Goal: Task Accomplishment & Management: Manage account settings

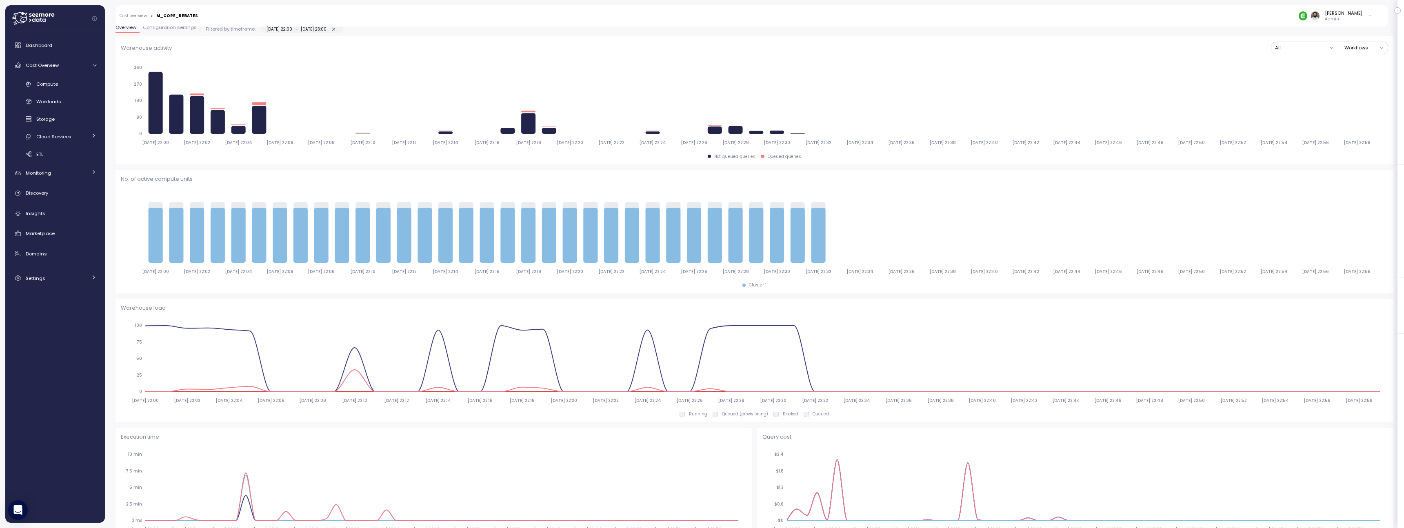
scroll to position [126, 0]
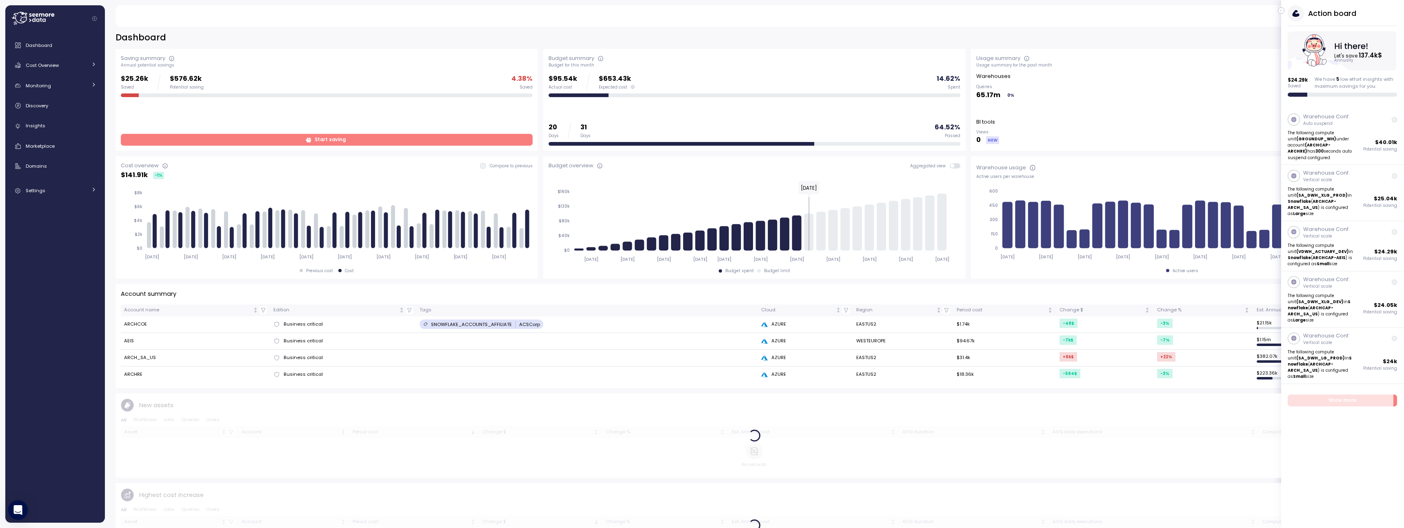
click at [1288, 15] on icon at bounding box center [1296, 13] width 16 height 16
click at [1284, 9] on button "button" at bounding box center [1281, 10] width 7 height 7
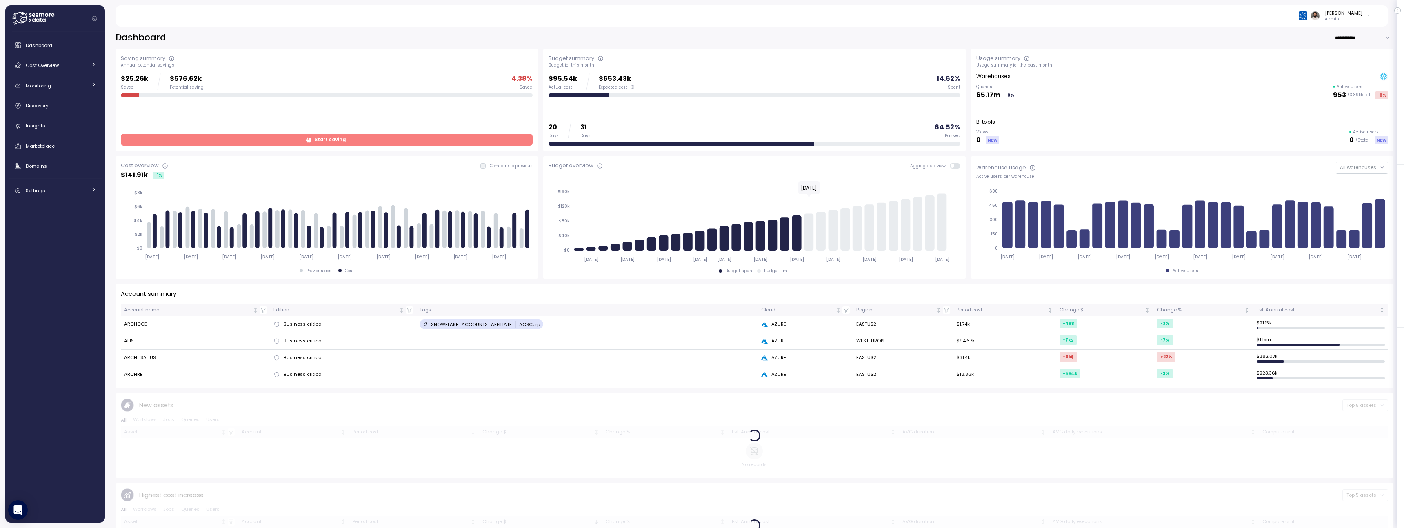
click at [1355, 36] on input "**********" at bounding box center [1364, 38] width 59 height 12
click at [1353, 58] on div "Last 7 days" at bounding box center [1364, 54] width 56 height 11
type input "**********"
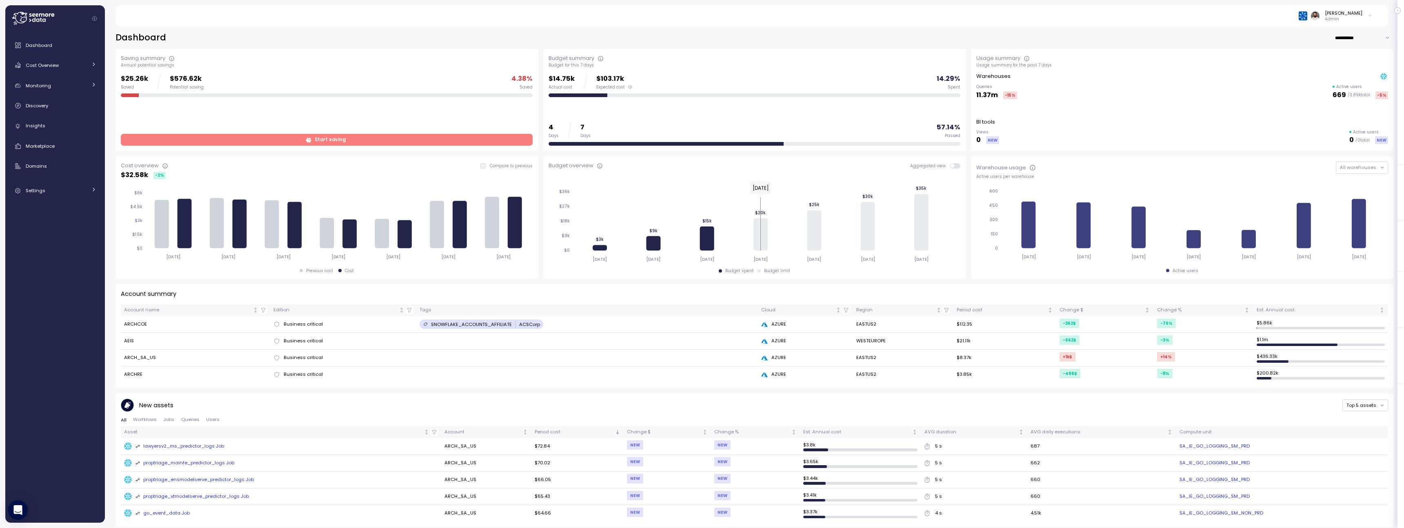
click at [143, 360] on td "ARCH_SA_US" at bounding box center [195, 358] width 149 height 17
click at [72, 73] on link "Cost Overview" at bounding box center [55, 65] width 93 height 16
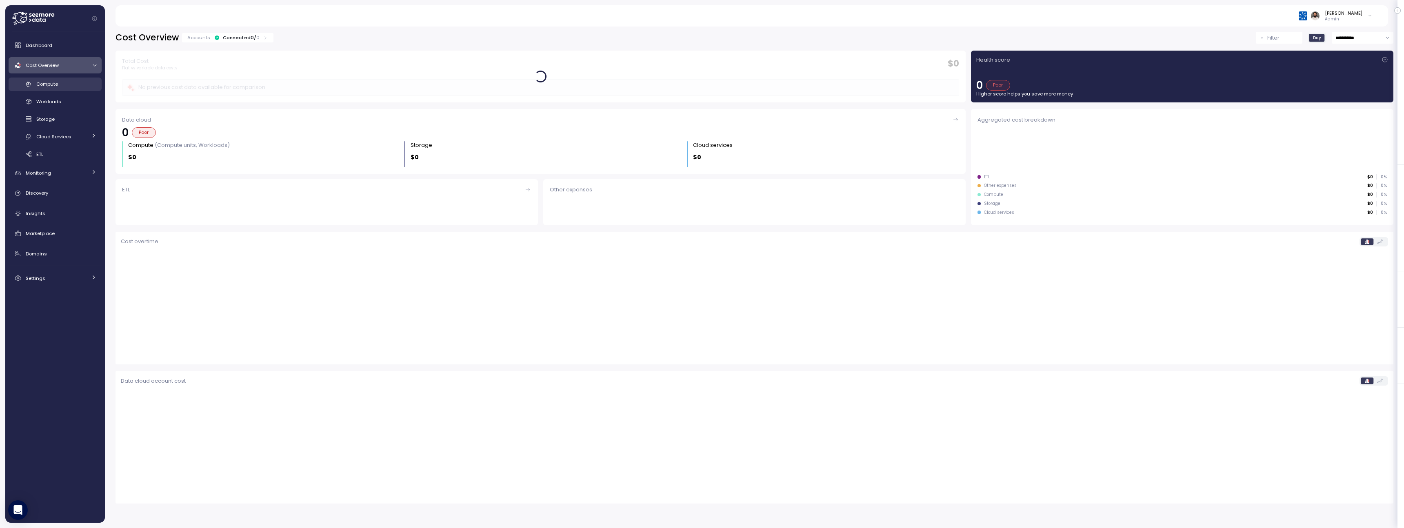
click at [73, 85] on div "Compute" at bounding box center [66, 84] width 60 height 8
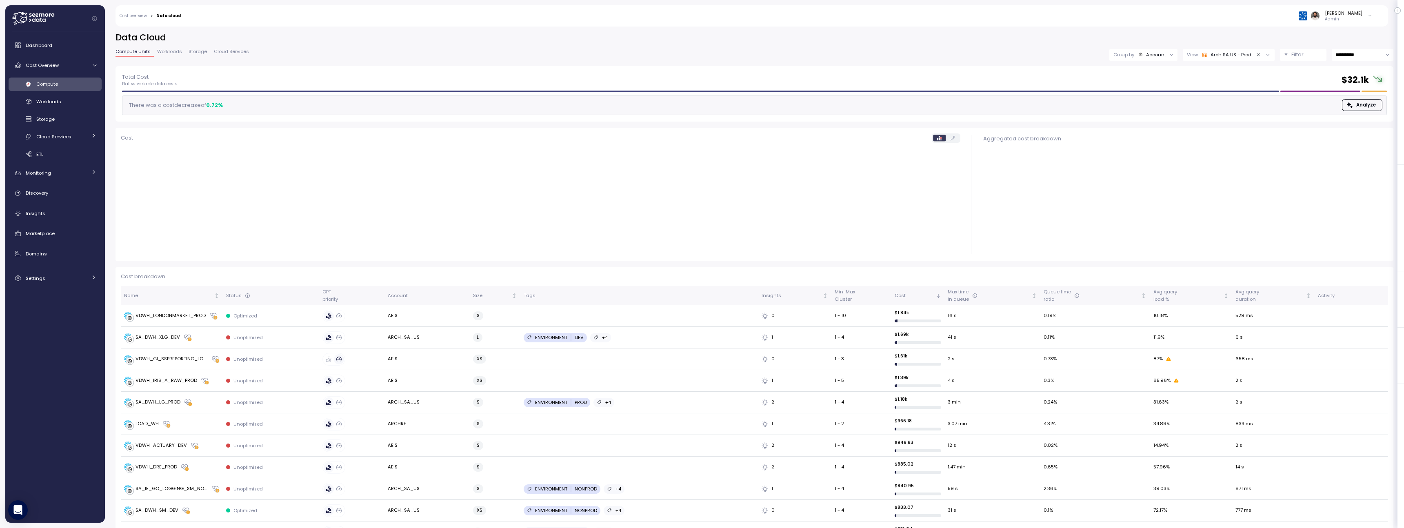
click at [1158, 58] on div "Group by: Account" at bounding box center [1143, 55] width 68 height 12
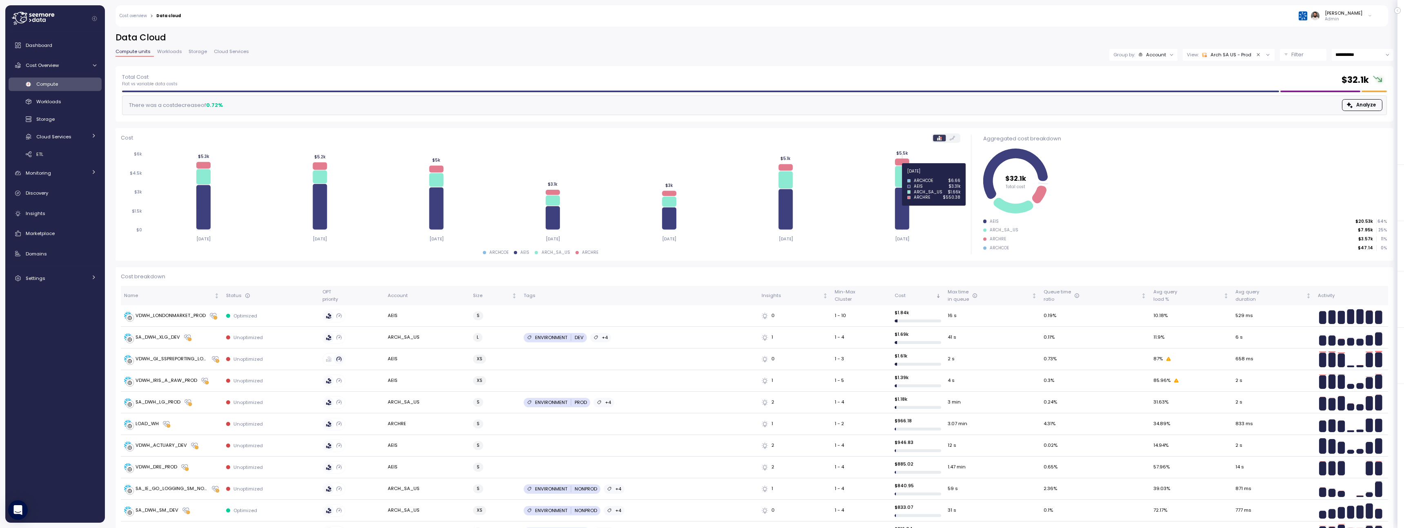
click at [902, 176] on icon at bounding box center [902, 176] width 14 height 21
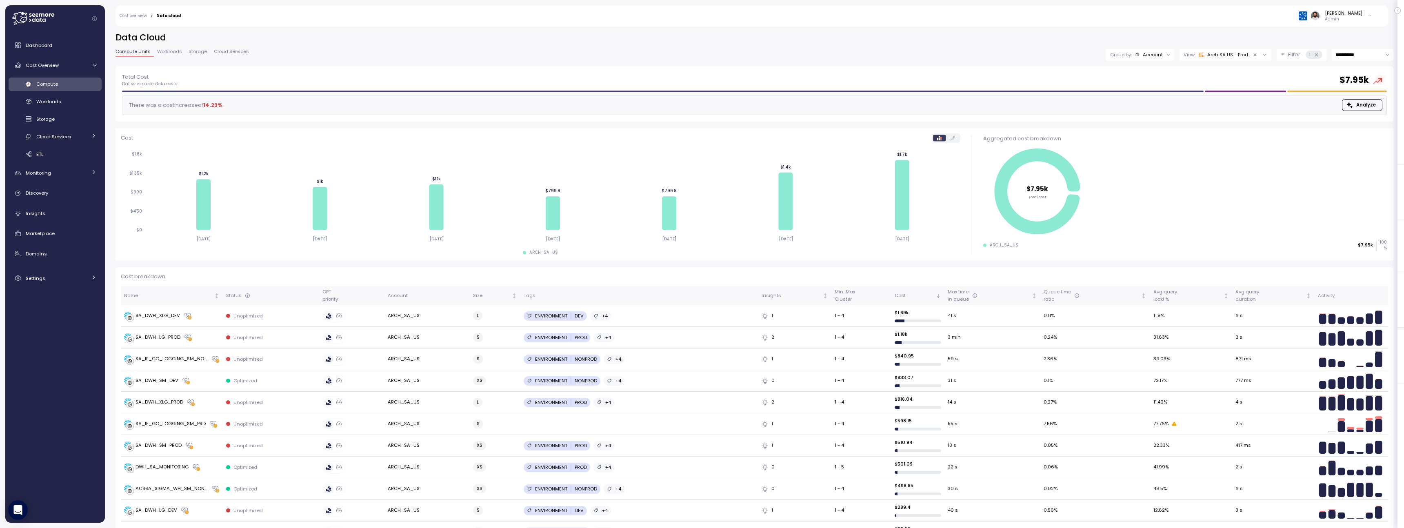
click at [1347, 56] on input "**********" at bounding box center [1363, 55] width 62 height 12
click at [1347, 100] on div "Last 14 days" at bounding box center [1362, 104] width 59 height 11
type input "**********"
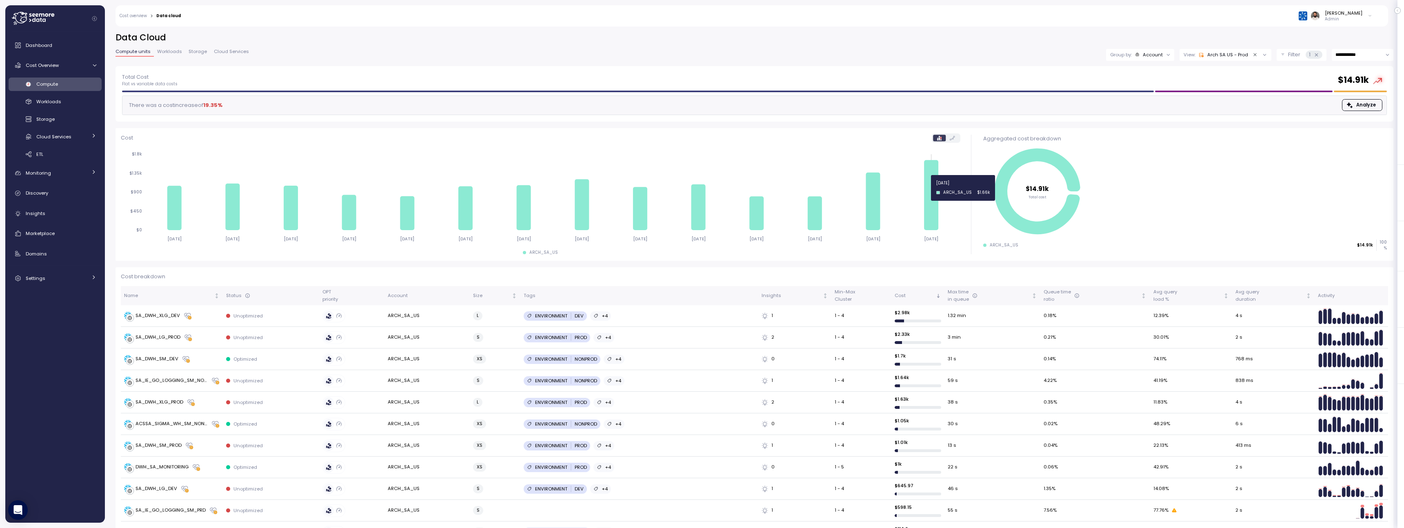
click at [936, 188] on icon at bounding box center [931, 195] width 14 height 70
click at [1129, 56] on p "Group by:" at bounding box center [1121, 54] width 22 height 7
click at [1135, 100] on p "Compute unit" at bounding box center [1147, 100] width 32 height 7
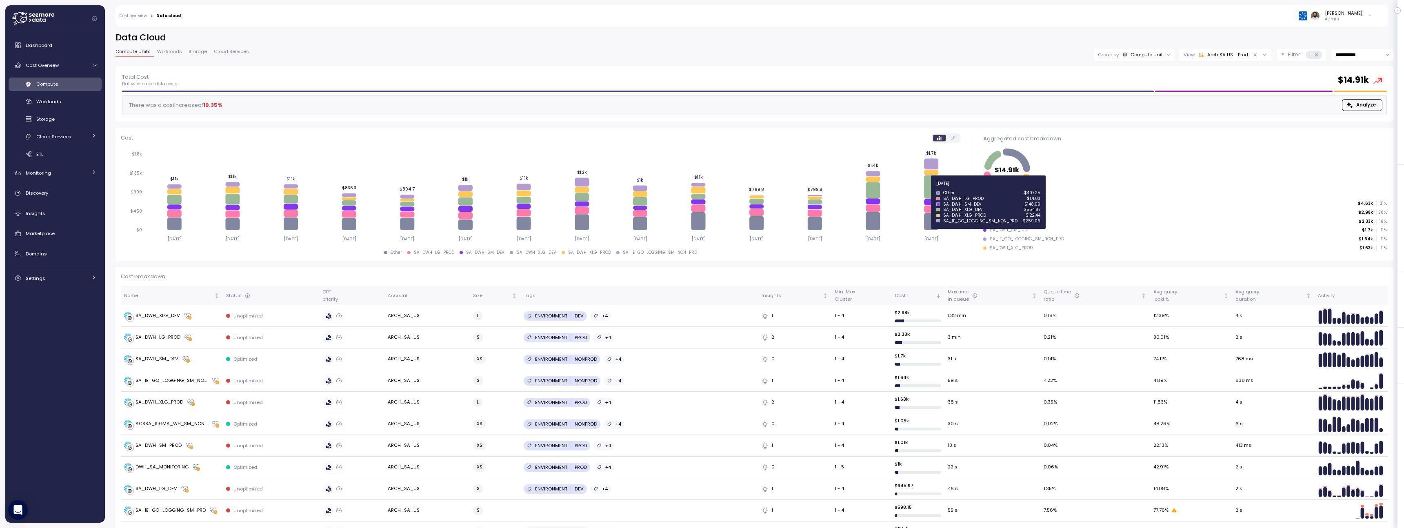
click at [929, 188] on icon at bounding box center [931, 186] width 14 height 23
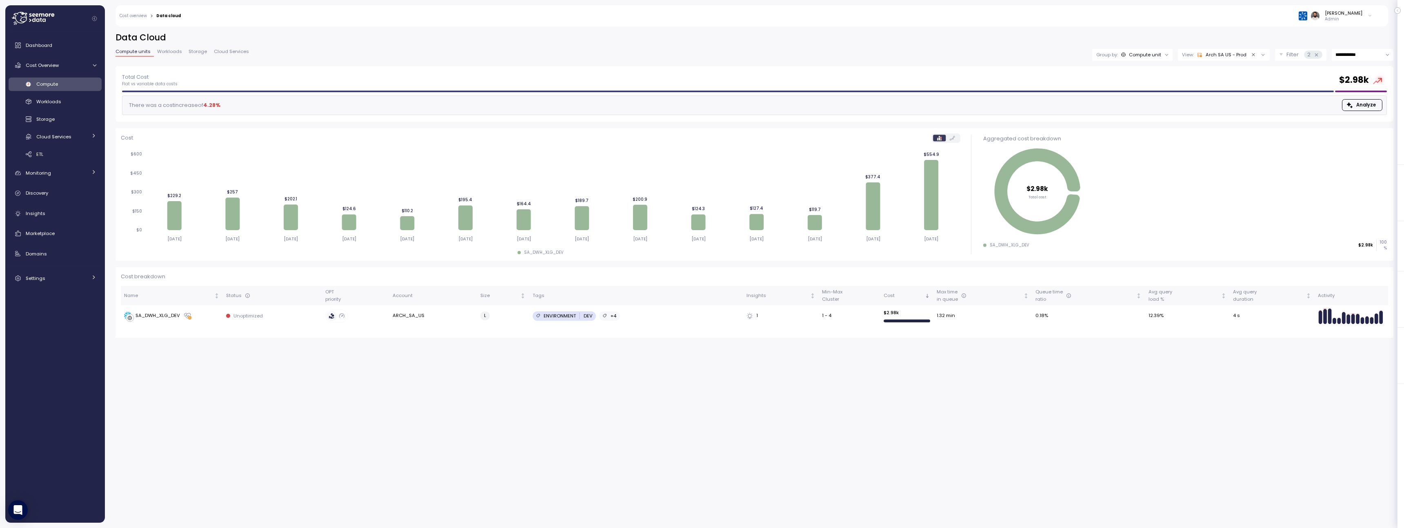
click at [1356, 106] on span "Analyze" at bounding box center [1361, 105] width 29 height 11
drag, startPoint x: 137, startPoint y: 317, endPoint x: 182, endPoint y: 318, distance: 45.3
click at [182, 318] on div "SA_DWH_XLG_DEV" at bounding box center [172, 316] width 96 height 8
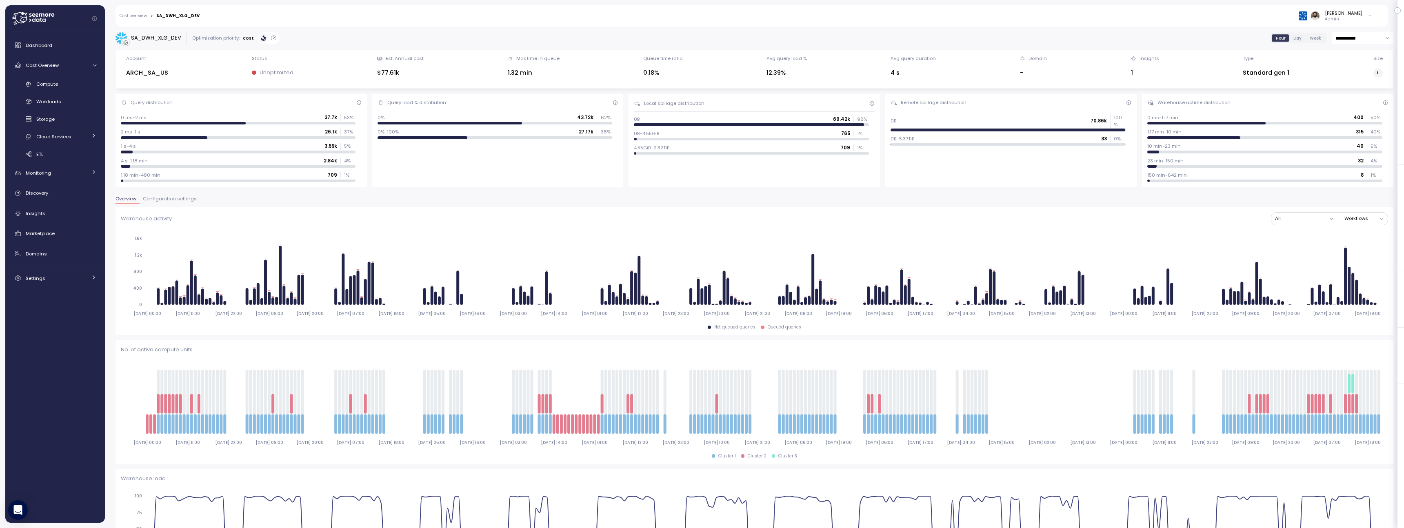
click at [184, 198] on span "Configuration settings" at bounding box center [170, 199] width 54 height 4
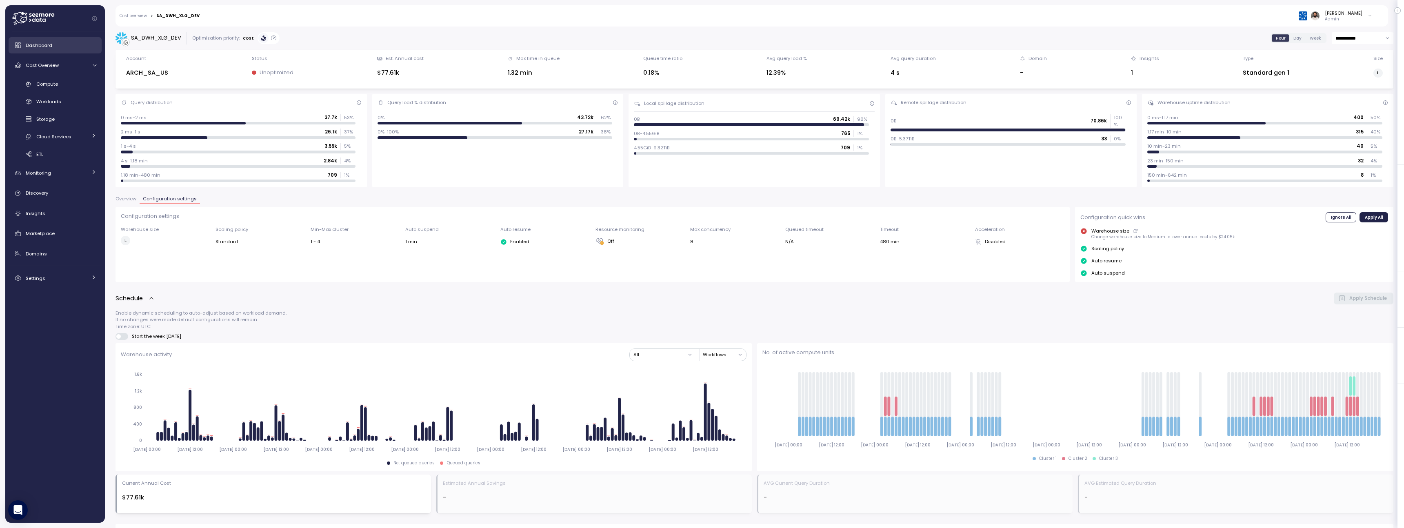
click at [50, 44] on span "Dashboard" at bounding box center [39, 45] width 27 height 7
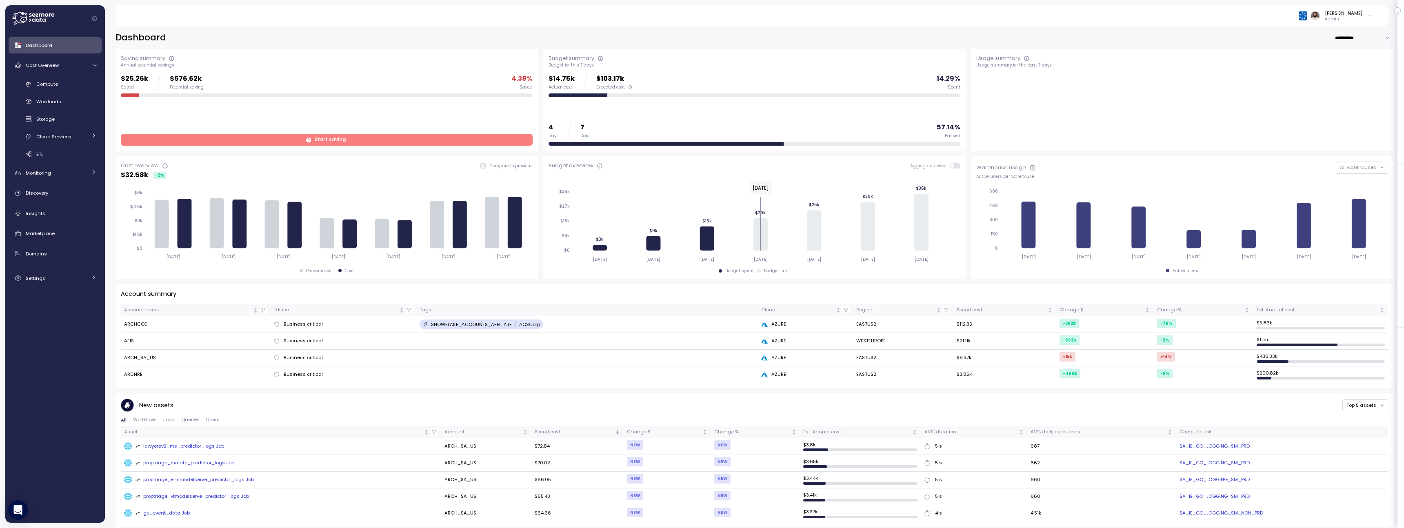
click at [1344, 36] on input "**********" at bounding box center [1364, 38] width 59 height 12
click at [1350, 66] on span "Last 30 days" at bounding box center [1354, 65] width 30 height 7
type input "**********"
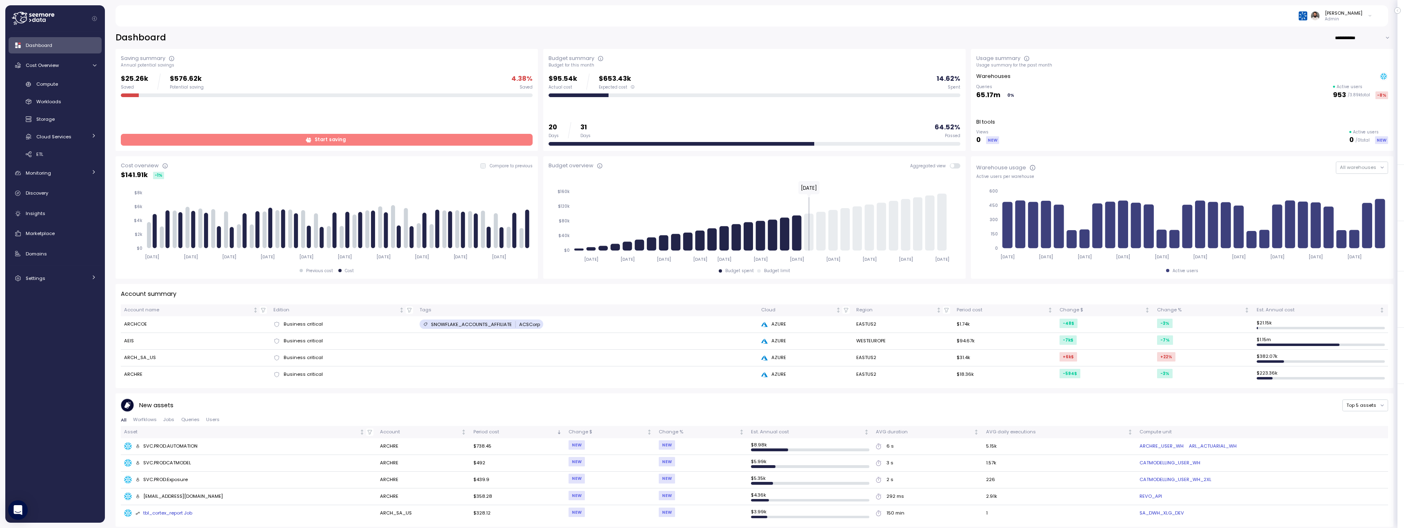
click at [955, 166] on span at bounding box center [953, 166] width 4 height 4
click at [958, 166] on span at bounding box center [957, 165] width 7 height 5
click at [1345, 42] on input "**********" at bounding box center [1364, 38] width 59 height 12
click at [1349, 60] on div "Last 30 days" at bounding box center [1364, 65] width 56 height 11
click at [1355, 41] on input "**********" at bounding box center [1364, 38] width 59 height 12
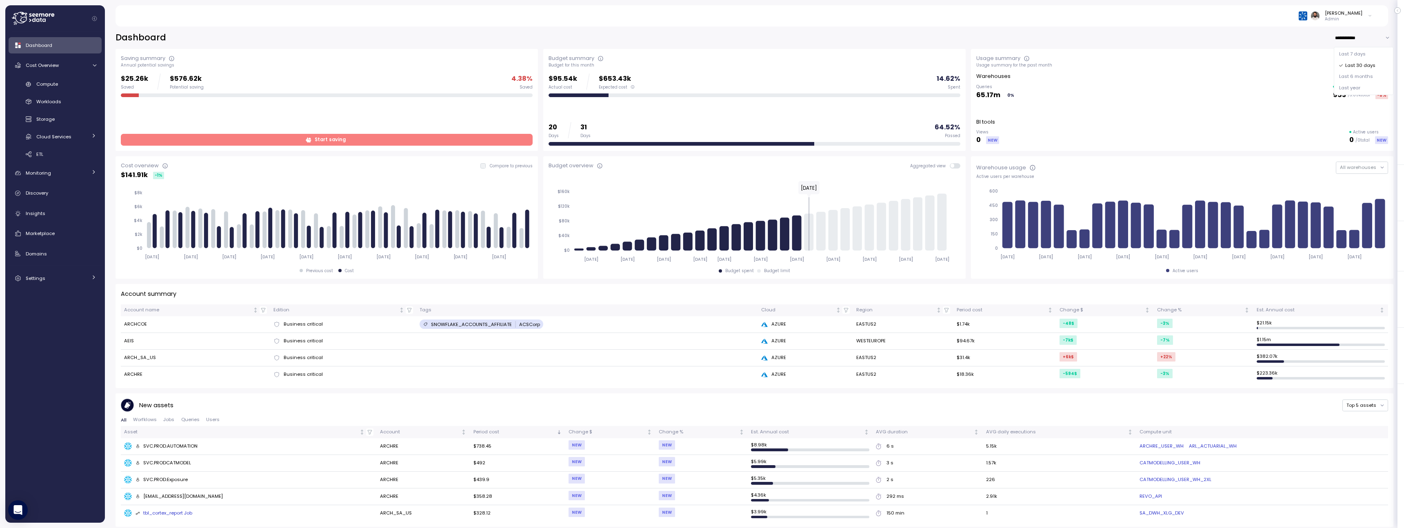
click at [1346, 60] on div "Last 30 days" at bounding box center [1364, 65] width 56 height 11
click at [234, 144] on span "Start saving" at bounding box center [325, 139] width 401 height 11
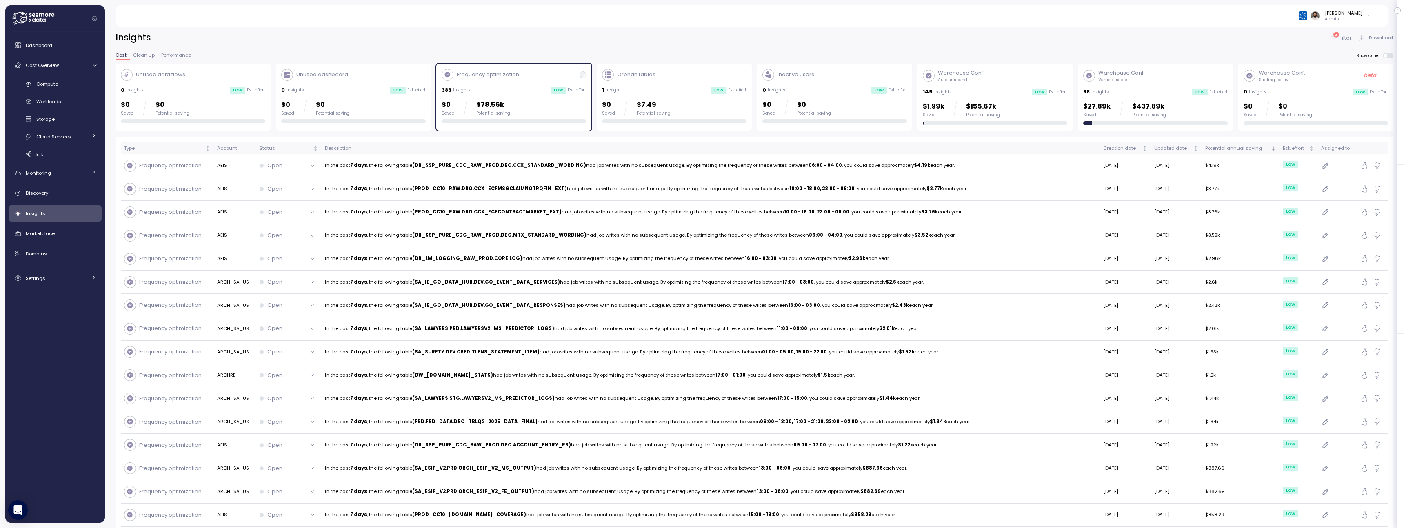
click at [1134, 94] on div "88 Insights Low Est. effort" at bounding box center [1155, 92] width 144 height 8
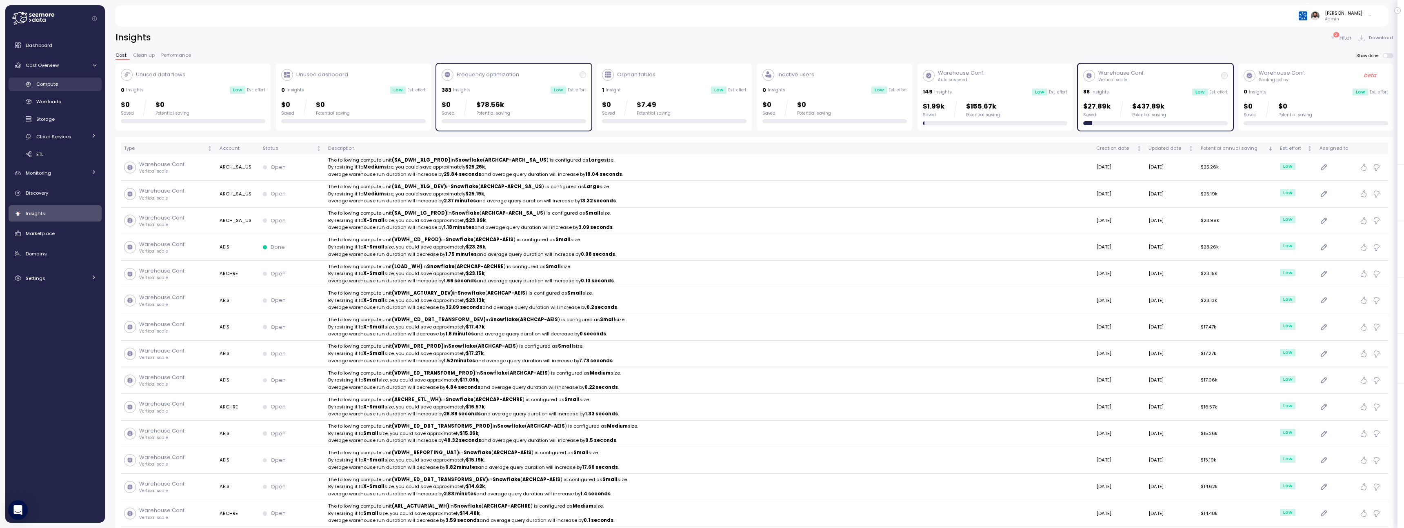
click at [73, 84] on div "Compute" at bounding box center [66, 84] width 60 height 8
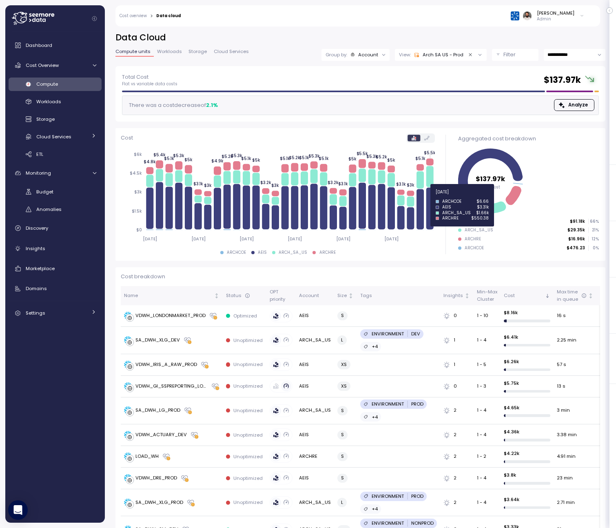
click at [429, 201] on icon at bounding box center [430, 209] width 7 height 42
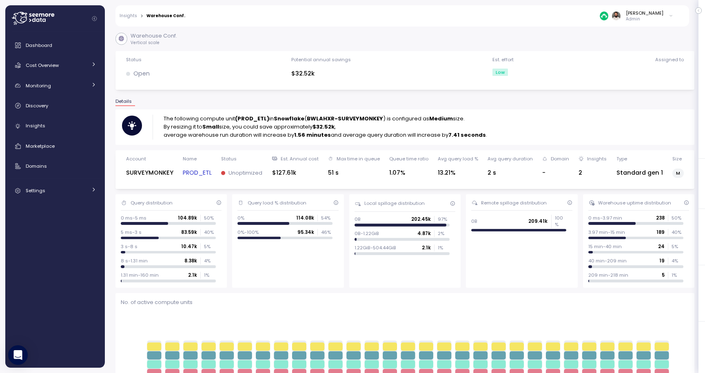
scroll to position [87, 0]
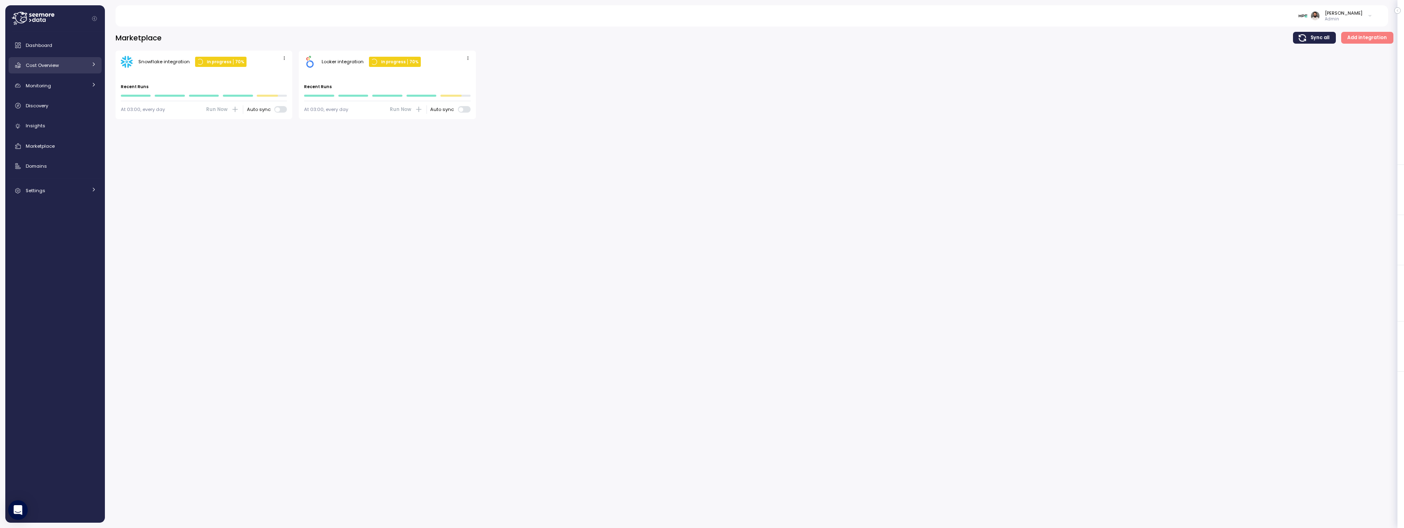
click at [60, 69] on div "Cost Overview" at bounding box center [56, 65] width 61 height 8
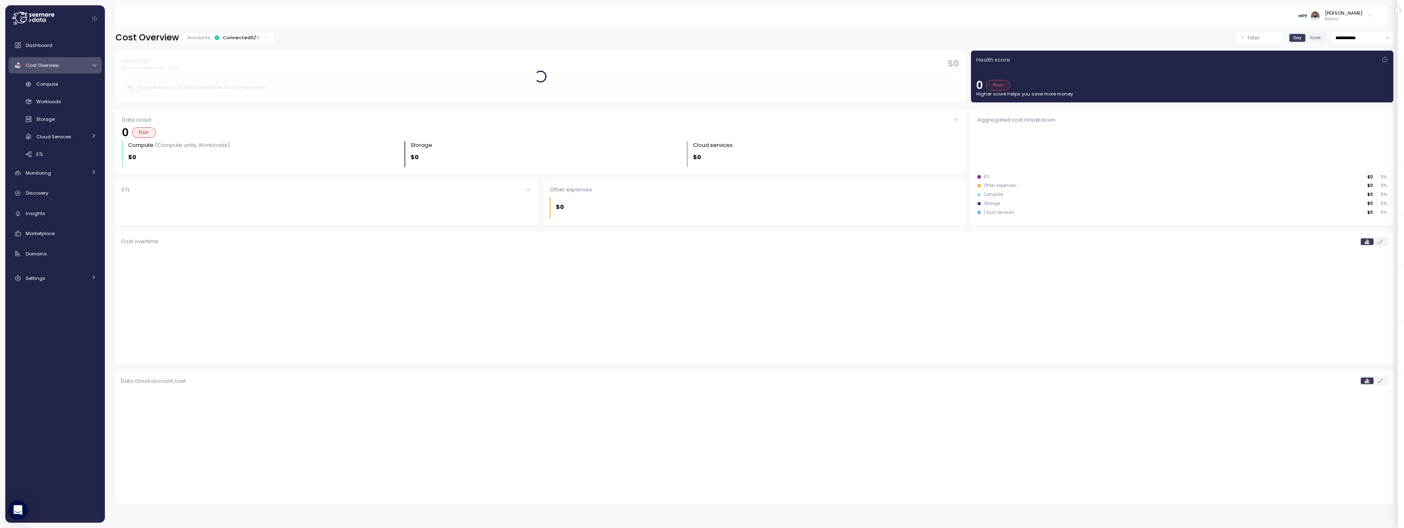
click at [240, 33] on div "Accounts: Connected 0 / 0" at bounding box center [227, 37] width 91 height 9
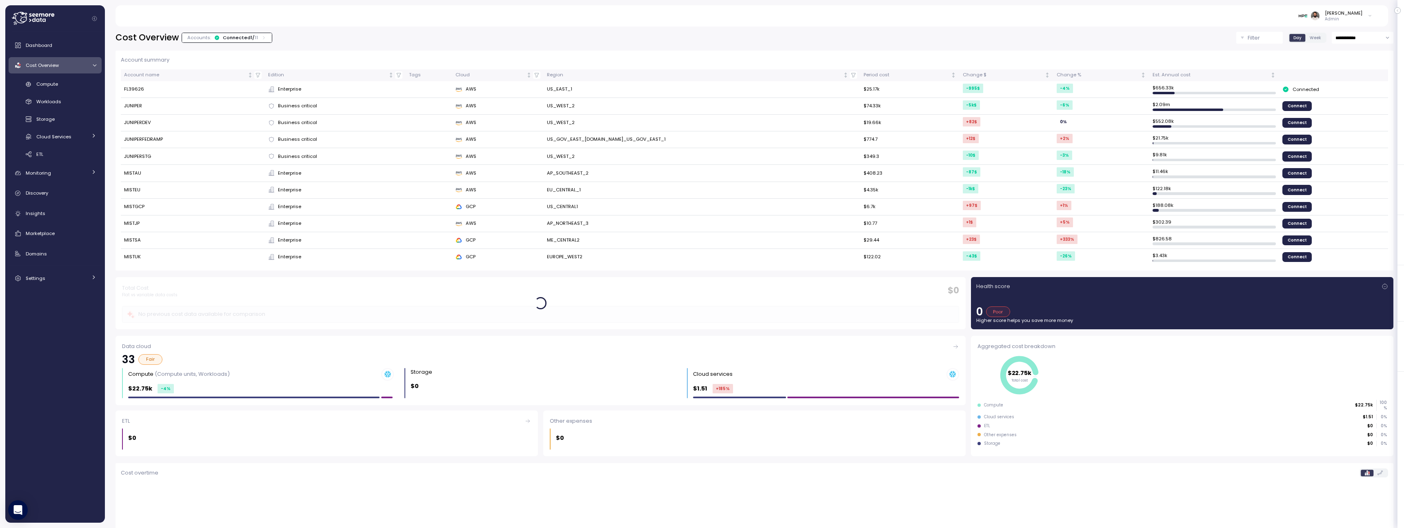
click at [240, 33] on div "Accounts: Connected 1 / 11" at bounding box center [227, 37] width 90 height 9
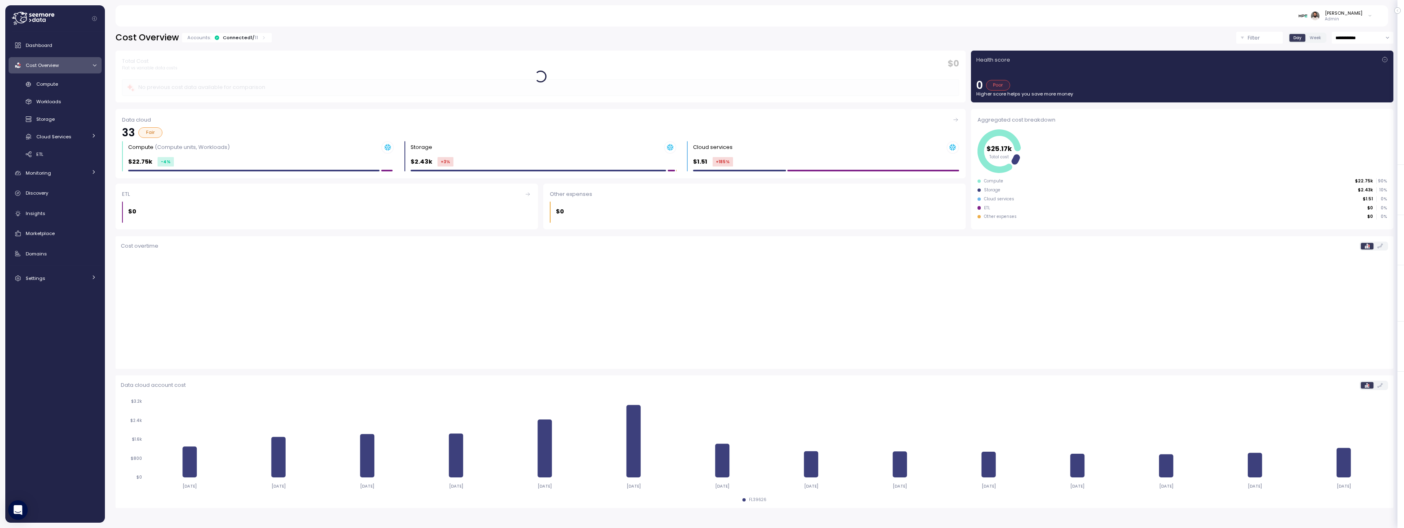
click at [1373, 40] on input "**********" at bounding box center [1363, 38] width 62 height 12
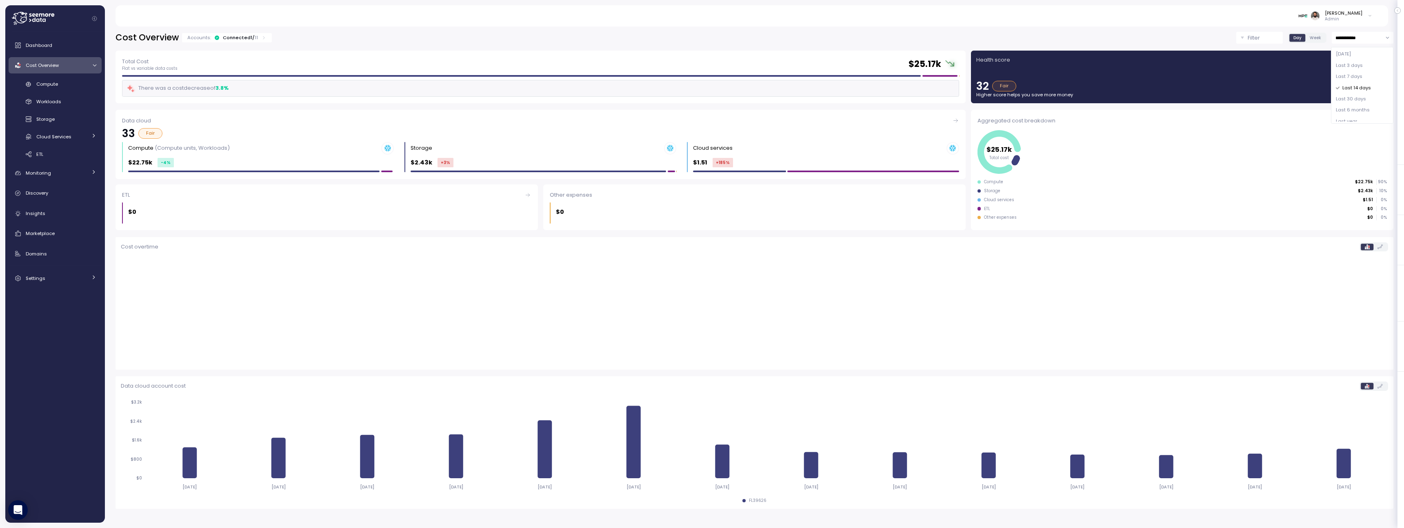
click at [1364, 94] on div "Last 30 days" at bounding box center [1362, 98] width 59 height 11
type input "**********"
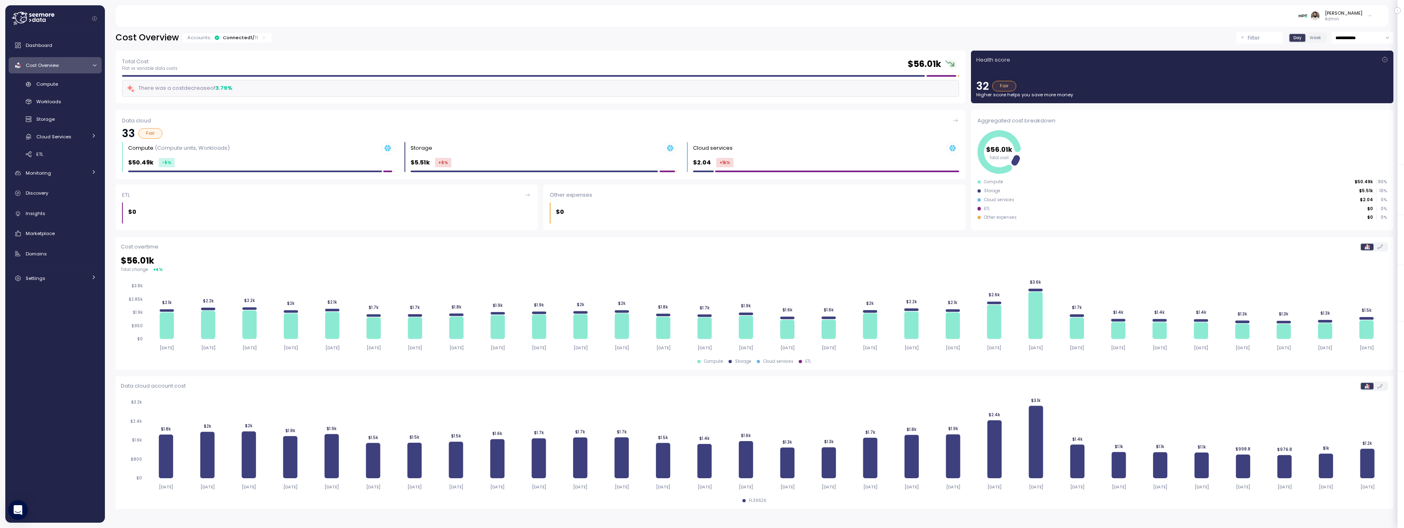
click at [255, 38] on p "11" at bounding box center [256, 37] width 3 height 7
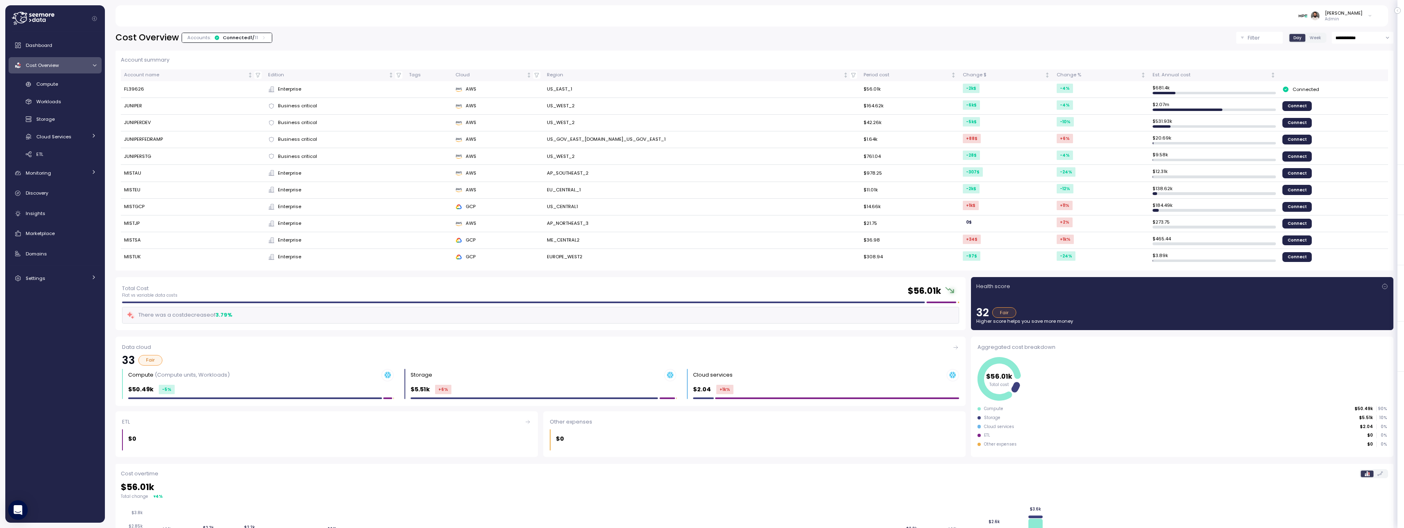
click at [255, 38] on p "11" at bounding box center [256, 37] width 3 height 7
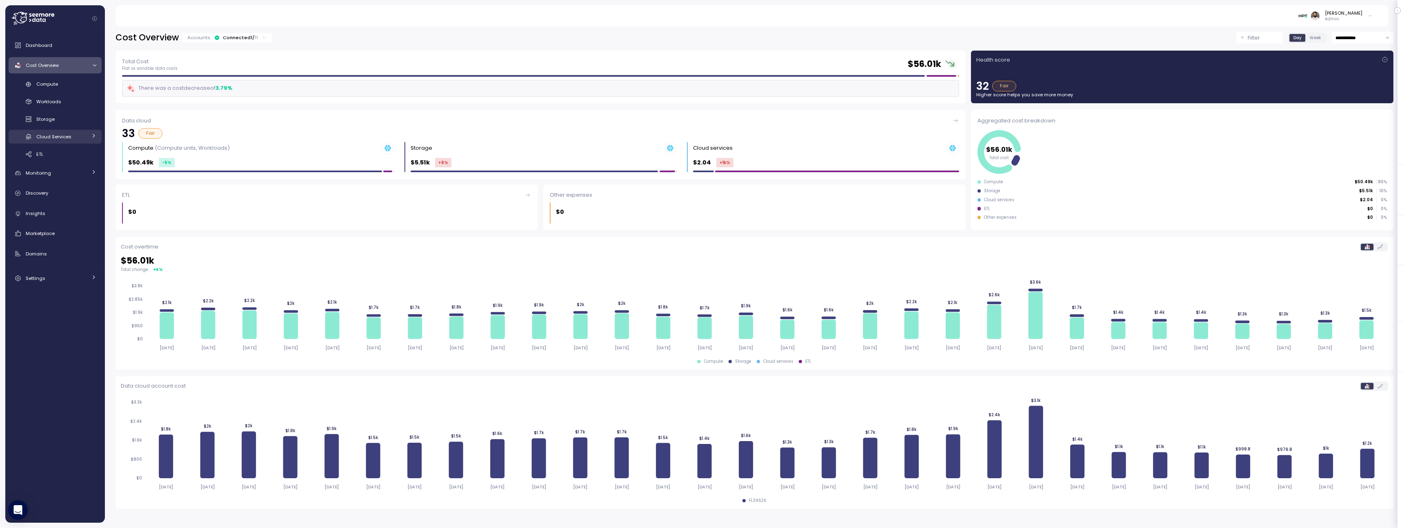
click at [73, 140] on div "Cloud Services" at bounding box center [61, 137] width 51 height 8
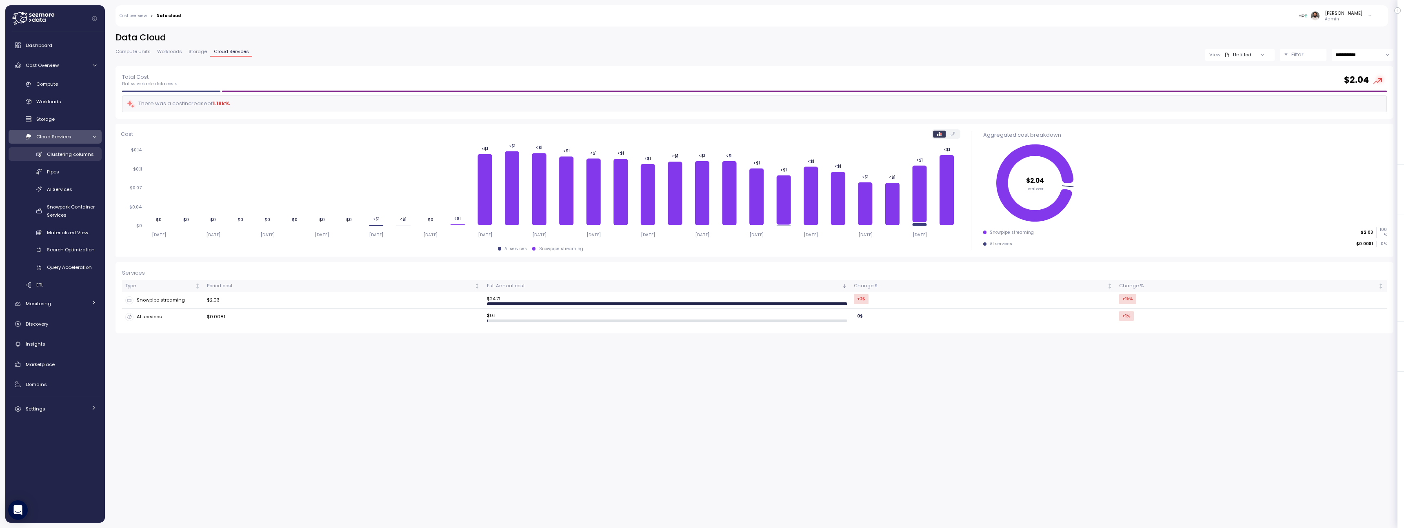
click at [76, 157] on span "Clustering columns" at bounding box center [70, 154] width 47 height 7
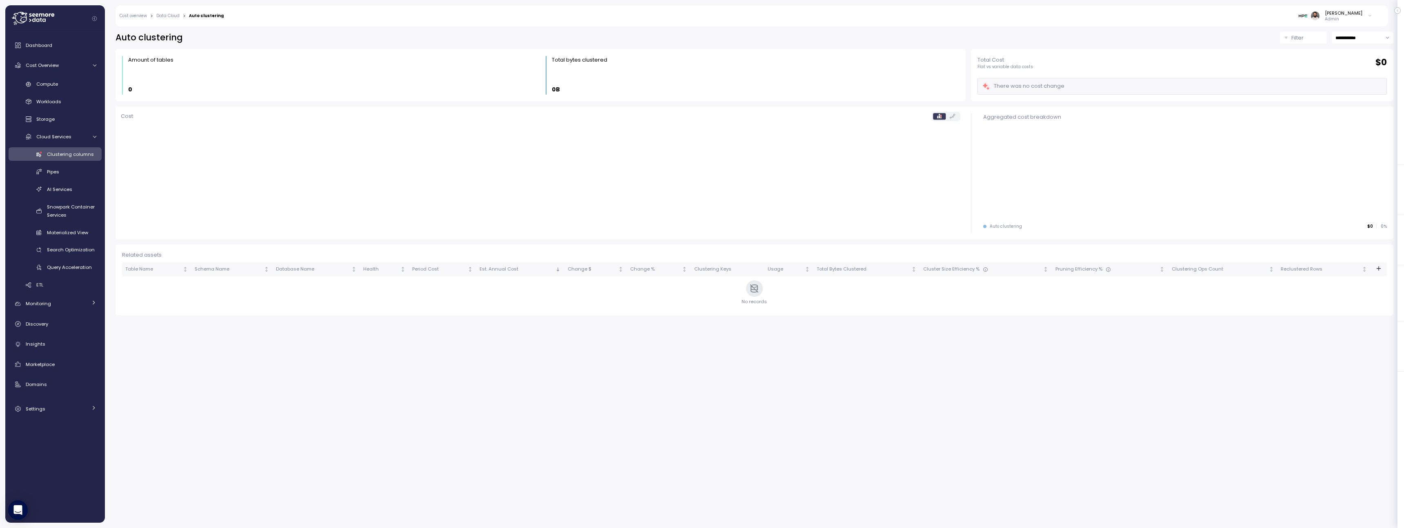
click at [76, 157] on span "Clustering columns" at bounding box center [70, 154] width 47 height 7
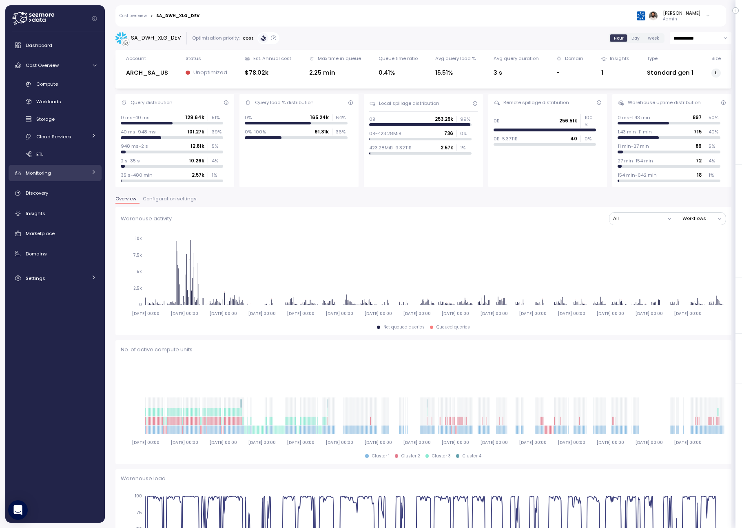
click at [54, 176] on div "Monitoring" at bounding box center [56, 173] width 61 height 8
click at [60, 207] on span "Anomalies" at bounding box center [48, 209] width 25 height 7
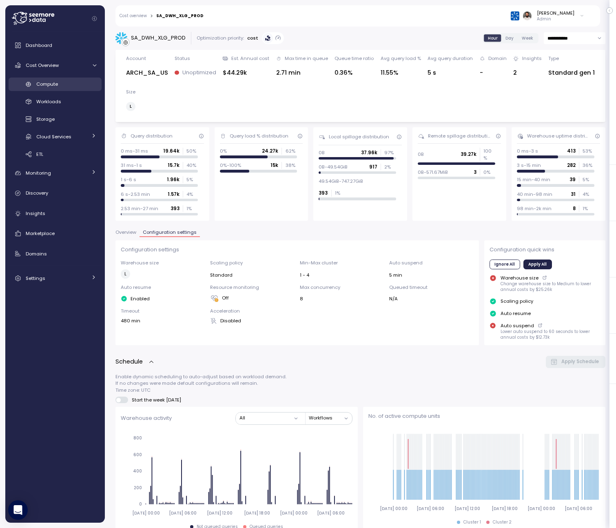
click at [51, 87] on span "Compute" at bounding box center [47, 84] width 22 height 7
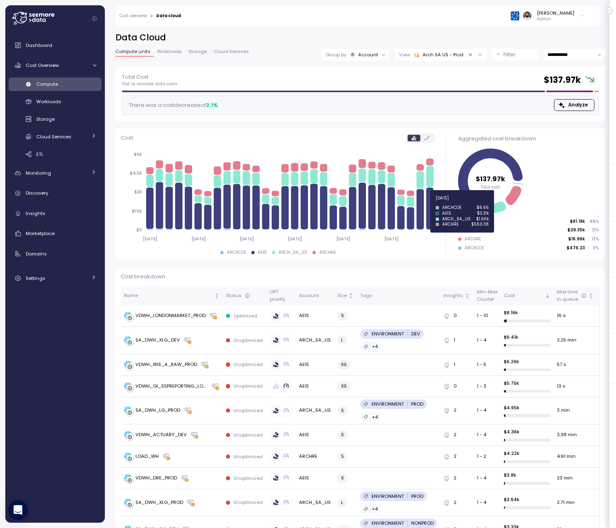
click at [431, 176] on icon at bounding box center [430, 176] width 7 height 21
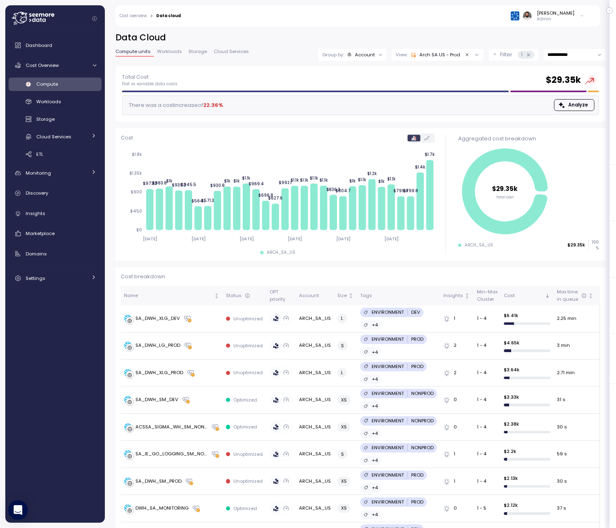
click at [369, 59] on div "Group by: Account" at bounding box center [352, 55] width 68 height 12
click at [67, 177] on div "Monitoring" at bounding box center [56, 173] width 61 height 8
click at [62, 209] on div "Anomalies" at bounding box center [66, 209] width 60 height 8
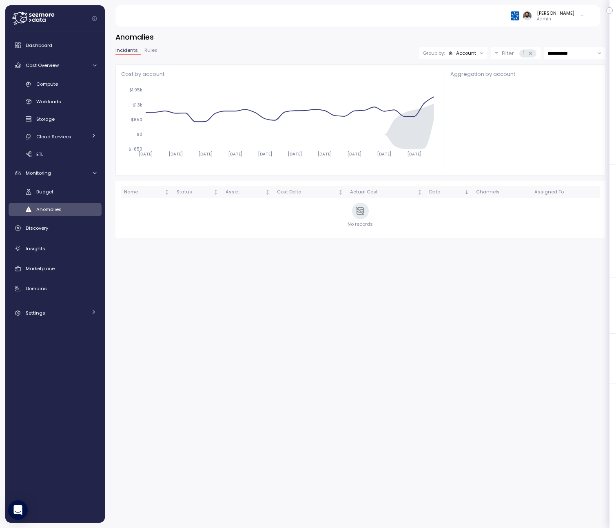
click at [469, 58] on div "Group by: Account" at bounding box center [454, 53] width 68 height 12
click at [468, 84] on p "Compute unit" at bounding box center [461, 85] width 32 height 7
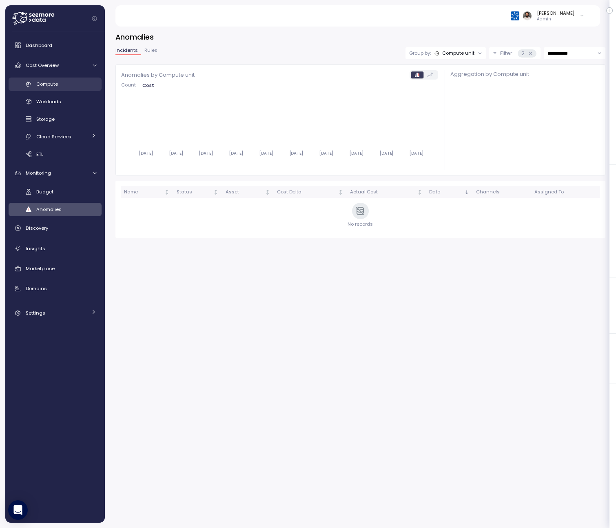
click at [64, 86] on div "Compute" at bounding box center [66, 84] width 60 height 8
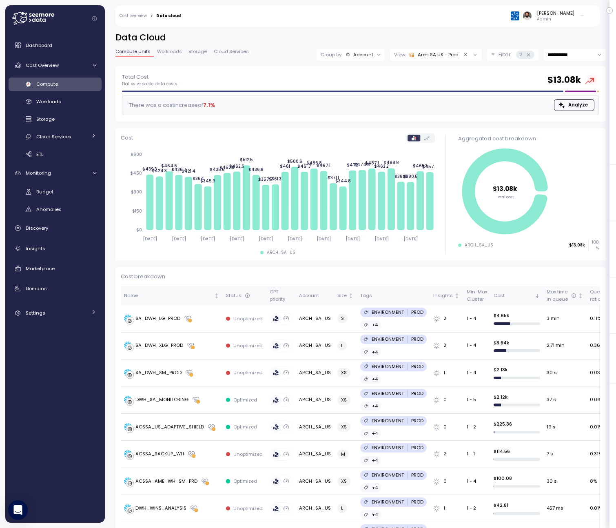
click at [504, 53] on p "Filter" at bounding box center [505, 55] width 12 height 8
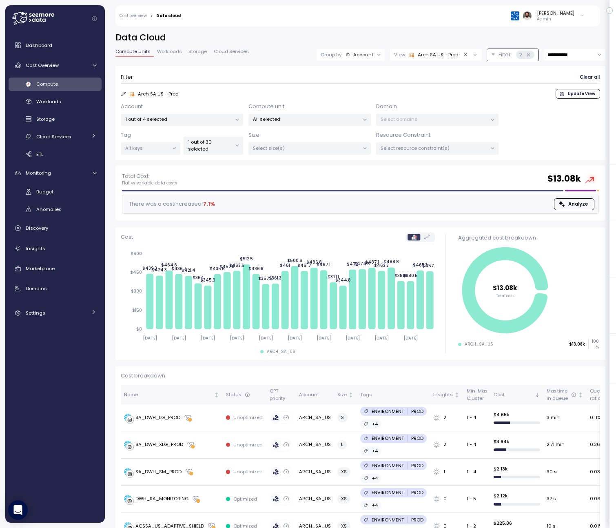
click at [202, 120] on p "1 out of 4 selected" at bounding box center [178, 119] width 107 height 7
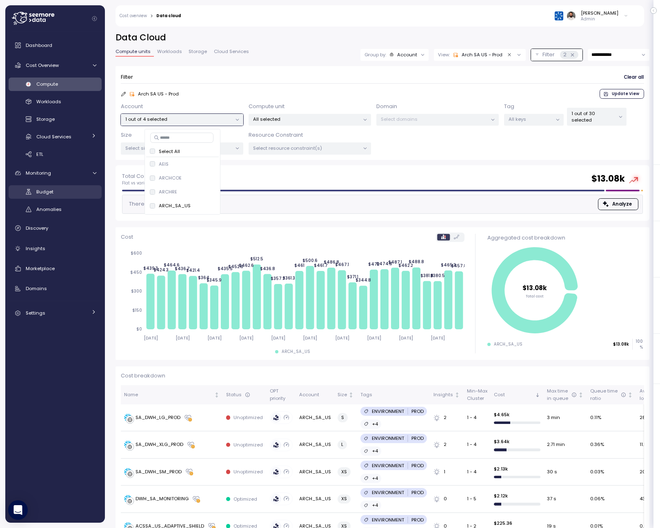
click at [63, 192] on div "Budget" at bounding box center [66, 192] width 60 height 8
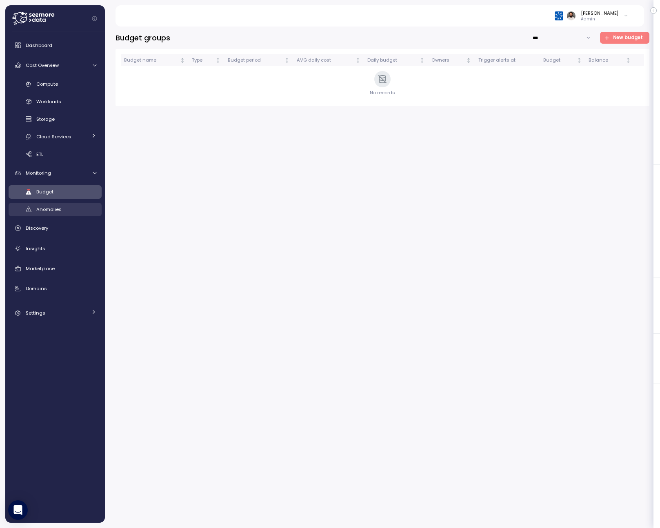
click at [77, 203] on link "Anomalies" at bounding box center [55, 209] width 93 height 13
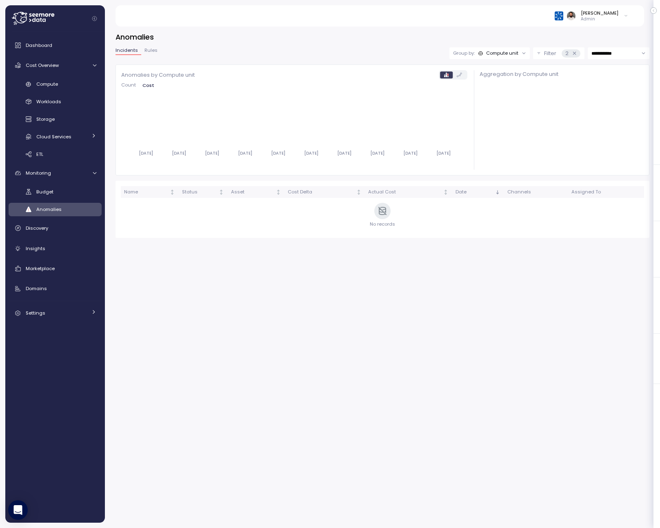
click at [572, 53] on icon at bounding box center [574, 53] width 5 height 5
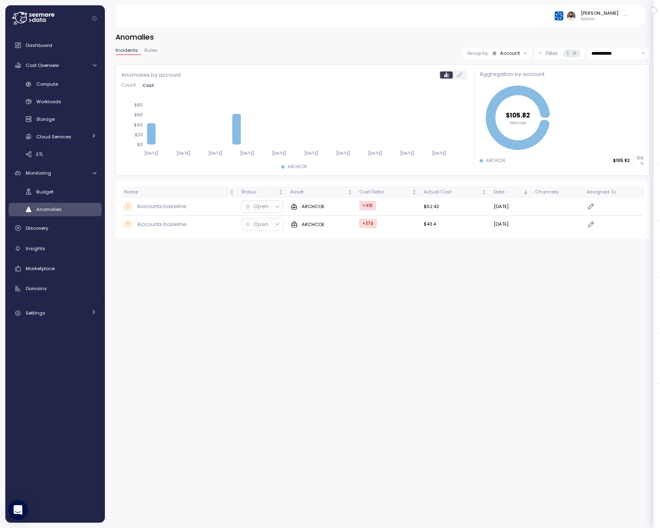
click at [572, 53] on icon at bounding box center [574, 53] width 5 height 5
click at [511, 60] on div "**********" at bounding box center [383, 142] width 534 height 191
click at [513, 56] on div "Account" at bounding box center [510, 53] width 20 height 7
click at [559, 54] on div "Filter 1" at bounding box center [563, 53] width 34 height 8
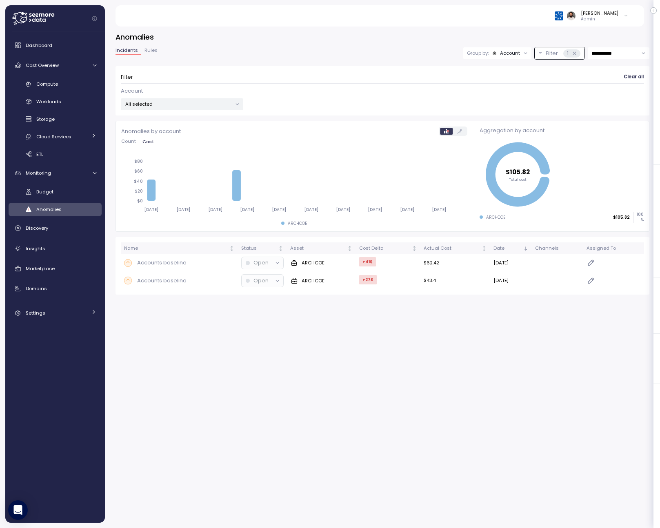
click at [217, 109] on div "All selected" at bounding box center [182, 104] width 122 height 12
click at [205, 176] on span "only" at bounding box center [205, 176] width 9 height 9
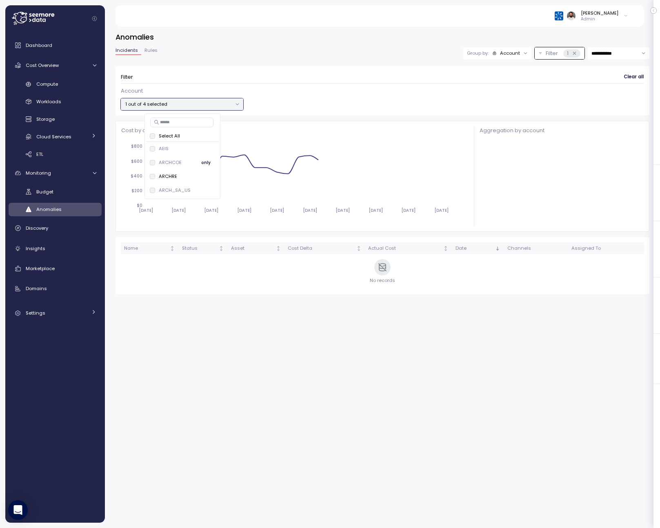
click at [205, 166] on span "only" at bounding box center [205, 162] width 9 height 9
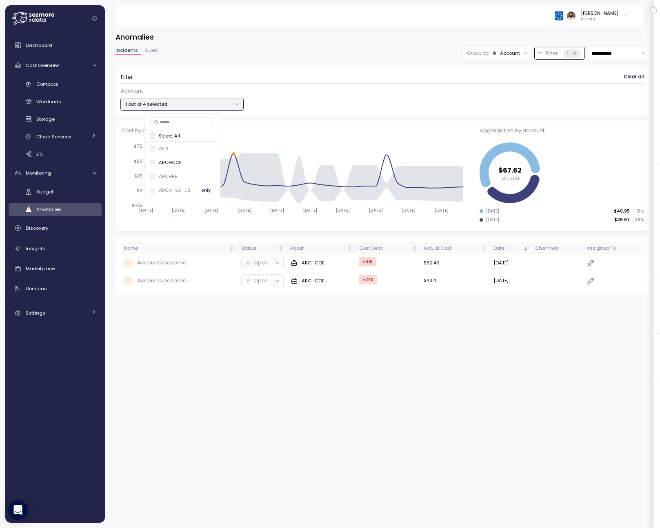
click at [208, 192] on span "only" at bounding box center [205, 190] width 9 height 9
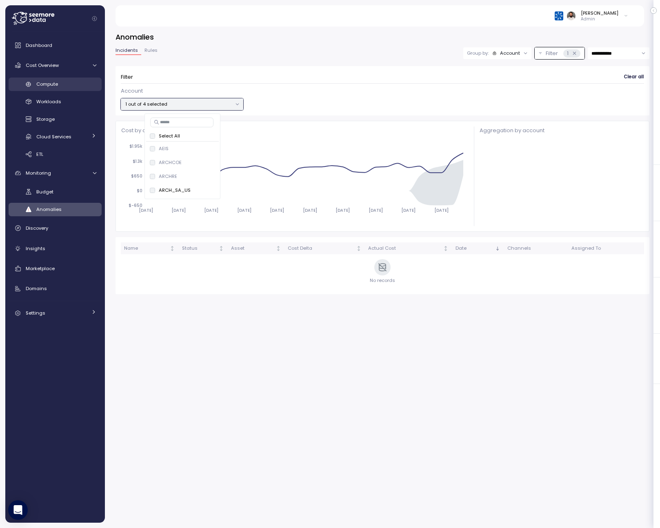
click at [59, 90] on link "Compute" at bounding box center [55, 84] width 93 height 13
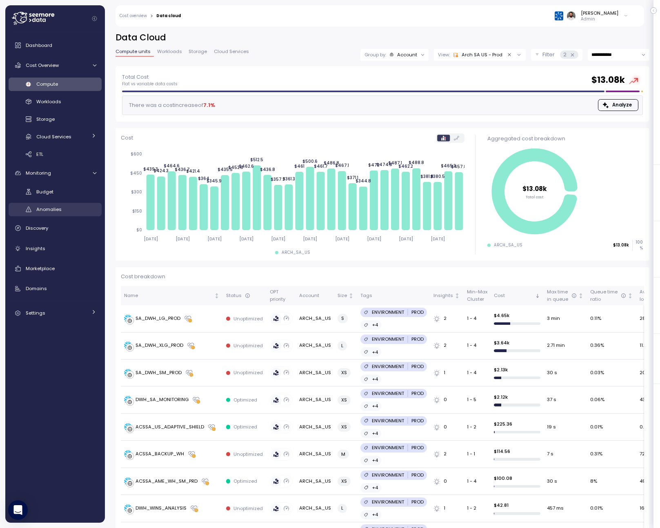
click at [67, 205] on div "Anomalies" at bounding box center [66, 209] width 60 height 8
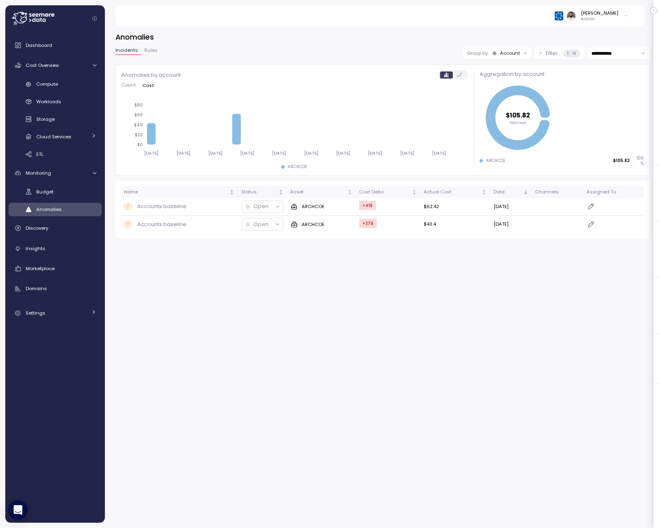
click at [576, 55] on icon at bounding box center [574, 53] width 5 height 5
click at [553, 53] on p "Filter" at bounding box center [552, 53] width 12 height 8
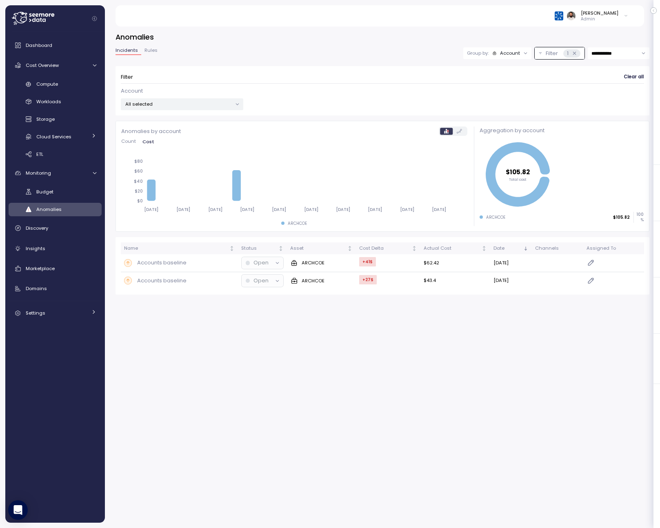
click at [215, 99] on div "All selected" at bounding box center [182, 104] width 122 height 12
click at [204, 177] on span "only" at bounding box center [205, 176] width 9 height 9
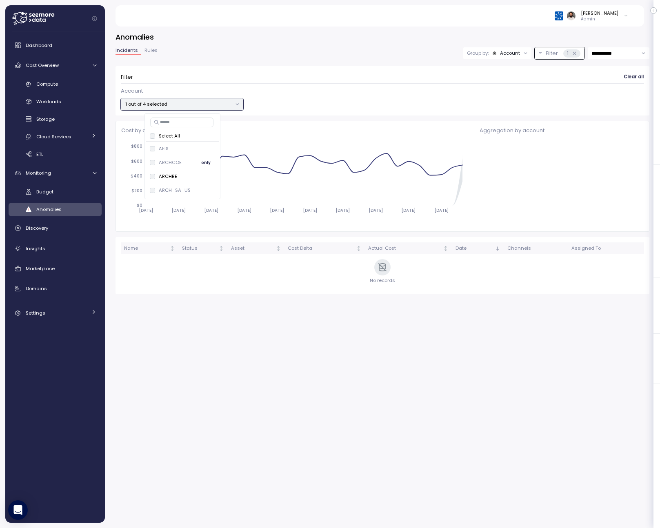
click at [205, 167] on button "only" at bounding box center [206, 163] width 20 height 10
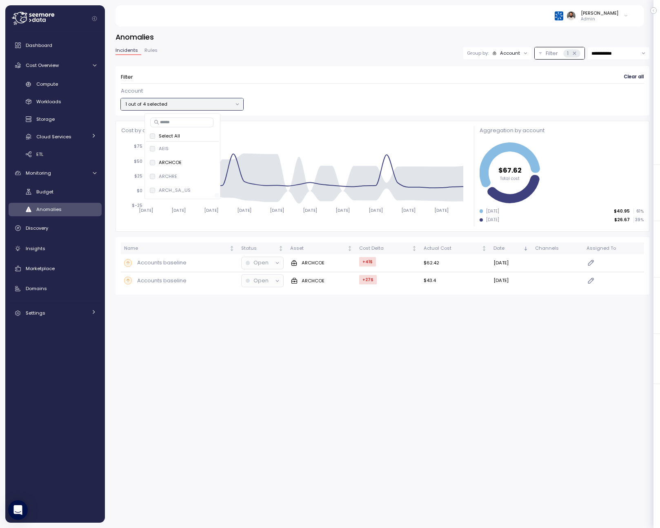
click at [204, 193] on div at bounding box center [180, 195] width 69 height 4
click at [204, 191] on span "only" at bounding box center [205, 190] width 9 height 9
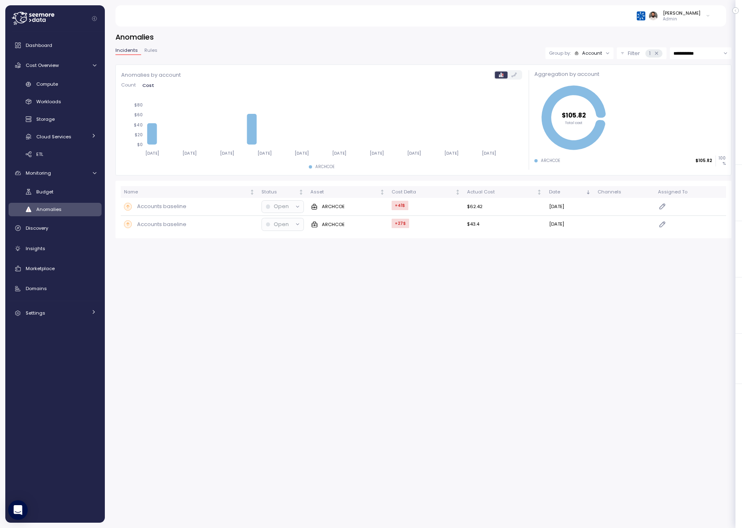
click at [708, 52] on input "**********" at bounding box center [701, 53] width 62 height 12
click at [598, 54] on div "Account" at bounding box center [592, 53] width 20 height 7
click at [594, 80] on div "Compute unit" at bounding box center [578, 85] width 49 height 10
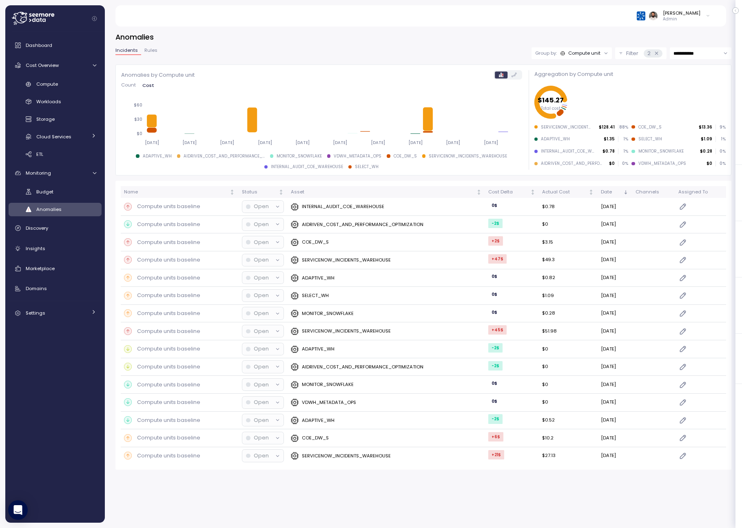
click at [593, 50] on div "Compute unit" at bounding box center [585, 53] width 32 height 7
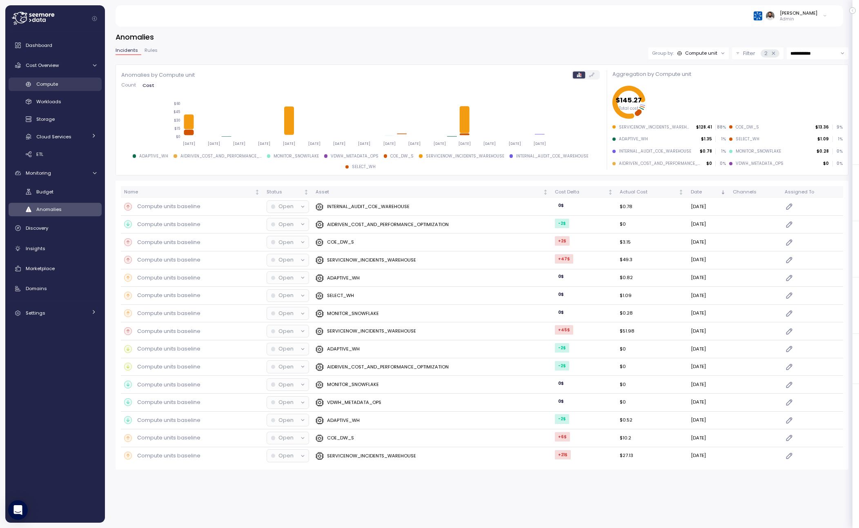
click at [71, 89] on link "Compute" at bounding box center [55, 84] width 93 height 13
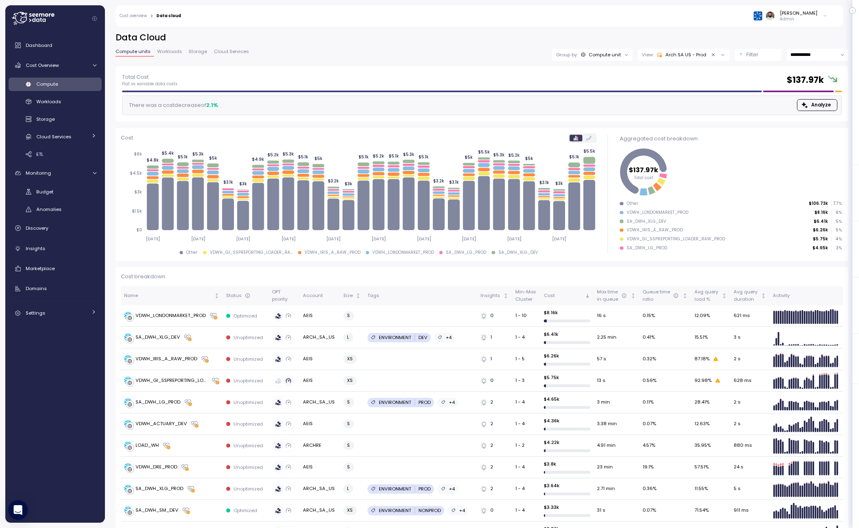
click at [742, 54] on p "Filter" at bounding box center [752, 55] width 12 height 8
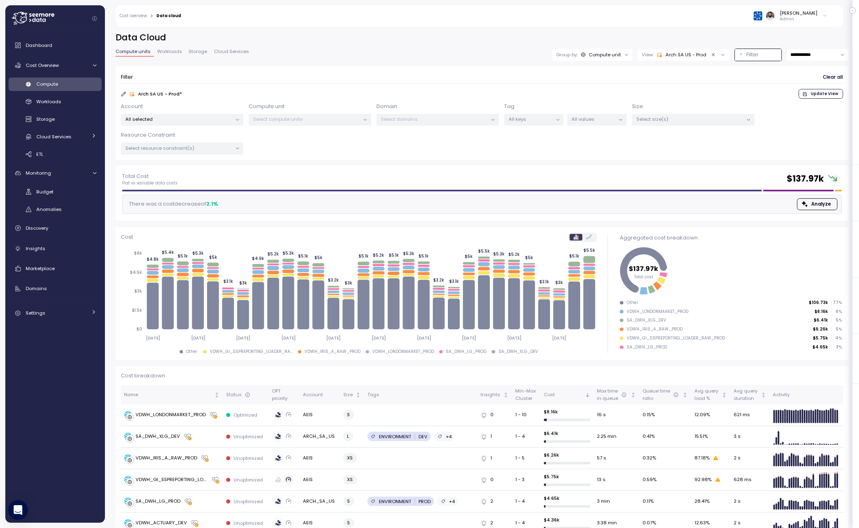
click at [229, 120] on p "All selected" at bounding box center [178, 119] width 107 height 7
click at [281, 118] on p "Select compute units" at bounding box center [306, 119] width 107 height 7
click at [216, 121] on p "All selected" at bounding box center [178, 119] width 107 height 7
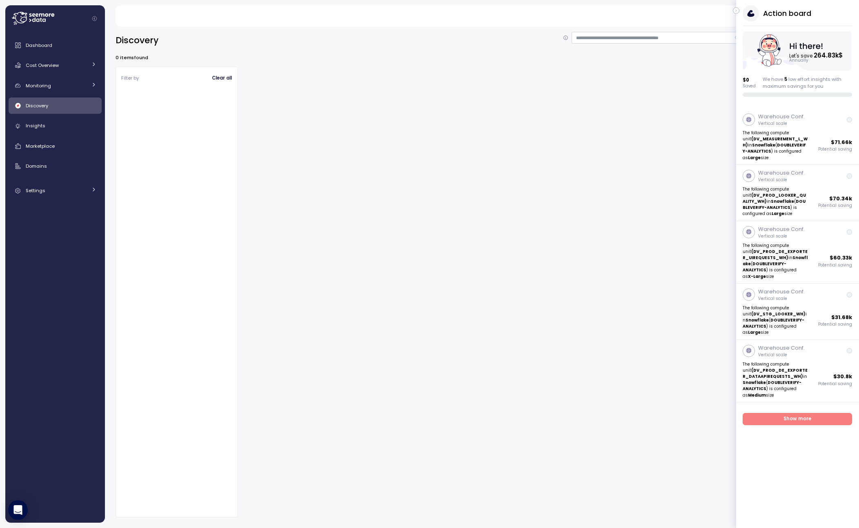
click at [739, 10] on button "button" at bounding box center [736, 10] width 7 height 7
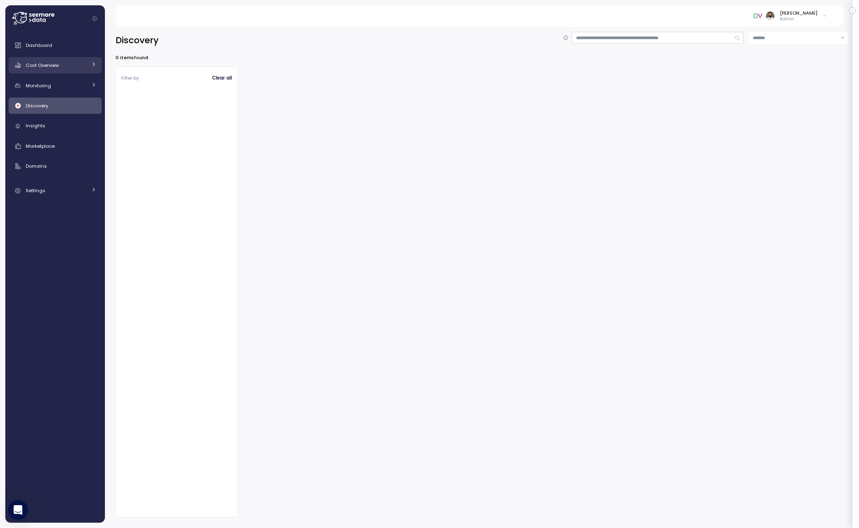
click at [64, 69] on link "Cost Overview" at bounding box center [55, 65] width 93 height 16
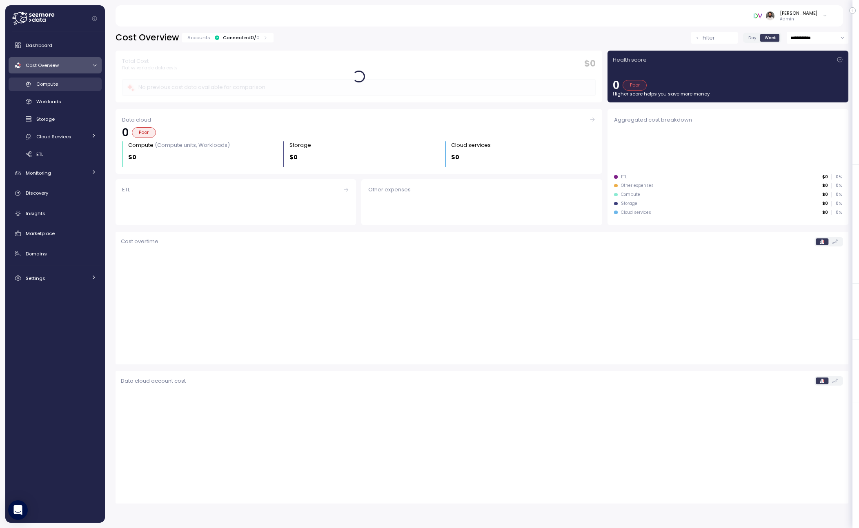
click at [47, 87] on span "Compute" at bounding box center [47, 84] width 22 height 7
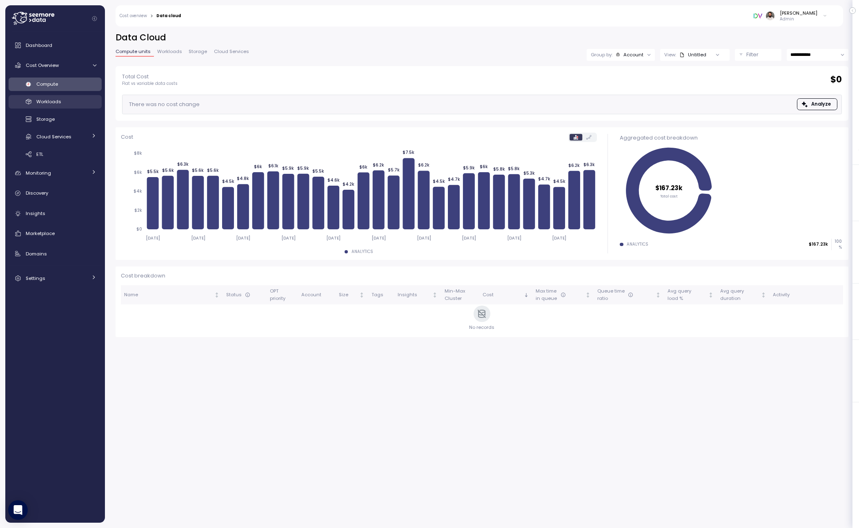
click at [45, 100] on span "Workloads" at bounding box center [48, 101] width 25 height 7
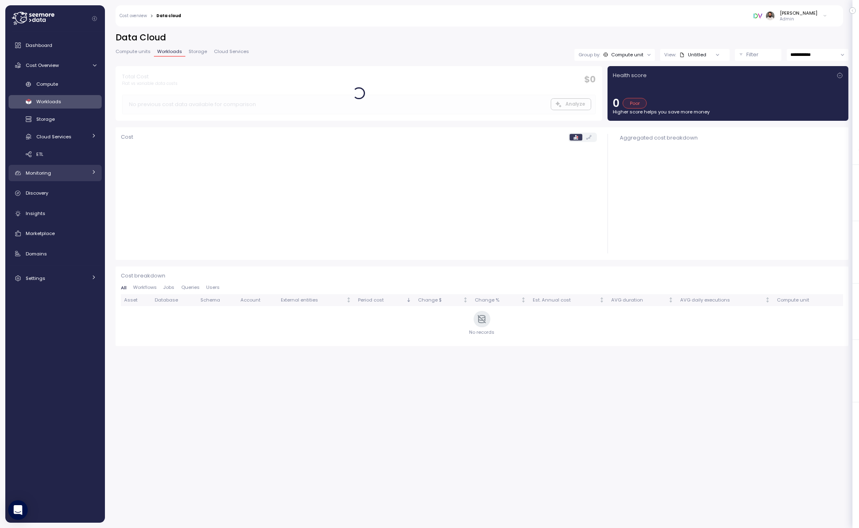
click at [71, 171] on div "Monitoring" at bounding box center [56, 173] width 61 height 8
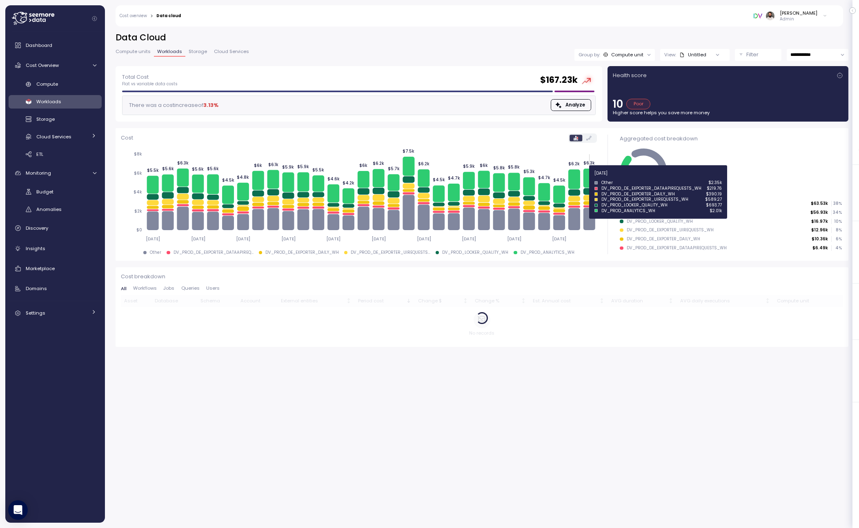
click at [591, 178] on icon at bounding box center [589, 178] width 12 height 19
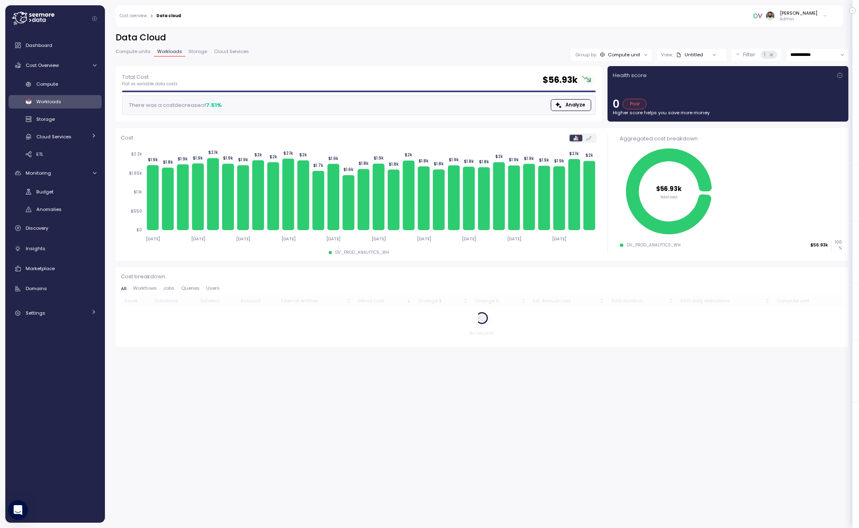
click at [742, 56] on input "**********" at bounding box center [818, 55] width 62 height 12
click at [646, 51] on div at bounding box center [645, 54] width 11 height 11
click at [680, 50] on div "View: Untitled" at bounding box center [691, 55] width 69 height 12
click at [693, 96] on div "Looker View" at bounding box center [680, 99] width 36 height 7
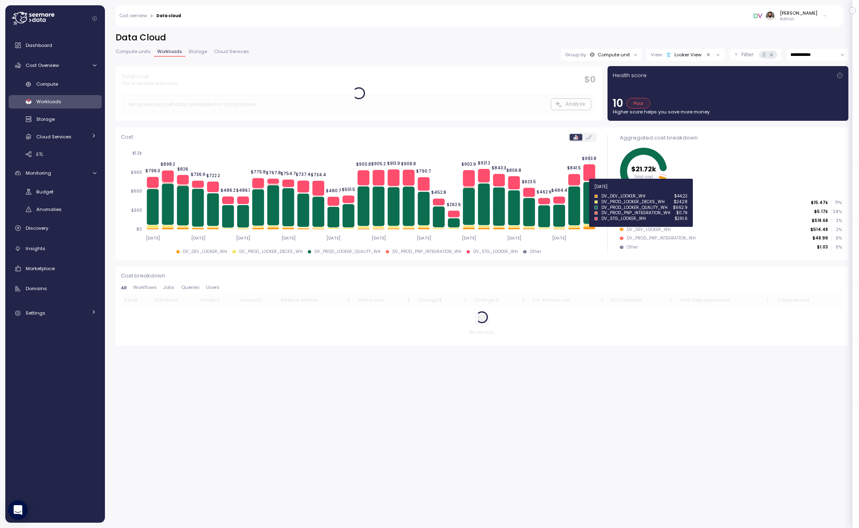
click at [590, 195] on icon at bounding box center [589, 203] width 12 height 42
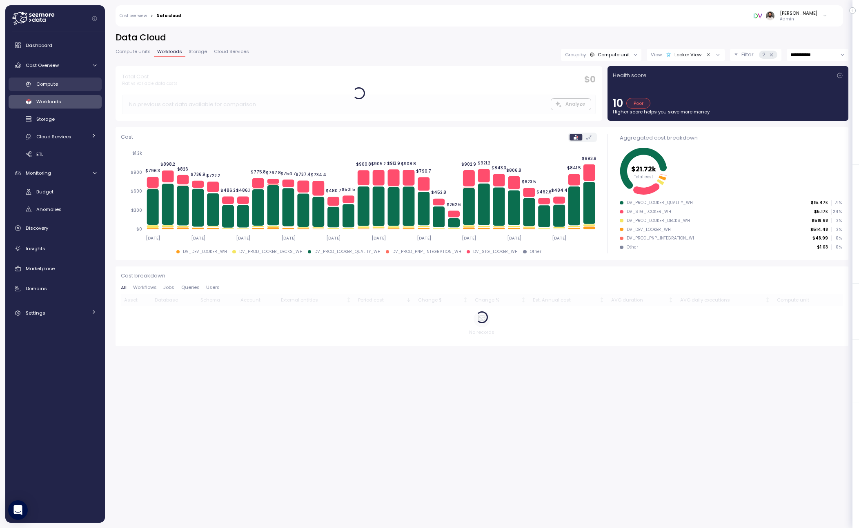
click at [34, 79] on link "Compute" at bounding box center [55, 84] width 93 height 13
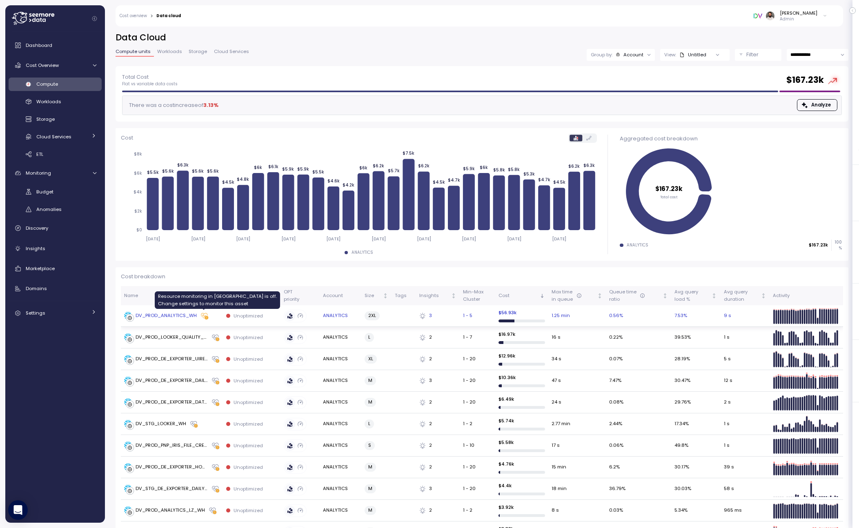
click at [207, 313] on icon at bounding box center [204, 316] width 9 height 8
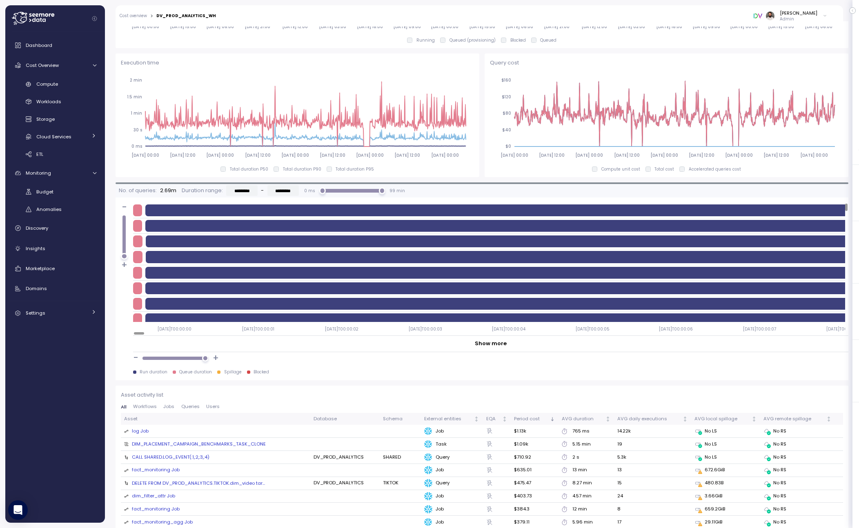
scroll to position [471, 0]
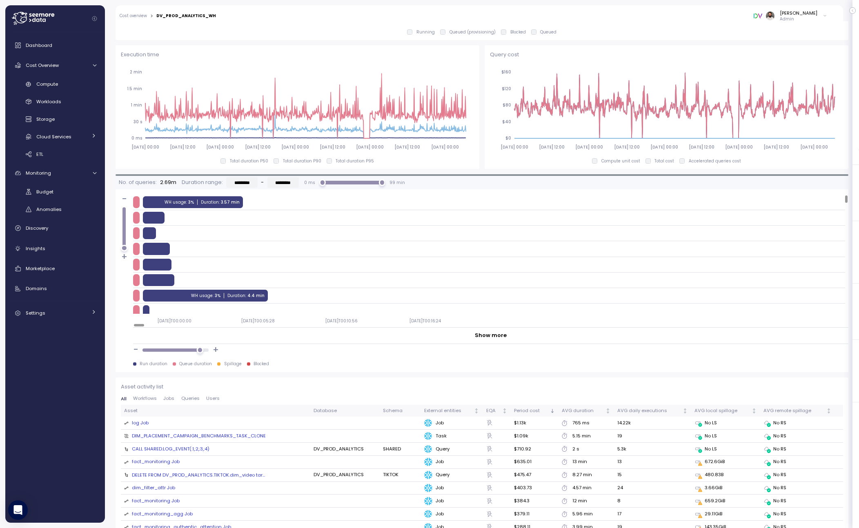
click at [200, 350] on div at bounding box center [199, 350] width 7 height 7
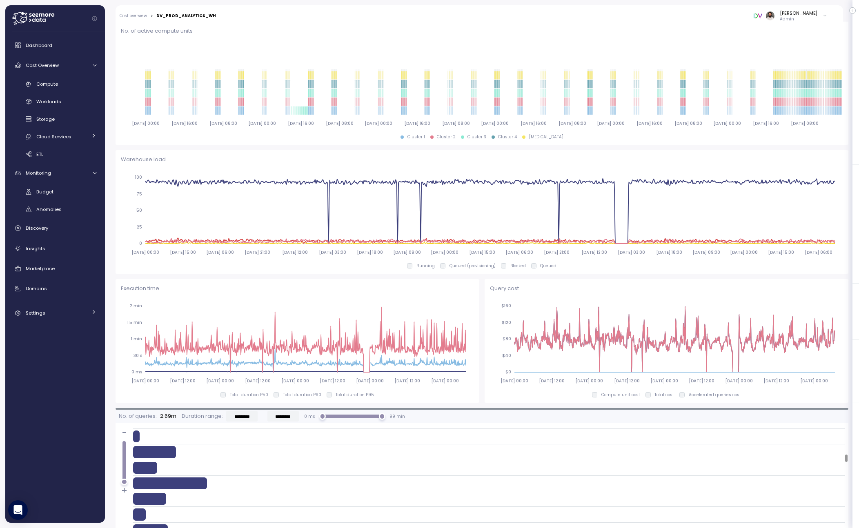
scroll to position [0, 0]
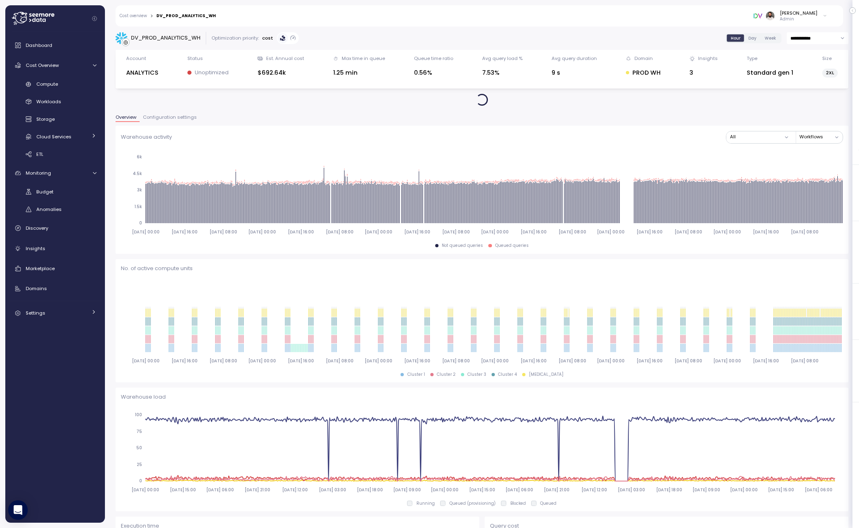
click at [170, 120] on button "Configuration settings" at bounding box center [170, 118] width 60 height 7
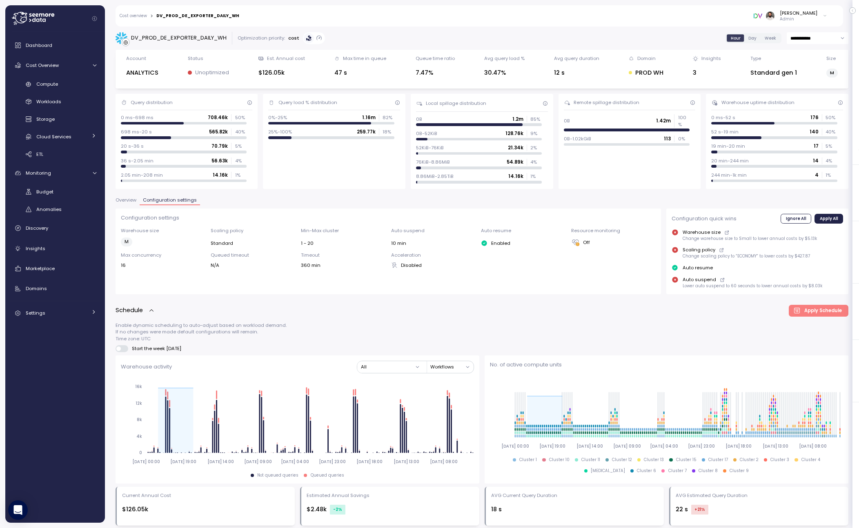
scroll to position [140, 0]
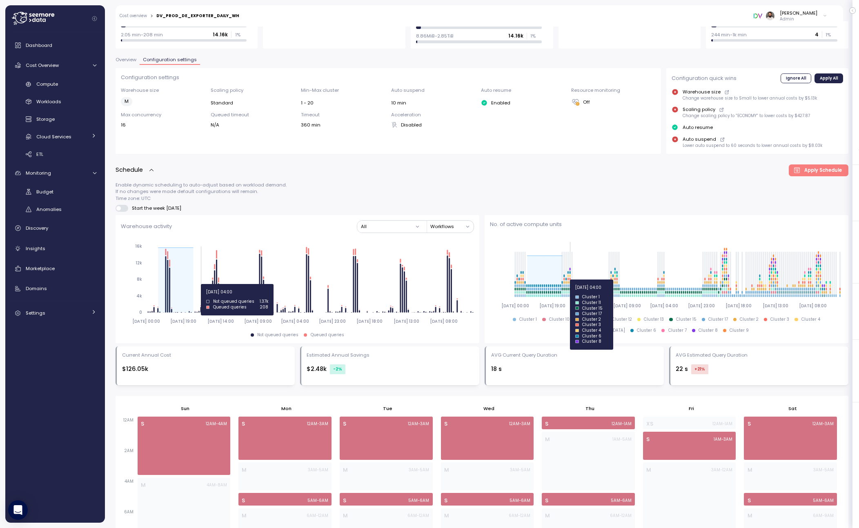
drag, startPoint x: 564, startPoint y: 280, endPoint x: 570, endPoint y: 280, distance: 6.1
click at [570, 280] on g at bounding box center [678, 279] width 324 height 23
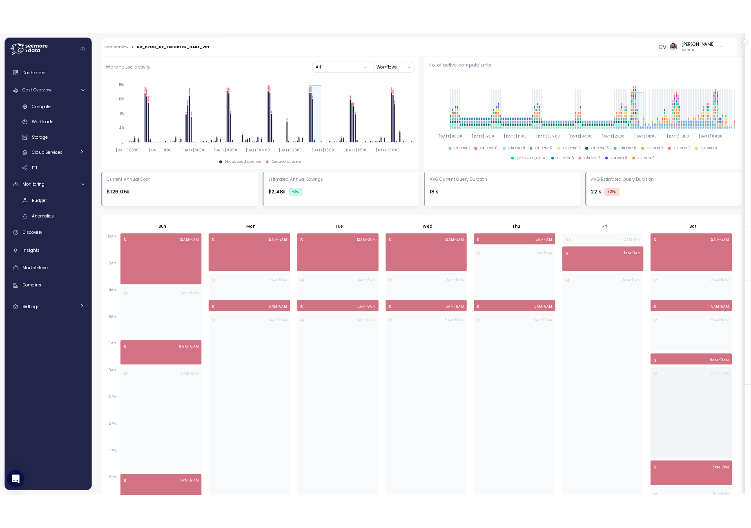
scroll to position [406, 0]
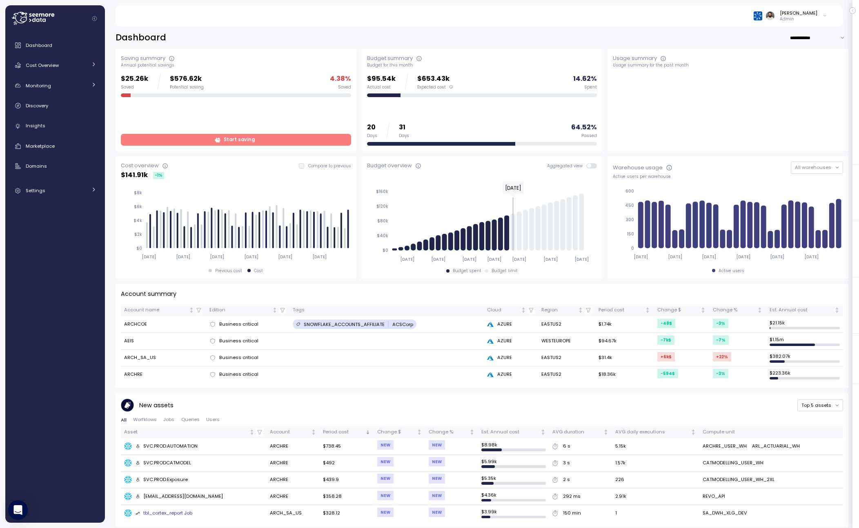
click at [163, 137] on span "Start saving" at bounding box center [234, 139] width 219 height 11
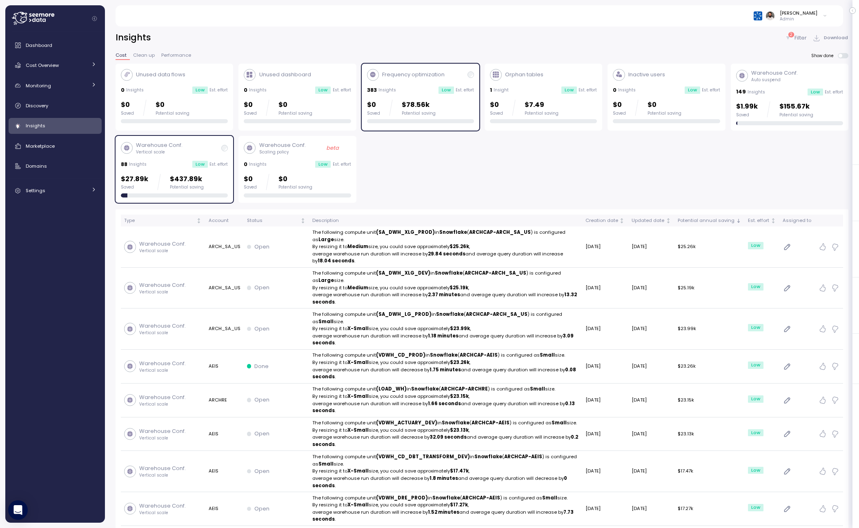
click at [792, 34] on p "2" at bounding box center [791, 35] width 2 height 6
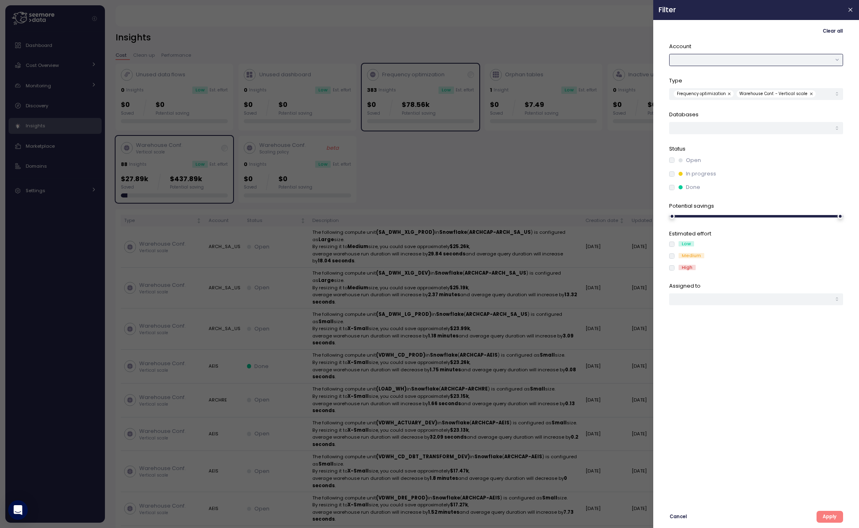
click at [769, 63] on button "button" at bounding box center [756, 60] width 174 height 12
click at [754, 106] on div "ARCHRE" at bounding box center [756, 109] width 170 height 11
click at [829, 518] on span "Apply" at bounding box center [829, 516] width 14 height 11
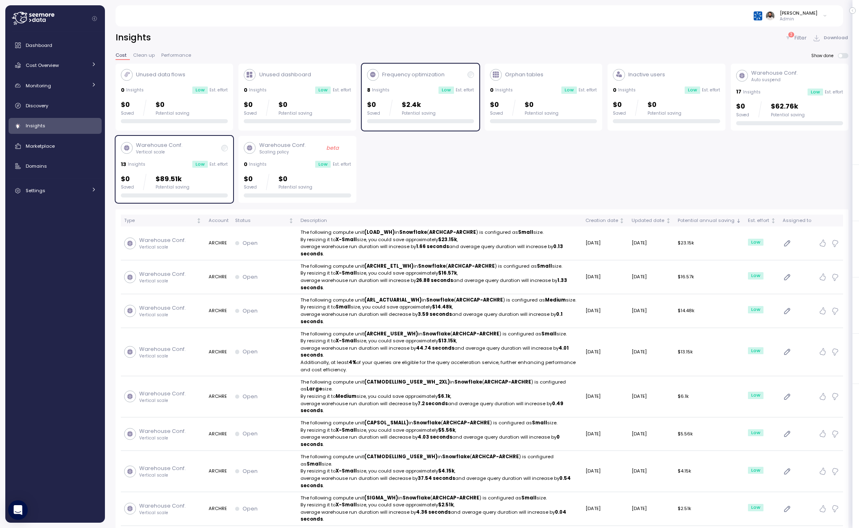
click at [783, 95] on div "17 Insights Low Est. effort" at bounding box center [789, 92] width 107 height 8
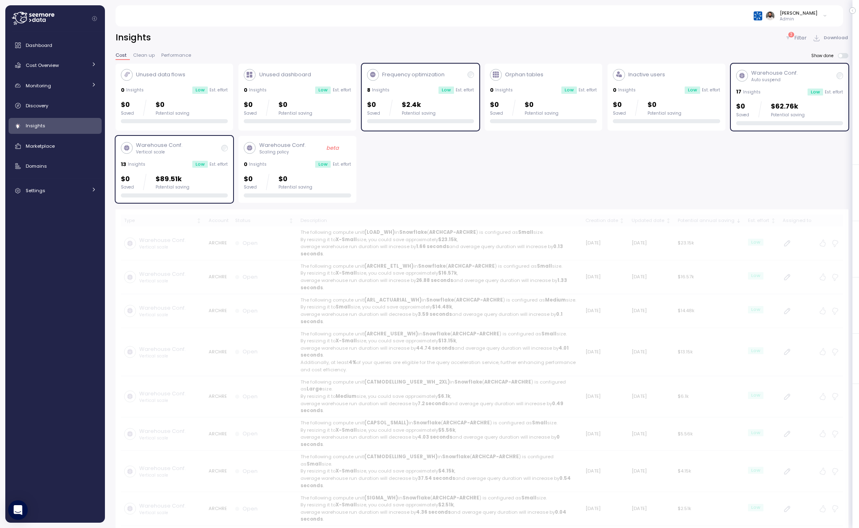
click at [409, 97] on div "Frequency optimization 8 Insights Low Est. effort $0 Saved $2.4k Potential savi…" at bounding box center [420, 96] width 107 height 55
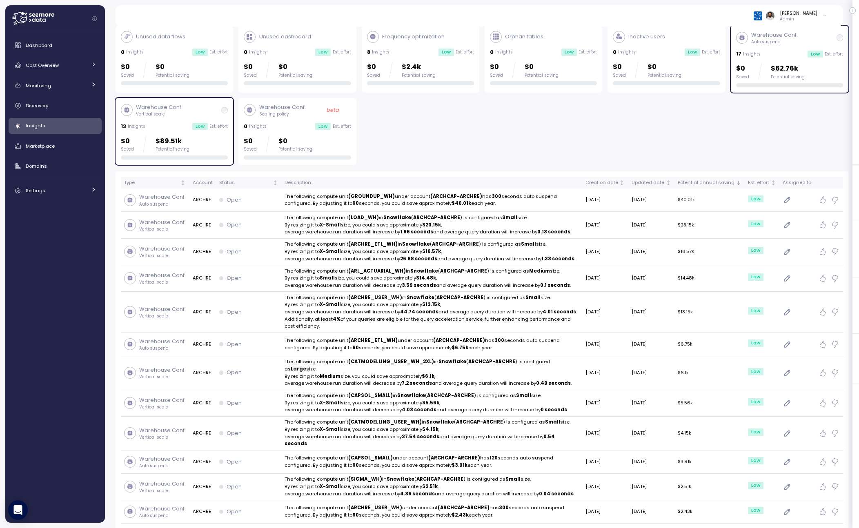
scroll to position [41, 0]
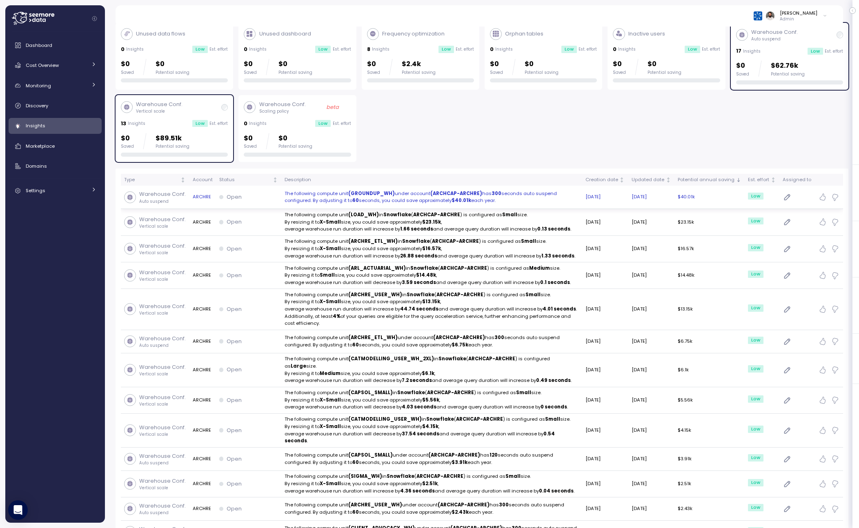
click at [504, 204] on p "The following compute unit (GROUNDUP_WH) under account (ARCHCAP-ARCHRE) has 300…" at bounding box center [432, 197] width 294 height 14
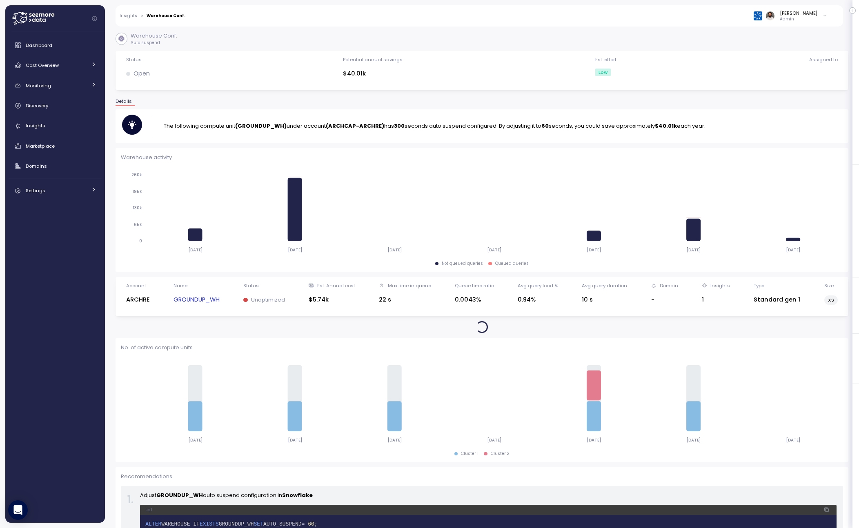
click at [213, 299] on link "GROUNDUP_WH" at bounding box center [196, 299] width 46 height 9
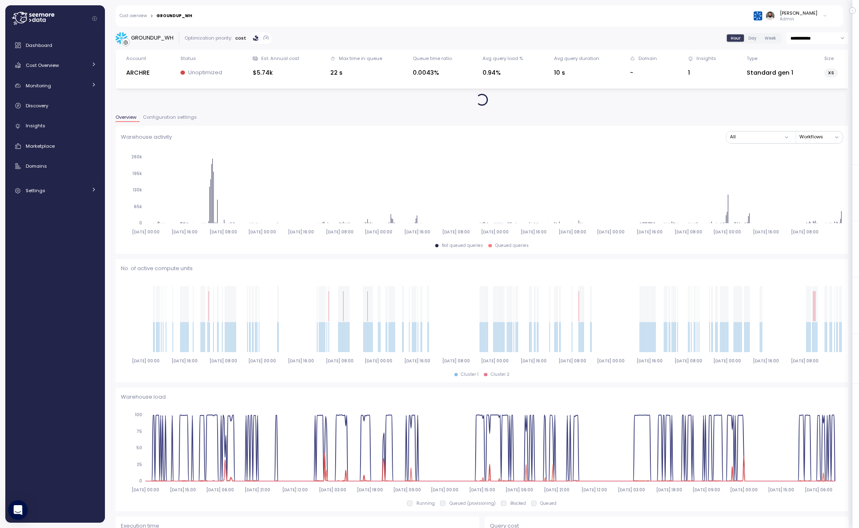
click at [170, 118] on span "Configuration settings" at bounding box center [170, 117] width 54 height 4
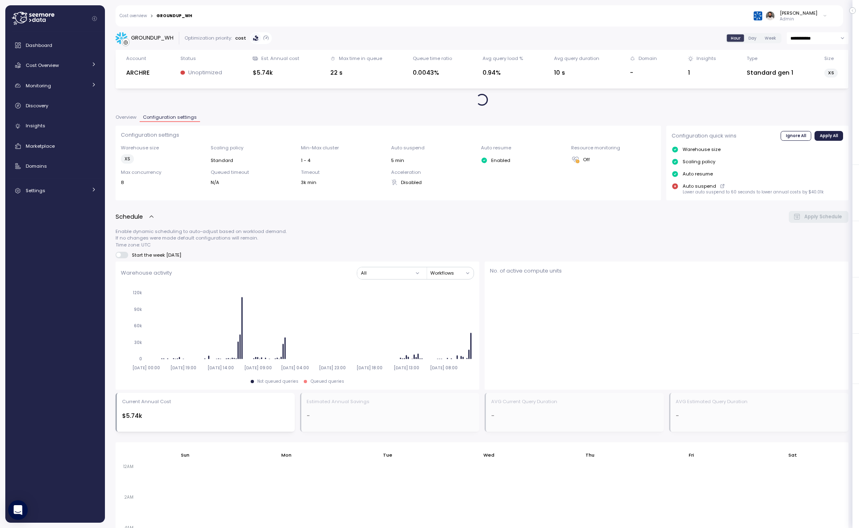
click at [120, 122] on button "Overview" at bounding box center [128, 118] width 24 height 7
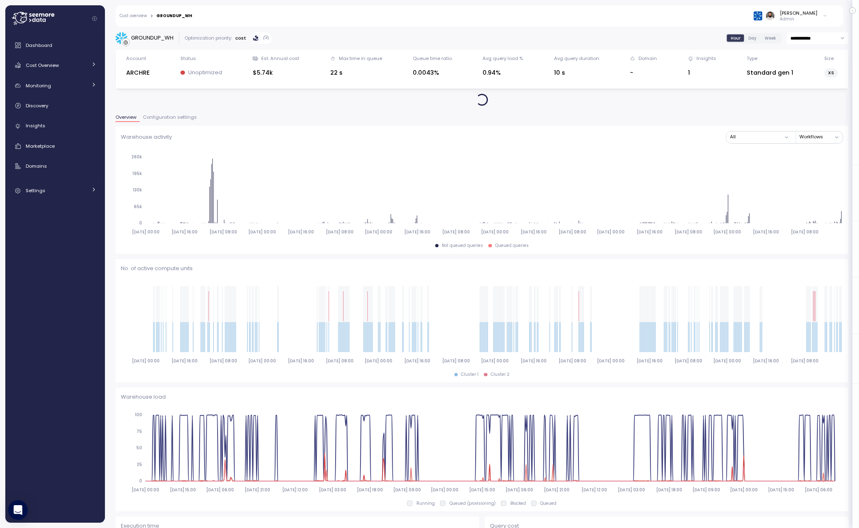
click at [822, 42] on input "**********" at bounding box center [818, 38] width 62 height 12
click at [816, 82] on div "Last 7 days" at bounding box center [816, 76] width 59 height 11
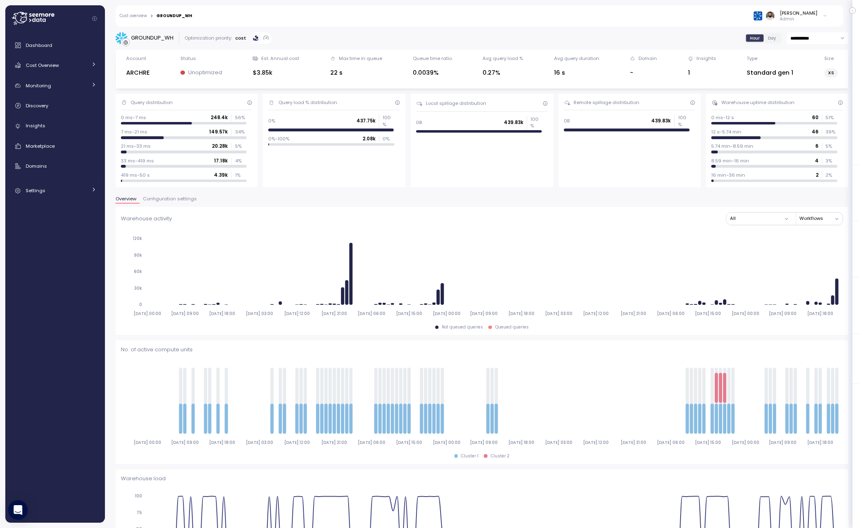
click at [620, 317] on icon "2025-08-13 00:00 2025-08-13 09:00 2025-08-13 18:00 2025-08-14 03:00 2025-08-14 …" at bounding box center [482, 276] width 722 height 91
click at [184, 197] on span "Configuration settings" at bounding box center [170, 199] width 54 height 4
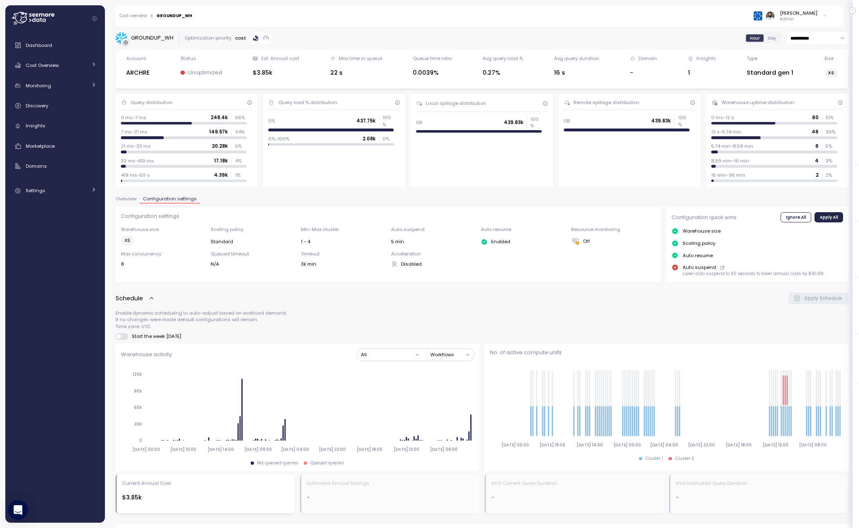
click at [128, 206] on div "Overview Configuration settings" at bounding box center [482, 202] width 733 height 11
click at [822, 36] on input "**********" at bounding box center [818, 38] width 62 height 12
click at [815, 89] on span "Last 14 days" at bounding box center [805, 87] width 29 height 7
type input "**********"
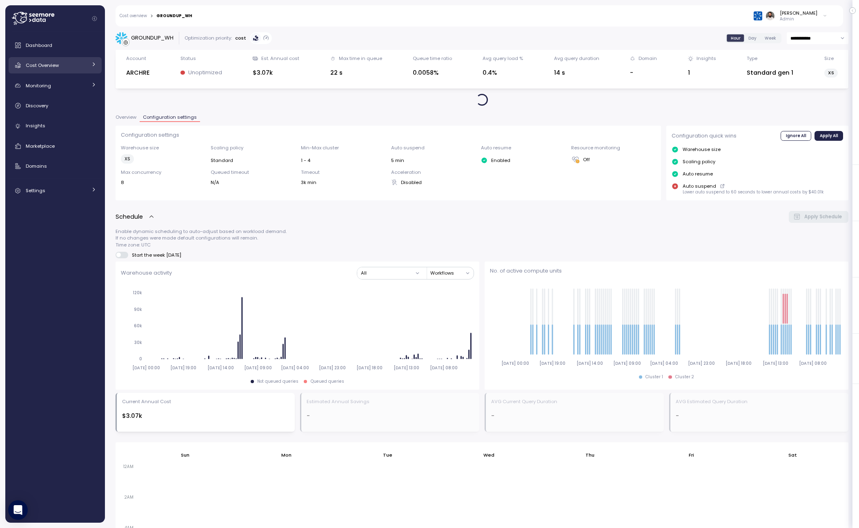
click at [76, 73] on link "Cost Overview" at bounding box center [55, 65] width 93 height 16
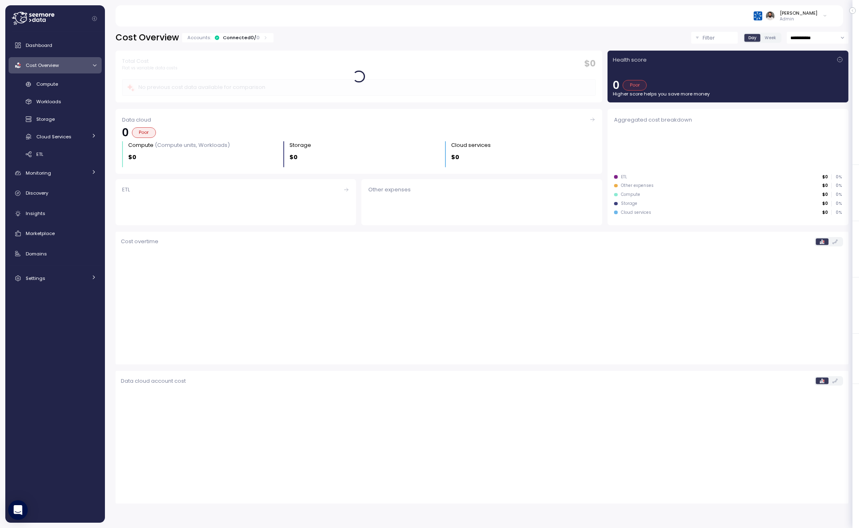
click at [78, 92] on div "Compute Workloads Storage Cloud Services Clustering columns Pipes AI Services S…" at bounding box center [55, 120] width 93 height 84
click at [78, 88] on div "Compute" at bounding box center [66, 84] width 60 height 8
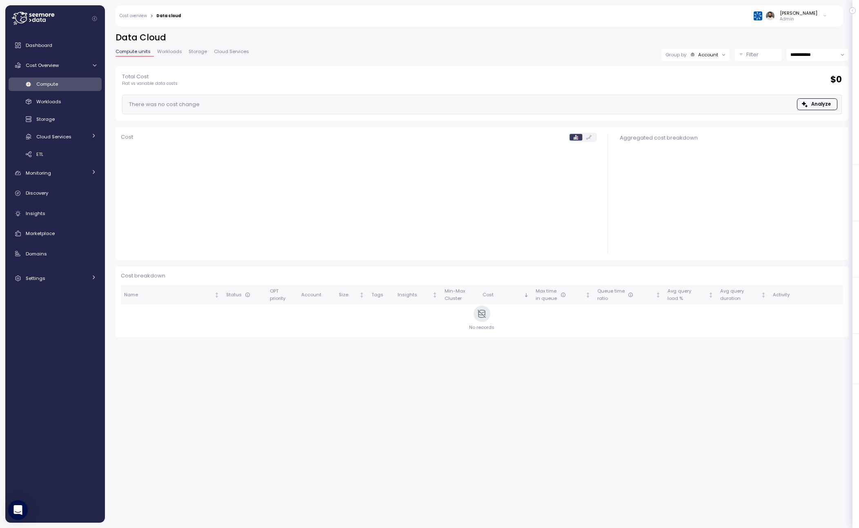
click at [72, 90] on link "Compute" at bounding box center [55, 84] width 93 height 13
click at [58, 109] on div "Compute Workloads Storage Cloud Services Clustering columns Pipes AI Services S…" at bounding box center [55, 120] width 93 height 84
click at [58, 104] on span "Workloads" at bounding box center [48, 101] width 25 height 7
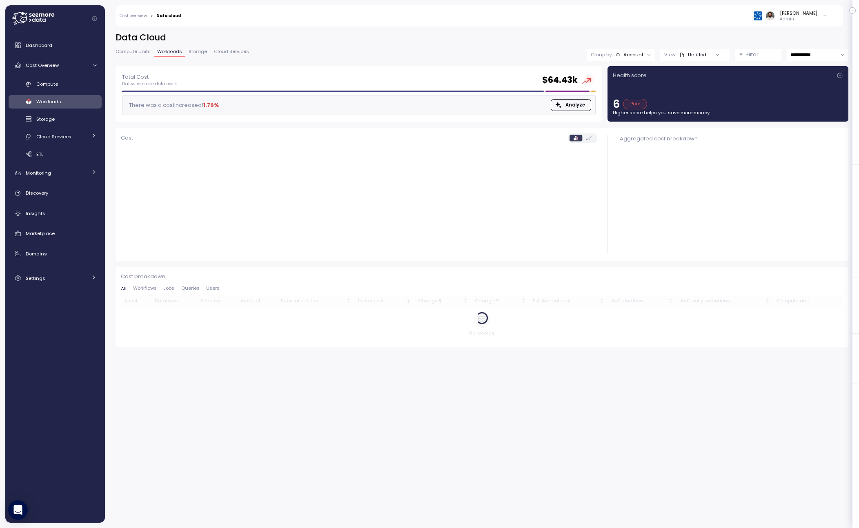
click at [695, 53] on div "Untitled" at bounding box center [692, 54] width 27 height 7
click at [747, 58] on p "Filter" at bounding box center [752, 55] width 12 height 8
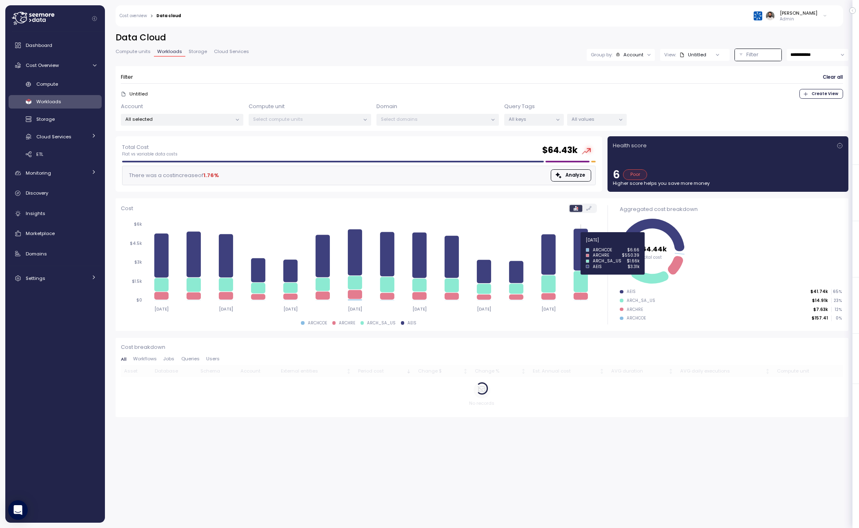
click at [576, 245] on icon at bounding box center [580, 250] width 14 height 42
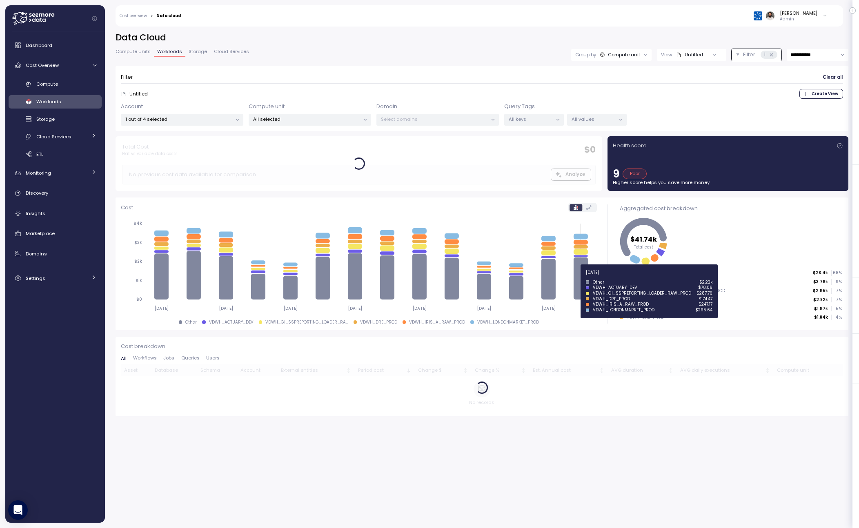
click at [585, 277] on icon at bounding box center [580, 279] width 14 height 42
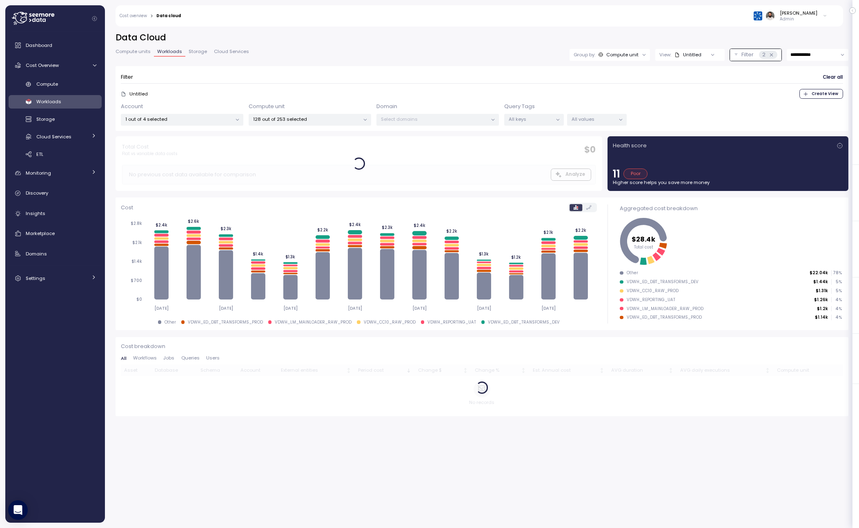
click at [219, 119] on p "1 out of 4 selected" at bounding box center [178, 119] width 107 height 7
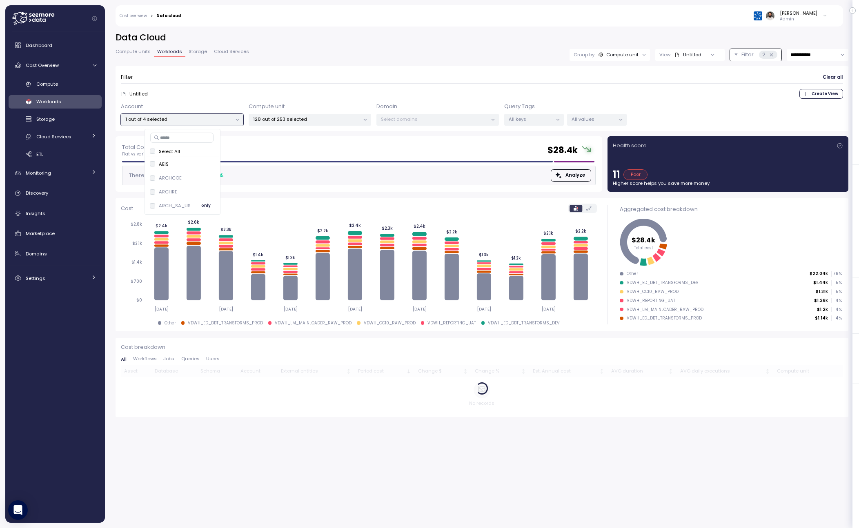
click at [206, 205] on span "only" at bounding box center [205, 205] width 9 height 9
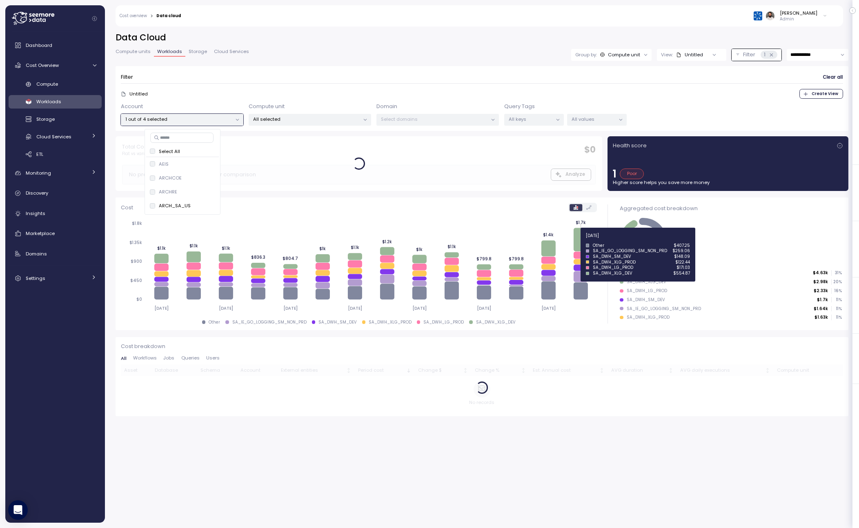
click at [585, 242] on icon at bounding box center [580, 239] width 14 height 23
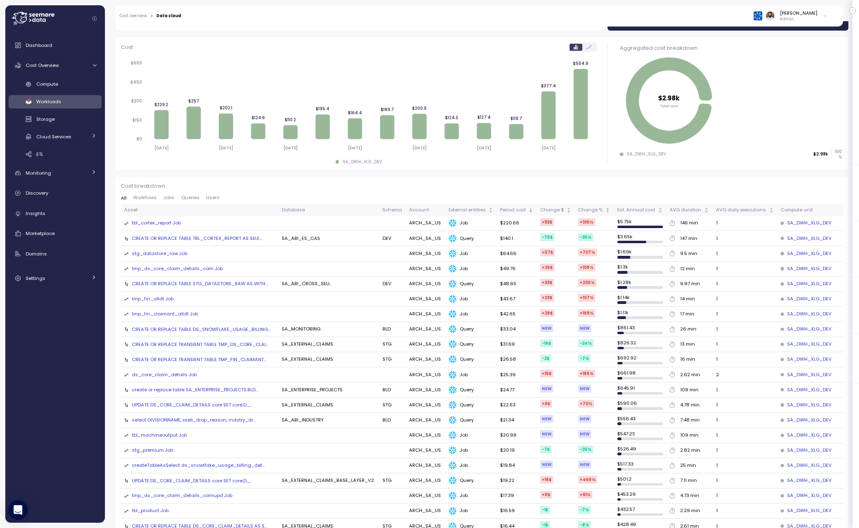
scroll to position [165, 0]
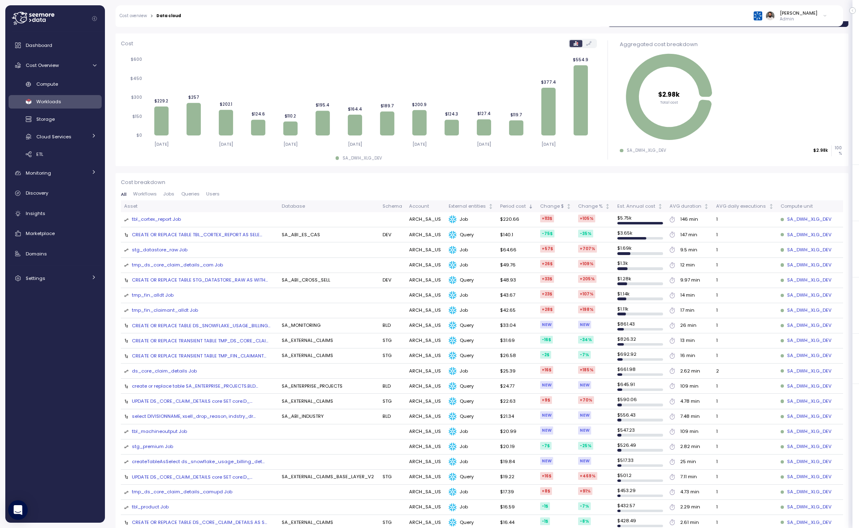
click at [173, 220] on div "tbl_cortex_report Job" at bounding box center [156, 219] width 49 height 7
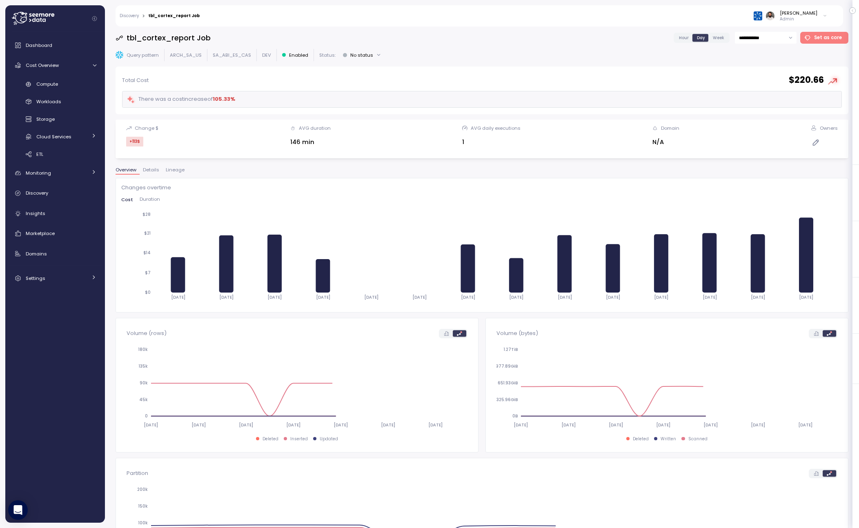
click at [178, 170] on span "Lineage" at bounding box center [175, 170] width 19 height 4
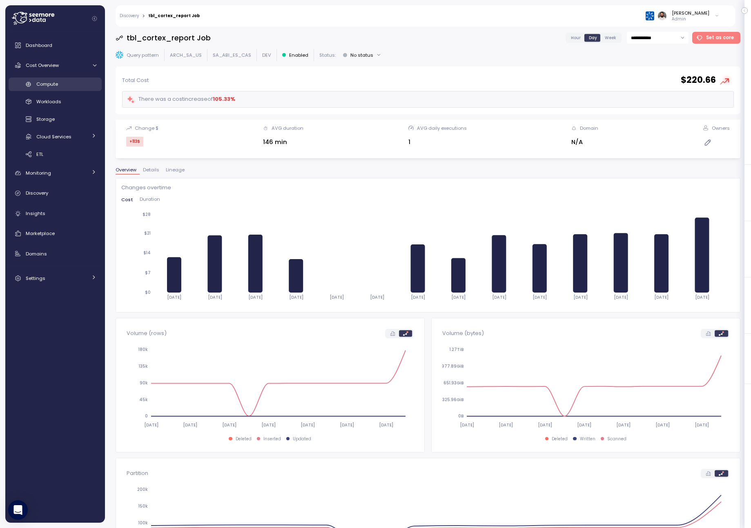
click at [76, 79] on link "Compute" at bounding box center [55, 84] width 93 height 13
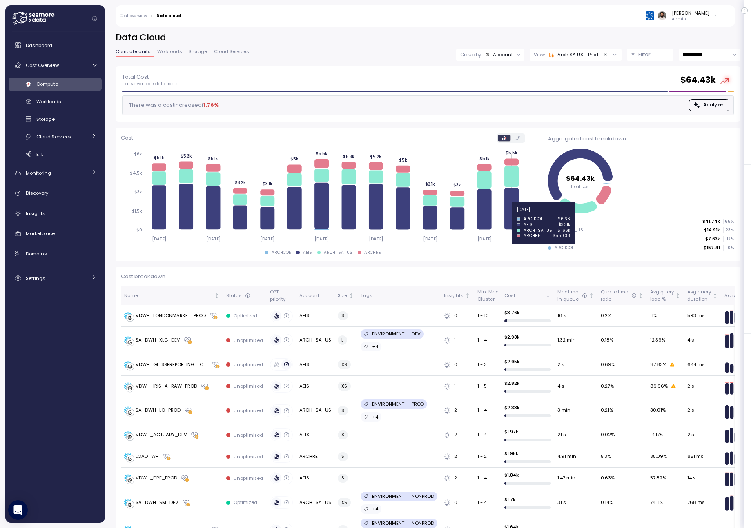
click at [512, 214] on icon at bounding box center [511, 209] width 14 height 42
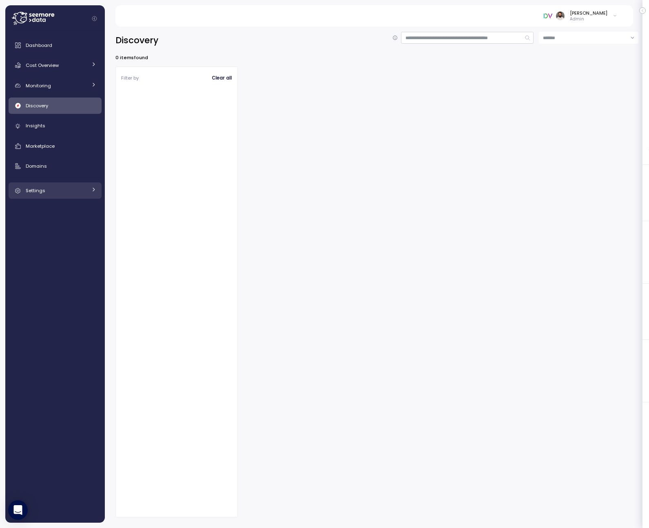
click at [88, 188] on link "Settings" at bounding box center [55, 190] width 93 height 16
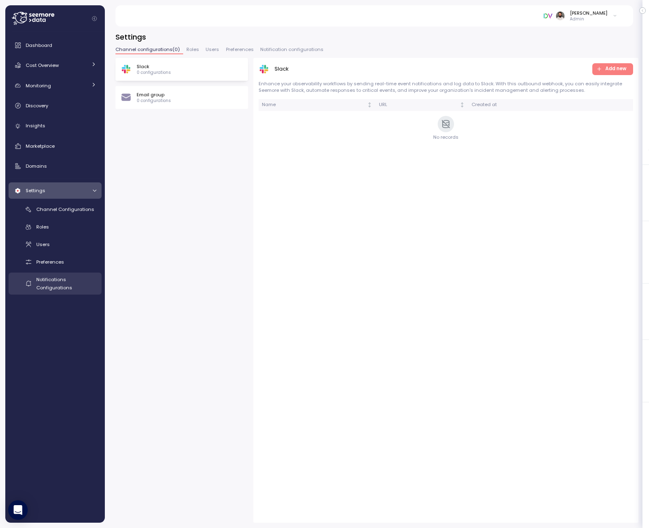
click at [53, 280] on span "Notifications Configurations" at bounding box center [54, 283] width 36 height 15
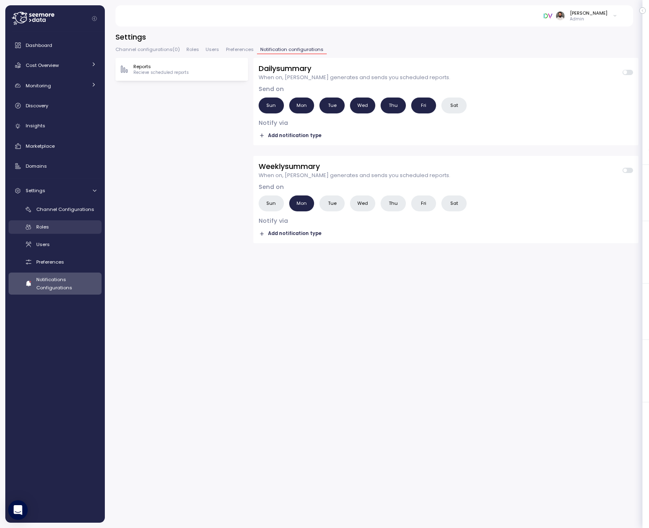
click at [65, 224] on div "Roles" at bounding box center [66, 227] width 60 height 8
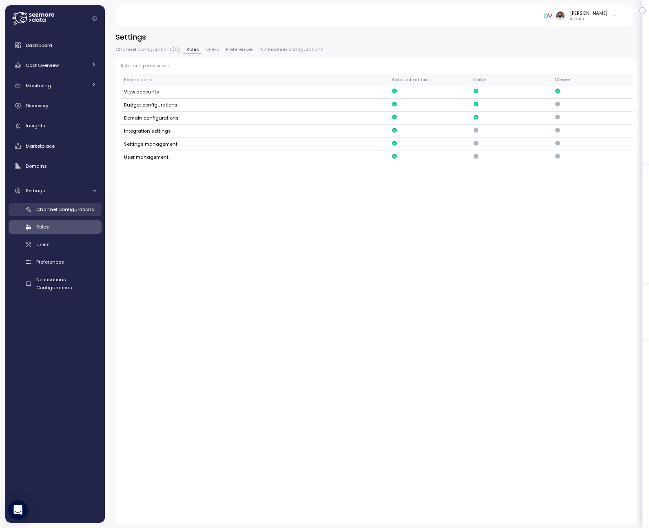
click at [65, 212] on span "Channel Configurations" at bounding box center [65, 209] width 58 height 7
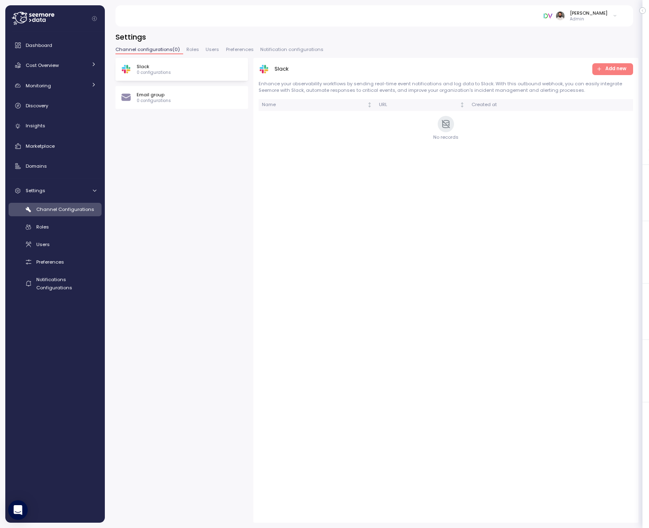
click at [230, 49] on span "Preferences" at bounding box center [240, 49] width 28 height 4
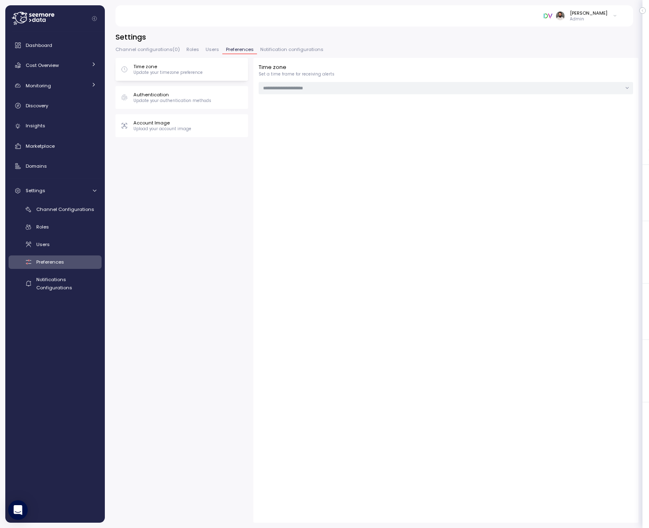
type input "**********"
click at [207, 52] on span "Users" at bounding box center [212, 49] width 13 height 4
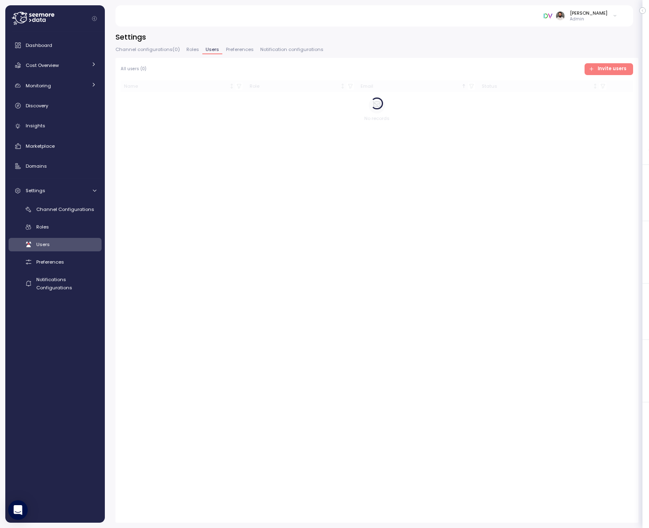
click at [287, 51] on span "Notification configurations" at bounding box center [291, 49] width 63 height 4
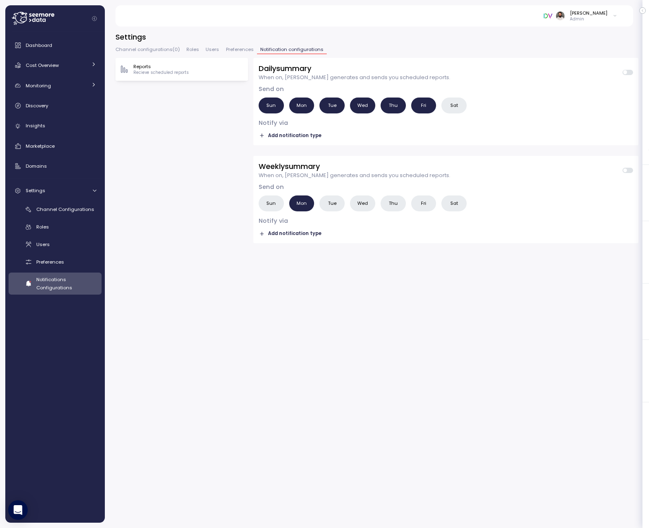
click at [165, 44] on div "Settings Channel configurations ( 0 ) Roles Users Preferences Notification conf…" at bounding box center [377, 277] width 523 height 491
click at [164, 47] on span "Channel configurations ( 0 )" at bounding box center [148, 49] width 64 height 4
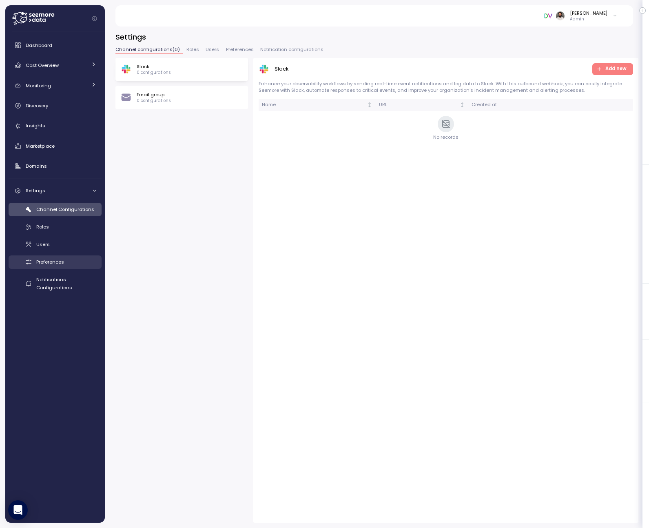
click at [61, 260] on span "Preferences" at bounding box center [50, 262] width 28 height 7
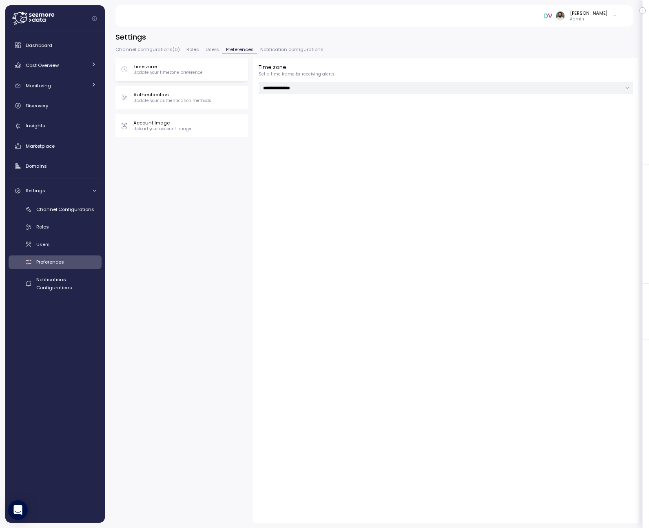
click at [260, 44] on div "**********" at bounding box center [377, 277] width 523 height 491
click at [260, 51] on span "Notification configurations" at bounding box center [291, 49] width 63 height 4
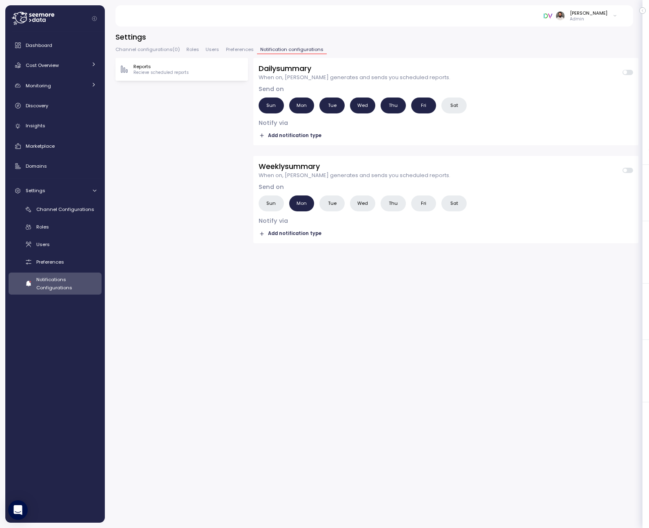
click at [197, 52] on span "Roles" at bounding box center [193, 49] width 13 height 4
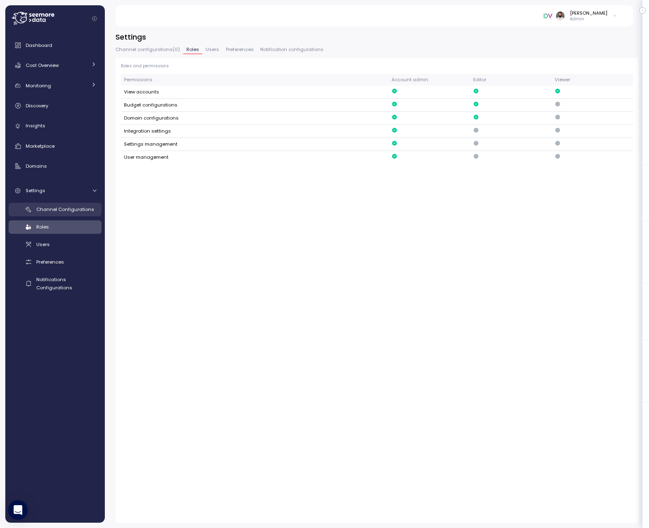
click at [75, 214] on link "Channel Configurations" at bounding box center [55, 209] width 93 height 13
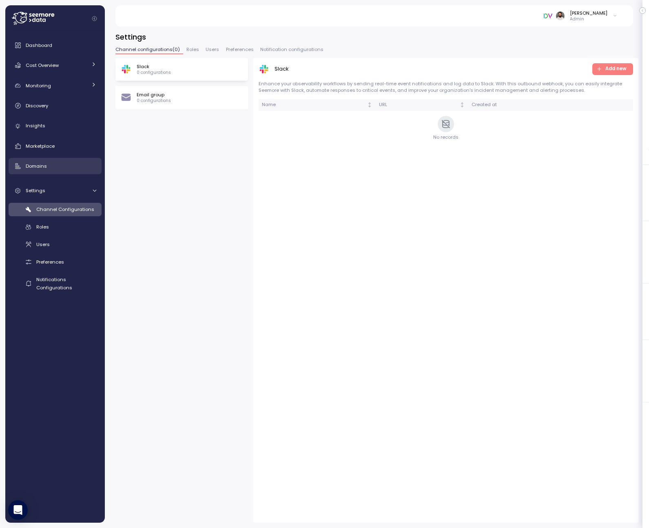
click at [52, 164] on div "Domains" at bounding box center [61, 166] width 71 height 8
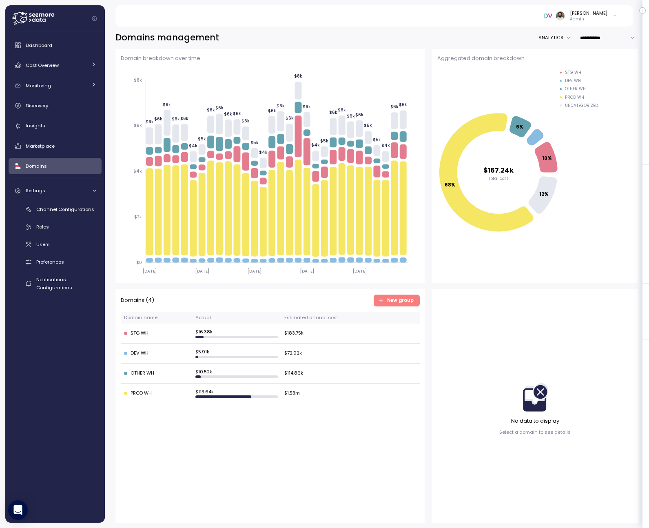
click at [62, 234] on div "Channel Configurations Roles Users Preferences Notifications Configurations" at bounding box center [55, 249] width 93 height 92
click at [61, 262] on span "Preferences" at bounding box center [50, 262] width 28 height 7
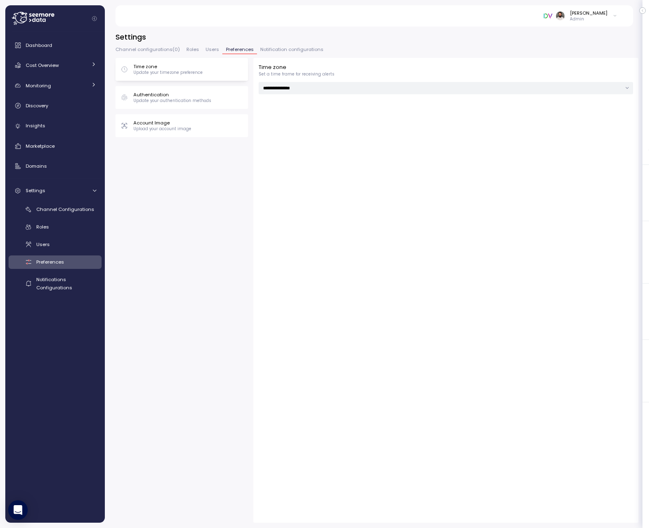
click at [190, 97] on p "Authentication" at bounding box center [172, 94] width 78 height 7
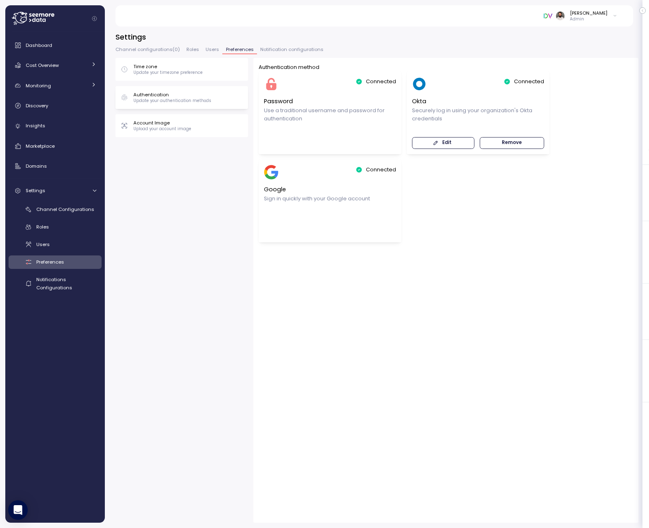
click at [468, 111] on p "Securely log in using your organization's Okta credentials" at bounding box center [478, 115] width 132 height 16
click at [457, 142] on span "Edit" at bounding box center [443, 143] width 52 height 11
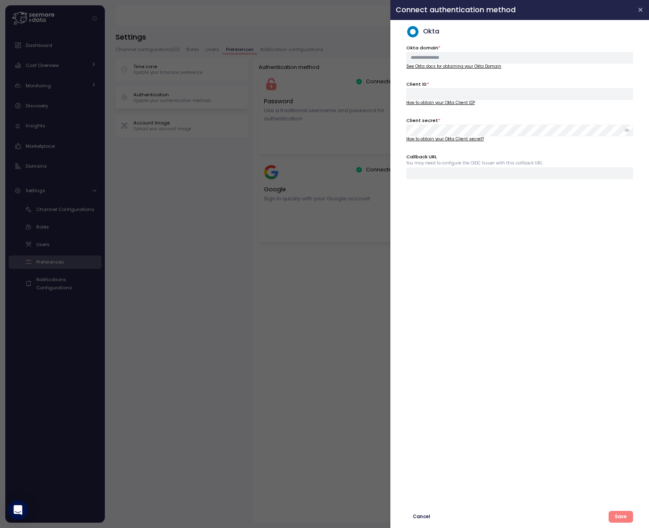
type input "**********"
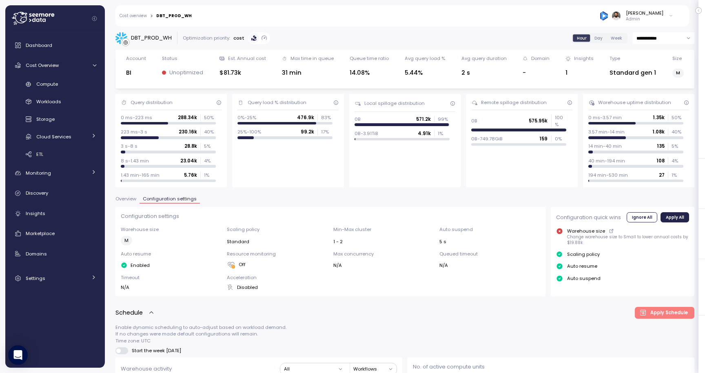
scroll to position [14, 0]
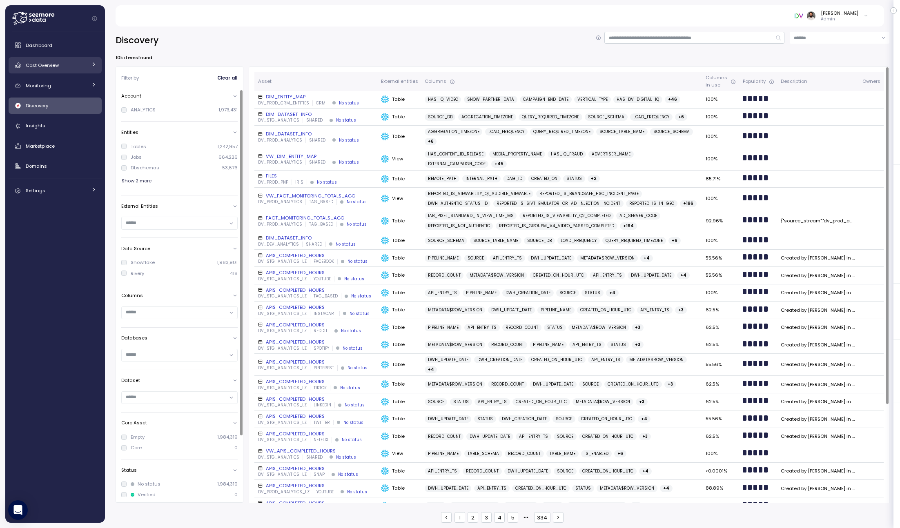
click at [76, 67] on div "Cost Overview" at bounding box center [56, 65] width 61 height 8
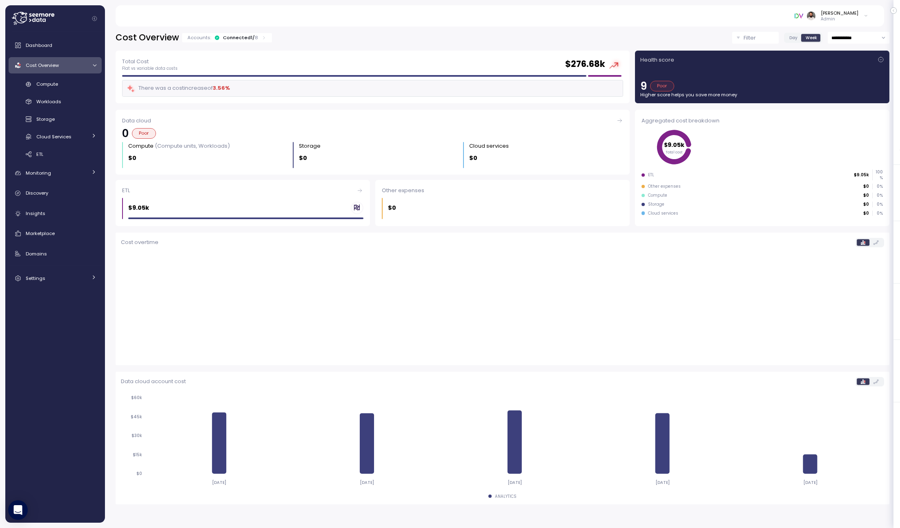
click at [211, 41] on div "Accounts: Connected 1 / 8" at bounding box center [226, 37] width 79 height 7
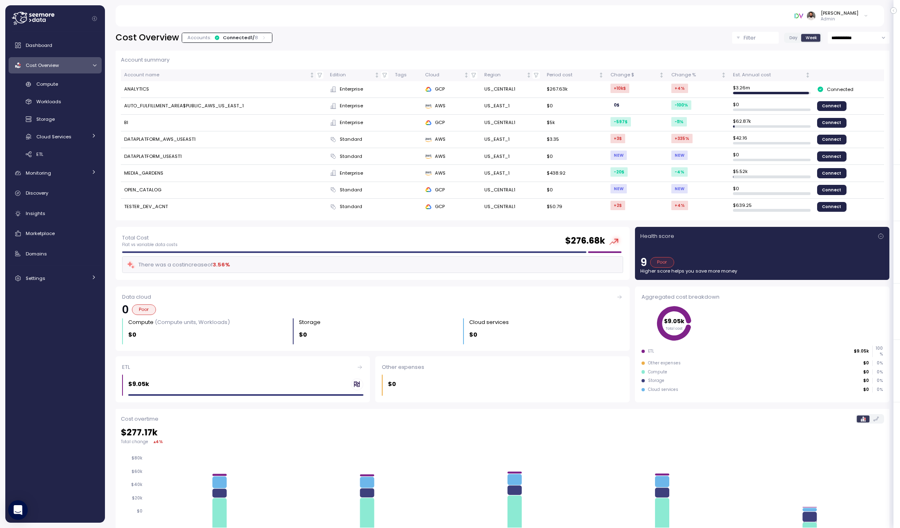
click at [211, 41] on div "Accounts: Connected 1 / 8" at bounding box center [226, 37] width 79 height 7
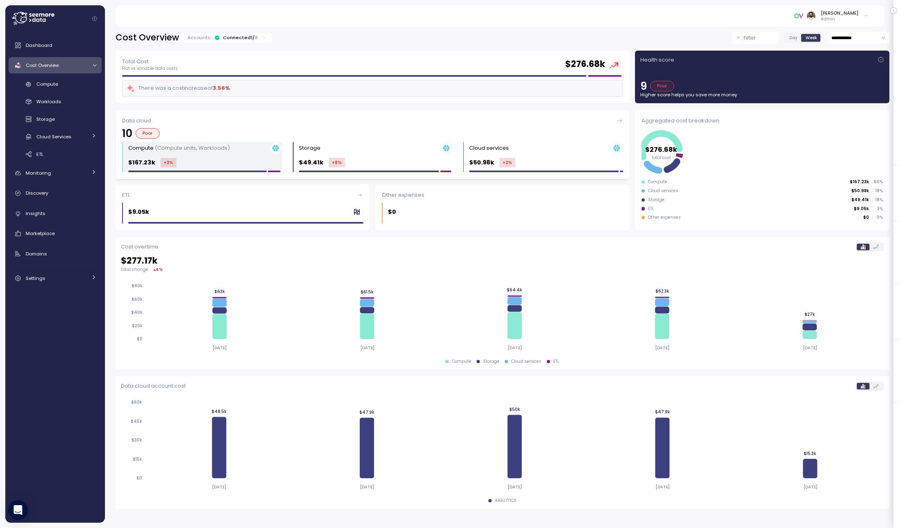
click at [251, 164] on div "$167.23k +3 %" at bounding box center [205, 162] width 154 height 9
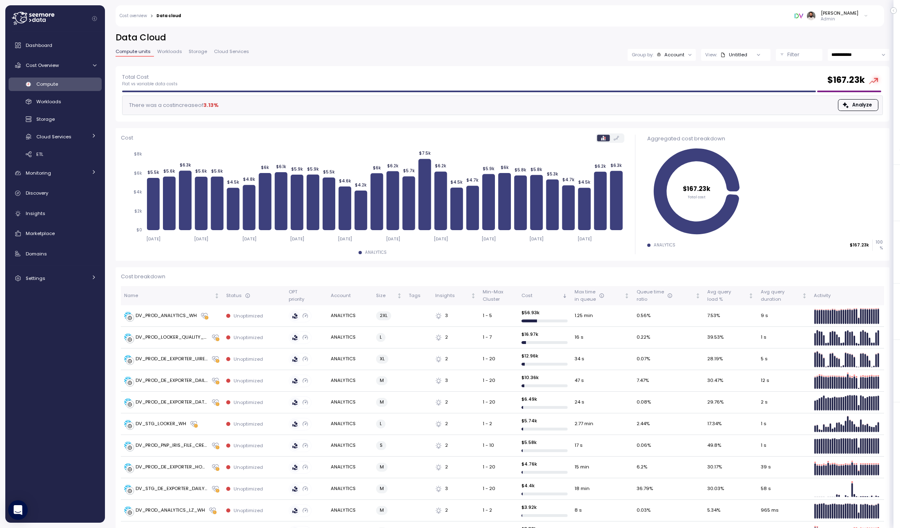
click at [750, 55] on input "**********" at bounding box center [858, 55] width 62 height 12
click at [750, 95] on span "Last 7 days" at bounding box center [844, 93] width 27 height 7
type input "**********"
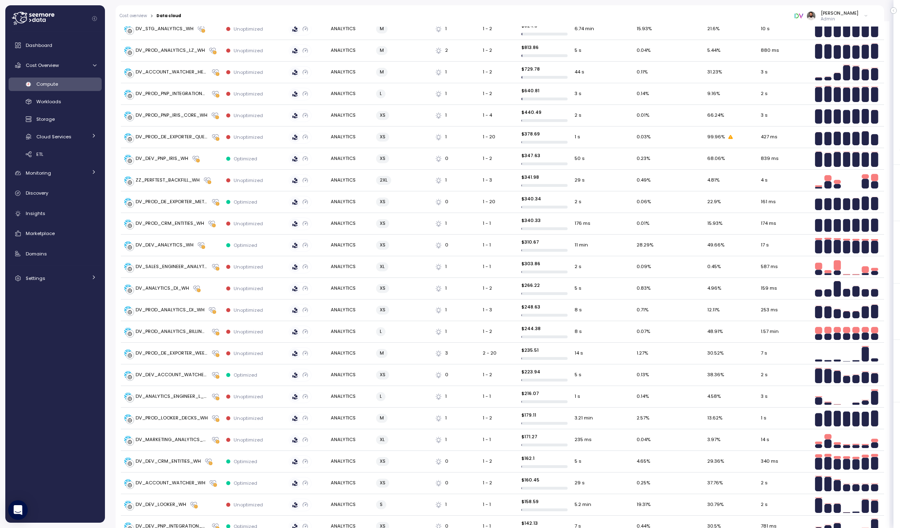
scroll to position [78, 0]
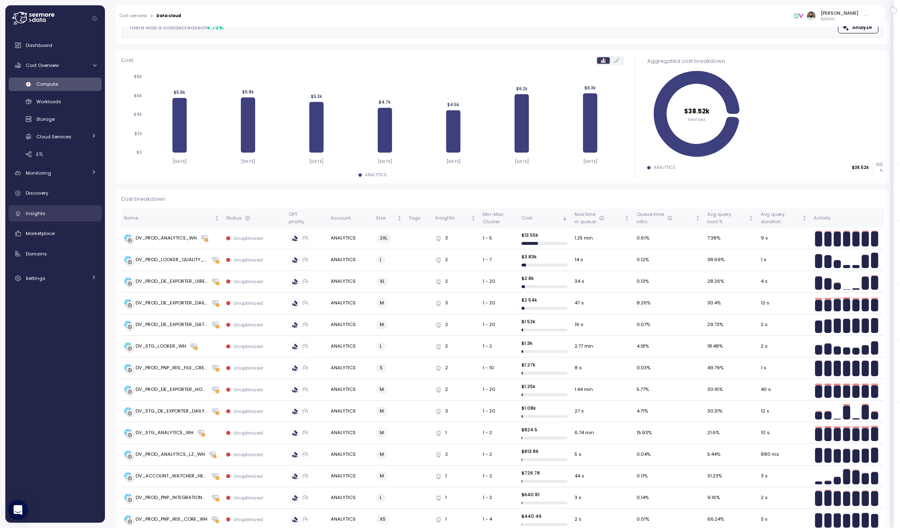
click at [67, 215] on div "Insights" at bounding box center [61, 213] width 71 height 8
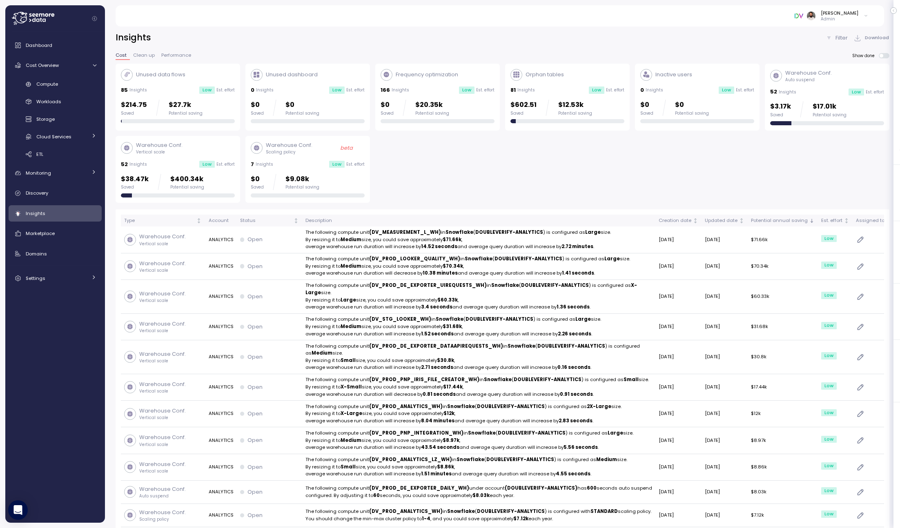
click at [750, 104] on p "$17.01k" at bounding box center [829, 106] width 34 height 11
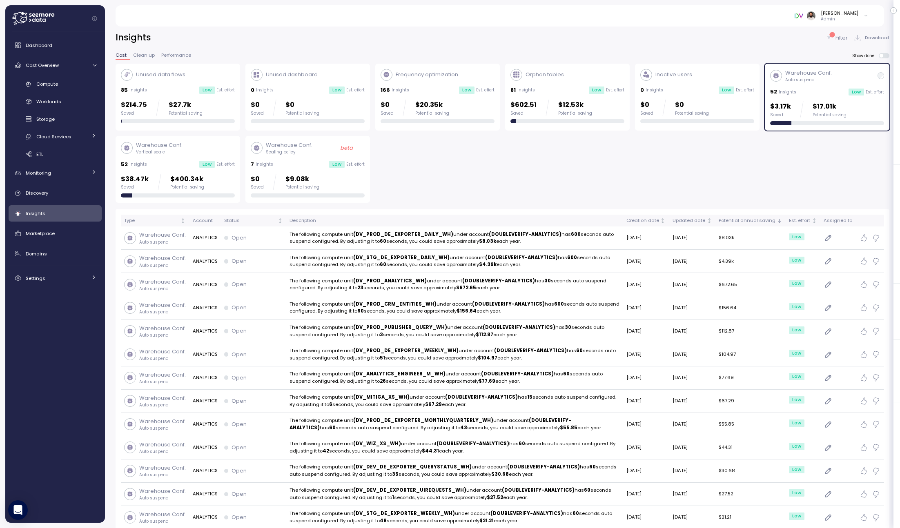
click at [750, 101] on div "Warehouse Conf. Auto suspend 52 Insights Low Est. effort $3.17k Saved $17.01k P…" at bounding box center [827, 97] width 114 height 56
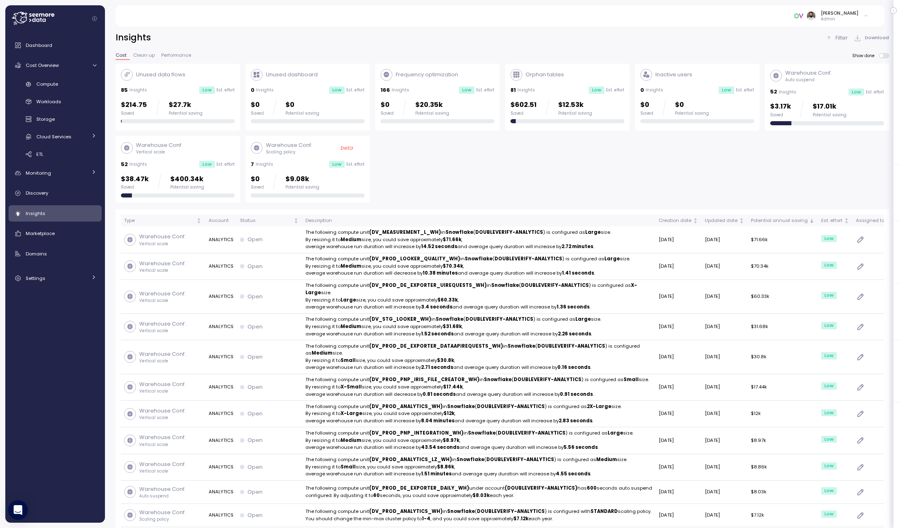
click at [224, 168] on div "52 Insights Low Est. effort" at bounding box center [178, 164] width 114 height 8
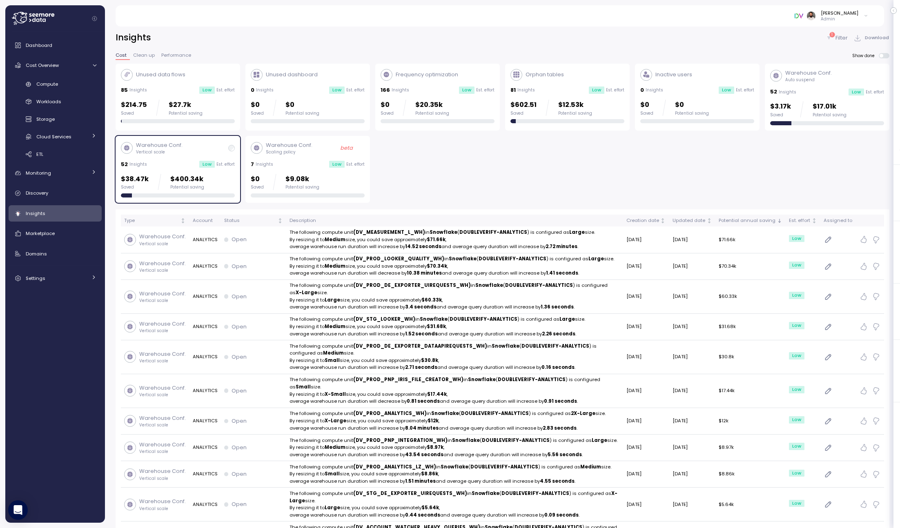
click at [227, 164] on p "Est. effort" at bounding box center [225, 165] width 18 height 6
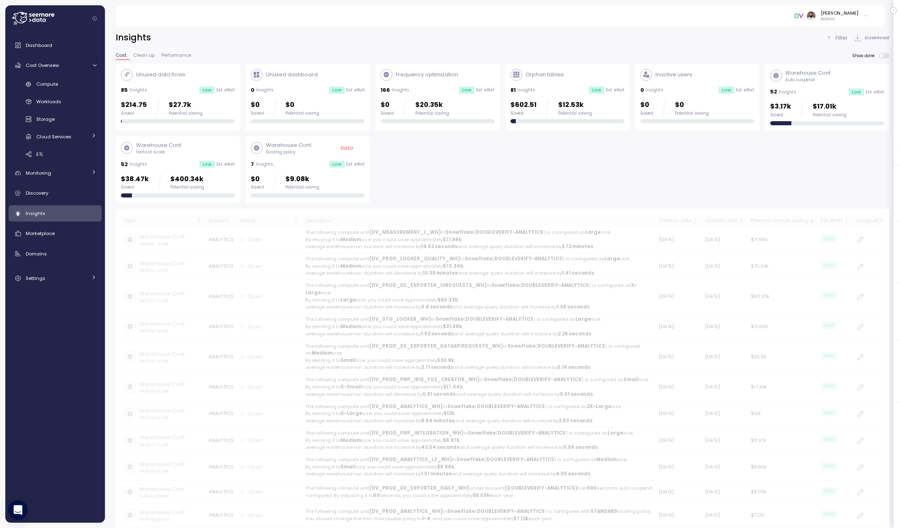
click at [600, 111] on div "$602.51 Saved $12.53k Potential saving" at bounding box center [567, 108] width 114 height 16
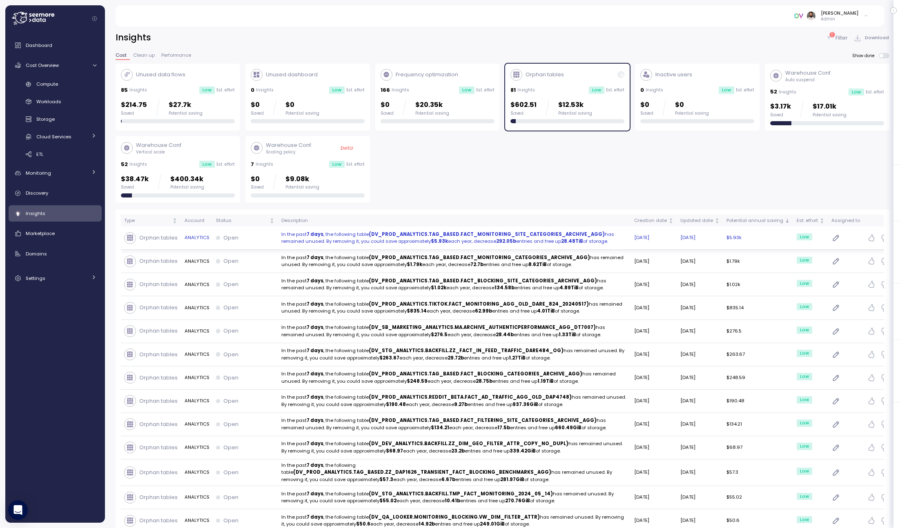
click at [607, 238] on p "In the past 7 days , the following table (DV_PROD_ANALYTICS.TAG_BASED.FACT_MONI…" at bounding box center [454, 238] width 346 height 14
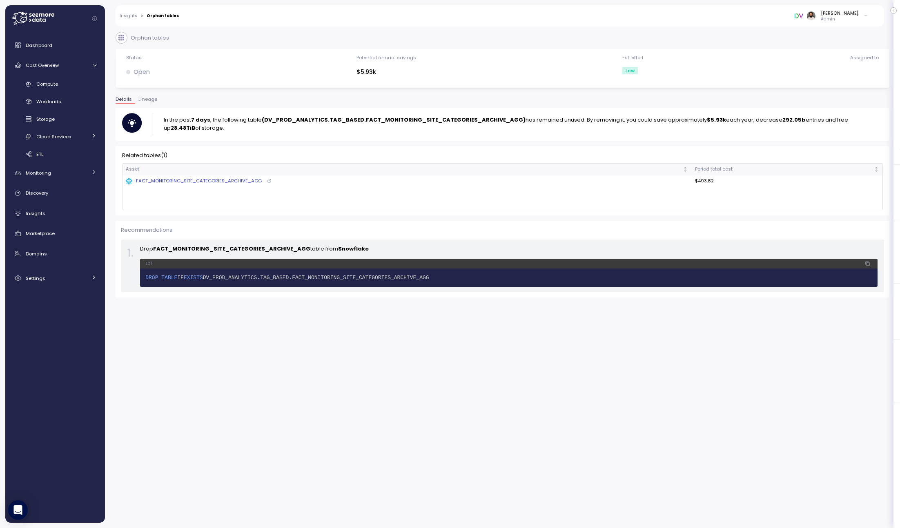
click at [355, 275] on span "DV_PROD_ANALYTICS.TAG_BASED.FACT_MONITORING_SITE_CATEGORIES_ARCHIVE_AGG" at bounding box center [316, 278] width 226 height 6
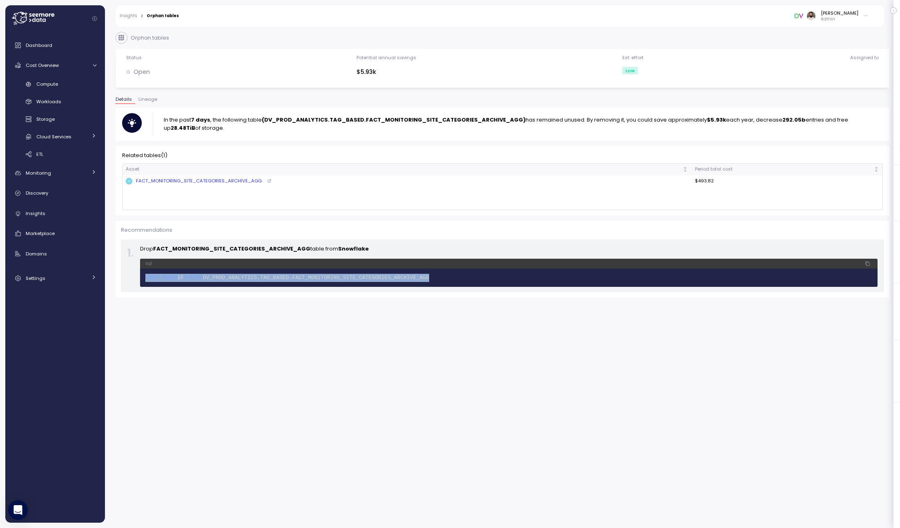
click at [355, 275] on span "DV_PROD_ANALYTICS.TAG_BASED.FACT_MONITORING_SITE_CATEGORIES_ARCHIVE_AGG" at bounding box center [316, 278] width 226 height 6
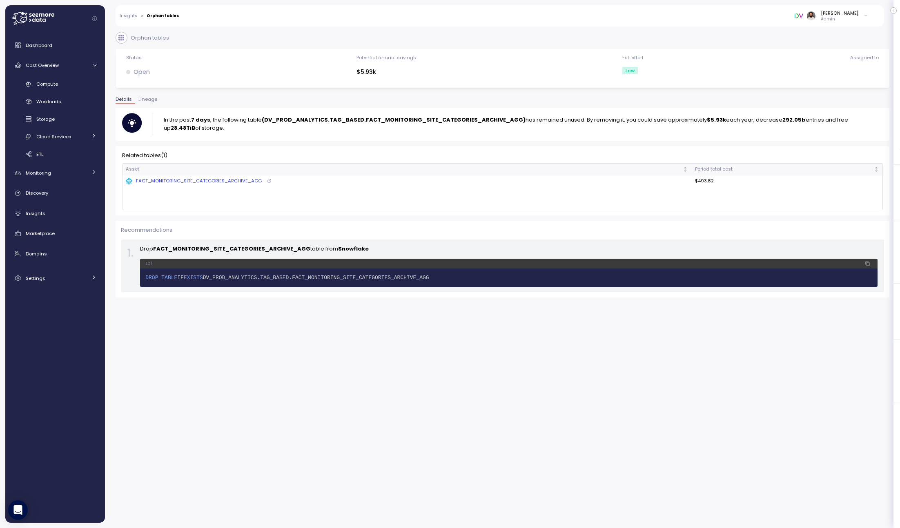
click at [355, 276] on span "DV_PROD_ANALYTICS.TAG_BASED.FACT_MONITORING_SITE_CATEGORIES_ARCHIVE_AGG" at bounding box center [316, 278] width 226 height 6
click at [230, 182] on div "FACT_MONITORING_SITE_CATEGORIES_ARCHIVE_AGG" at bounding box center [194, 181] width 136 height 7
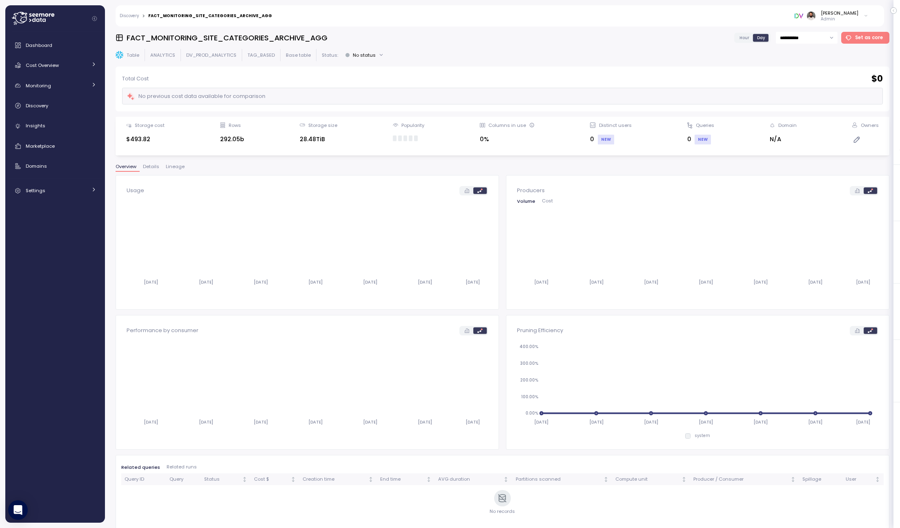
click at [147, 169] on span "Details" at bounding box center [151, 166] width 16 height 4
click at [69, 130] on div "Insights" at bounding box center [61, 126] width 71 height 8
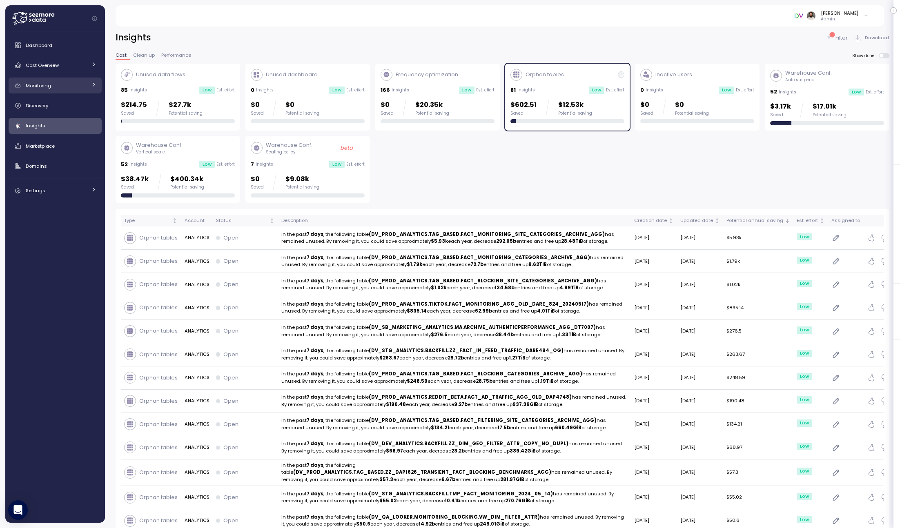
click at [70, 87] on div "Monitoring" at bounding box center [56, 86] width 61 height 8
click at [82, 85] on div "Monitoring" at bounding box center [56, 86] width 61 height 8
click at [64, 91] on link "Monitoring" at bounding box center [55, 86] width 93 height 16
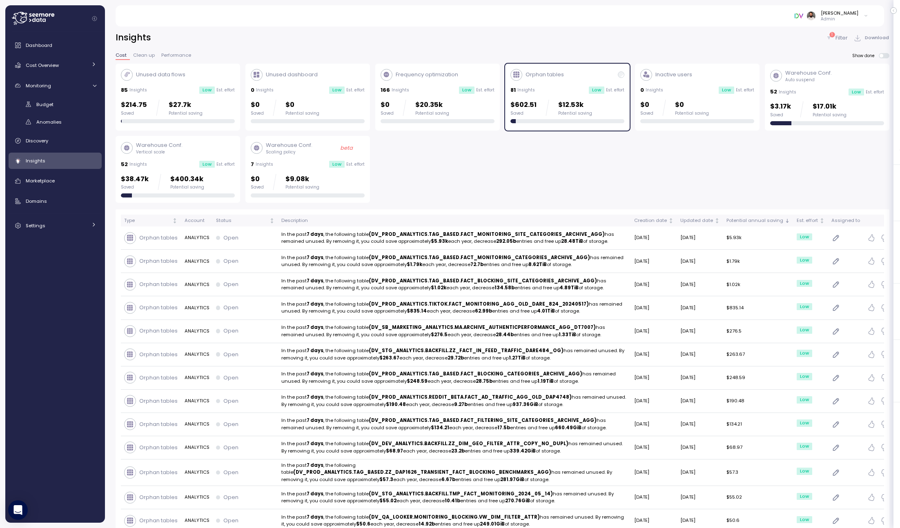
click at [60, 113] on div "Budget Anomalies" at bounding box center [55, 113] width 93 height 31
click at [60, 121] on span "Anomalies" at bounding box center [48, 122] width 25 height 7
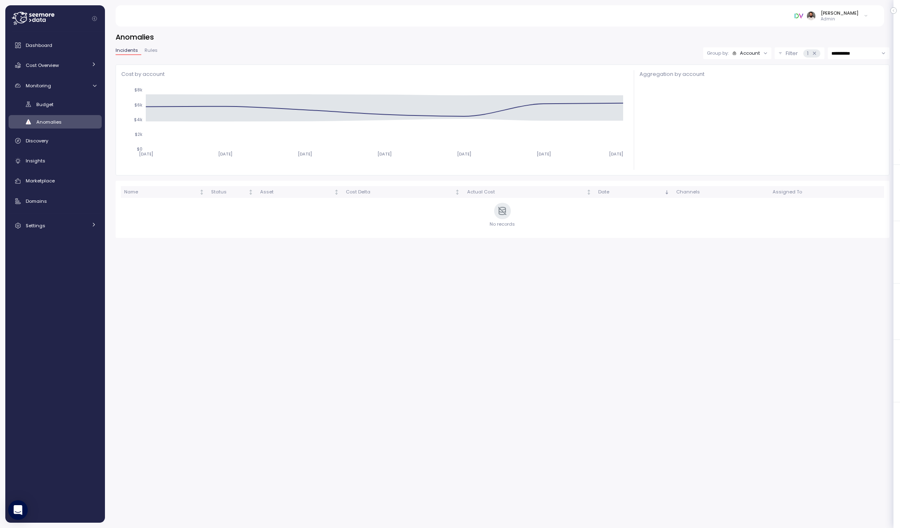
click at [844, 50] on input "**********" at bounding box center [858, 53] width 62 height 12
click at [848, 100] on span "Last 14 days" at bounding box center [845, 103] width 29 height 7
type input "**********"
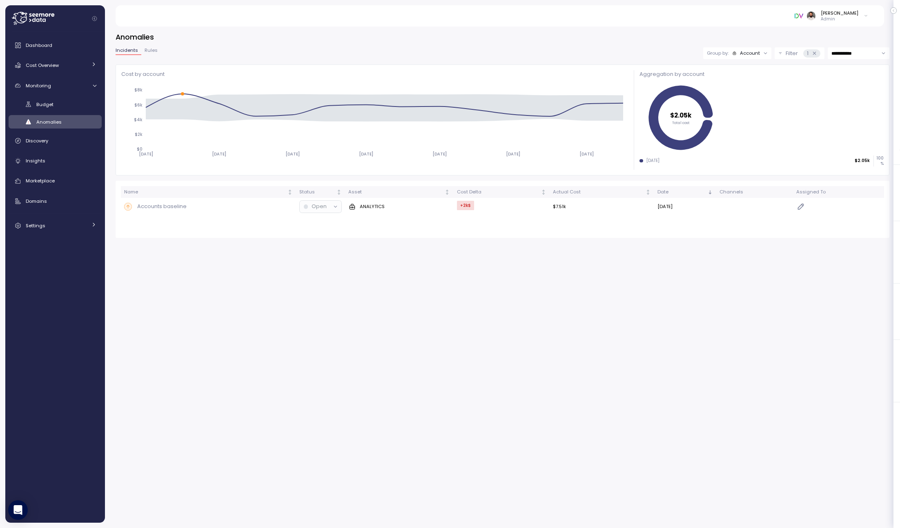
click at [776, 57] on button "Filter 1" at bounding box center [799, 53] width 50 height 12
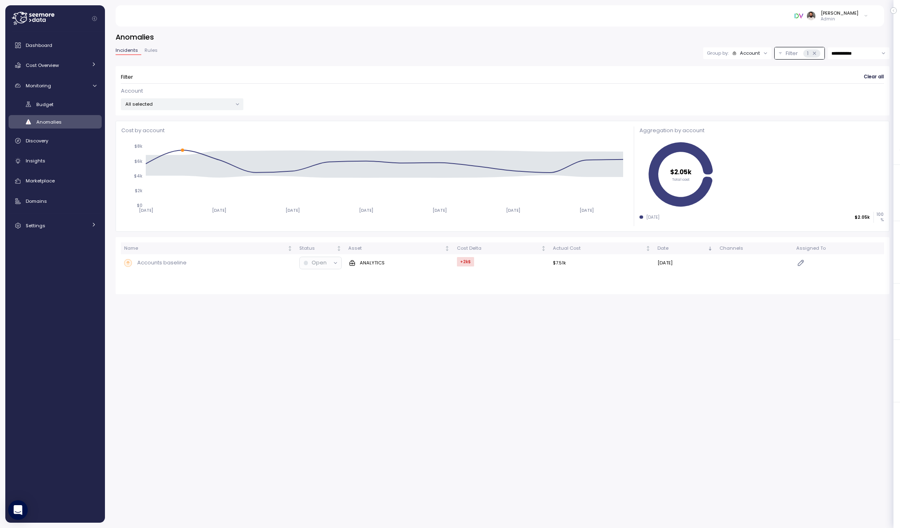
click at [845, 56] on input "**********" at bounding box center [858, 53] width 62 height 12
click at [75, 183] on div "Marketplace" at bounding box center [61, 181] width 71 height 8
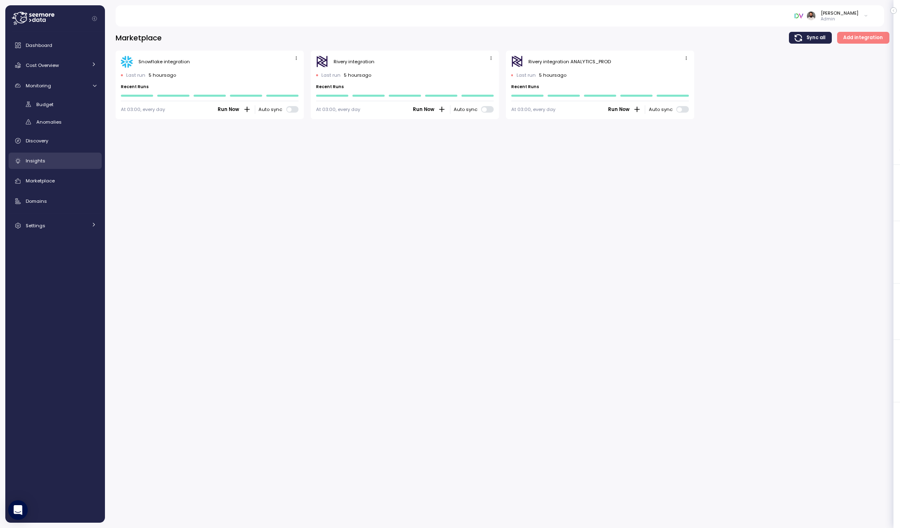
click at [55, 163] on div "Insights" at bounding box center [61, 161] width 71 height 8
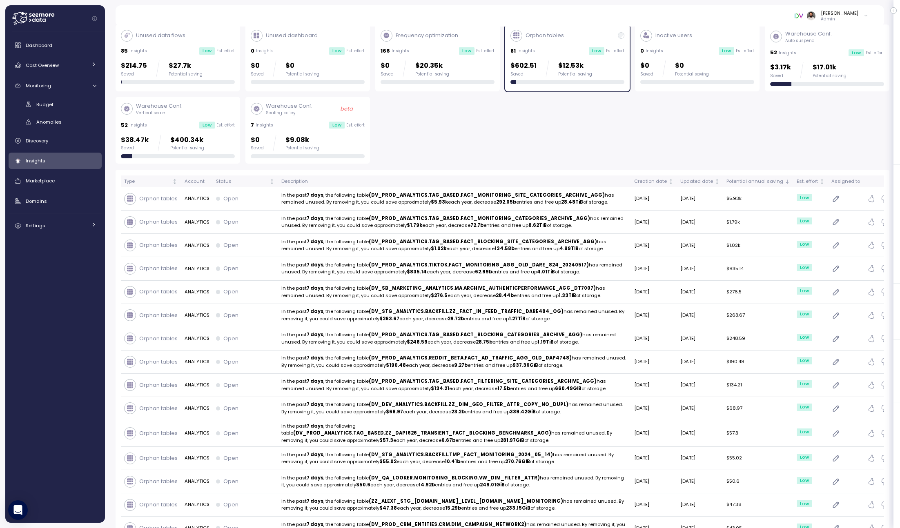
scroll to position [44, 0]
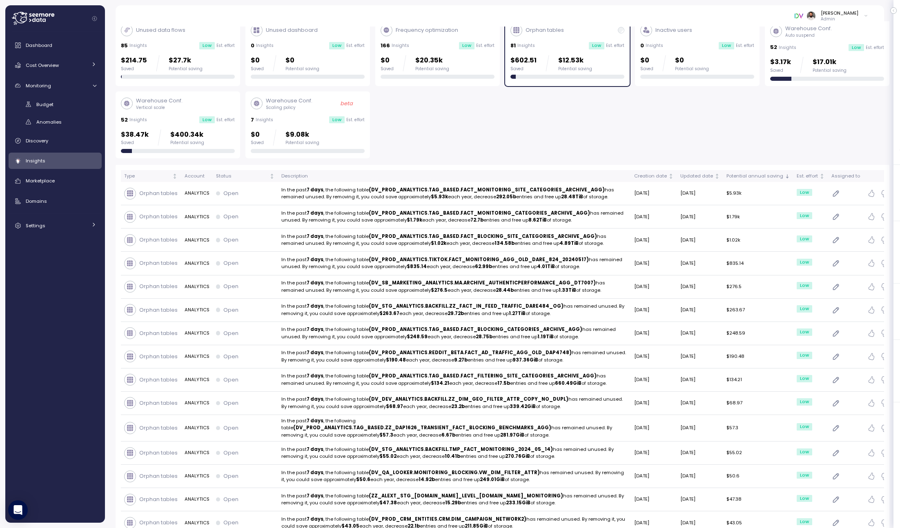
click at [202, 135] on div "$38.47k Saved $400.34k Potential saving" at bounding box center [178, 137] width 114 height 16
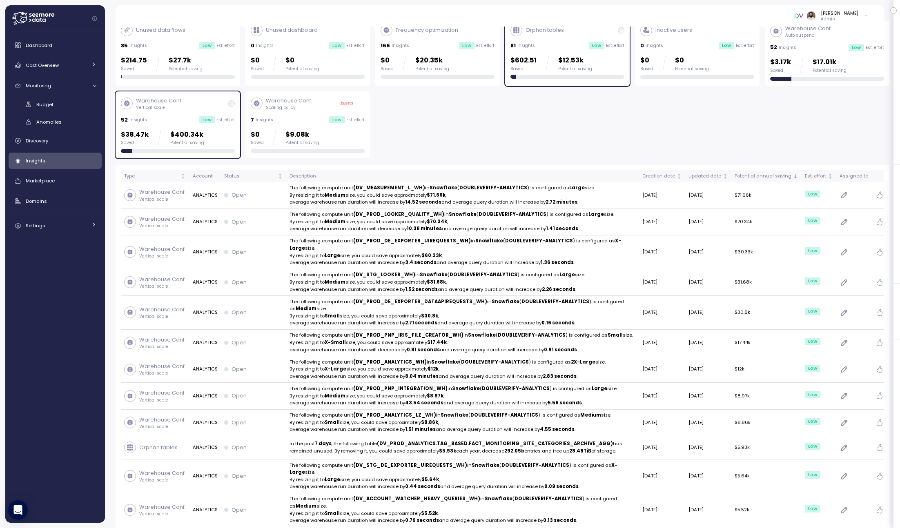
click at [567, 80] on div "Orphan tables 81 Insights Low Est. effort $602.51 Saved $12.53k Potential saving" at bounding box center [567, 52] width 124 height 67
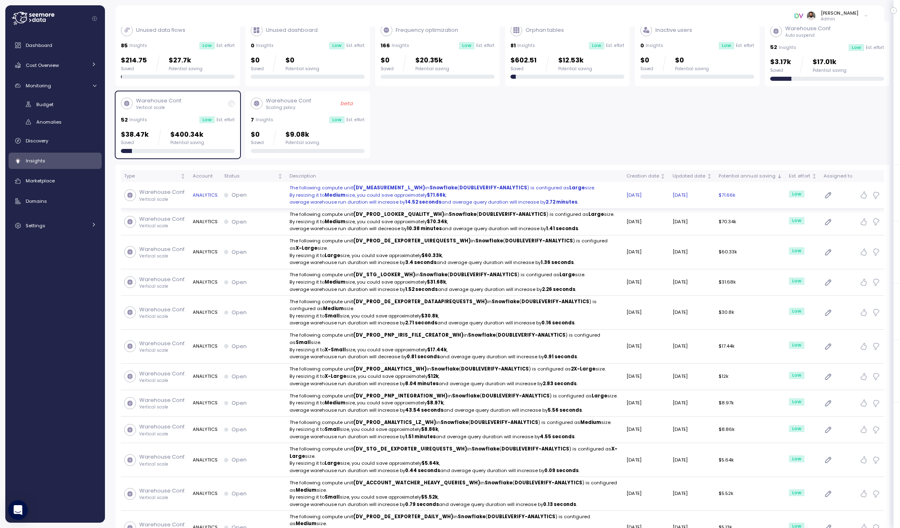
click at [579, 195] on p "By resizing it to Medium size, you could save approximately $71.66k ," at bounding box center [454, 195] width 330 height 7
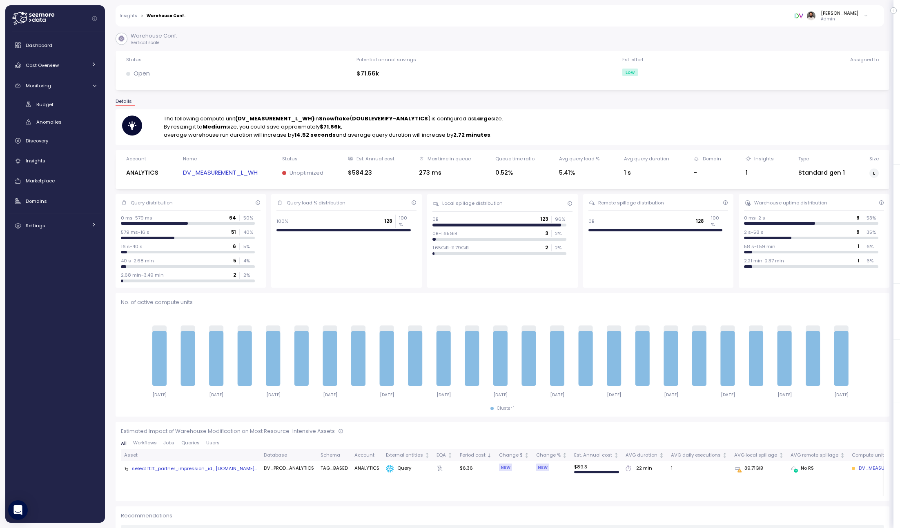
click at [233, 170] on link "DV_MEASUREMENT_L_WH" at bounding box center [220, 172] width 75 height 9
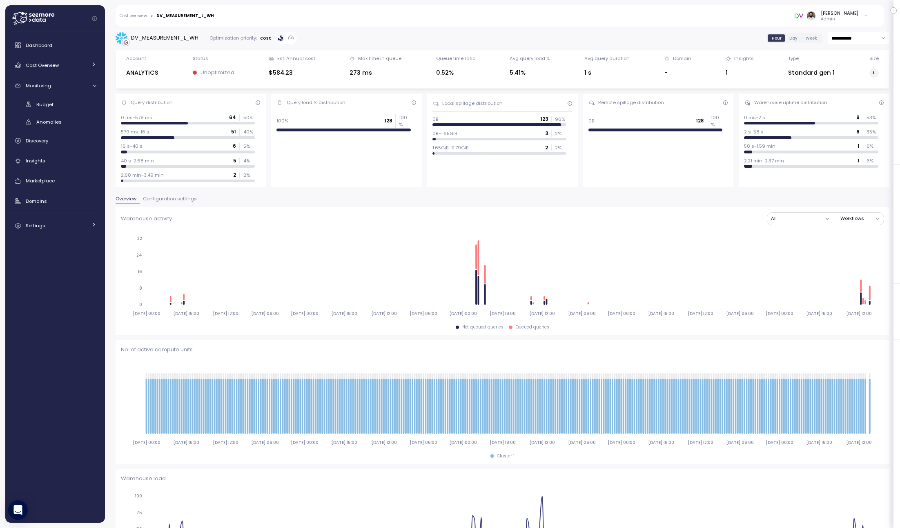
click at [174, 201] on span "Configuration settings" at bounding box center [170, 199] width 54 height 4
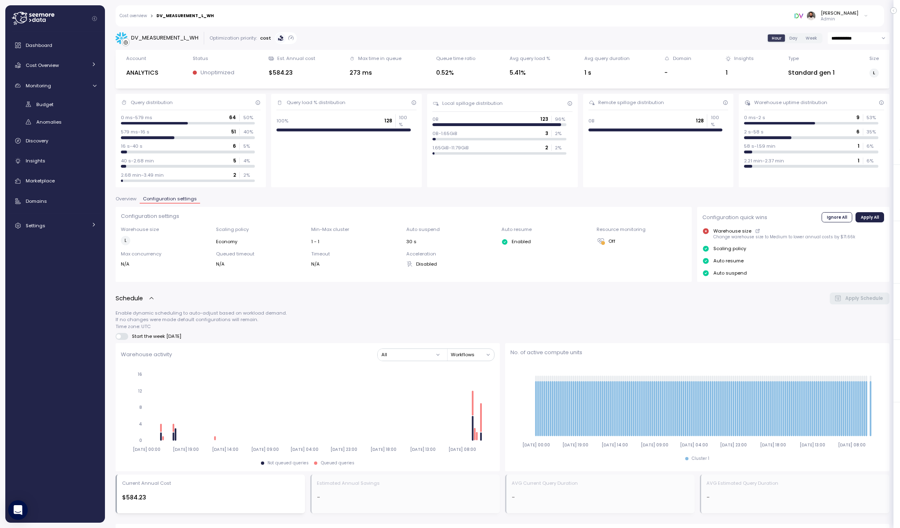
click at [129, 204] on button "Overview" at bounding box center [128, 200] width 24 height 7
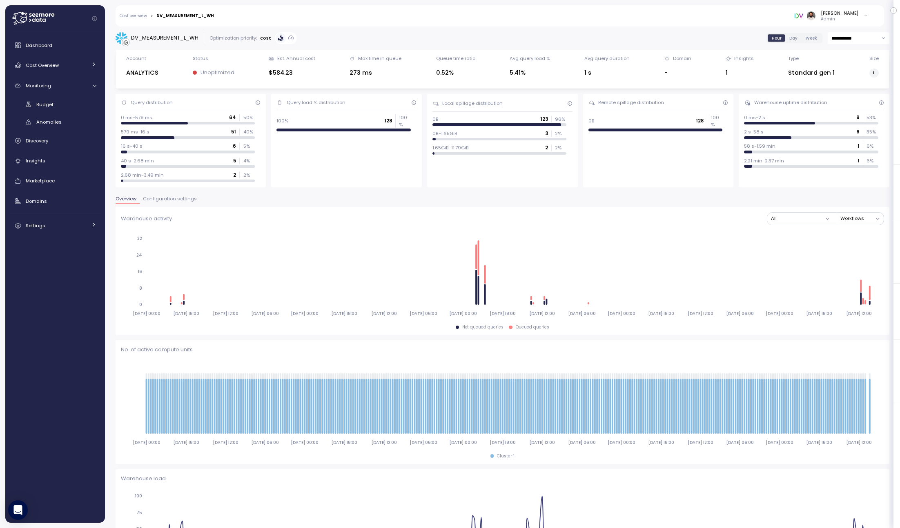
click at [171, 199] on span "Configuration settings" at bounding box center [170, 199] width 54 height 4
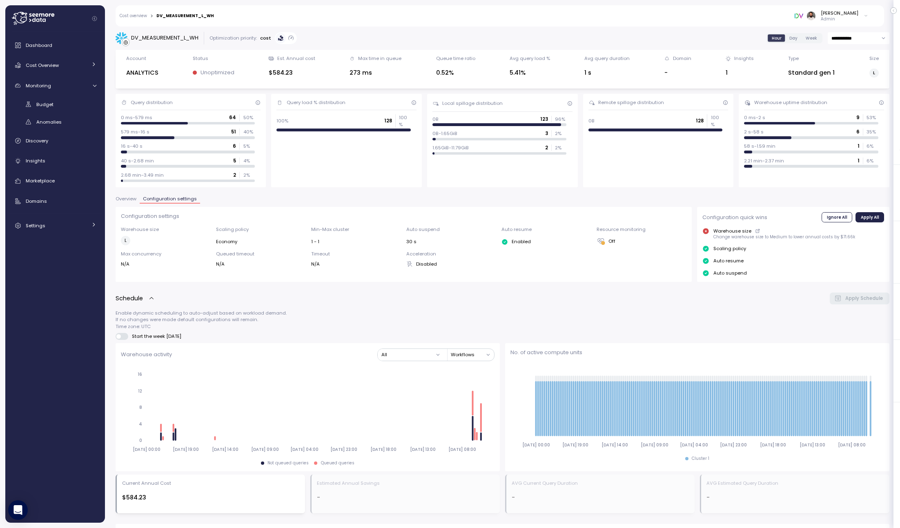
click at [134, 197] on span "Overview" at bounding box center [126, 199] width 21 height 4
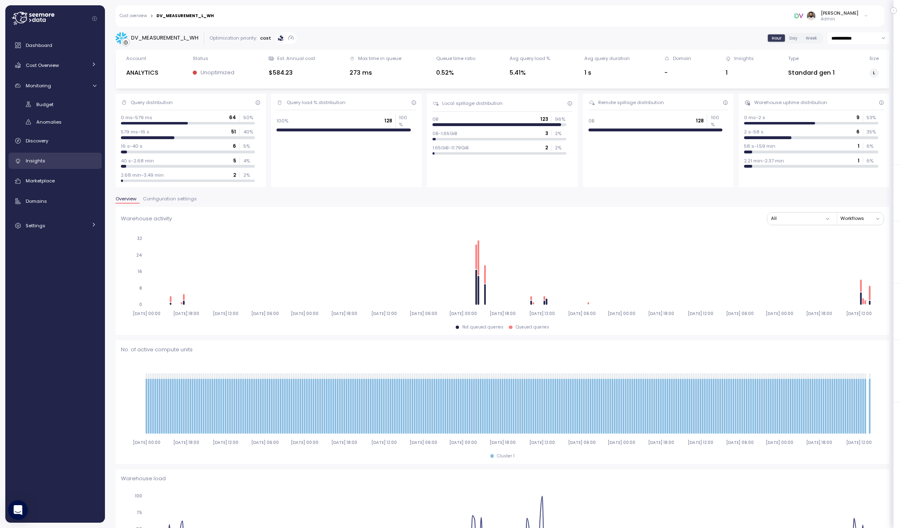
click at [72, 159] on div "Insights" at bounding box center [61, 161] width 71 height 8
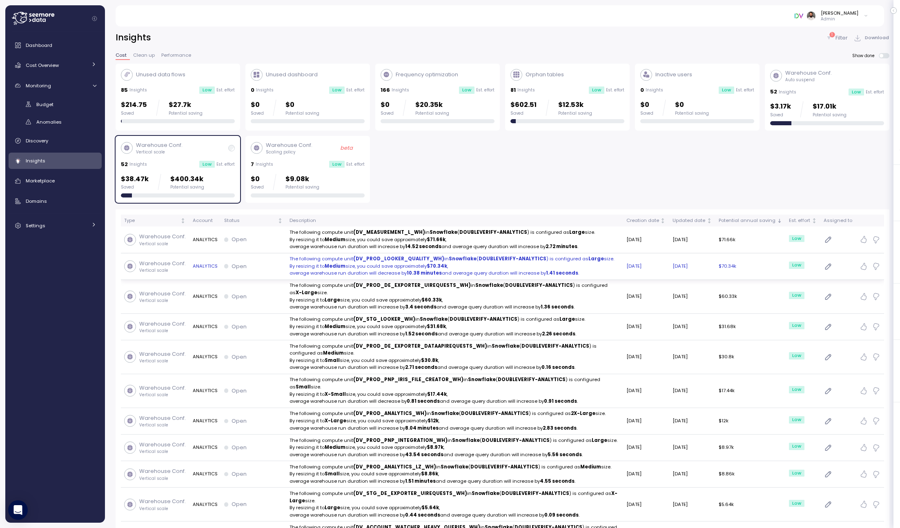
click at [243, 271] on td "Open" at bounding box center [253, 266] width 65 height 27
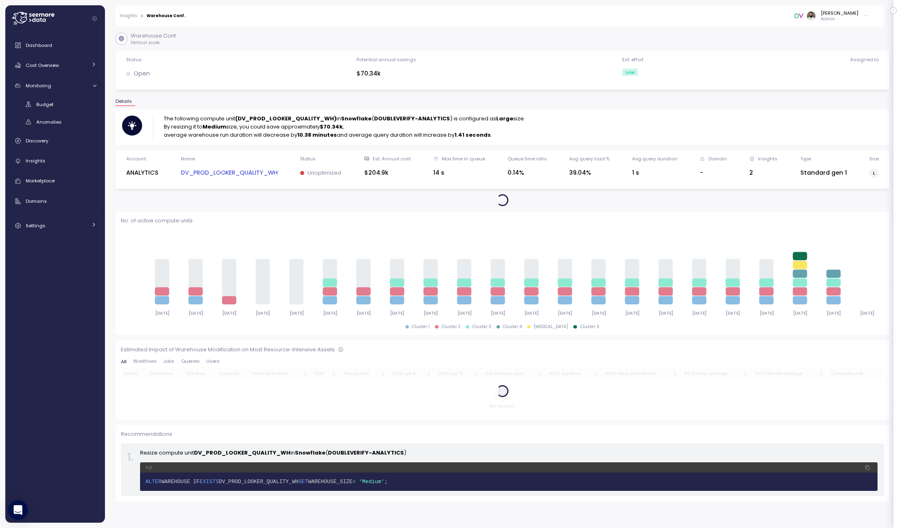
click at [250, 171] on link "DV_PROD_LOOKER_QUALITY_WH" at bounding box center [229, 172] width 97 height 9
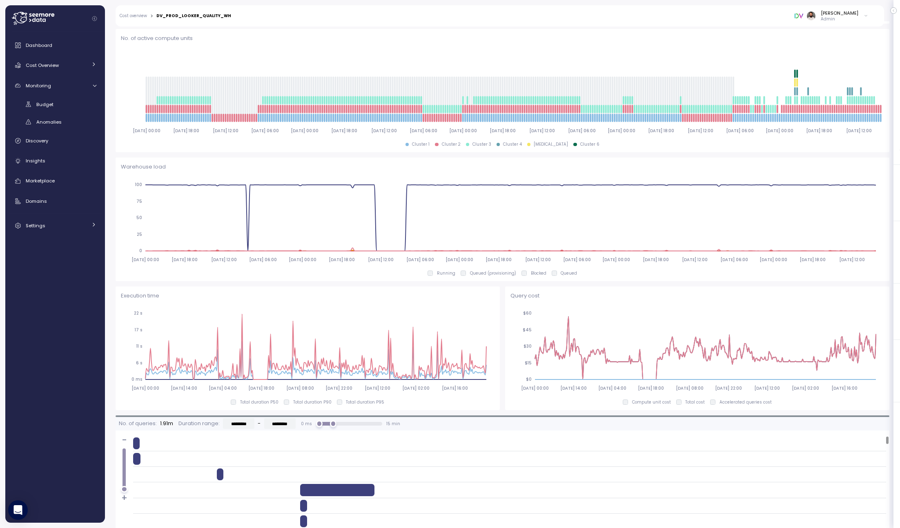
scroll to position [178, 0]
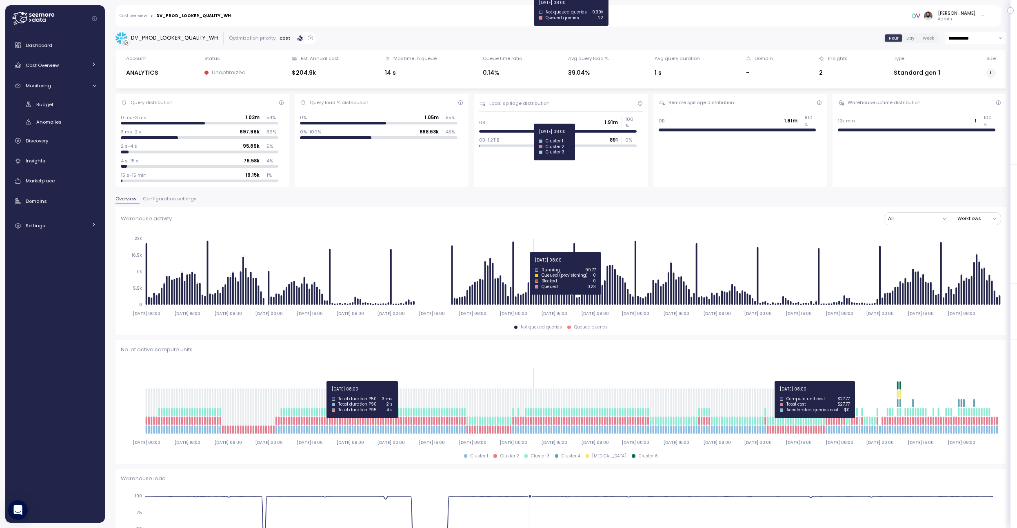
scroll to position [260, 0]
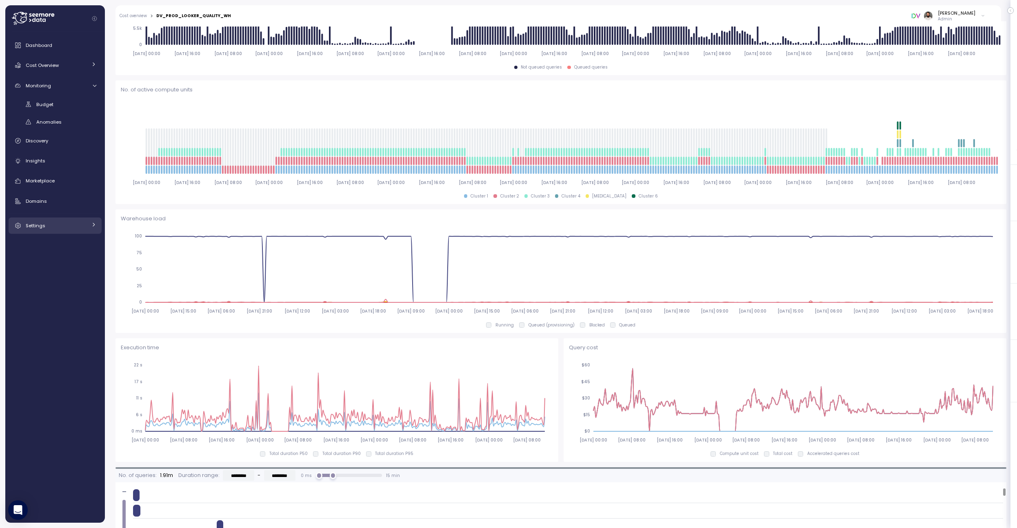
click at [74, 231] on link "Settings" at bounding box center [55, 226] width 93 height 16
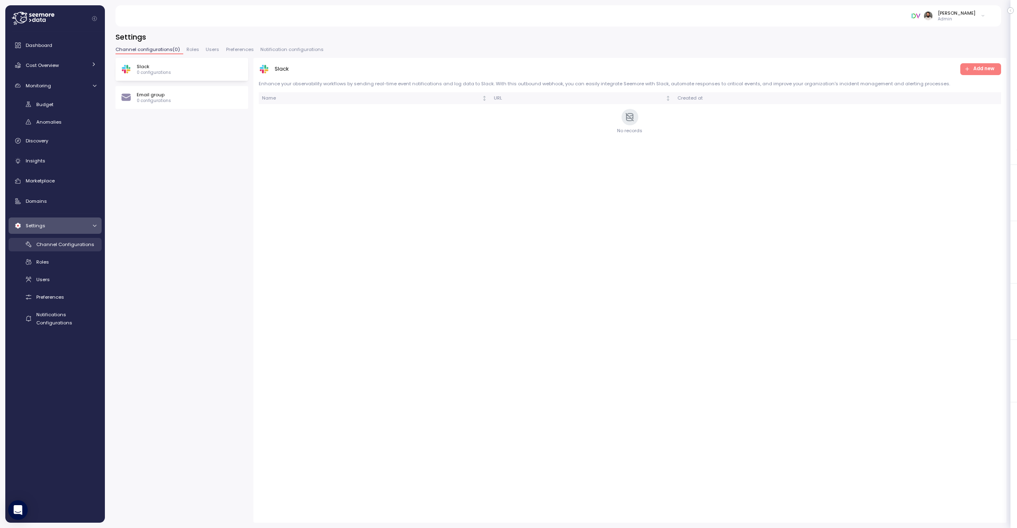
click at [62, 244] on span "Channel Configurations" at bounding box center [65, 244] width 58 height 7
click at [62, 227] on div "Settings" at bounding box center [56, 226] width 61 height 8
click at [80, 231] on link "Settings" at bounding box center [55, 226] width 93 height 16
click at [44, 201] on span "Domains" at bounding box center [36, 201] width 21 height 7
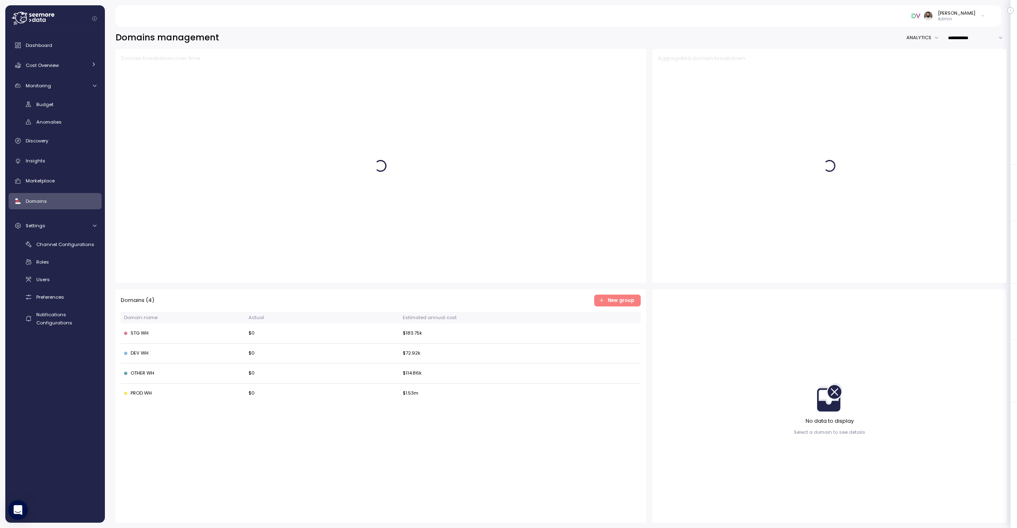
click at [68, 236] on div "Dashboard Cost Overview Compute Workloads Storage Cloud Services Clustering col…" at bounding box center [55, 183] width 93 height 293
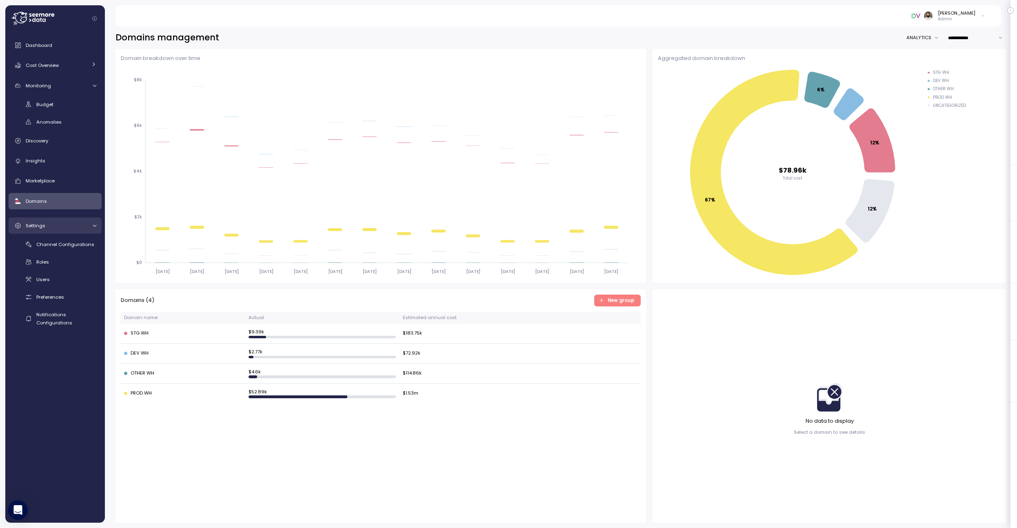
click at [66, 228] on div "Settings" at bounding box center [56, 226] width 61 height 8
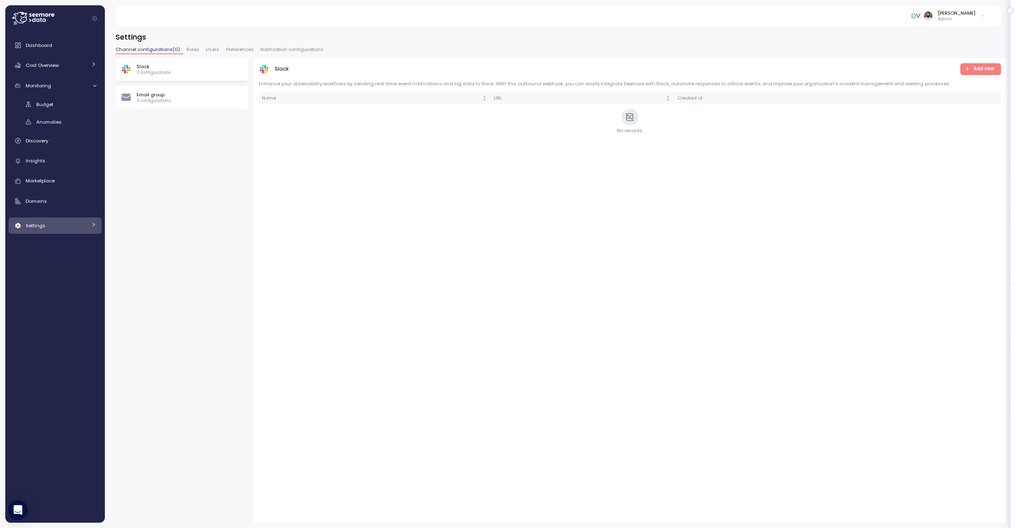
click at [194, 50] on span "Roles" at bounding box center [193, 49] width 13 height 4
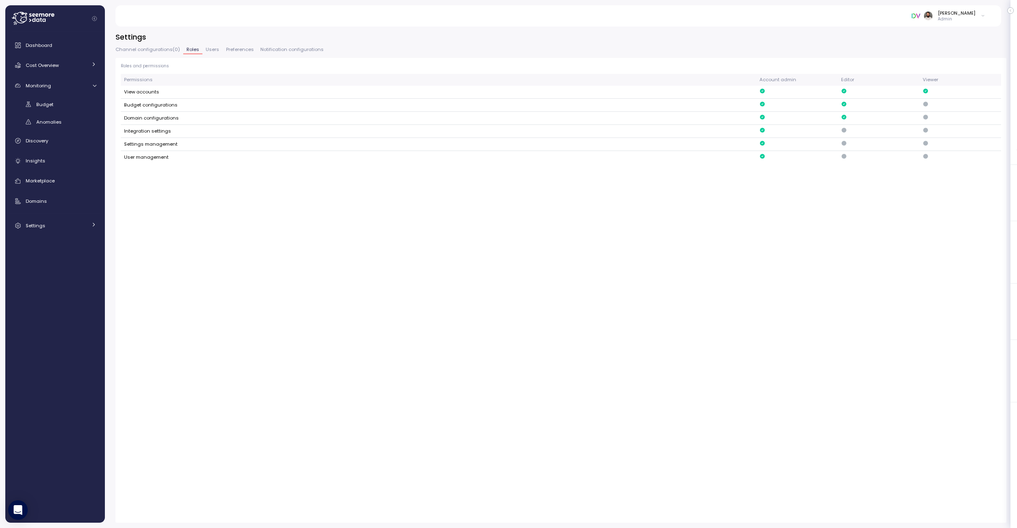
click at [208, 49] on span "Users" at bounding box center [212, 49] width 13 height 4
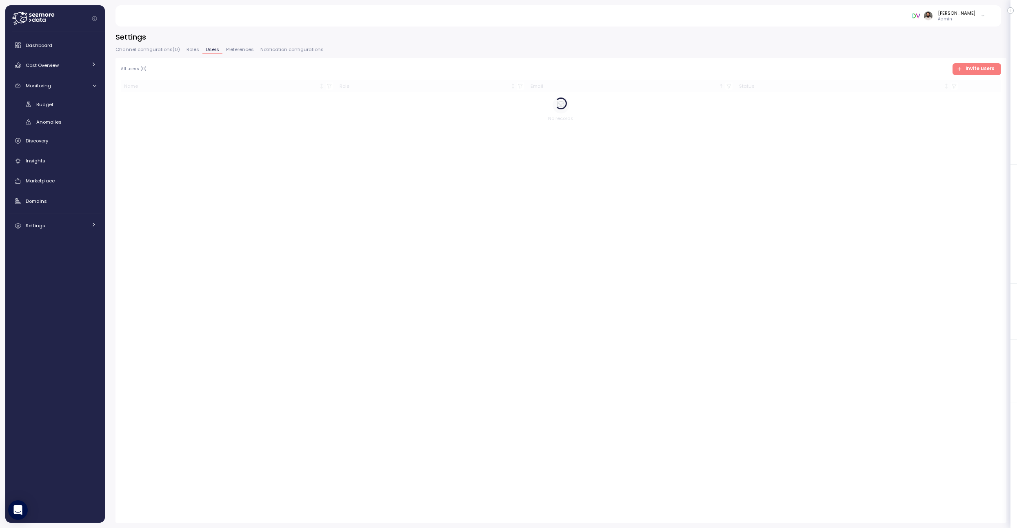
click at [156, 52] on span "Channel configurations ( 0 )" at bounding box center [148, 49] width 64 height 4
click at [234, 55] on div "Channel configurations ( 0 ) Roles Users Preferences Notification configurations" at bounding box center [561, 52] width 891 height 11
click at [271, 51] on span "Notification configurations" at bounding box center [291, 49] width 63 height 4
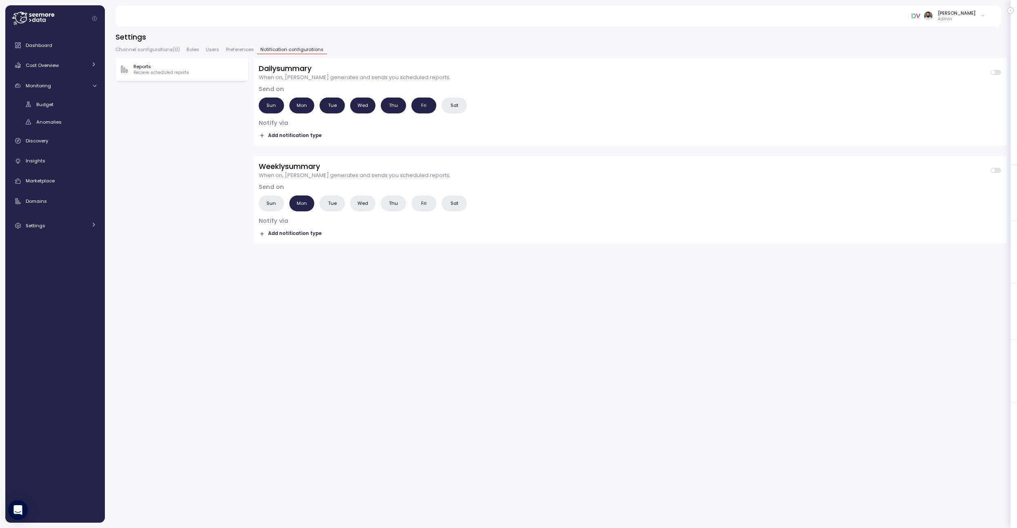
click at [222, 48] on button "Preferences" at bounding box center [239, 50] width 34 height 7
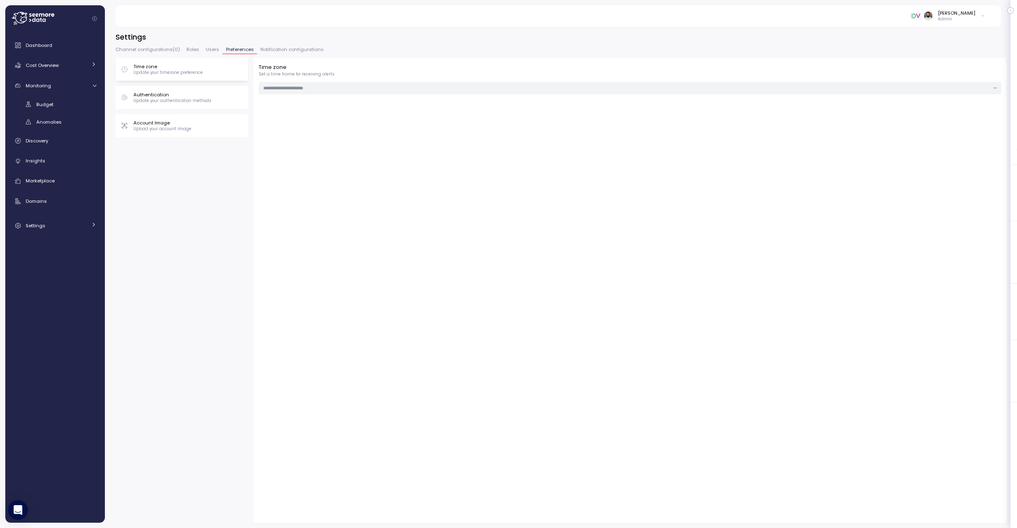
type input "**********"
click at [207, 49] on span "Users" at bounding box center [212, 49] width 13 height 4
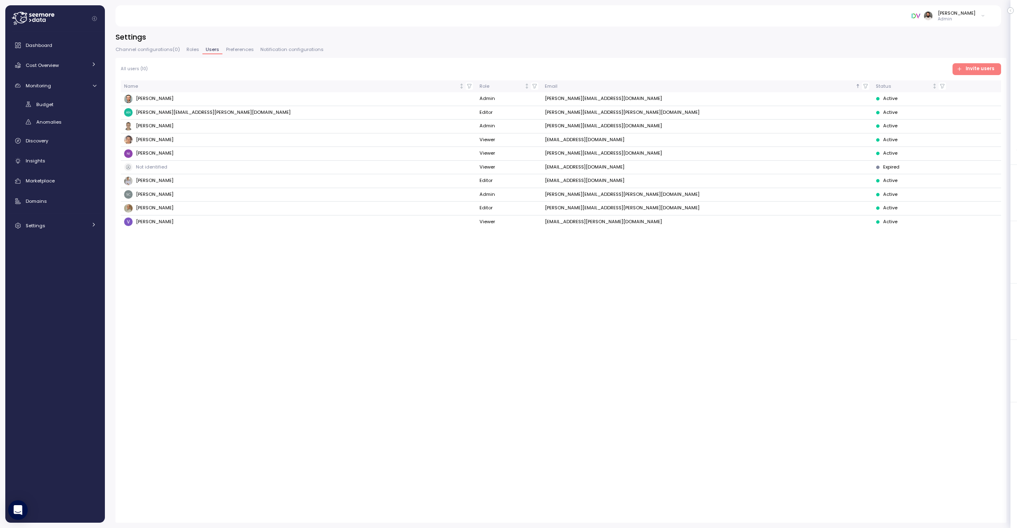
click at [168, 51] on span "Channel configurations ( 0 )" at bounding box center [148, 49] width 64 height 4
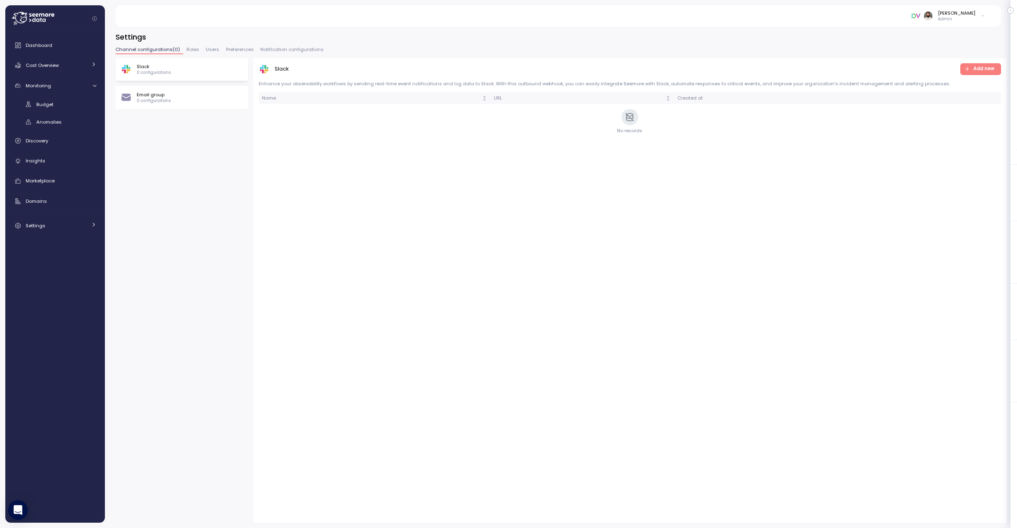
click at [129, 51] on span "Channel configurations ( 0 )" at bounding box center [148, 49] width 64 height 4
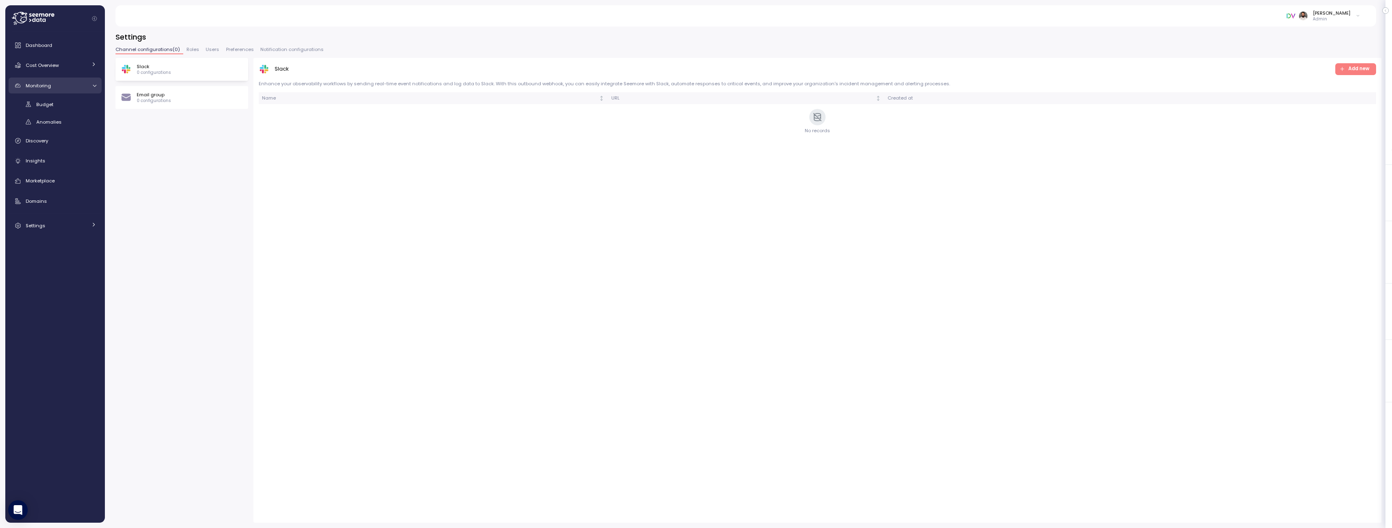
click at [49, 87] on span "Monitoring" at bounding box center [38, 85] width 25 height 7
click at [76, 191] on div "Settings" at bounding box center [56, 191] width 61 height 8
click at [52, 281] on span "Notifications Configurations" at bounding box center [54, 283] width 36 height 15
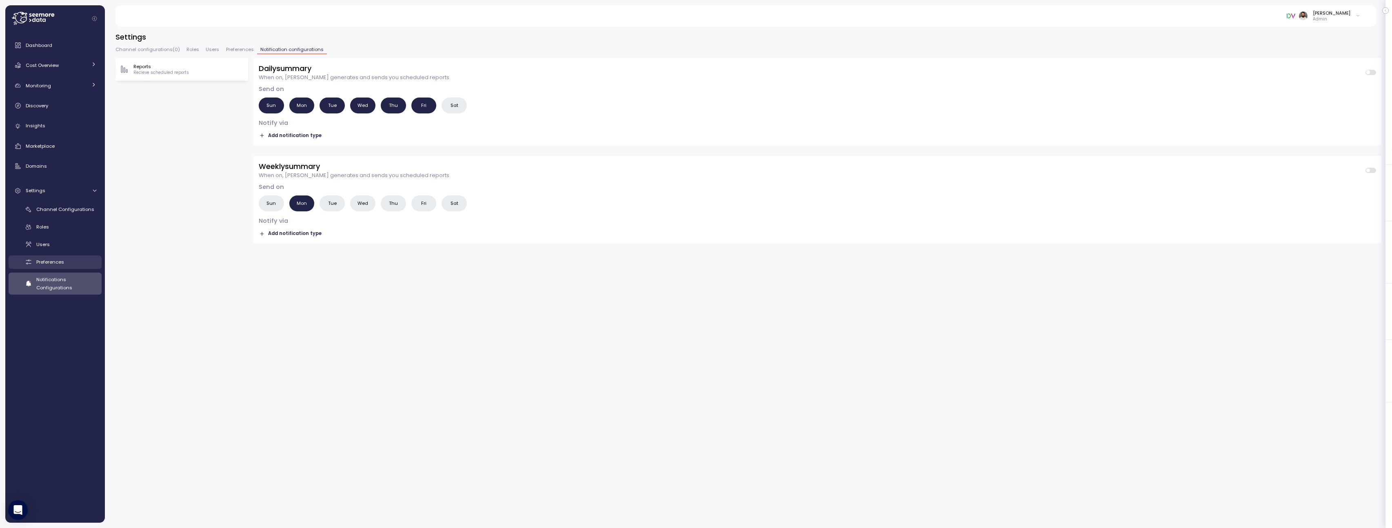
click at [59, 260] on span "Preferences" at bounding box center [50, 262] width 28 height 7
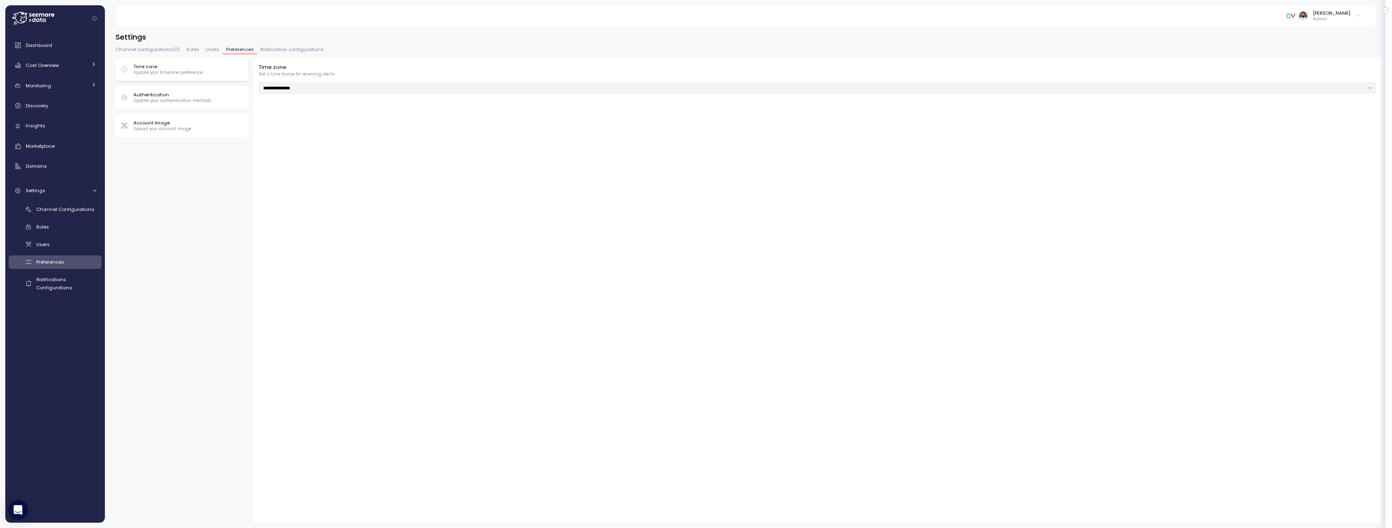
click at [191, 105] on div "Authentication Update your authentication methods" at bounding box center [182, 97] width 133 height 23
click at [65, 214] on link "Channel Configurations" at bounding box center [55, 209] width 93 height 13
click at [71, 263] on div "Preferences" at bounding box center [66, 262] width 60 height 8
click at [216, 97] on div "Authentication Update your authentication methods" at bounding box center [182, 97] width 122 height 12
click at [68, 210] on span "Channel Configurations" at bounding box center [65, 209] width 58 height 7
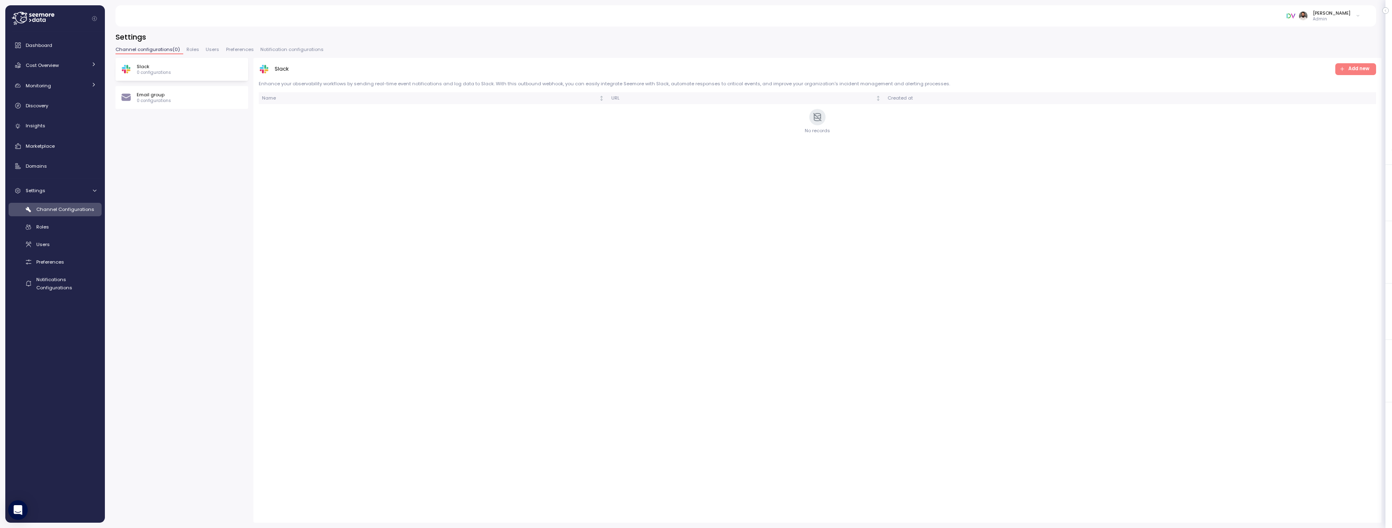
click at [273, 49] on span "Notification configurations" at bounding box center [291, 49] width 63 height 4
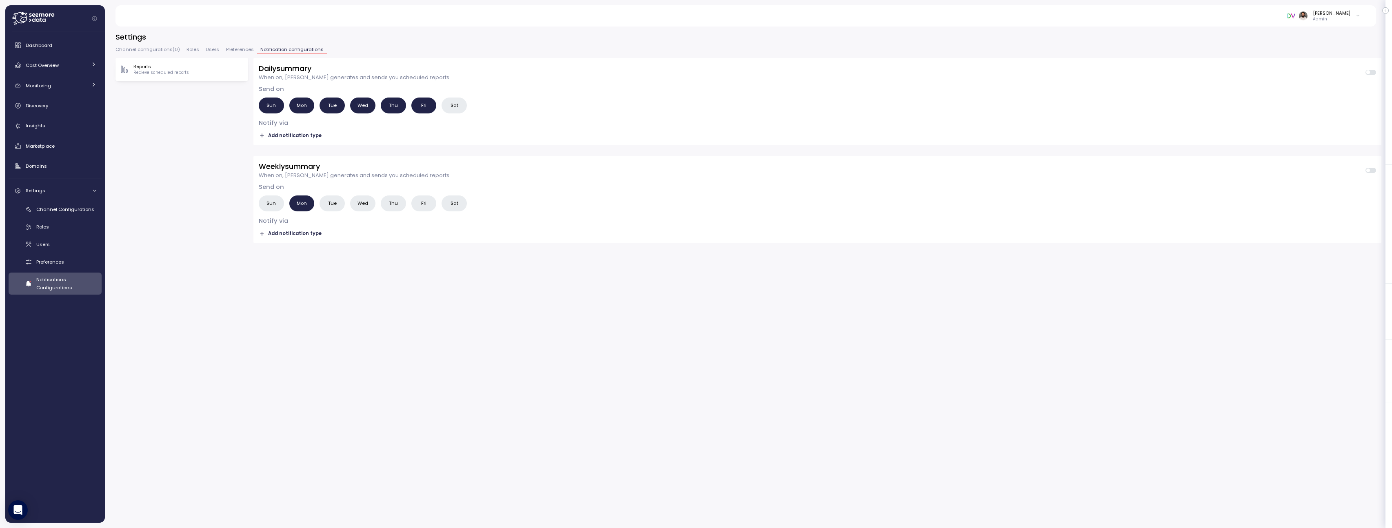
click at [311, 138] on span "Add notification type" at bounding box center [294, 136] width 53 height 8
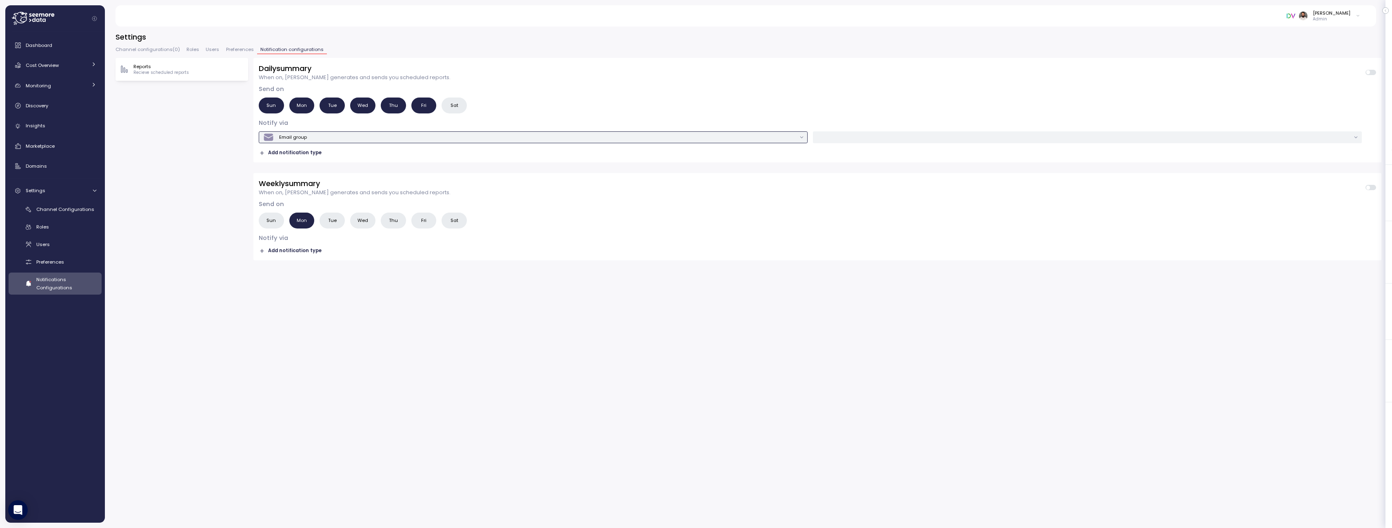
click at [312, 137] on div "Email group" at bounding box center [529, 137] width 533 height 11
click at [237, 117] on div "Reports Recieve scheduled reports Daily summary When on, [PERSON_NAME] generate…" at bounding box center [749, 290] width 1266 height 465
click at [241, 51] on span "Preferences" at bounding box center [240, 49] width 28 height 4
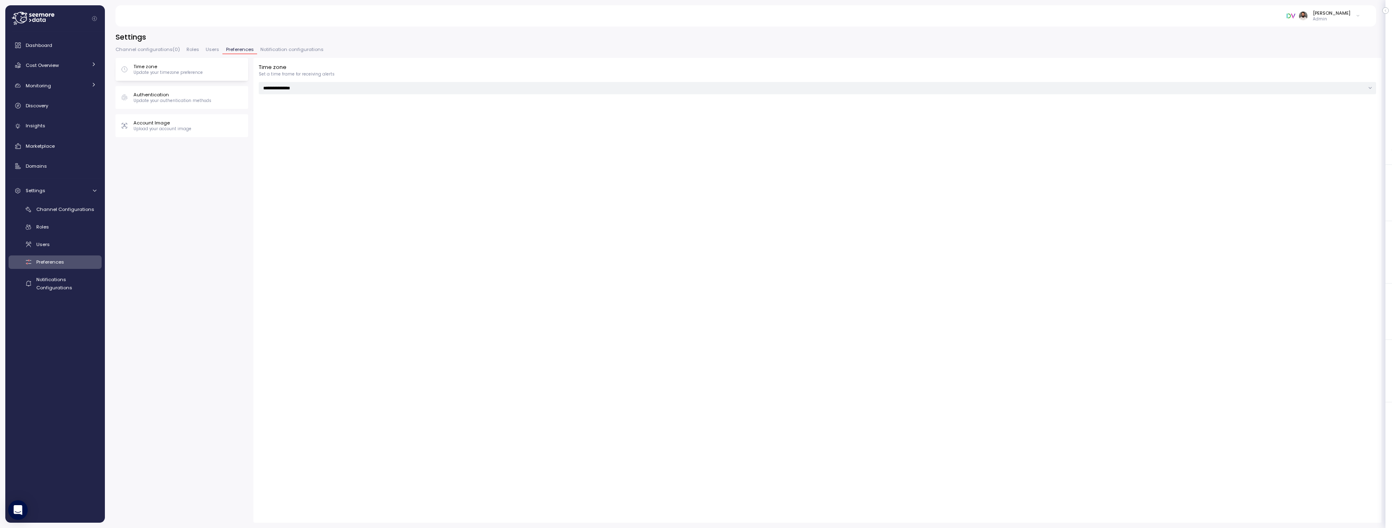
click at [279, 54] on button "Notification configurations" at bounding box center [292, 50] width 70 height 7
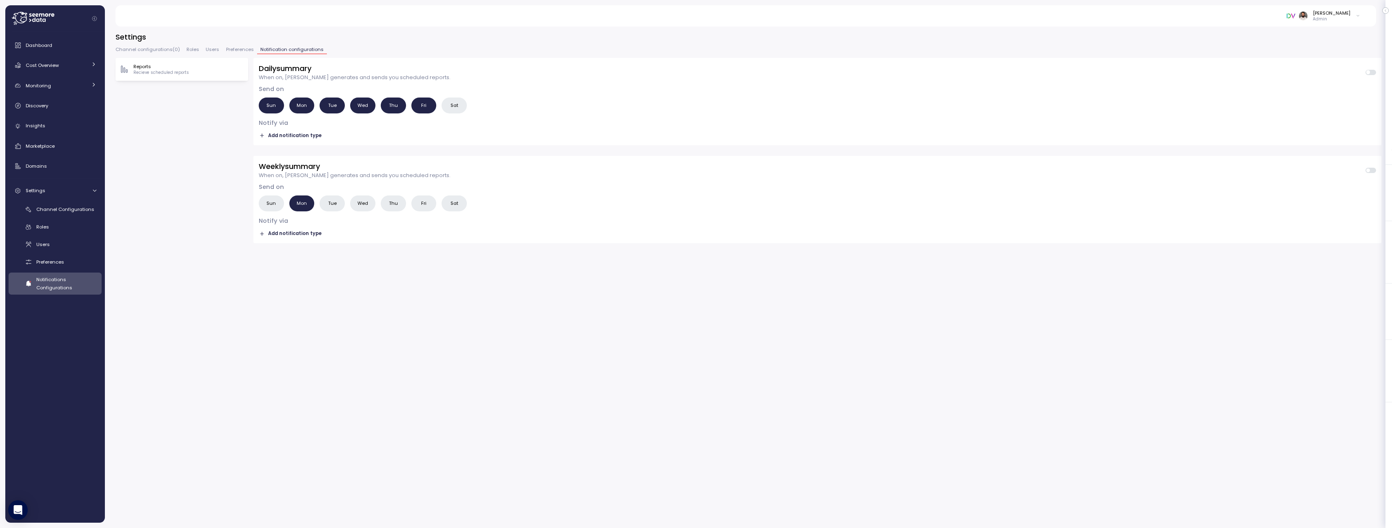
click at [158, 49] on span "Channel configurations ( 0 )" at bounding box center [148, 49] width 64 height 4
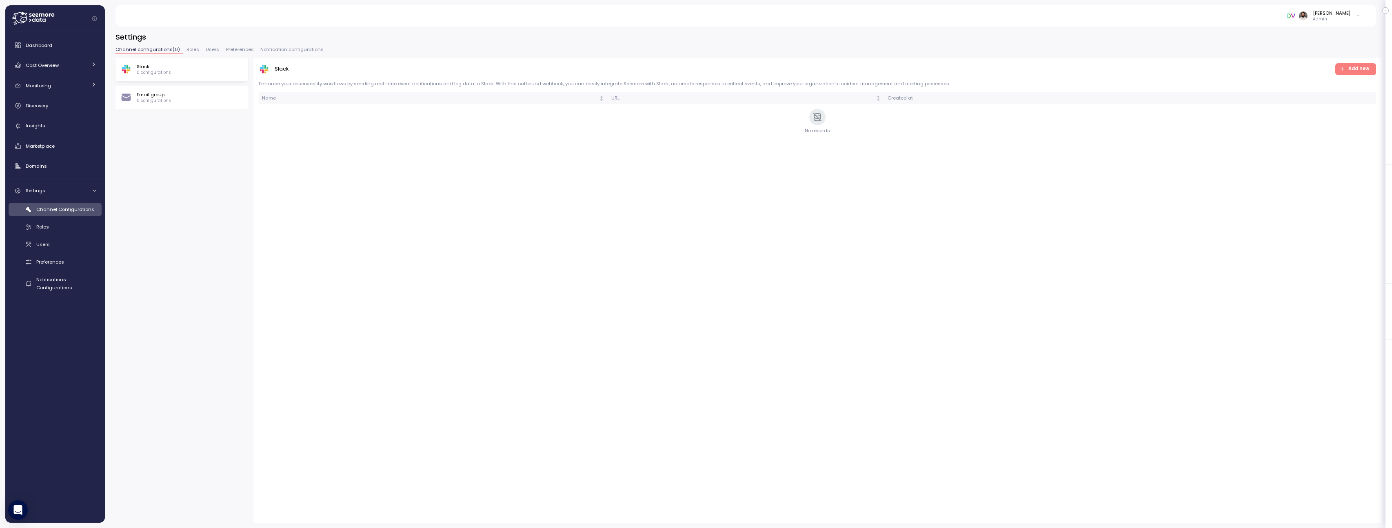
click at [899, 71] on span "Add new" at bounding box center [1359, 69] width 21 height 11
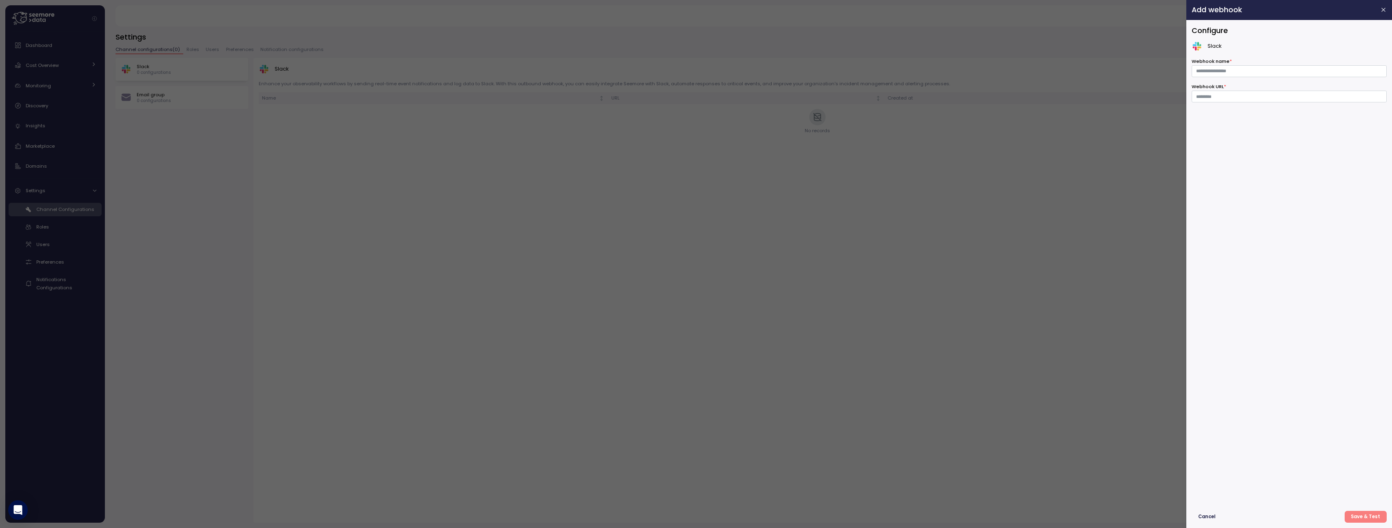
click at [899, 131] on div at bounding box center [696, 264] width 1392 height 528
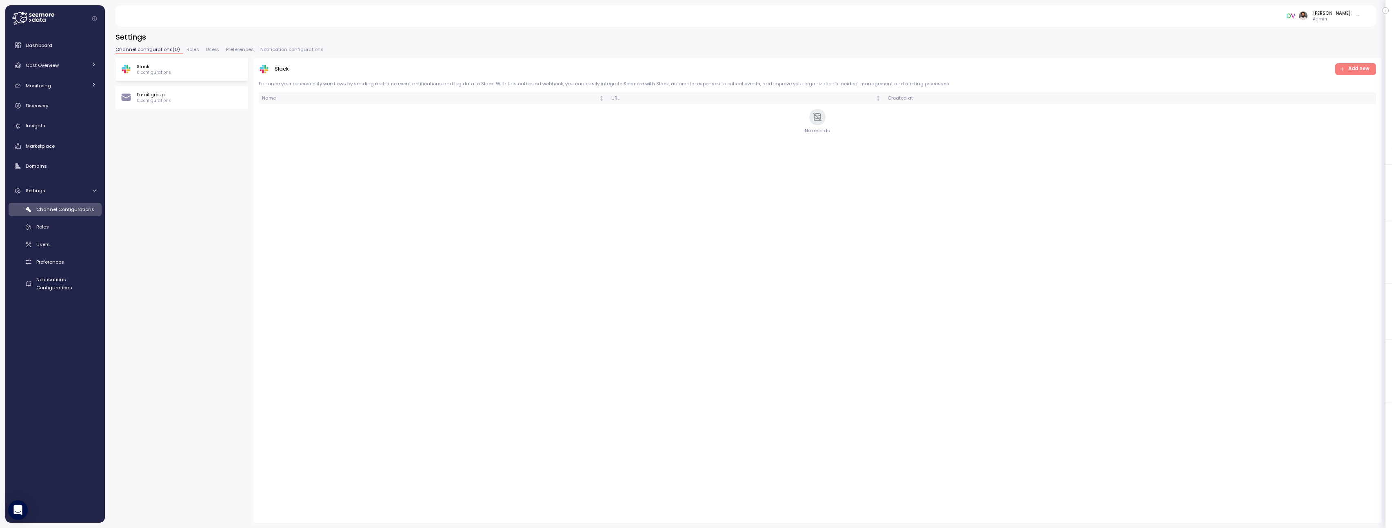
click at [302, 51] on span "Notification configurations" at bounding box center [291, 49] width 63 height 4
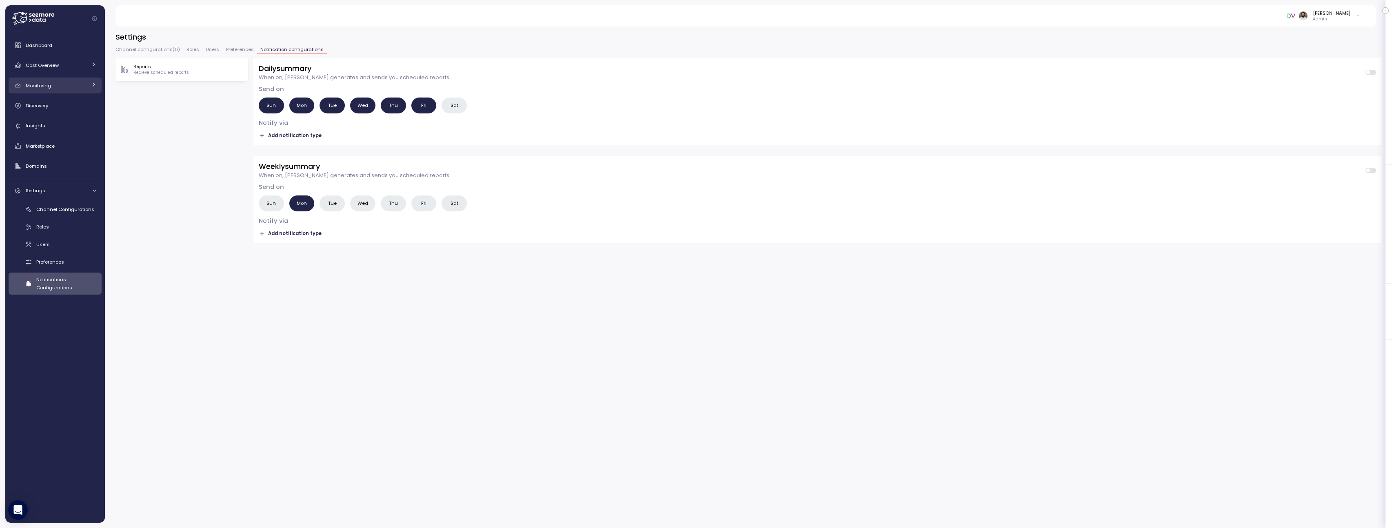
click at [64, 89] on div "Monitoring" at bounding box center [56, 86] width 61 height 8
click at [61, 123] on div "Anomalies" at bounding box center [66, 122] width 60 height 8
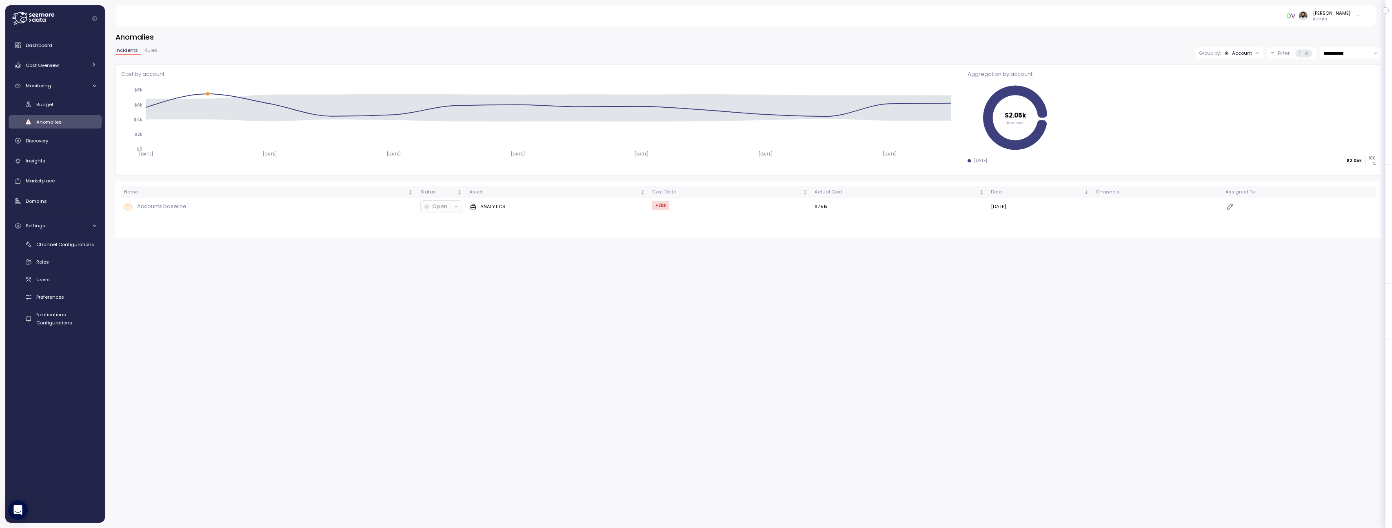
click at [148, 51] on span "Rules" at bounding box center [150, 50] width 13 height 4
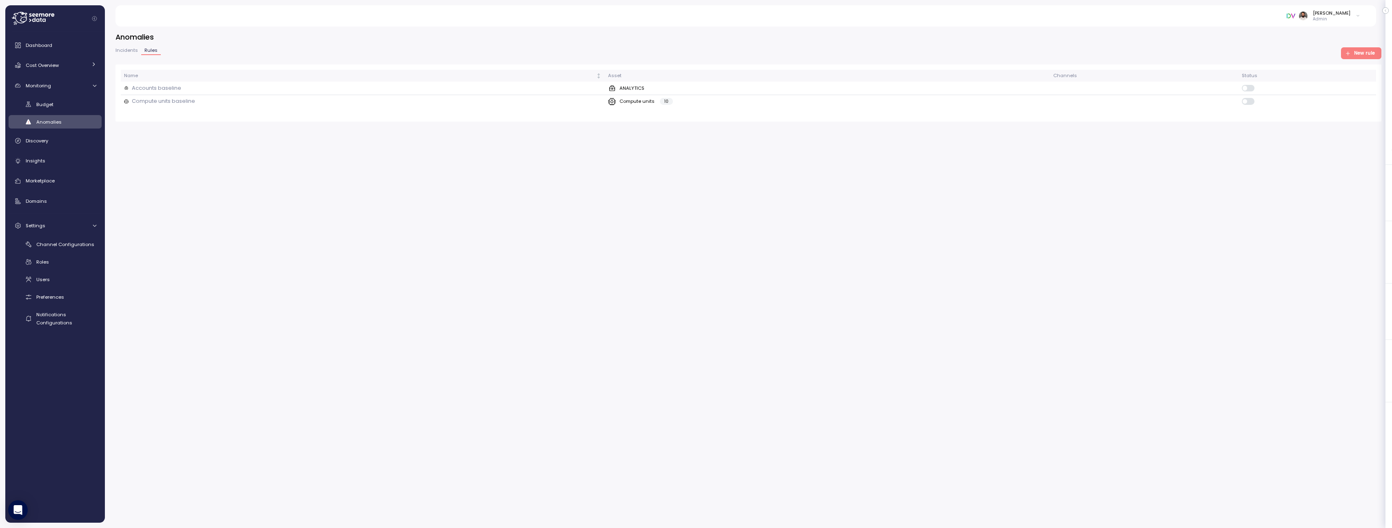
click at [899, 58] on span "New rule" at bounding box center [1364, 53] width 21 height 11
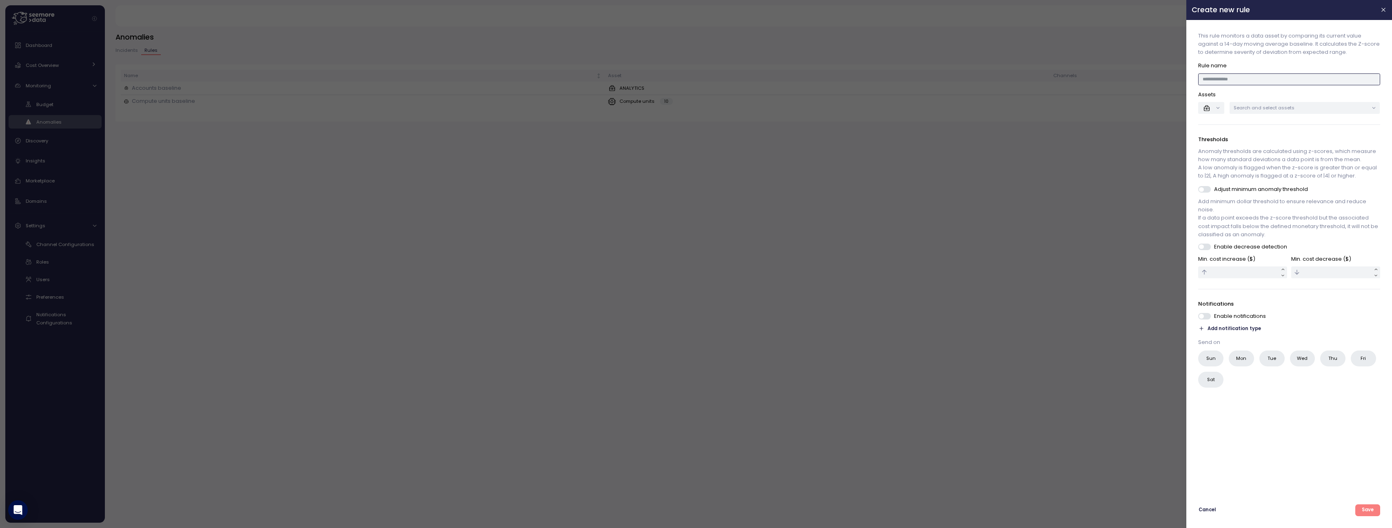
click at [899, 74] on input at bounding box center [1290, 79] width 182 height 12
type input "****"
click at [899, 110] on div "button" at bounding box center [1208, 108] width 10 height 8
click at [899, 105] on p "Search and select assets" at bounding box center [1301, 107] width 135 height 7
click at [899, 109] on button "button" at bounding box center [1212, 108] width 26 height 12
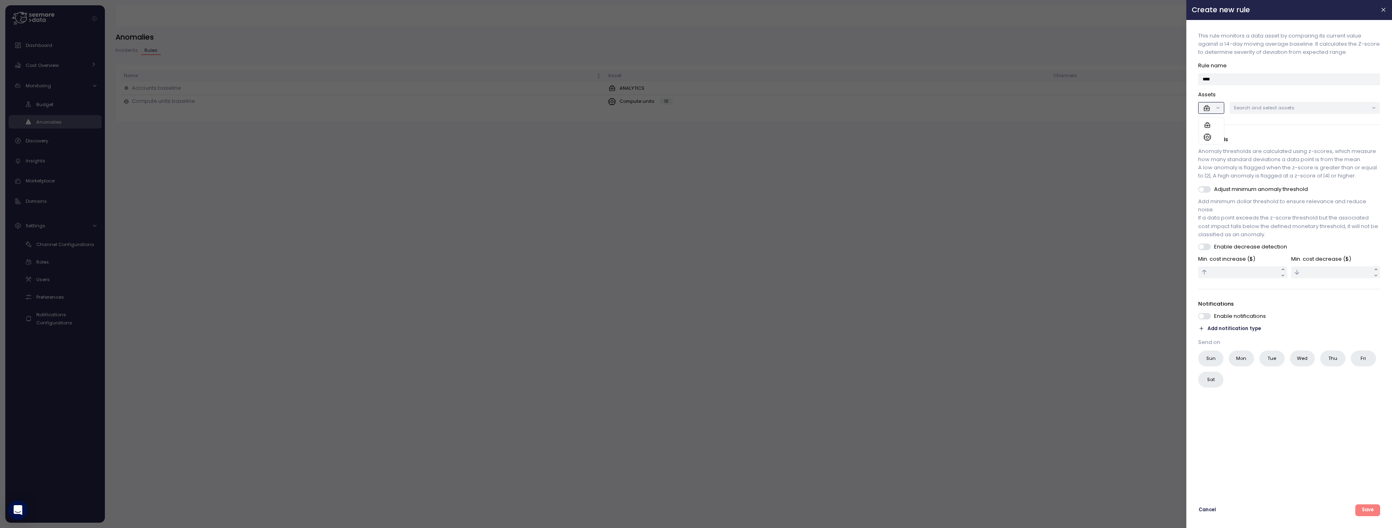
click at [899, 136] on div at bounding box center [1212, 137] width 16 height 8
click at [899, 108] on p "Search and select assets" at bounding box center [1301, 107] width 135 height 7
click at [899, 153] on div at bounding box center [696, 264] width 1392 height 528
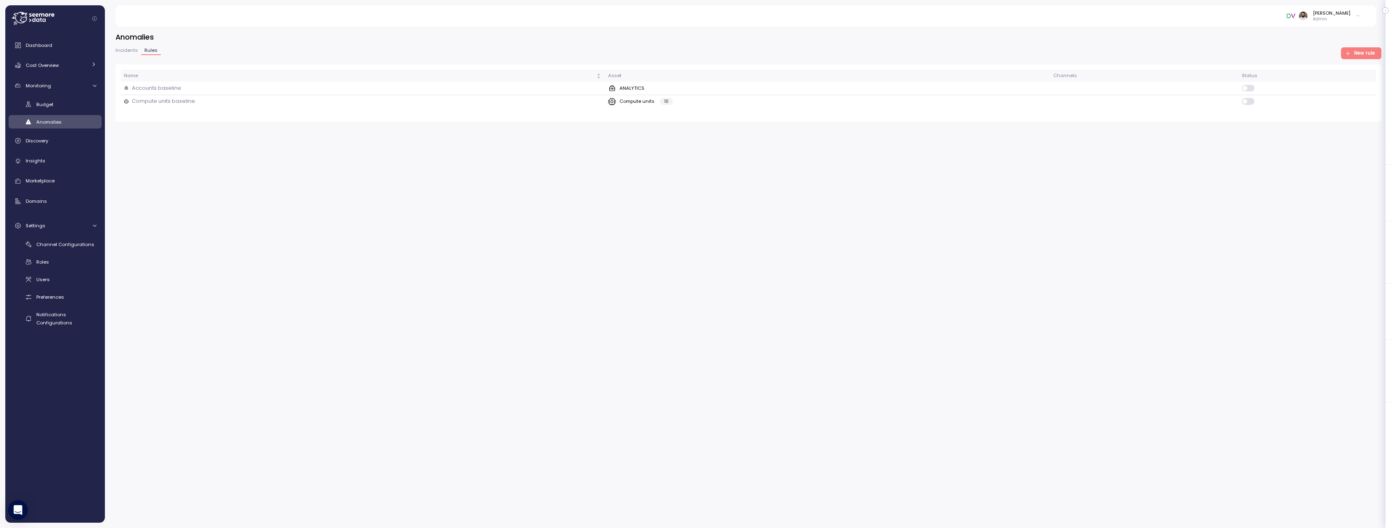
click at [899, 55] on span "New rule" at bounding box center [1364, 53] width 21 height 11
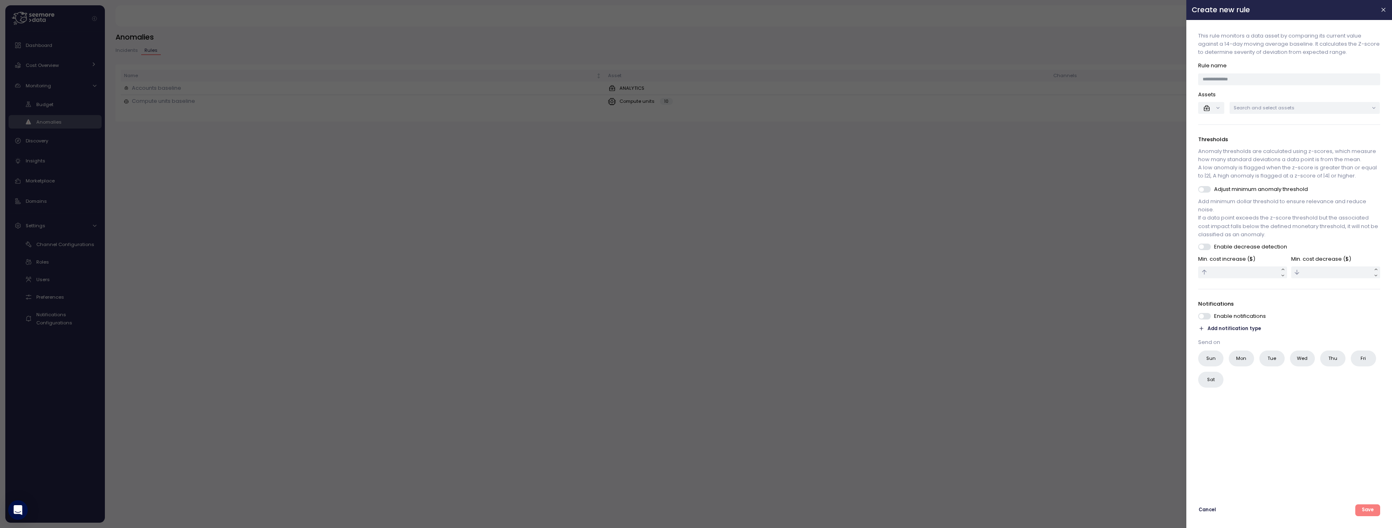
click at [899, 114] on div at bounding box center [696, 264] width 1392 height 528
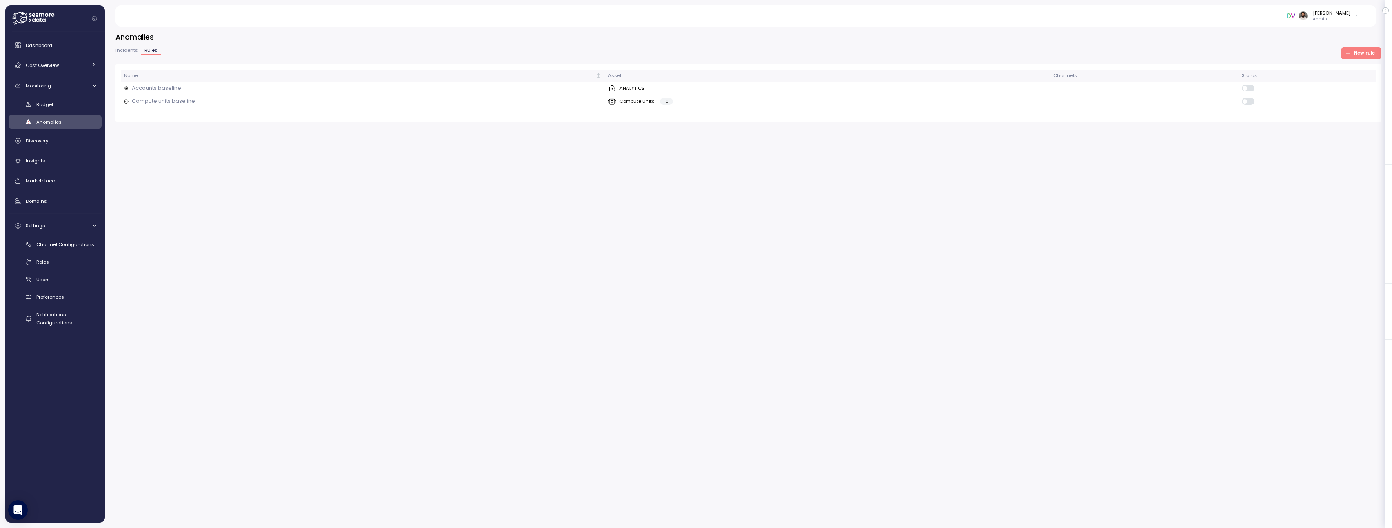
click at [127, 51] on span "Incidents" at bounding box center [127, 50] width 22 height 4
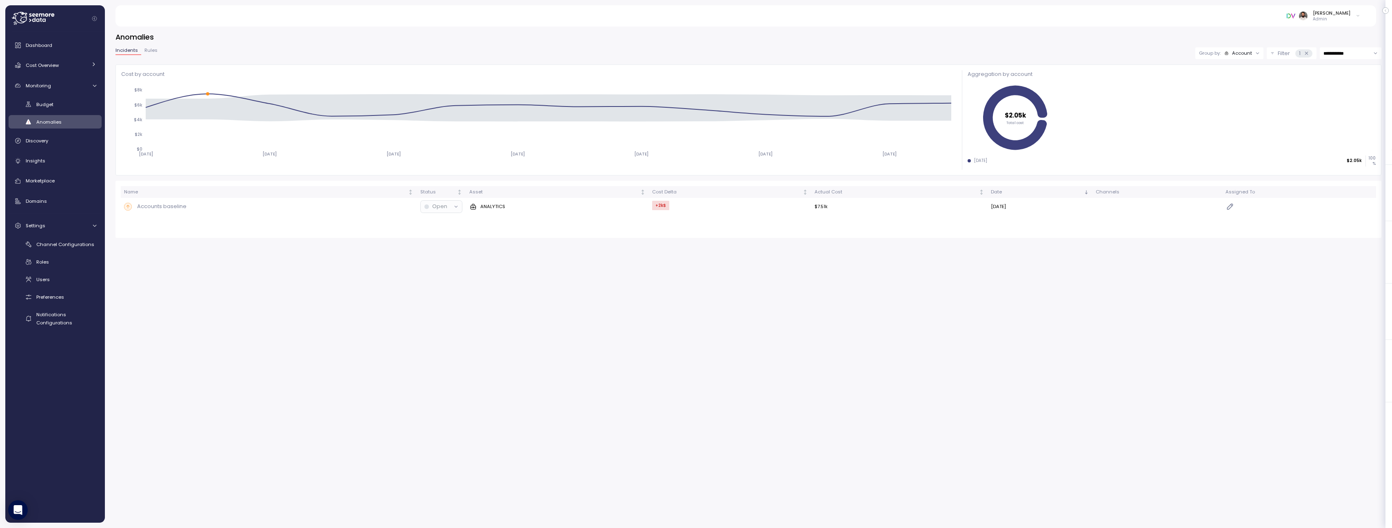
click at [147, 51] on span "Rules" at bounding box center [150, 50] width 13 height 4
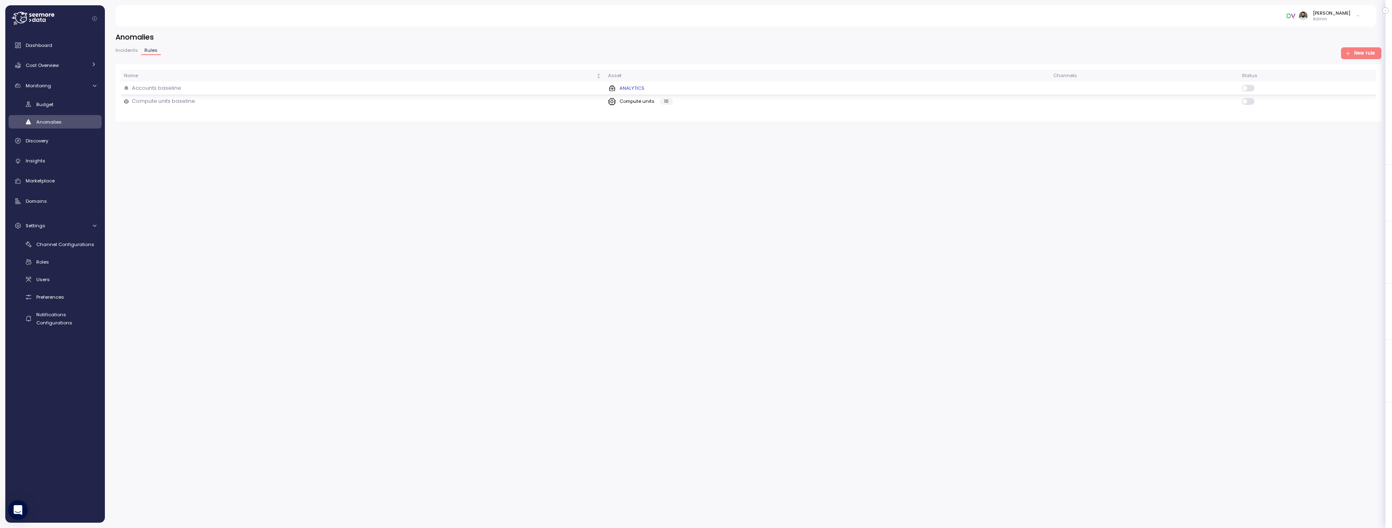
click at [166, 86] on p "Accounts baseline" at bounding box center [156, 88] width 49 height 8
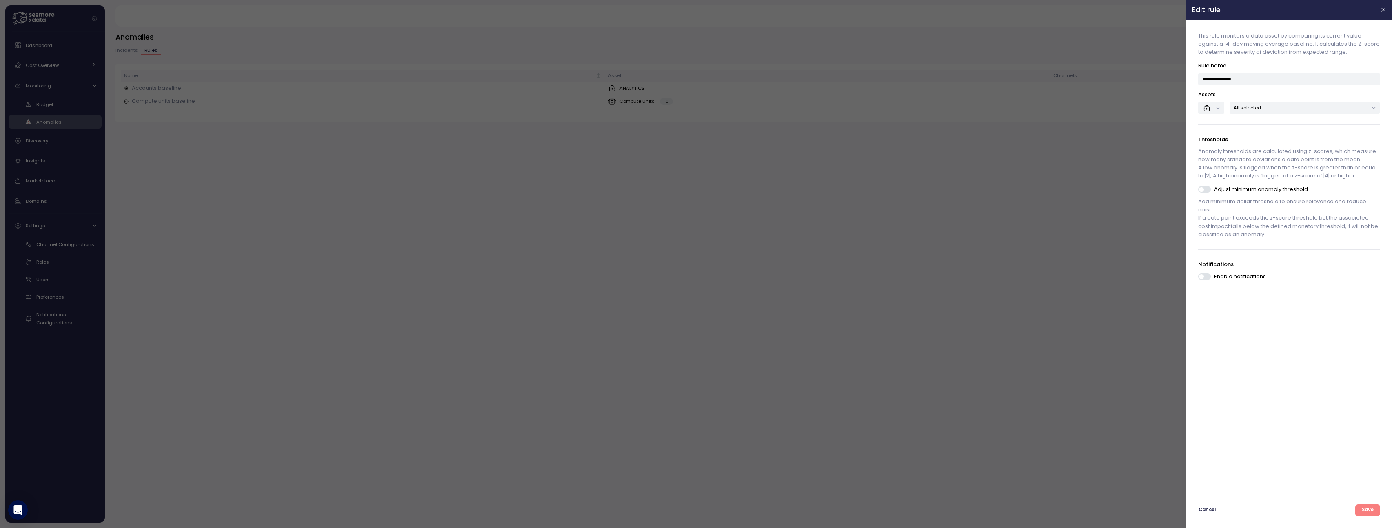
click at [899, 277] on span at bounding box center [1208, 276] width 8 height 7
click at [899, 287] on span "Add notification type" at bounding box center [1234, 289] width 53 height 8
click at [899, 295] on div "Email group" at bounding box center [1235, 290] width 65 height 11
click at [899, 261] on p "Notifications" at bounding box center [1290, 264] width 182 height 8
click at [899, 192] on span at bounding box center [1208, 189] width 8 height 7
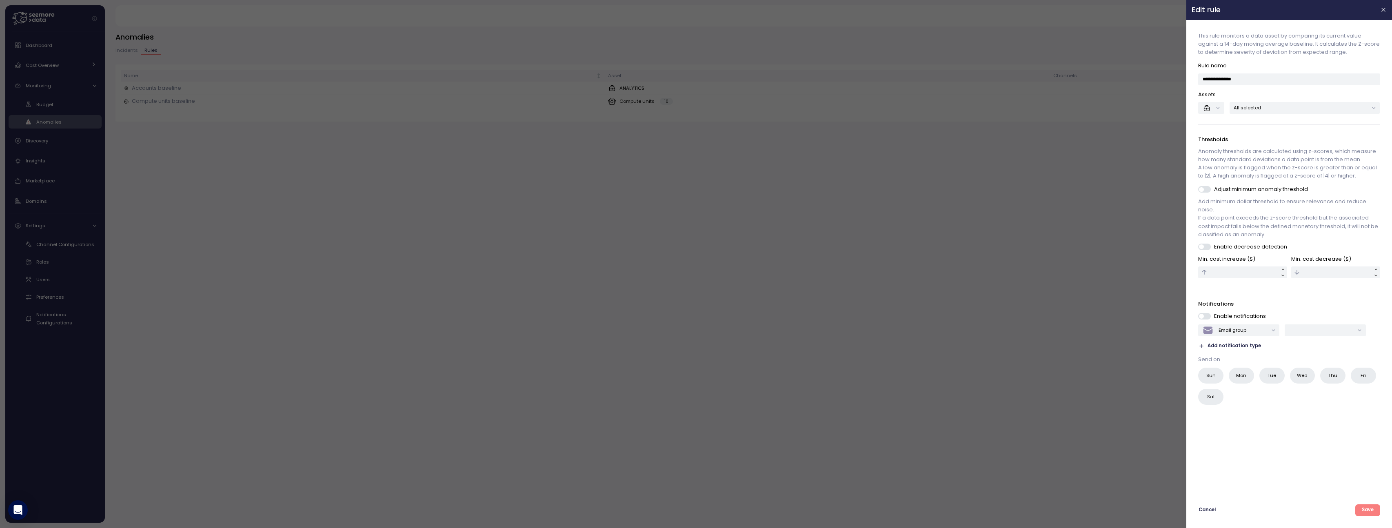
click at [899, 249] on span at bounding box center [1208, 247] width 8 height 7
click at [899, 272] on input "text" at bounding box center [1243, 273] width 89 height 12
type input "*"
type input "****"
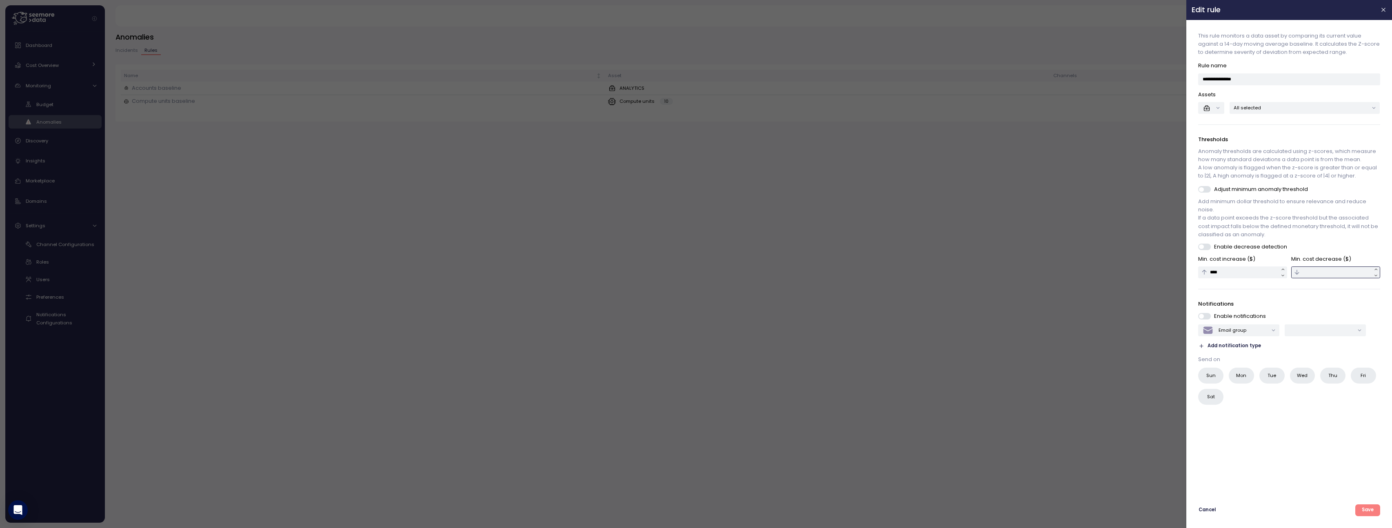
click at [899, 272] on input "text" at bounding box center [1335, 273] width 89 height 12
click at [899, 10] on icon "button" at bounding box center [1384, 10] width 7 height 7
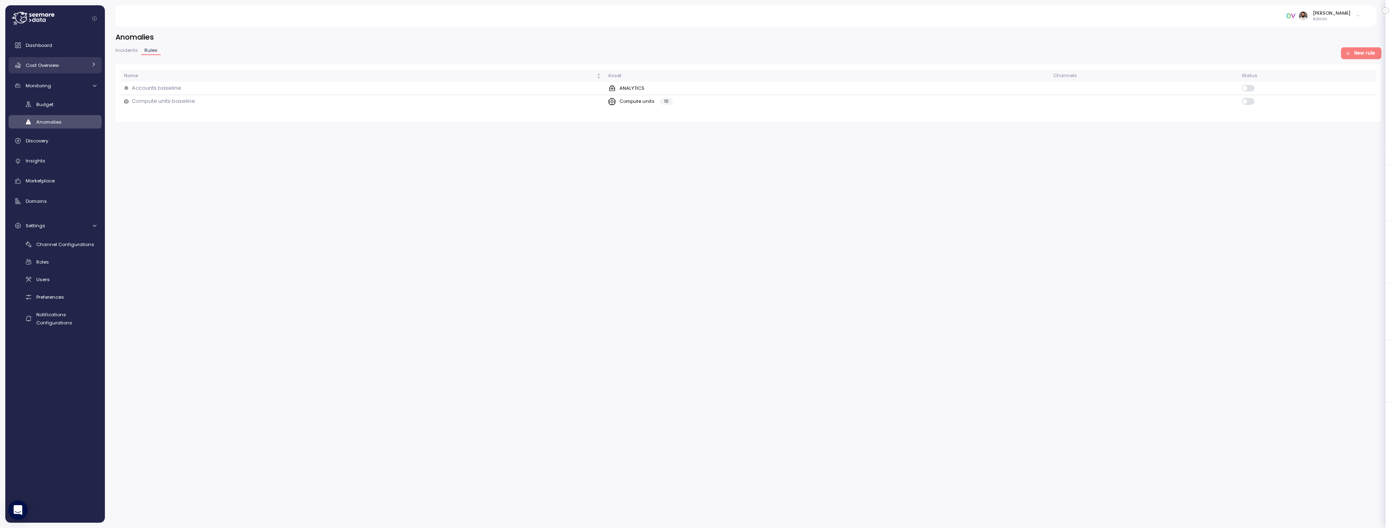
click at [55, 65] on span "Cost Overview" at bounding box center [42, 65] width 33 height 7
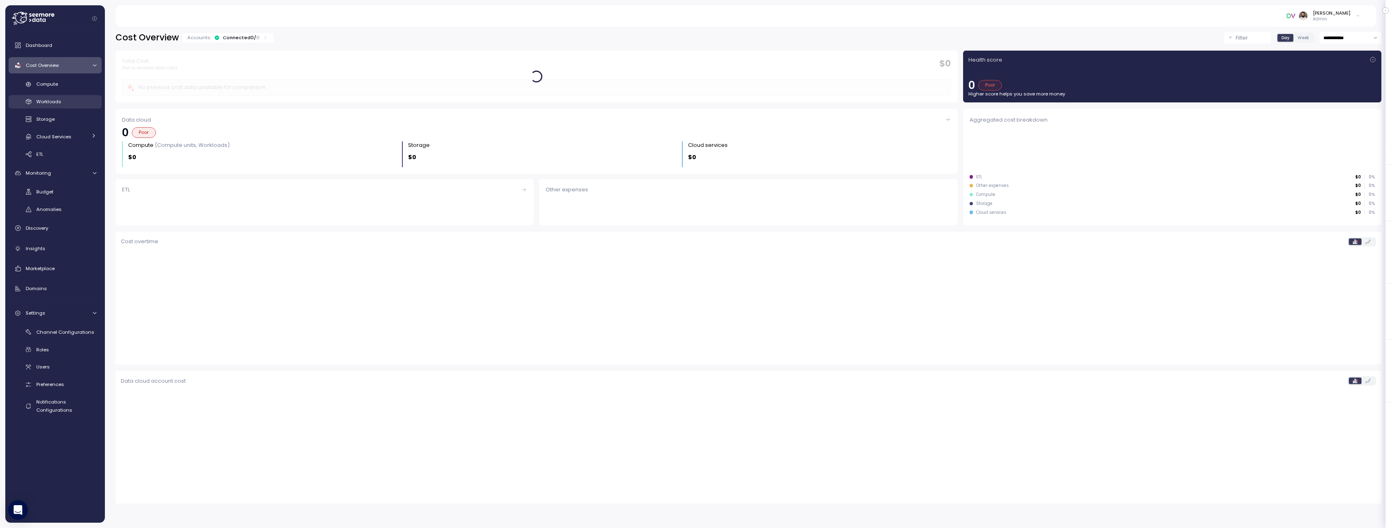
click at [62, 103] on div "Workloads" at bounding box center [66, 102] width 60 height 8
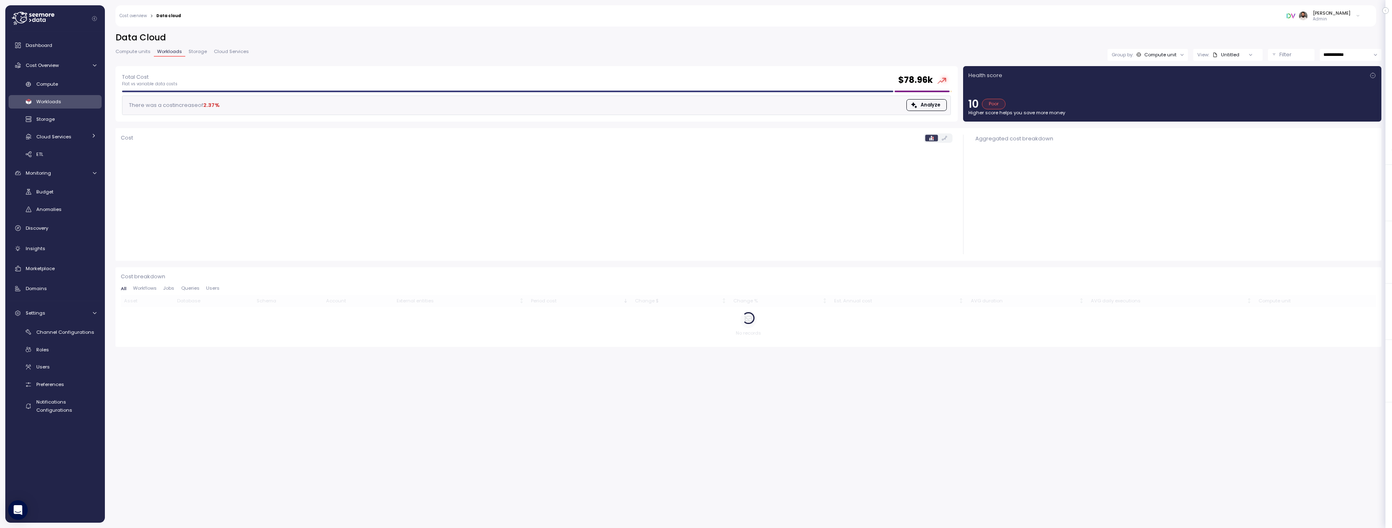
click at [899, 57] on input "**********" at bounding box center [1351, 55] width 62 height 12
click at [899, 92] on span "Last 7 days" at bounding box center [1337, 93] width 27 height 7
type input "**********"
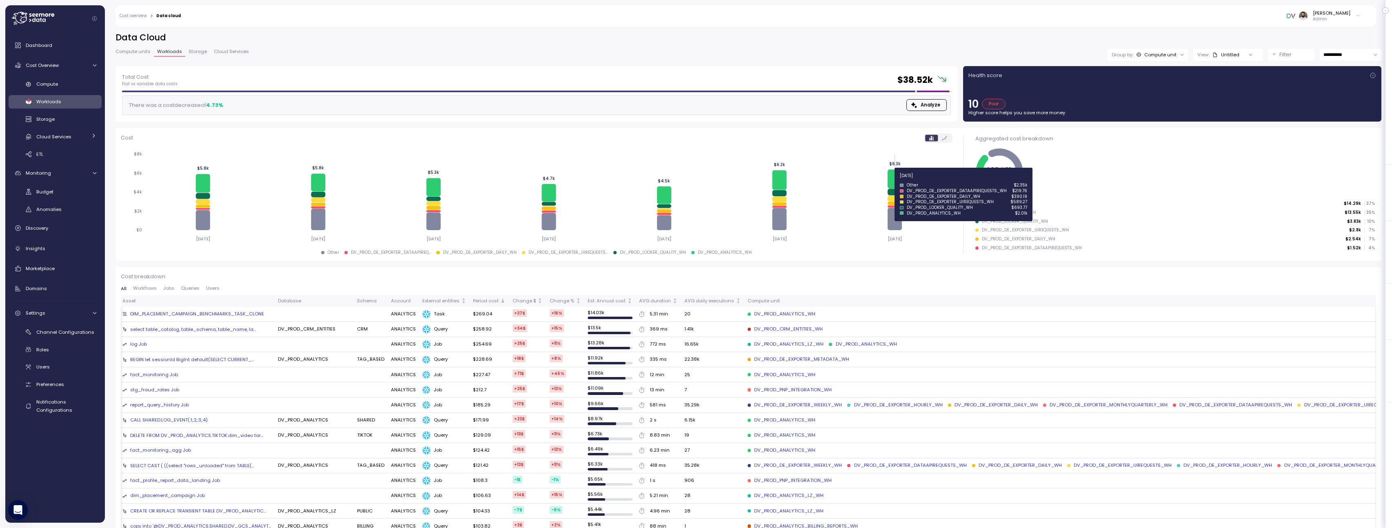
click at [891, 180] on icon at bounding box center [895, 178] width 14 height 19
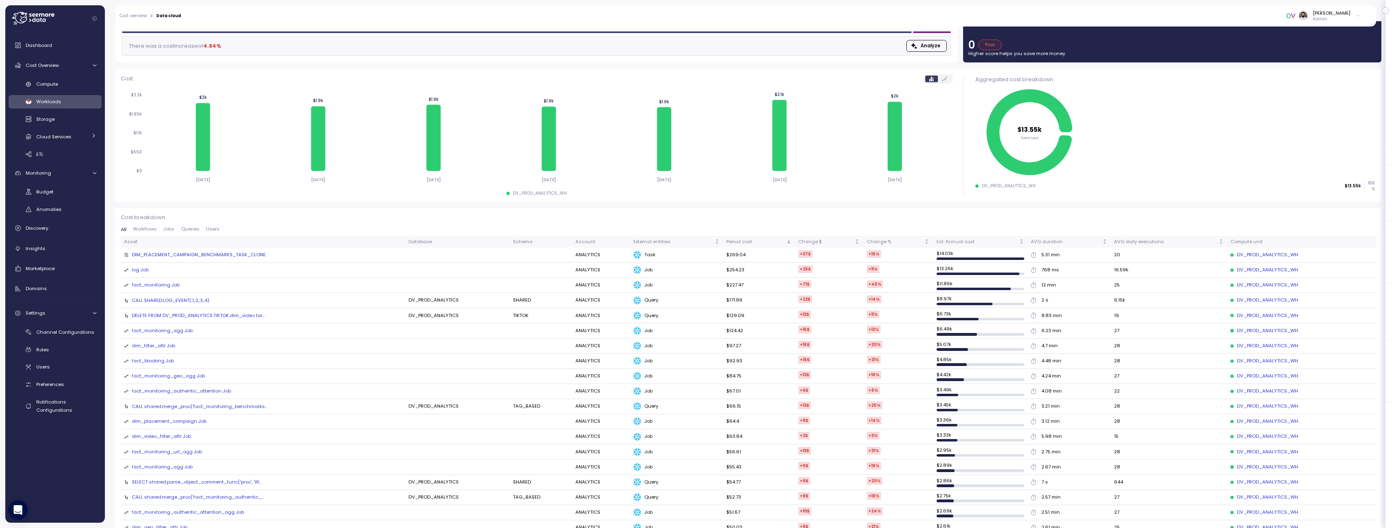
scroll to position [60, 0]
click at [151, 229] on span "Workflows" at bounding box center [145, 229] width 24 height 4
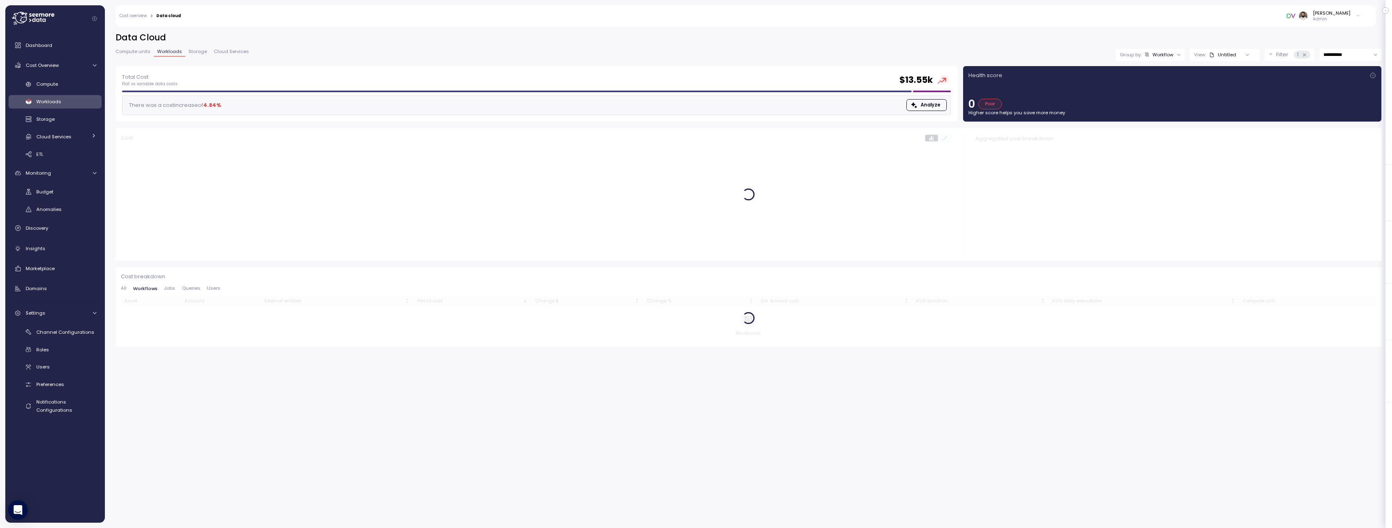
scroll to position [0, 0]
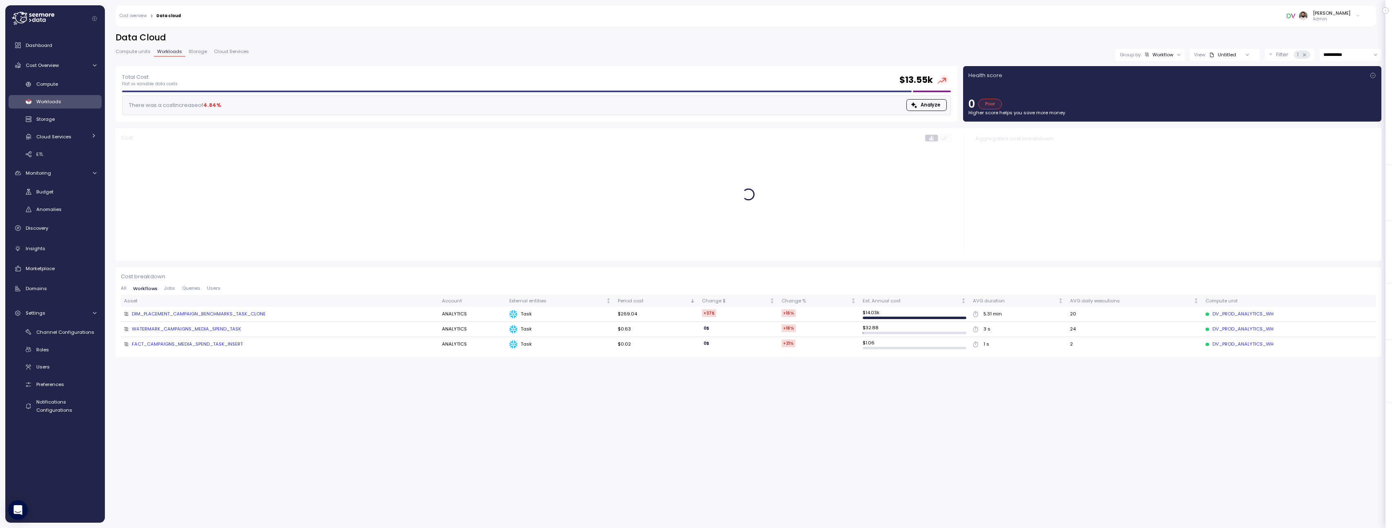
click at [169, 288] on span "Jobs" at bounding box center [169, 288] width 11 height 4
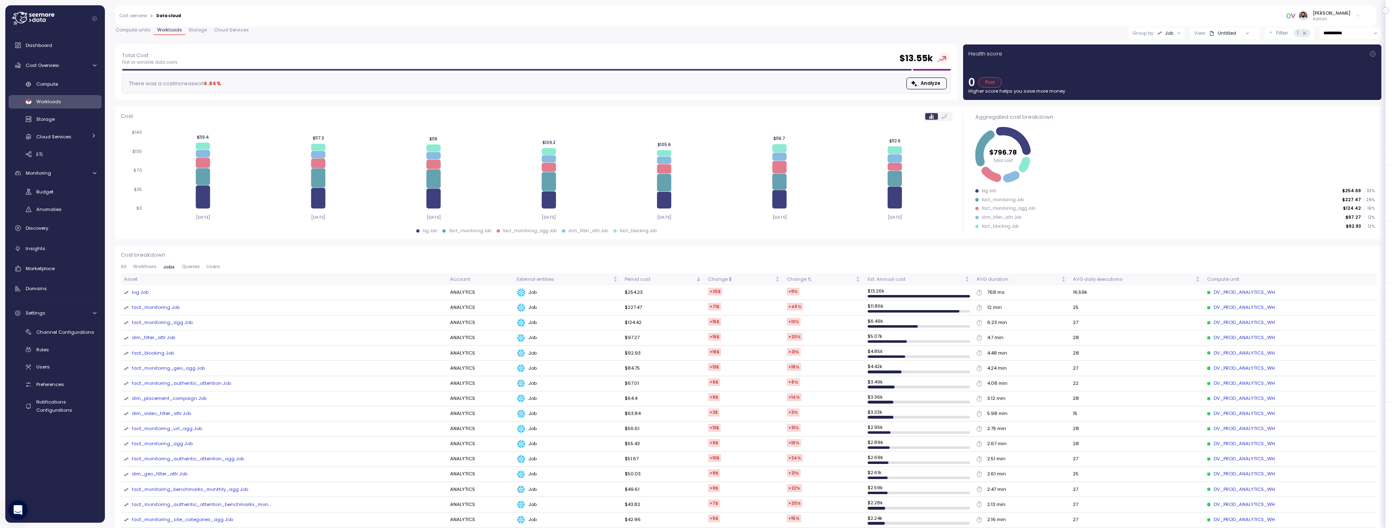
scroll to position [22, 0]
click at [171, 323] on div "fact_monitoring_agg Job" at bounding box center [162, 322] width 61 height 7
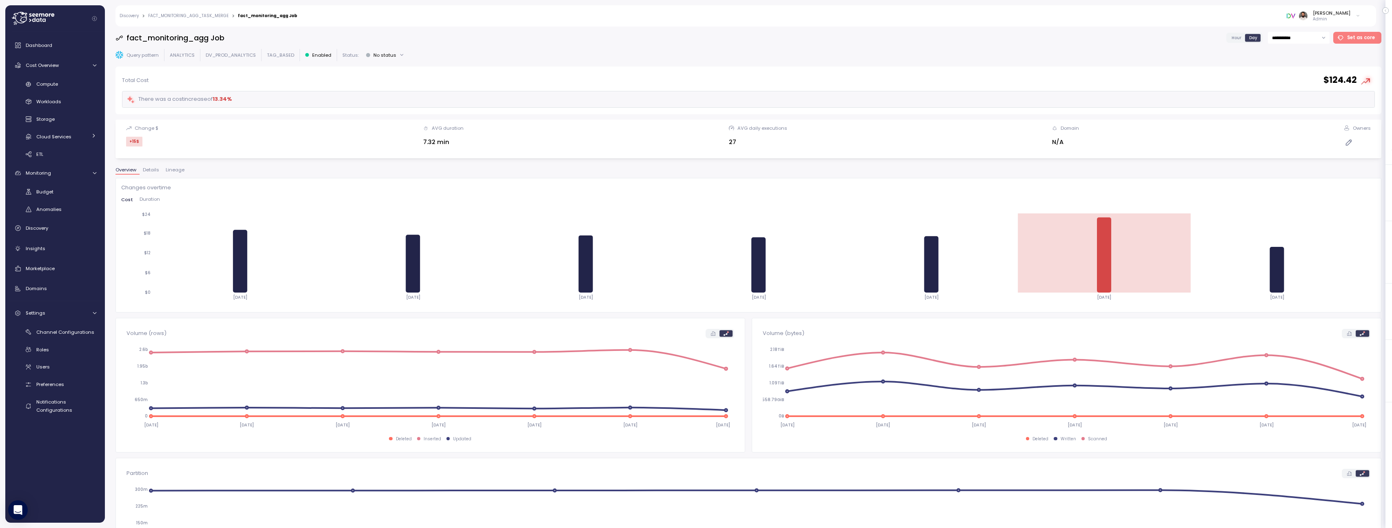
click at [899, 36] on span "Hour" at bounding box center [1237, 38] width 10 height 6
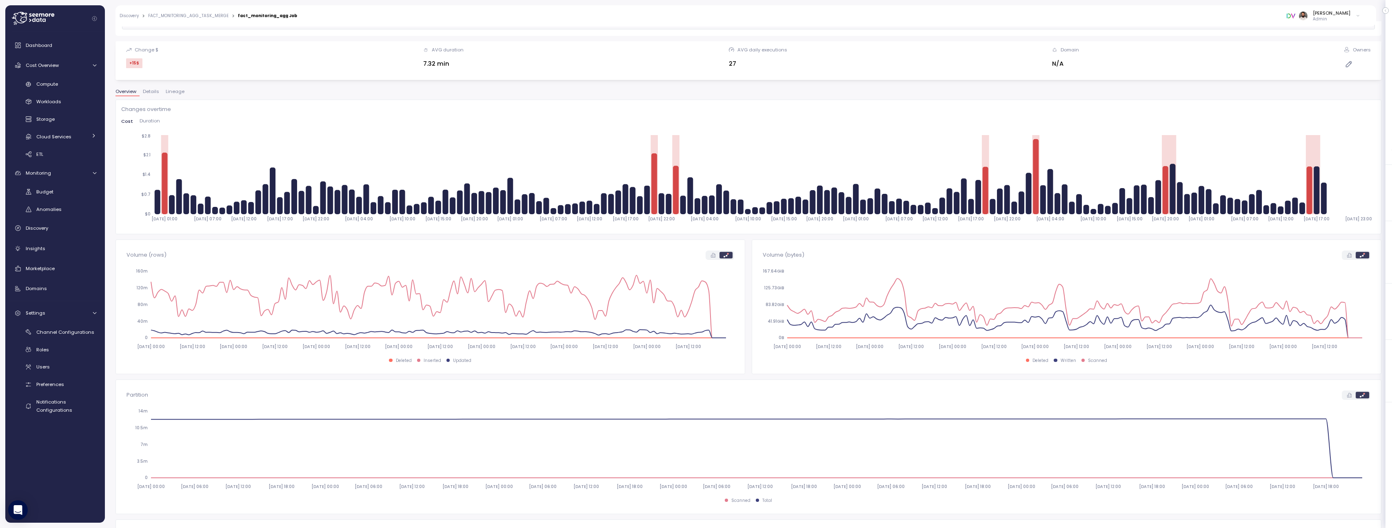
scroll to position [11, 0]
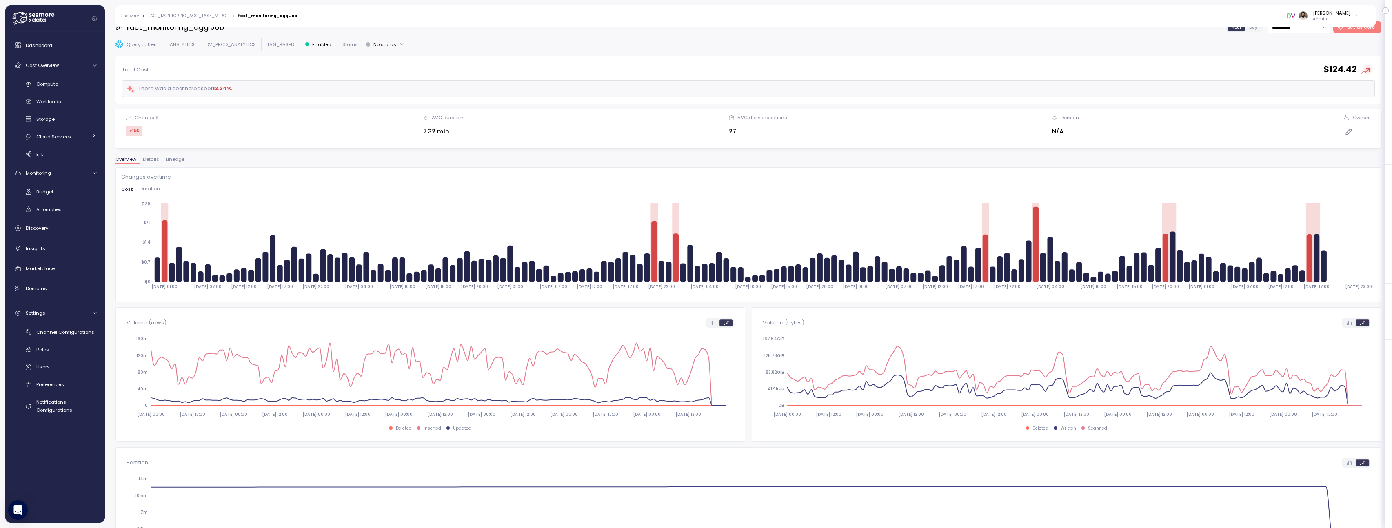
click at [149, 158] on span "Details" at bounding box center [151, 159] width 16 height 4
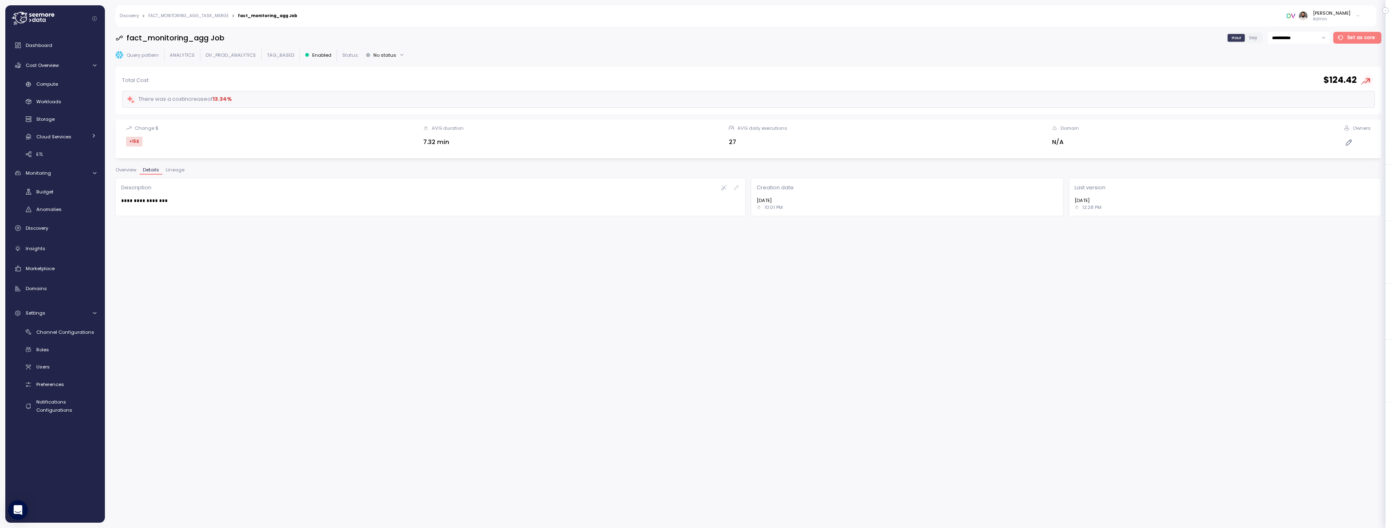
click at [131, 173] on button "Overview" at bounding box center [128, 171] width 24 height 7
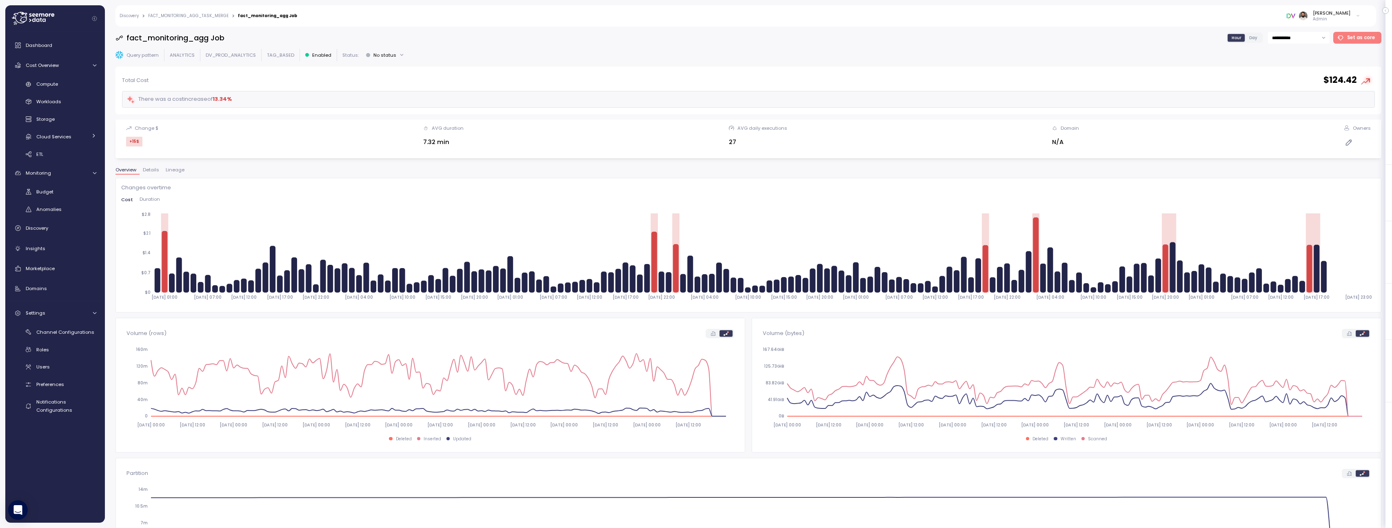
click at [206, 14] on link "FACT_MONITORING_AGG_TASK_MERGE" at bounding box center [188, 16] width 80 height 4
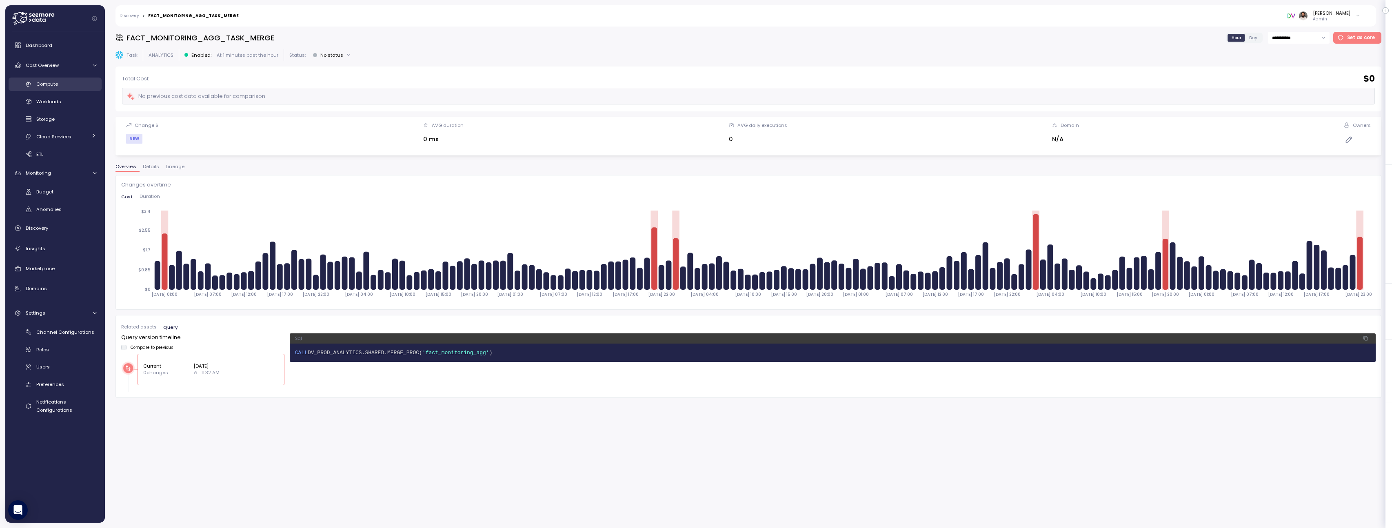
click at [72, 88] on link "Compute" at bounding box center [55, 84] width 93 height 13
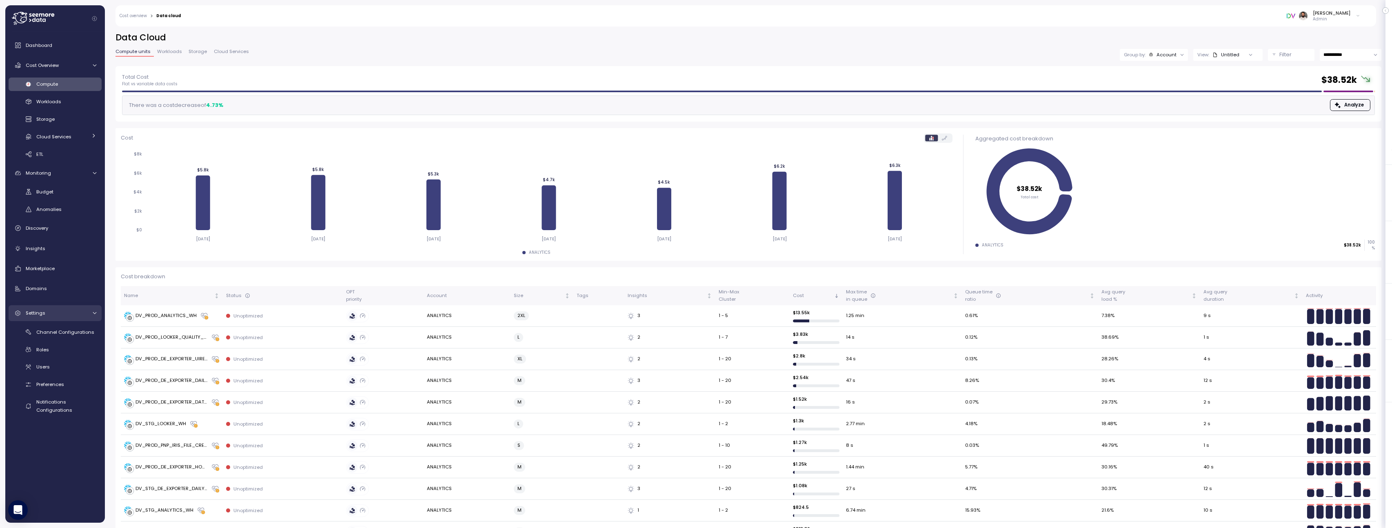
click at [71, 319] on link "Settings" at bounding box center [55, 313] width 93 height 16
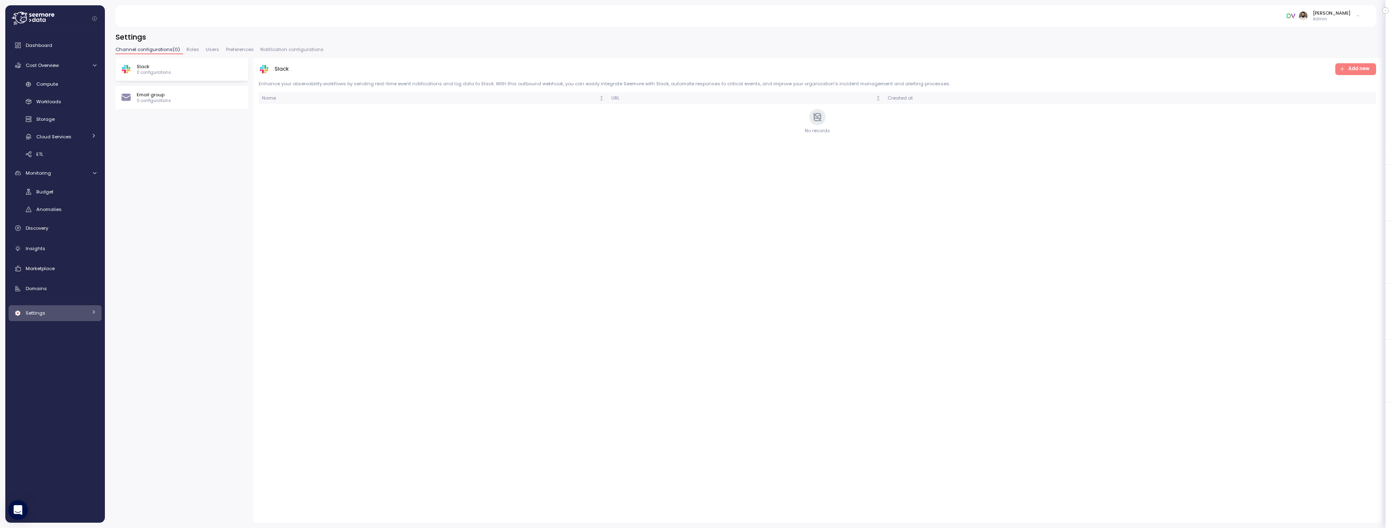
click at [71, 319] on link "Settings" at bounding box center [55, 313] width 93 height 16
click at [66, 337] on link "Channel Configurations" at bounding box center [55, 331] width 93 height 13
click at [71, 193] on div "Budget" at bounding box center [66, 192] width 60 height 8
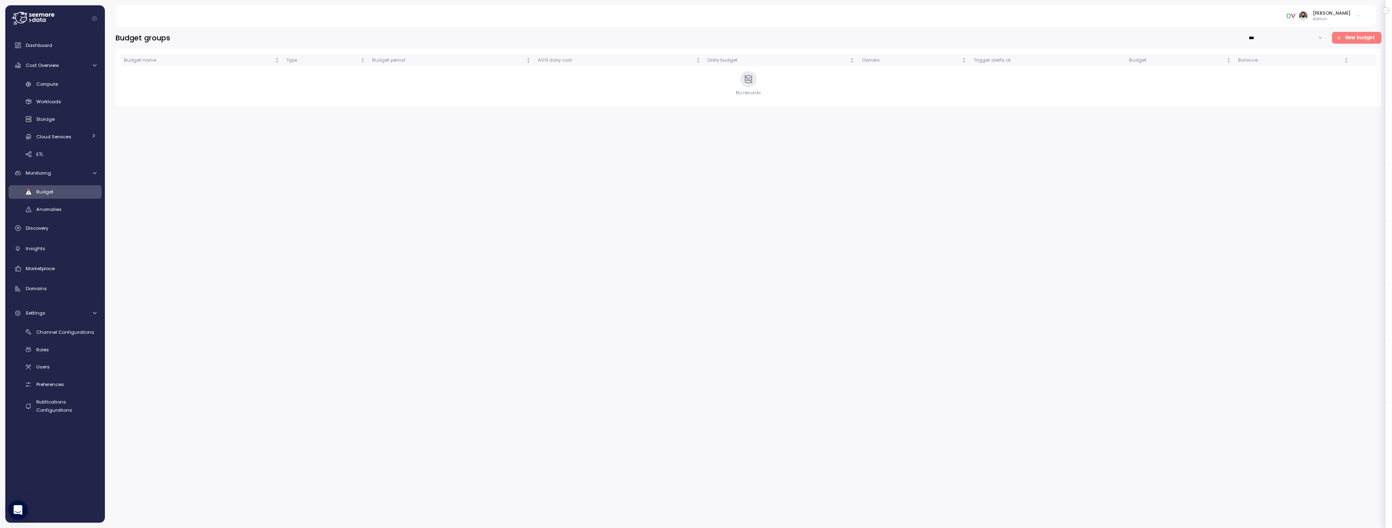
click at [899, 38] on span "New budget" at bounding box center [1360, 37] width 30 height 11
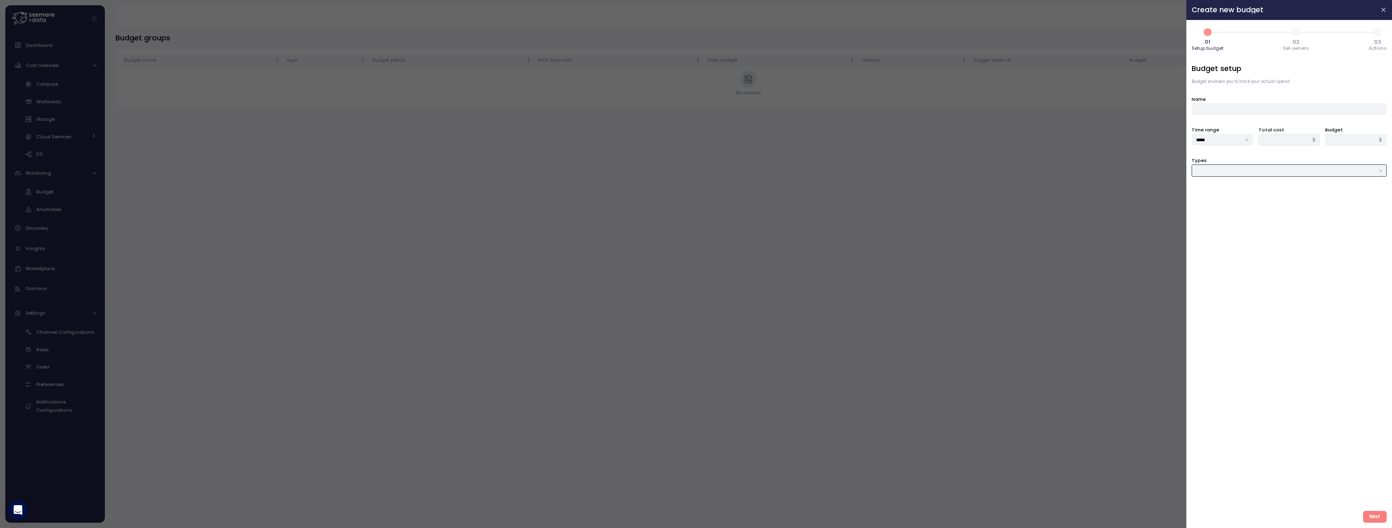
click at [899, 171] on input "Types" at bounding box center [1289, 170] width 195 height 12
click at [899, 230] on span "Cloud service" at bounding box center [1213, 231] width 32 height 7
type input "**********"
click at [899, 196] on div at bounding box center [1289, 202] width 195 height 12
click at [899, 200] on div at bounding box center [1289, 202] width 195 height 12
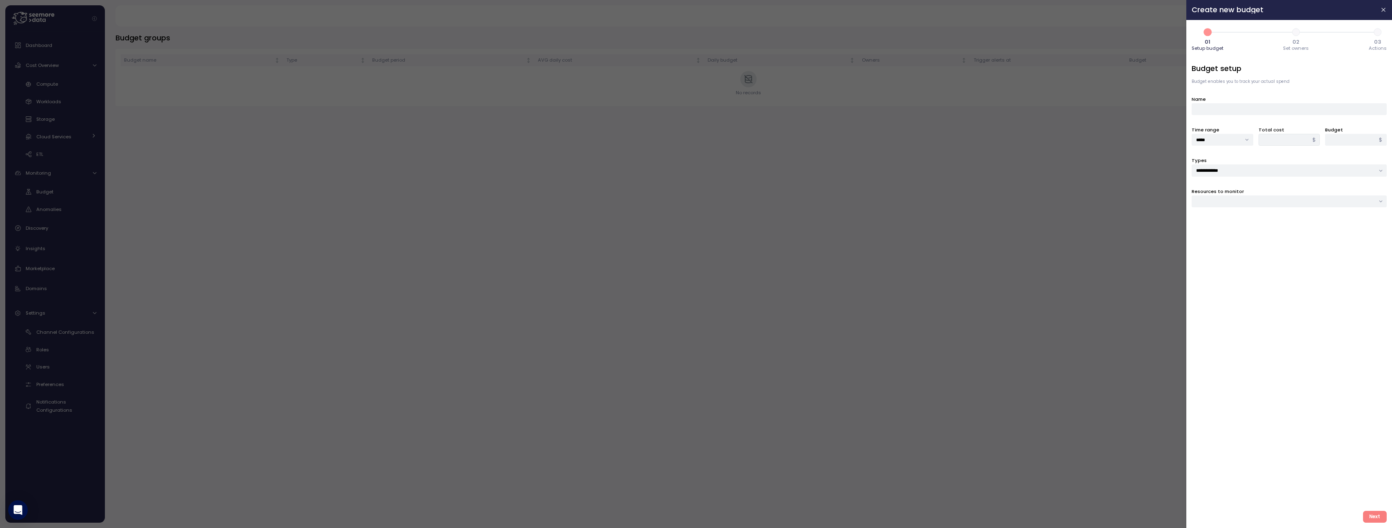
click at [899, 200] on div at bounding box center [1289, 202] width 195 height 12
type input "*****"
click at [1218, 136] on input "*****" at bounding box center [1223, 140] width 62 height 12
click at [1230, 127] on div "Time range *****" at bounding box center [1223, 136] width 62 height 20
click at [1220, 144] on input "*****" at bounding box center [1223, 140] width 62 height 12
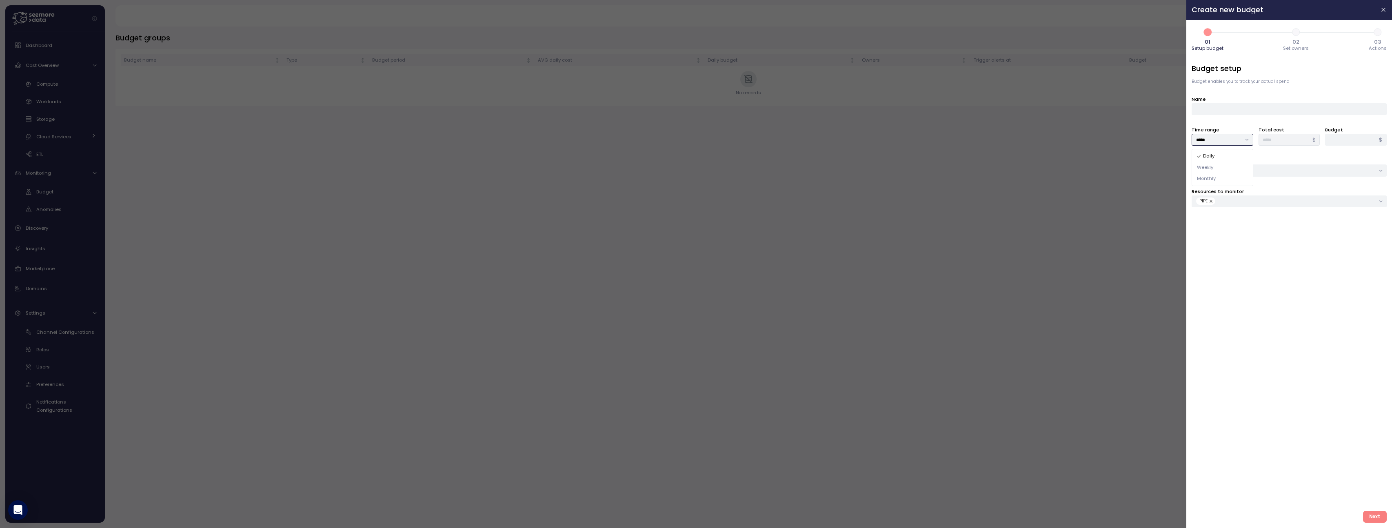
click at [1218, 166] on div "Weekly" at bounding box center [1223, 167] width 58 height 11
type input "******"
type input "*****"
click at [1232, 118] on div "**********" at bounding box center [1289, 283] width 195 height 441
click at [1229, 108] on input "Name" at bounding box center [1289, 109] width 195 height 12
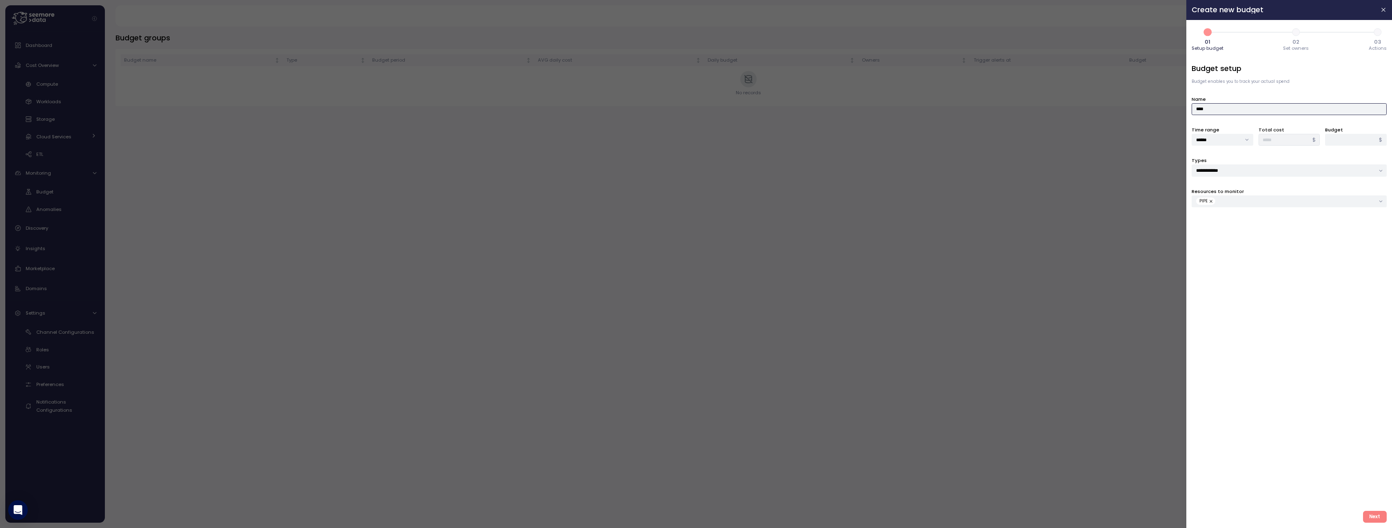
type input "****"
click at [1374, 513] on span "Next" at bounding box center [1374, 516] width 11 height 11
drag, startPoint x: 1358, startPoint y: 151, endPoint x: 1282, endPoint y: 150, distance: 75.9
click at [1282, 150] on div "Time range ****** Total cost ***** $ Budget * $ Budget must be greater then 0" at bounding box center [1289, 141] width 195 height 31
click at [1338, 137] on input "*" at bounding box center [1355, 140] width 64 height 12
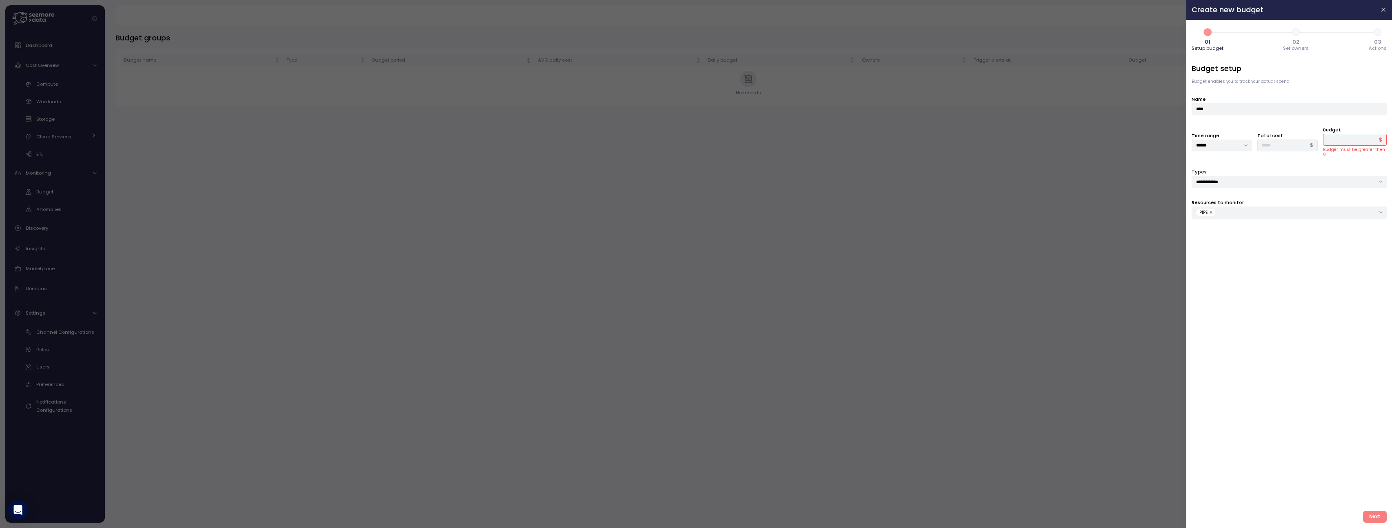
click at [1286, 139] on div "Time range ****** Total cost ***** $ Budget * $ Budget must be greater then 0" at bounding box center [1289, 141] width 195 height 31
type input "*****"
click at [1372, 518] on span "Next" at bounding box center [1374, 516] width 11 height 11
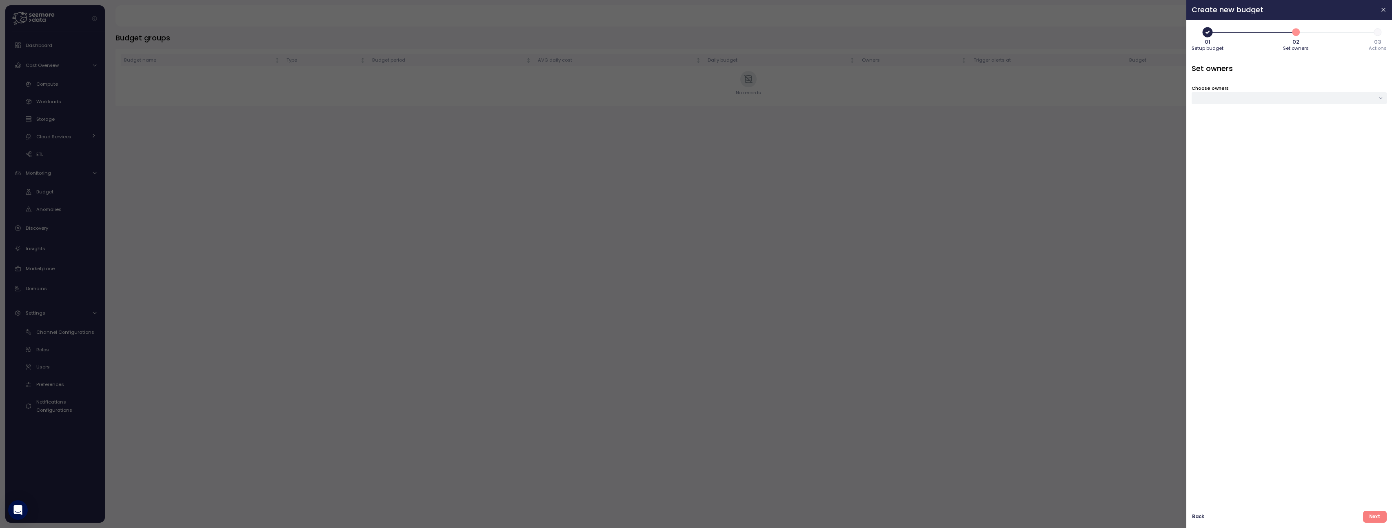
click at [1351, 100] on div at bounding box center [1289, 98] width 195 height 12
click at [1338, 141] on div "[PERSON_NAME]" at bounding box center [1337, 139] width 38 height 7
click at [1368, 467] on div "Set owners Choose owners" at bounding box center [1289, 283] width 195 height 441
click at [1371, 524] on div "01 Setup budget 2 02 Set owners 3 03 Actions Set owners Choose owners Back Next" at bounding box center [1290, 274] width 206 height 508
click at [1355, 92] on div at bounding box center [1289, 98] width 195 height 12
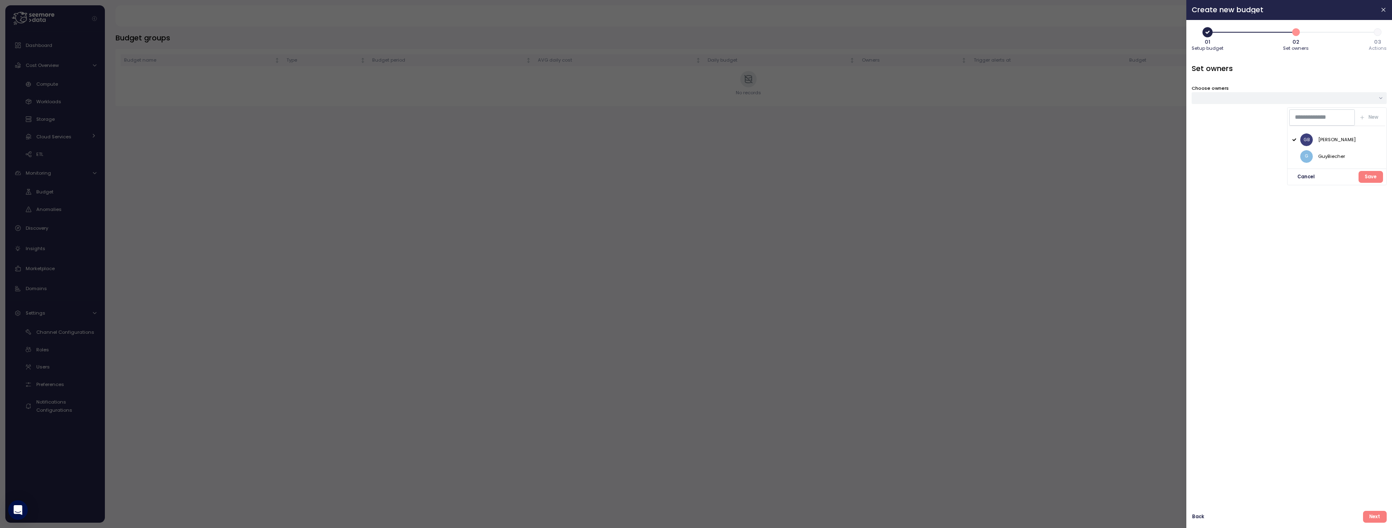
click at [1344, 140] on div "[PERSON_NAME]" at bounding box center [1337, 139] width 38 height 7
click at [1347, 141] on div "GB [PERSON_NAME]" at bounding box center [1337, 139] width 89 height 13
click at [1365, 171] on span "Save" at bounding box center [1371, 176] width 12 height 11
click at [1376, 511] on button "Next" at bounding box center [1375, 517] width 24 height 12
click at [1218, 133] on span "Add rule" at bounding box center [1211, 134] width 20 height 8
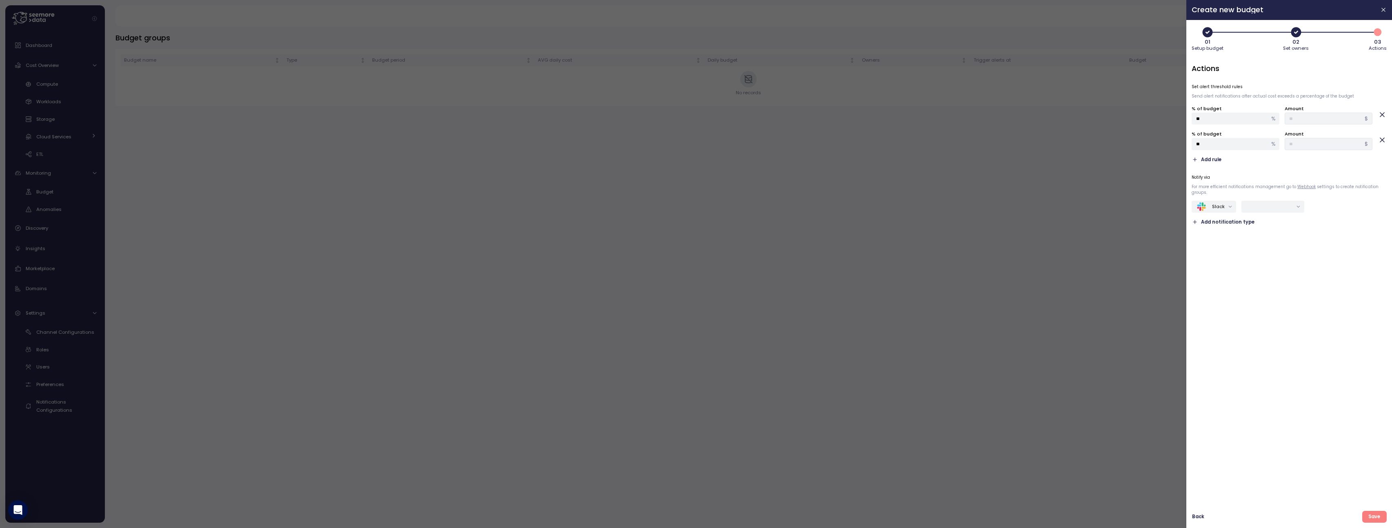
click at [1208, 164] on div "Actions Set alert threshold rules Send alert notifications after actual cost ex…" at bounding box center [1289, 283] width 195 height 441
click at [1209, 160] on span "Add rule" at bounding box center [1211, 160] width 20 height 8
click at [1224, 220] on div "Slack" at bounding box center [1218, 218] width 13 height 7
click at [1262, 217] on input "text" at bounding box center [1269, 217] width 47 height 7
click at [1261, 238] on div "Slack Add notification type" at bounding box center [1255, 225] width 127 height 26
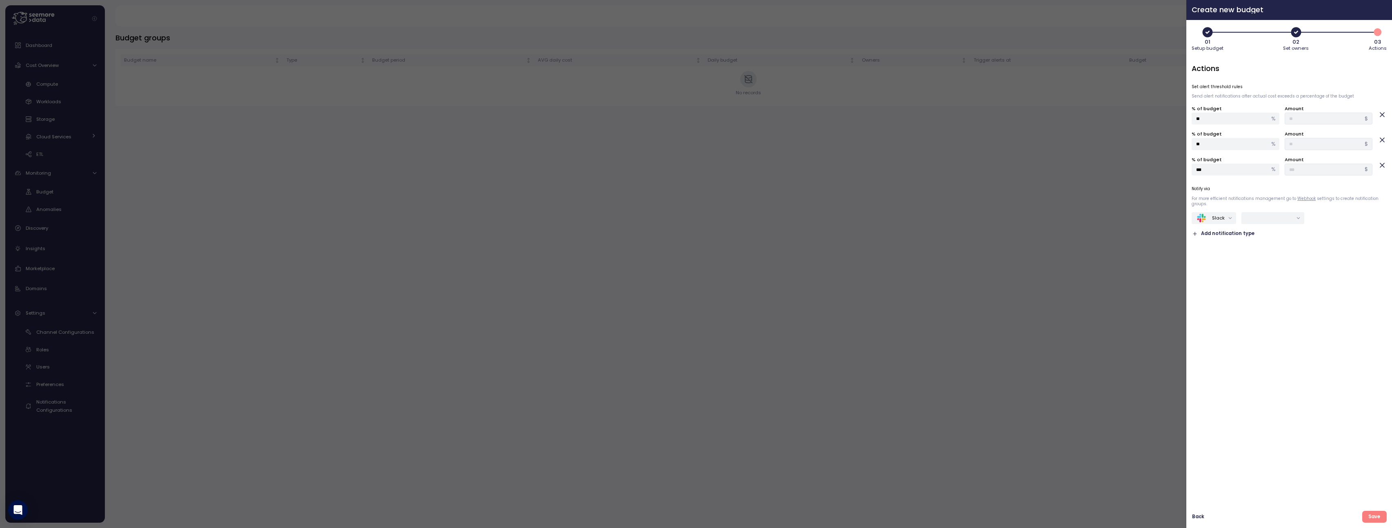
click at [1385, 9] on icon "button" at bounding box center [1384, 10] width 4 height 4
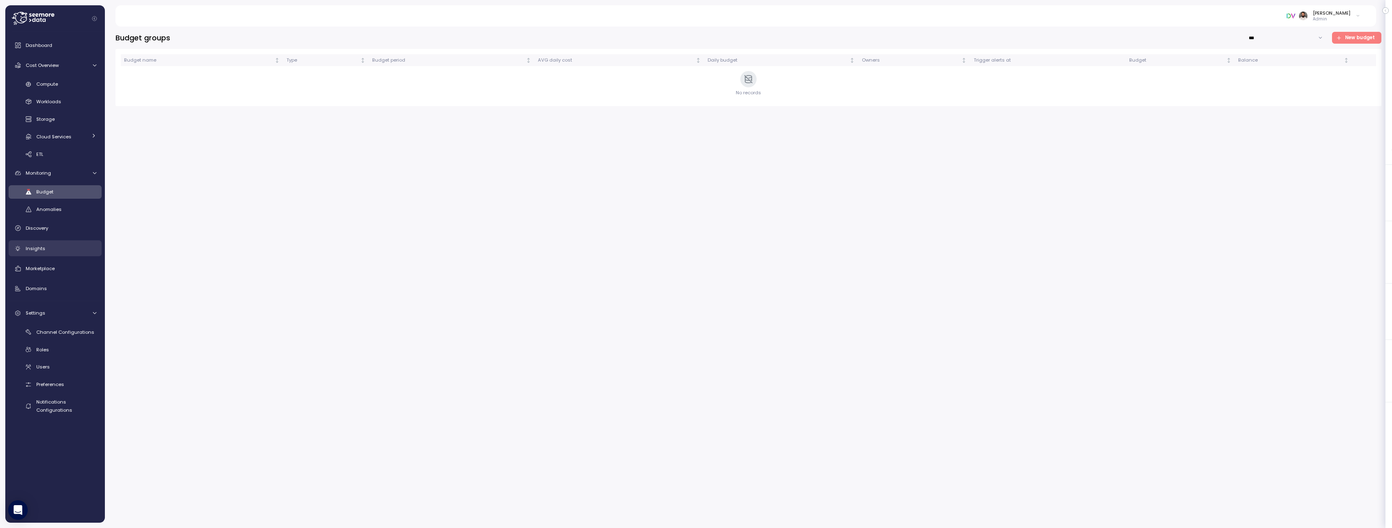
click at [67, 245] on div "Insights" at bounding box center [61, 249] width 71 height 8
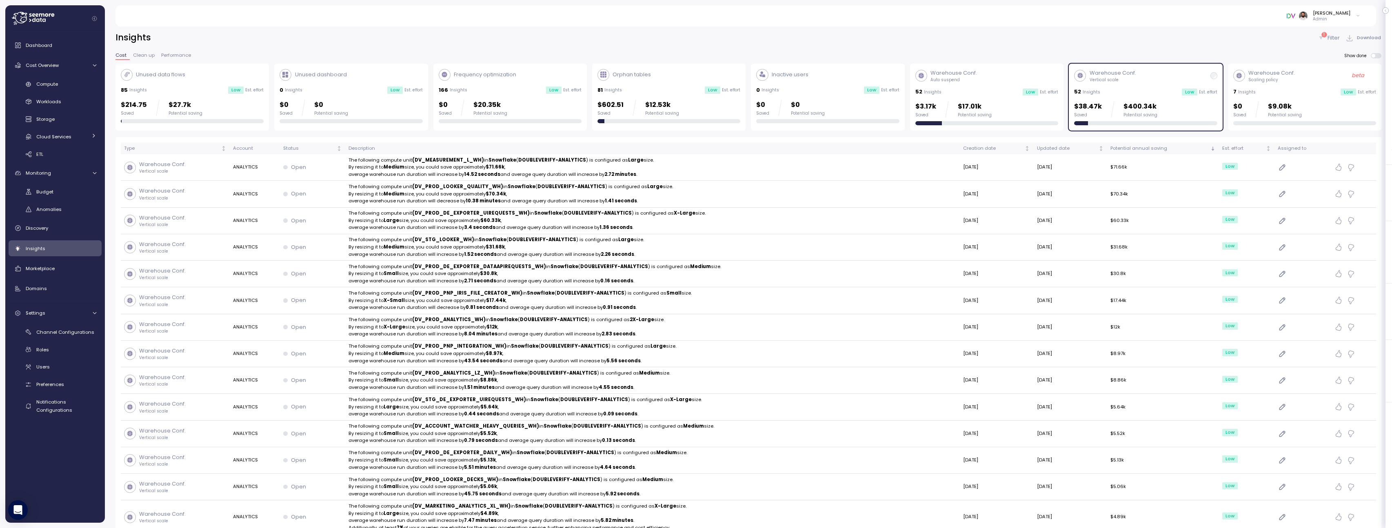
click at [1112, 84] on div "Warehouse Conf. Vertical scale 52 Insights Low Est. effort $38.47k Saved $400.3…" at bounding box center [1145, 97] width 143 height 56
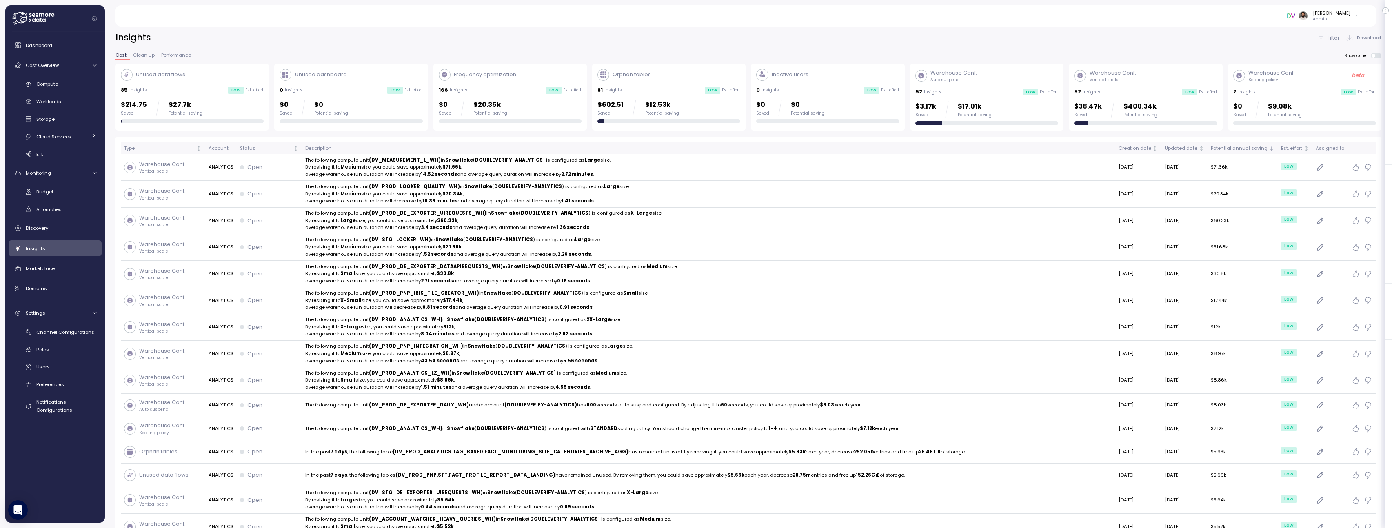
click at [1025, 100] on div "Warehouse Conf. Auto suspend 52 Insights Low Est. effort $3.17k Saved $17.01k P…" at bounding box center [987, 97] width 143 height 56
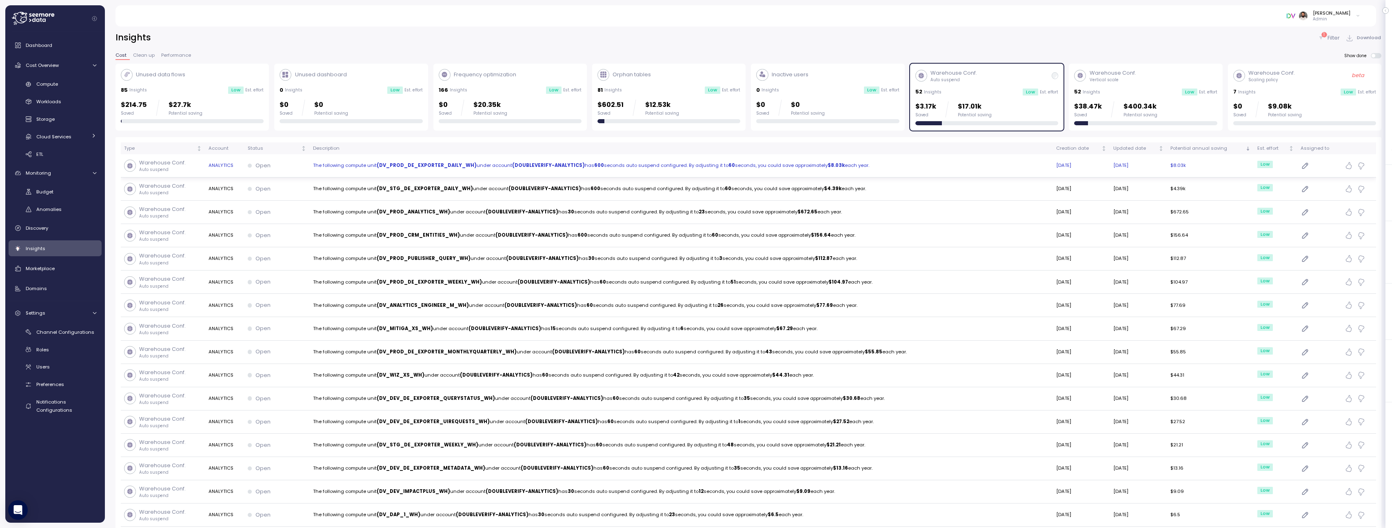
click at [539, 177] on td "The following compute unit (DV_PROD_DE_EXPORTER_DAILY_WH) under account (DOUBLE…" at bounding box center [681, 165] width 743 height 23
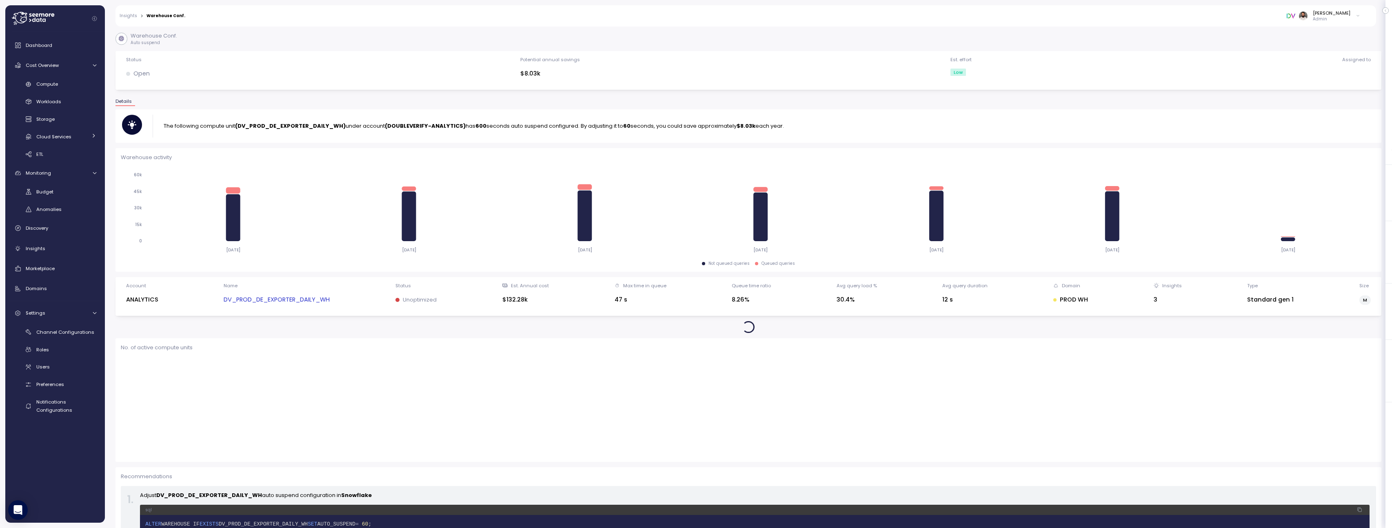
click at [258, 128] on strong "(DV_PROD_DE_EXPORTER_DAILY_WH)" at bounding box center [290, 126] width 111 height 8
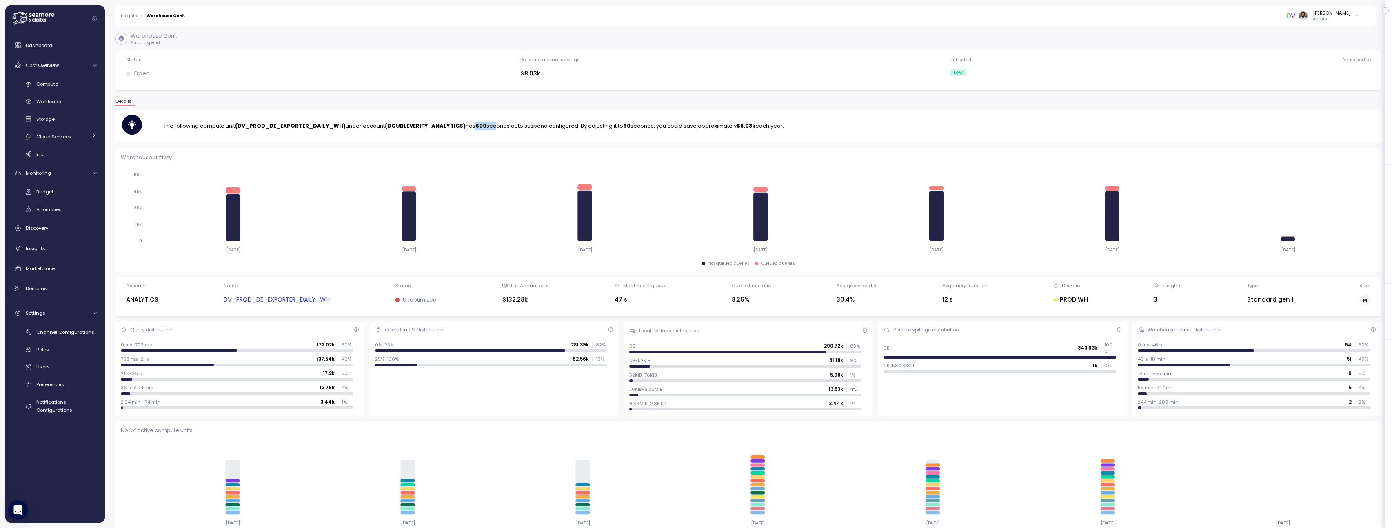
drag, startPoint x: 476, startPoint y: 124, endPoint x: 492, endPoint y: 124, distance: 16.3
click at [492, 124] on p "The following compute unit (DV_PROD_DE_EXPORTER_DAILY_WH) under account (DOUBLE…" at bounding box center [474, 126] width 620 height 8
click at [476, 127] on strong "600" at bounding box center [481, 126] width 11 height 8
click at [134, 17] on link "Insights" at bounding box center [129, 16] width 18 height 4
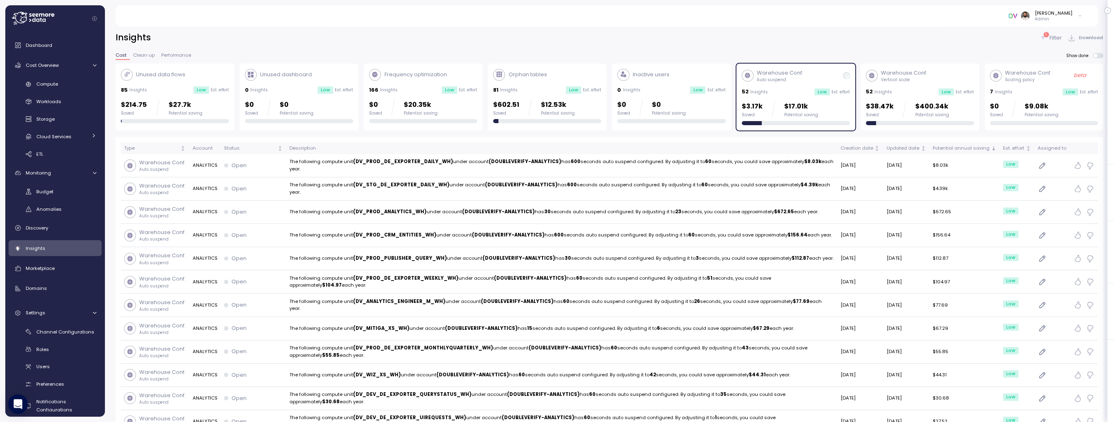
click at [771, 120] on div "$3.17k Saved $17.01k Potential saving" at bounding box center [796, 113] width 108 height 24
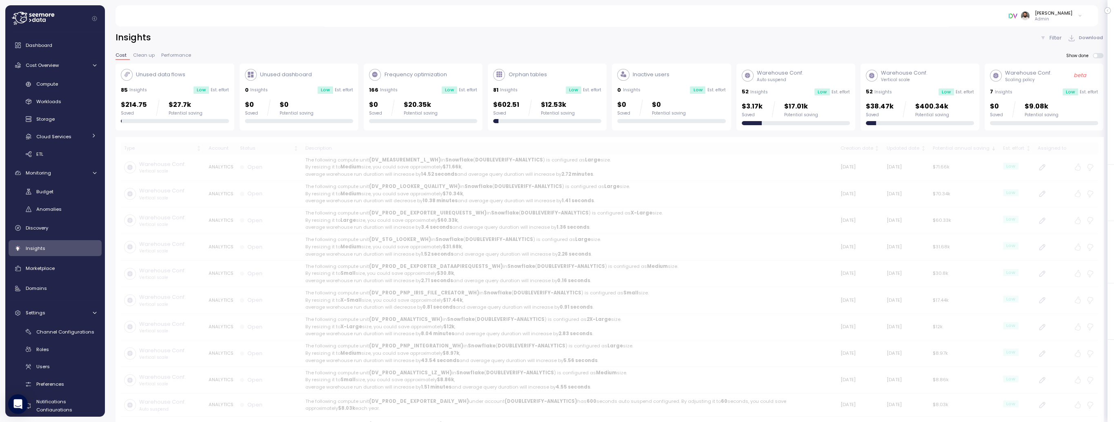
click at [771, 120] on div "$3.17k Saved $17.01k Potential saving" at bounding box center [796, 113] width 108 height 24
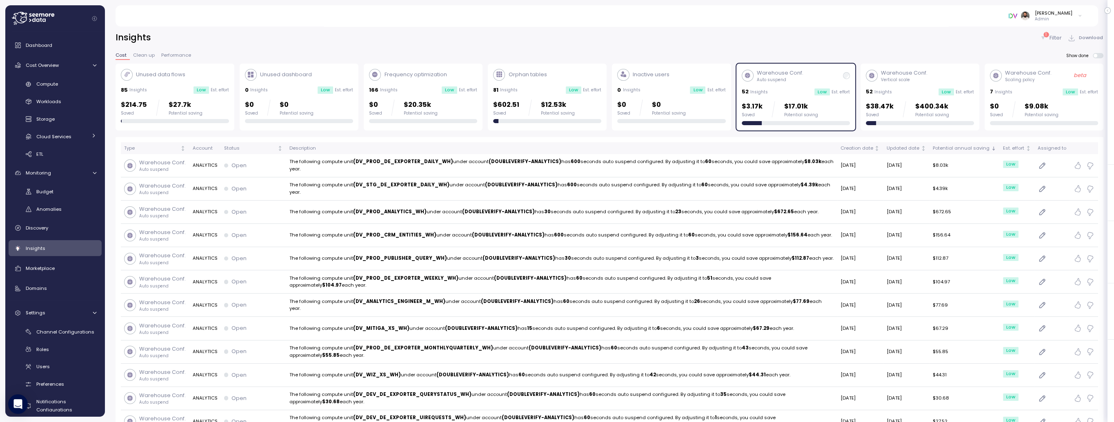
click at [773, 118] on div "$3.17k Saved $17.01k Potential saving" at bounding box center [796, 113] width 108 height 24
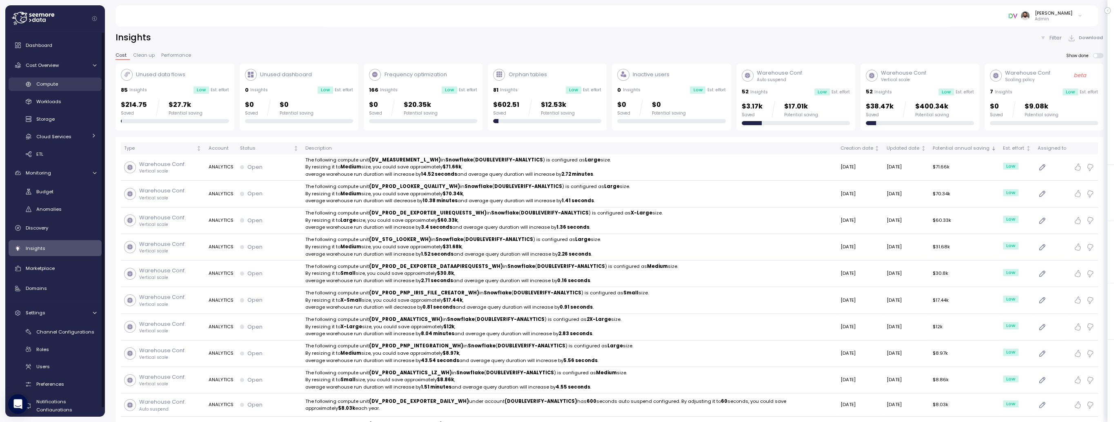
click at [75, 84] on div "Compute" at bounding box center [66, 84] width 60 height 8
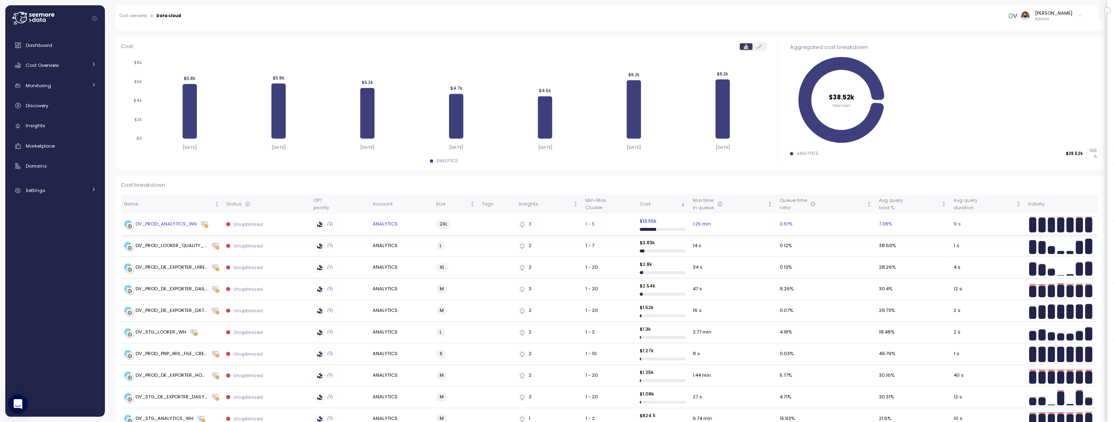
scroll to position [93, 0]
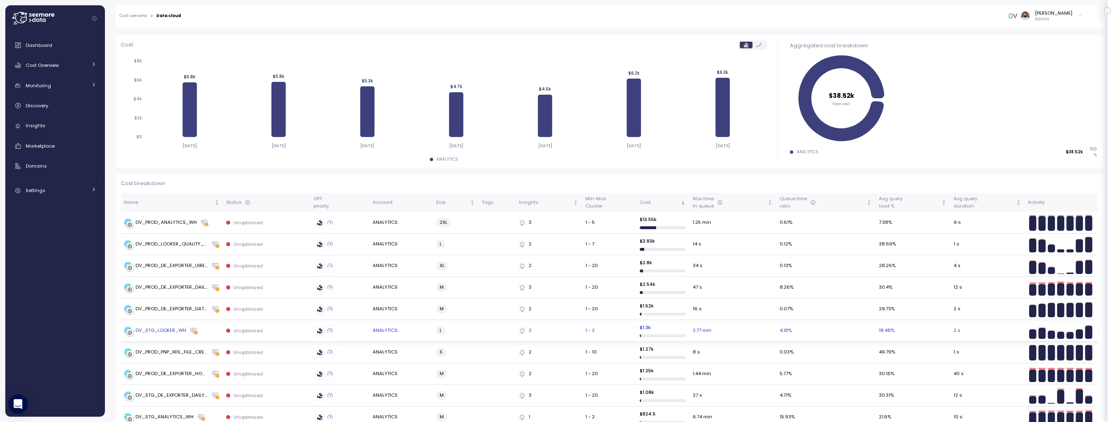
click at [276, 326] on td "Unoptimized" at bounding box center [266, 331] width 87 height 22
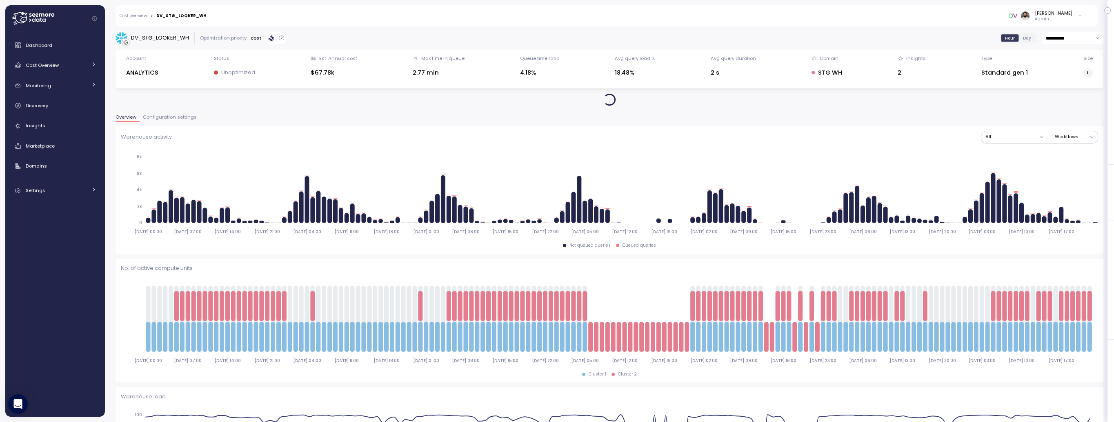
click at [176, 119] on span "Configuration settings" at bounding box center [170, 117] width 54 height 4
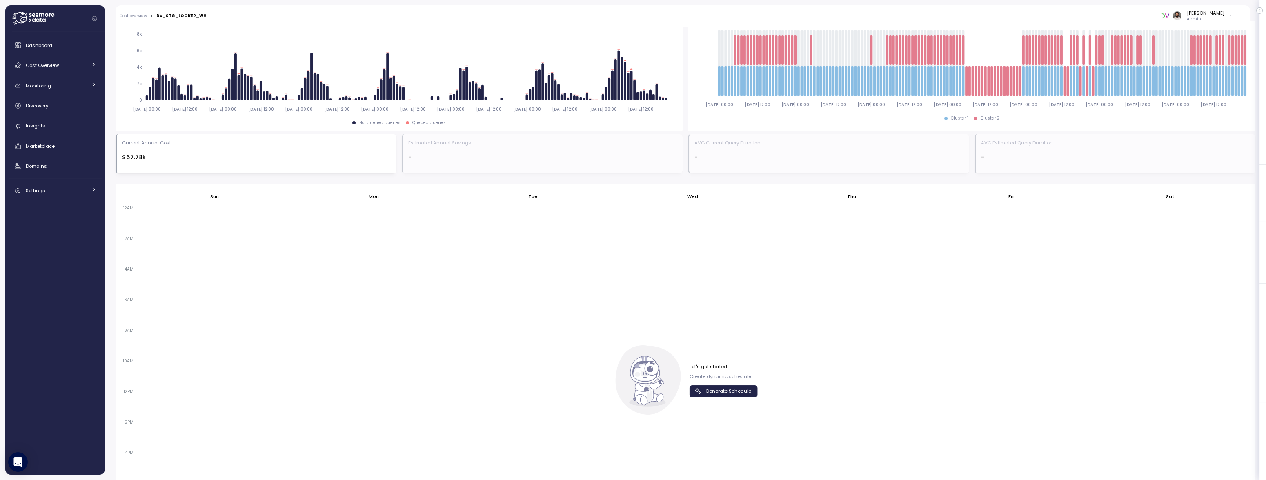
scroll to position [347, 0]
click at [723, 388] on span "Generate Schedule" at bounding box center [728, 390] width 46 height 11
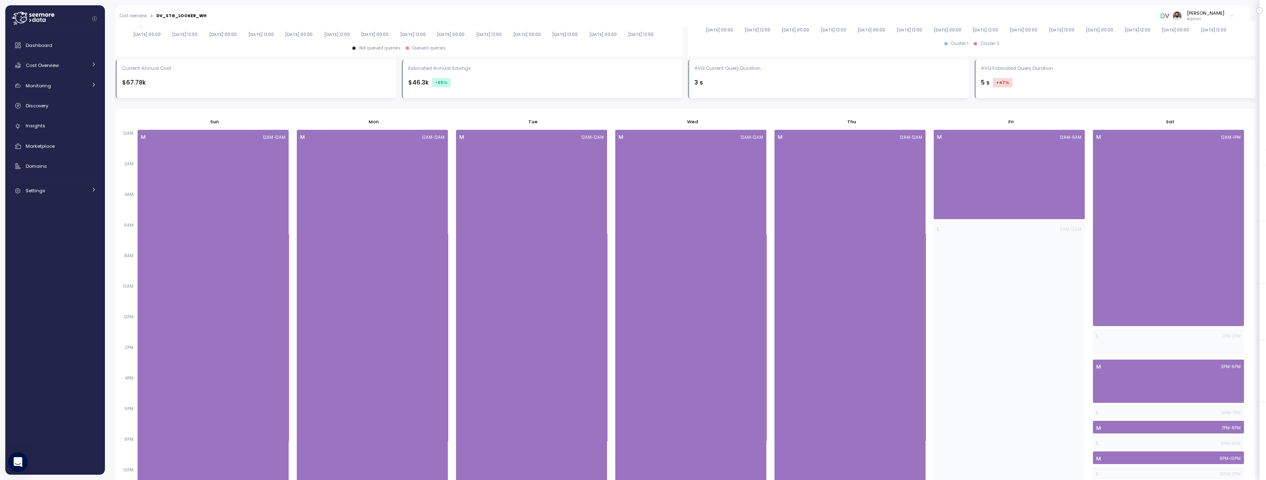
scroll to position [447, 0]
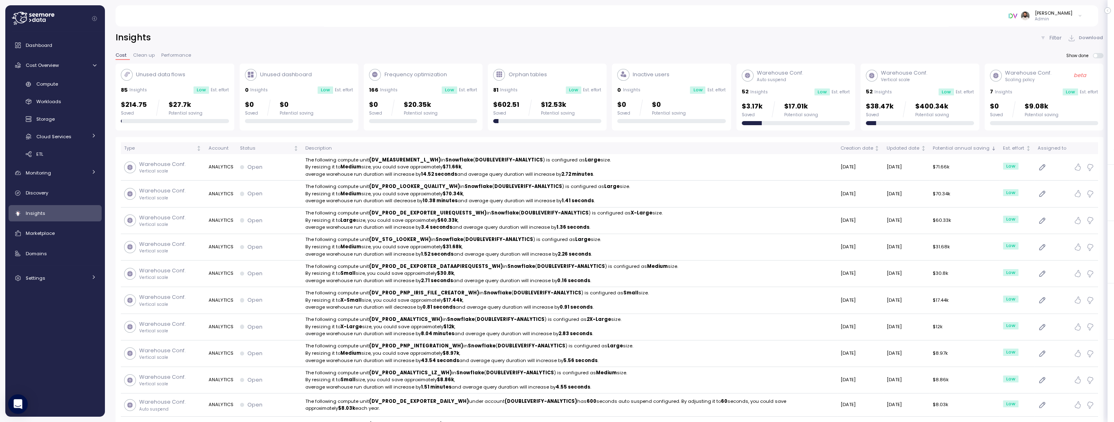
click at [918, 101] on p "$400.34k" at bounding box center [932, 106] width 34 height 11
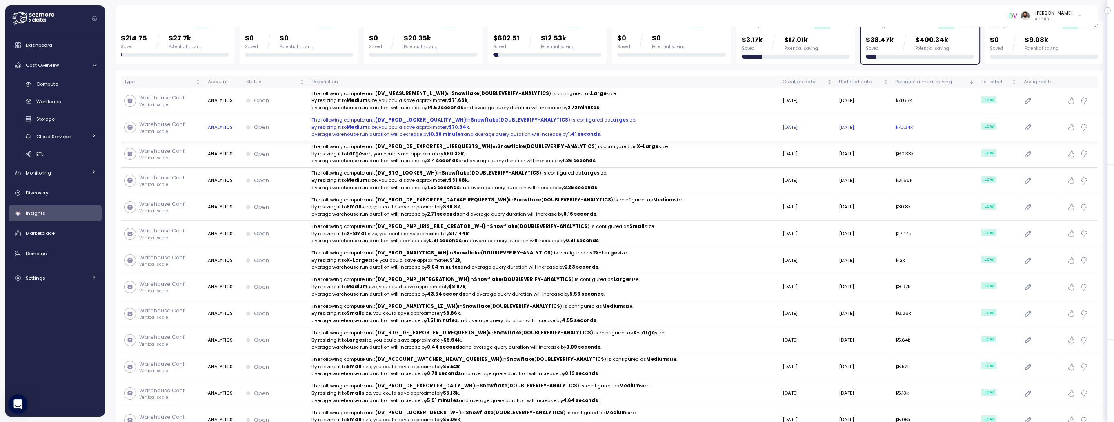
scroll to position [70, 0]
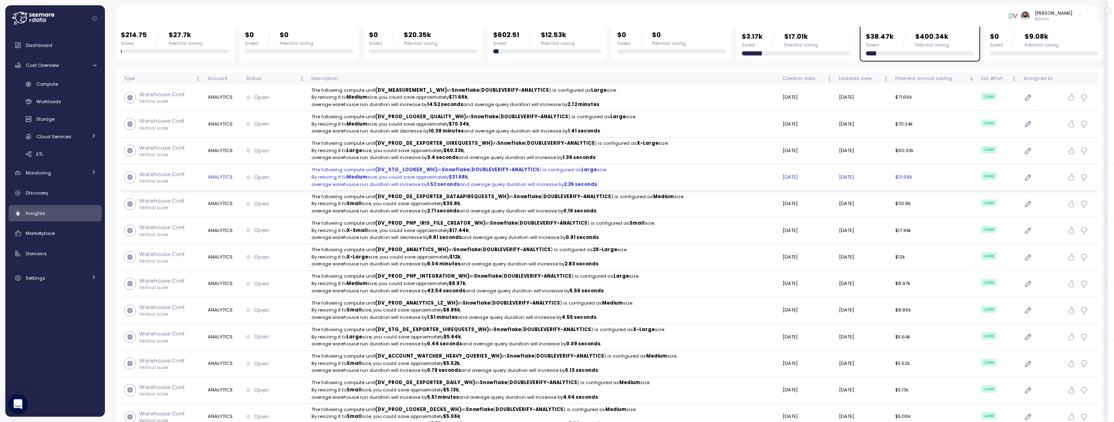
click at [394, 178] on p "By resizing it to Medium size, you could save approximately $31.68k ," at bounding box center [543, 177] width 464 height 7
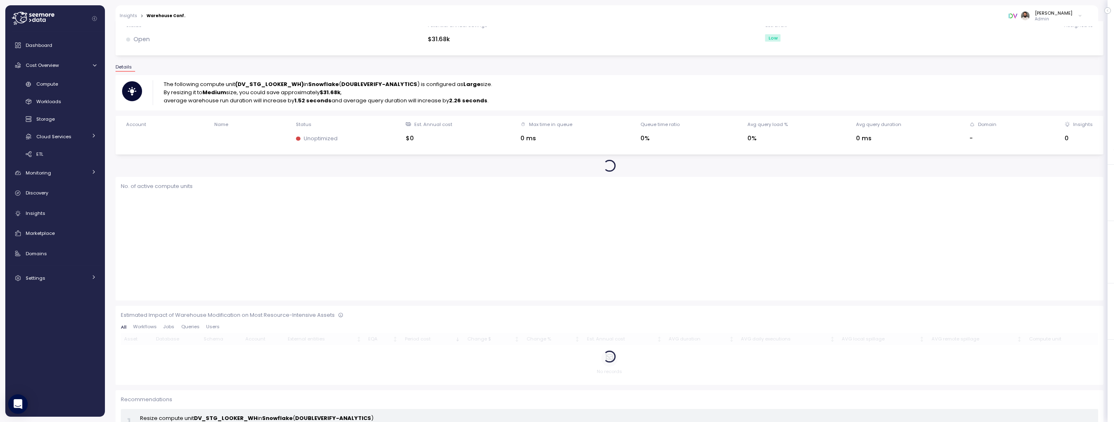
scroll to position [31, 0]
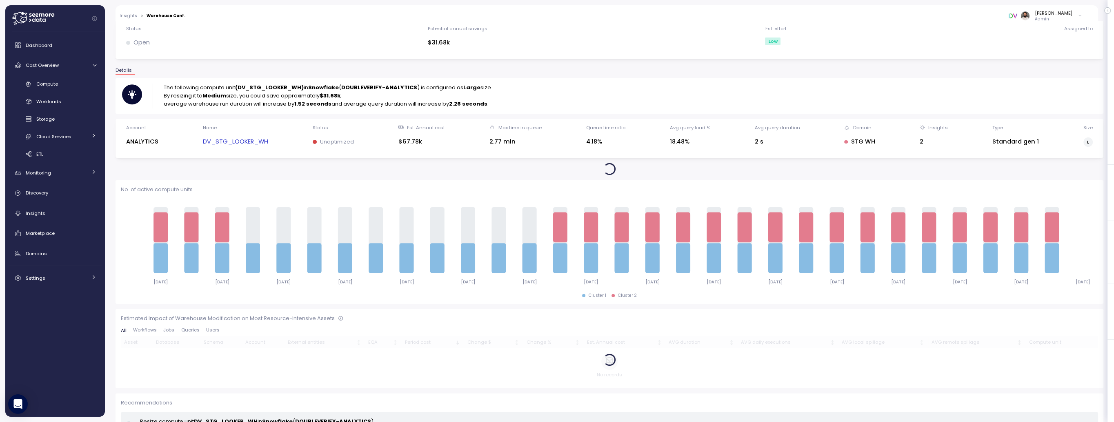
click at [260, 141] on link "DV_STG_LOOKER_WH" at bounding box center [235, 141] width 65 height 9
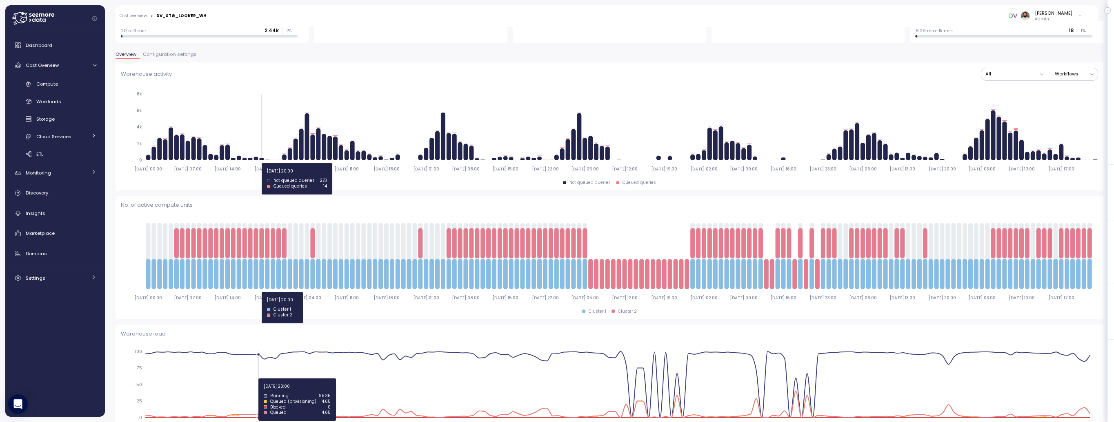
scroll to position [98, 0]
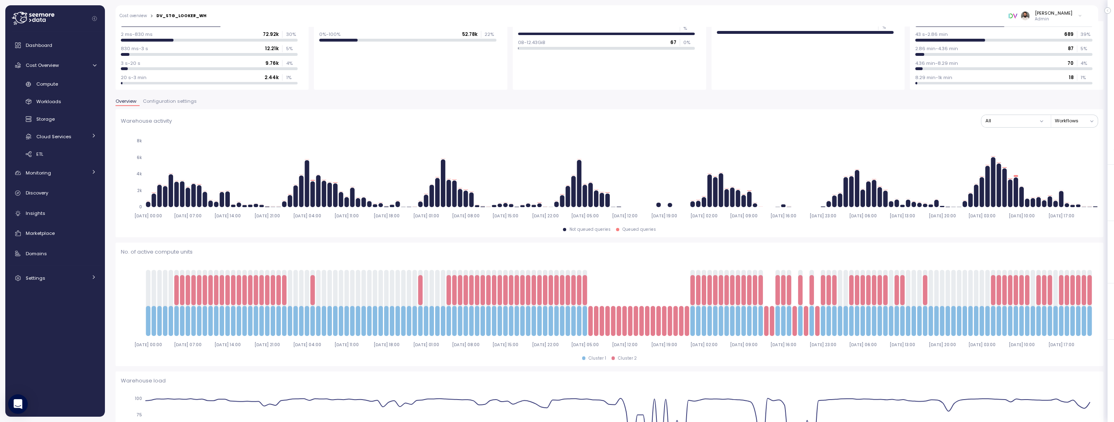
click at [175, 104] on button "Configuration settings" at bounding box center [170, 102] width 60 height 7
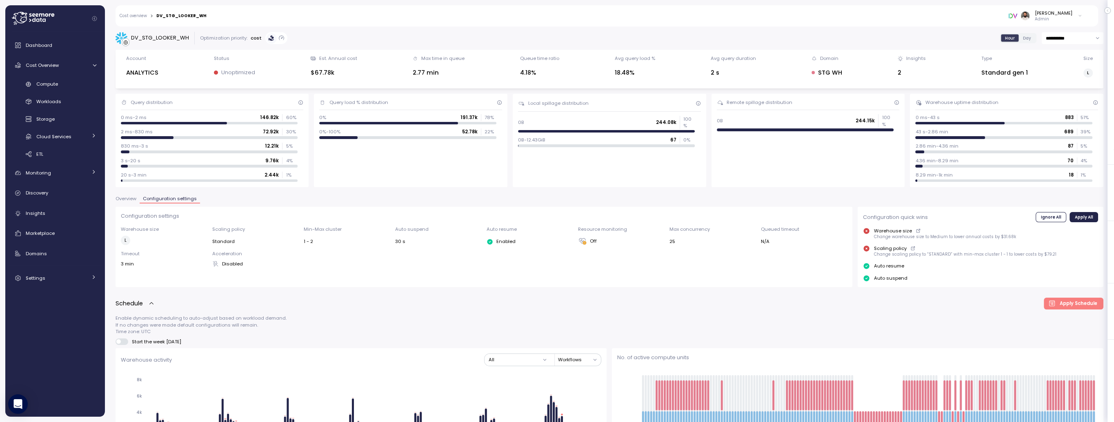
click at [153, 40] on div "DV_STG_LOOKER_WH" at bounding box center [160, 38] width 58 height 8
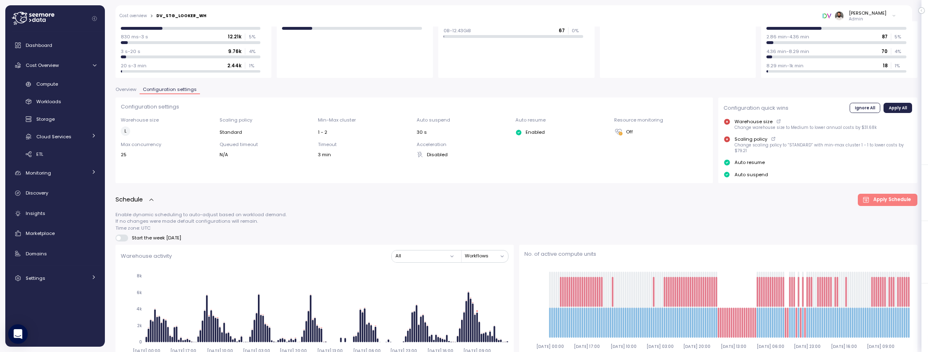
scroll to position [115, 0]
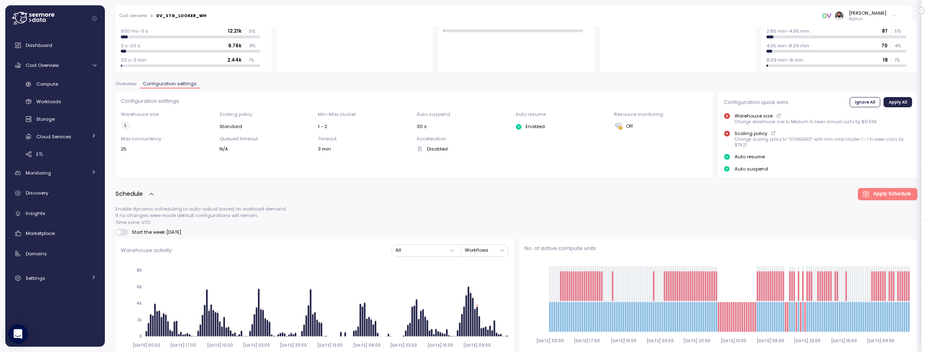
click at [130, 84] on span "Overview" at bounding box center [126, 84] width 21 height 4
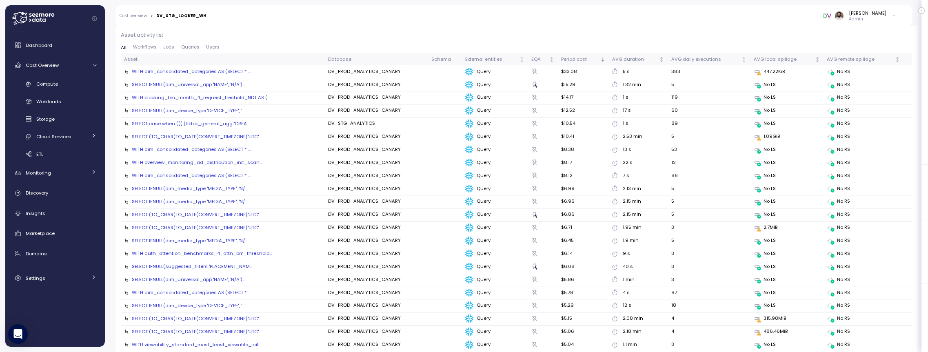
scroll to position [873, 0]
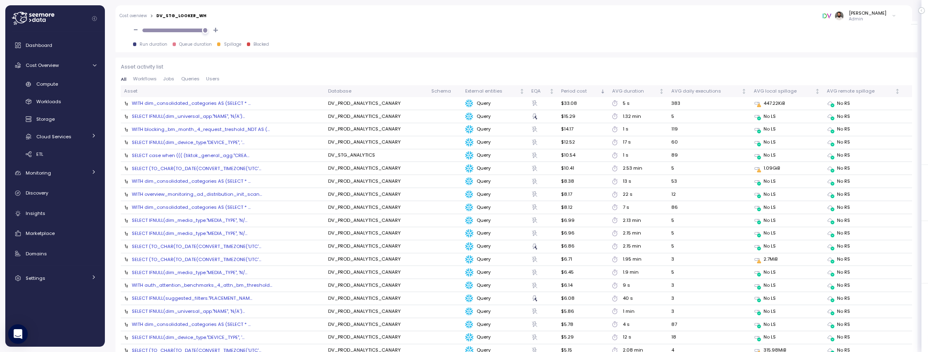
click at [218, 104] on div "WITH dim_consolidated_categories AS (SELECT * ..." at bounding box center [191, 103] width 119 height 7
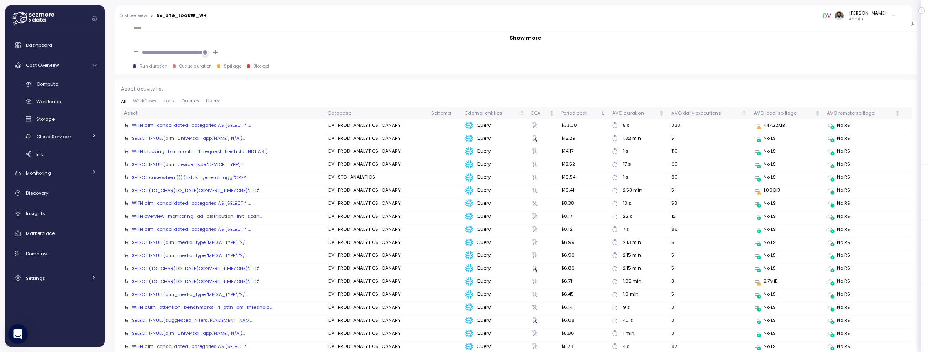
scroll to position [846, 0]
drag, startPoint x: 626, startPoint y: 130, endPoint x: 644, endPoint y: 130, distance: 17.6
click at [644, 130] on div "5 s" at bounding box center [638, 130] width 52 height 7
drag, startPoint x: 571, startPoint y: 131, endPoint x: 593, endPoint y: 131, distance: 21.6
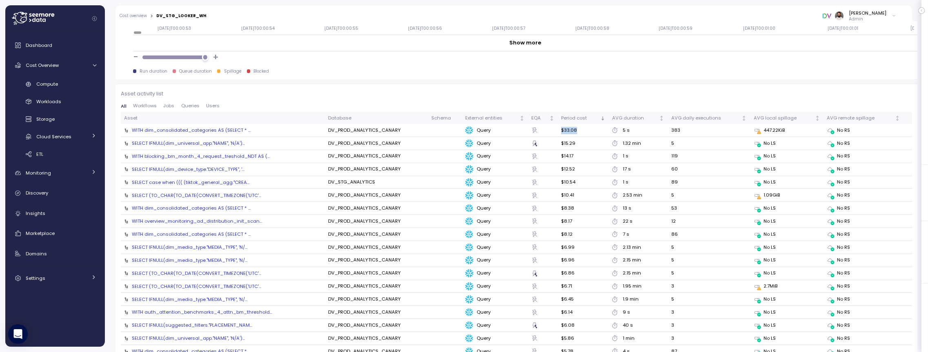
click at [593, 131] on td "$33.08" at bounding box center [583, 130] width 51 height 13
click at [593, 132] on td "$33.08" at bounding box center [583, 130] width 51 height 13
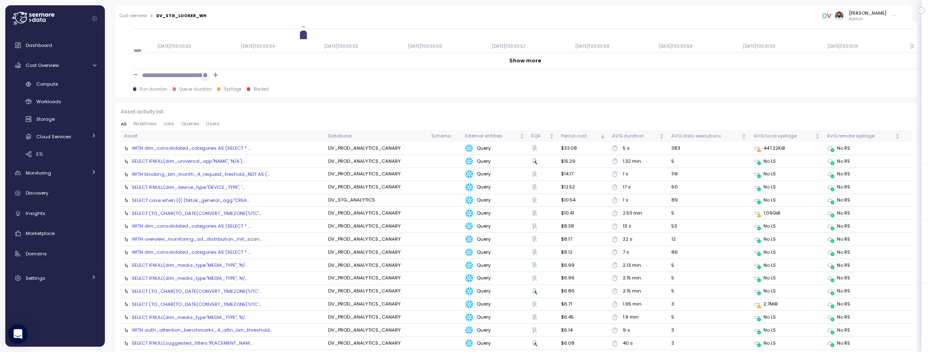
scroll to position [923, 0]
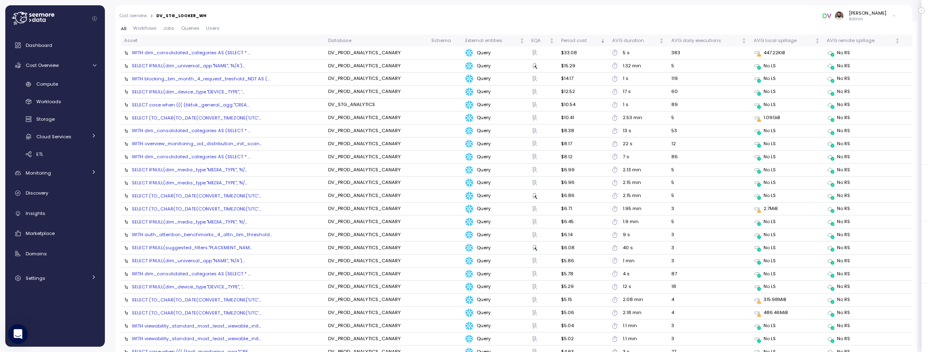
drag, startPoint x: 535, startPoint y: 65, endPoint x: 549, endPoint y: 65, distance: 14.3
click at [549, 65] on div at bounding box center [542, 65] width 23 height 7
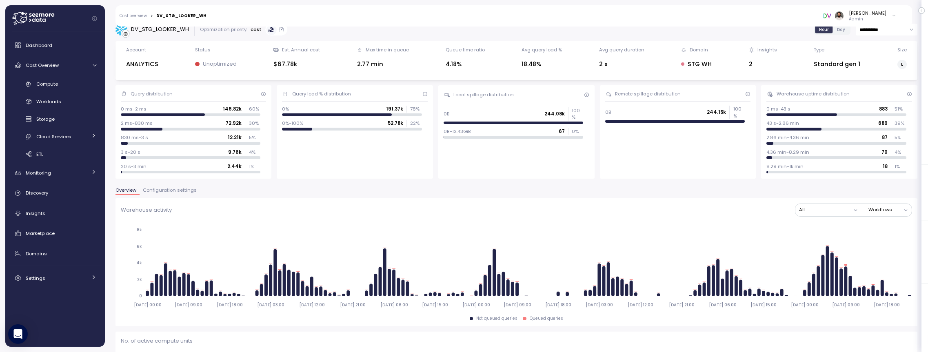
scroll to position [0, 0]
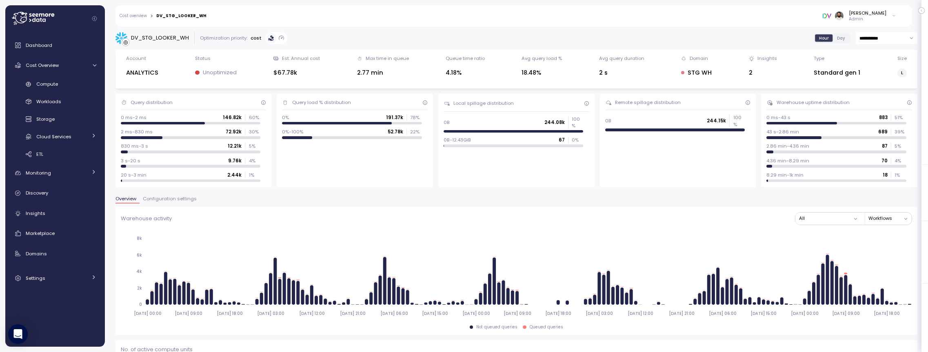
click at [157, 39] on div "DV_STG_LOOKER_WH" at bounding box center [160, 38] width 58 height 8
click at [176, 201] on span "Configuration settings" at bounding box center [170, 199] width 54 height 4
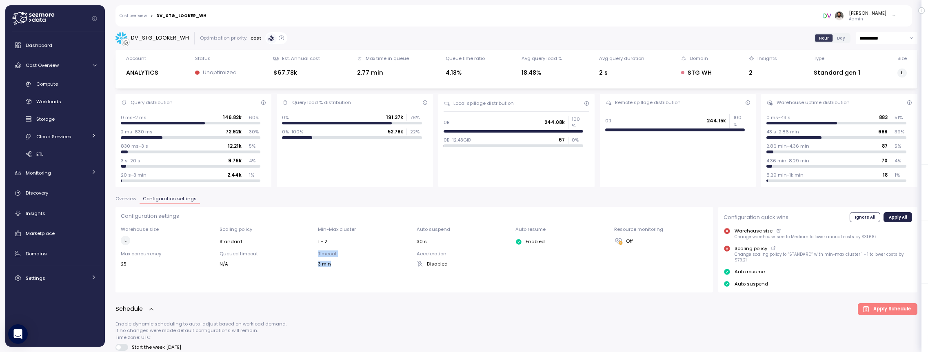
drag, startPoint x: 316, startPoint y: 252, endPoint x: 330, endPoint y: 265, distance: 19.9
click at [330, 265] on div "Warehouse size L Scaling policy Standard Min-Max cluster 1 - 2 Auto suspend 30 …" at bounding box center [414, 246] width 587 height 41
click at [330, 265] on div "3 min" at bounding box center [364, 264] width 93 height 7
drag, startPoint x: 334, startPoint y: 267, endPoint x: 317, endPoint y: 253, distance: 22.3
click at [317, 253] on div "Configuration settings Warehouse size L Scaling policy Standard Min-Max cluster…" at bounding box center [415, 250] width 598 height 86
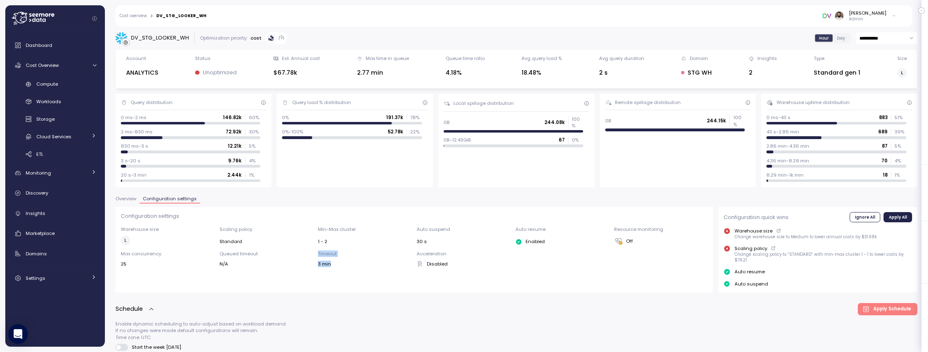
click at [317, 253] on div "Warehouse size L Scaling policy Standard Min-Max cluster 1 - 2 Auto suspend 30 …" at bounding box center [414, 246] width 587 height 41
drag, startPoint x: 317, startPoint y: 253, endPoint x: 328, endPoint y: 264, distance: 15.6
click at [329, 265] on div "Warehouse size L Scaling policy Standard Min-Max cluster 1 - 2 Auto suspend 30 …" at bounding box center [414, 246] width 587 height 41
click at [328, 264] on div "3 min" at bounding box center [364, 264] width 93 height 7
click at [328, 263] on div "3 min" at bounding box center [364, 264] width 93 height 7
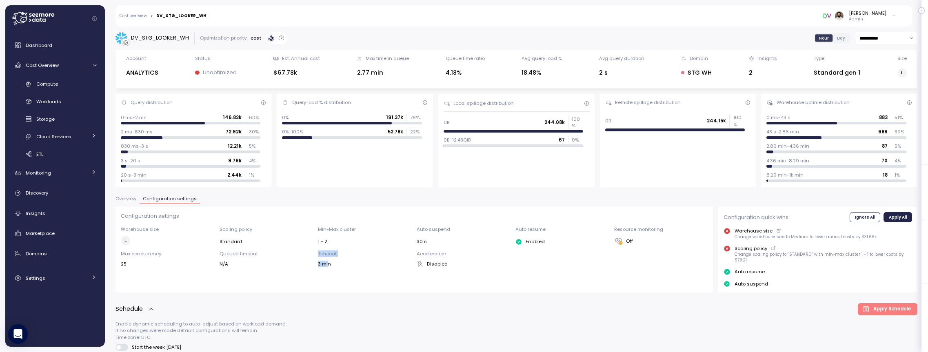
drag, startPoint x: 316, startPoint y: 250, endPoint x: 329, endPoint y: 263, distance: 18.8
click at [329, 263] on div "Warehouse size L Scaling policy Standard Min-Max cluster 1 - 2 Auto suspend 30 …" at bounding box center [414, 246] width 587 height 41
click at [329, 263] on div "3 min" at bounding box center [364, 264] width 93 height 7
click at [134, 201] on span "Overview" at bounding box center [126, 199] width 21 height 4
click at [62, 215] on div "Insights" at bounding box center [61, 213] width 71 height 8
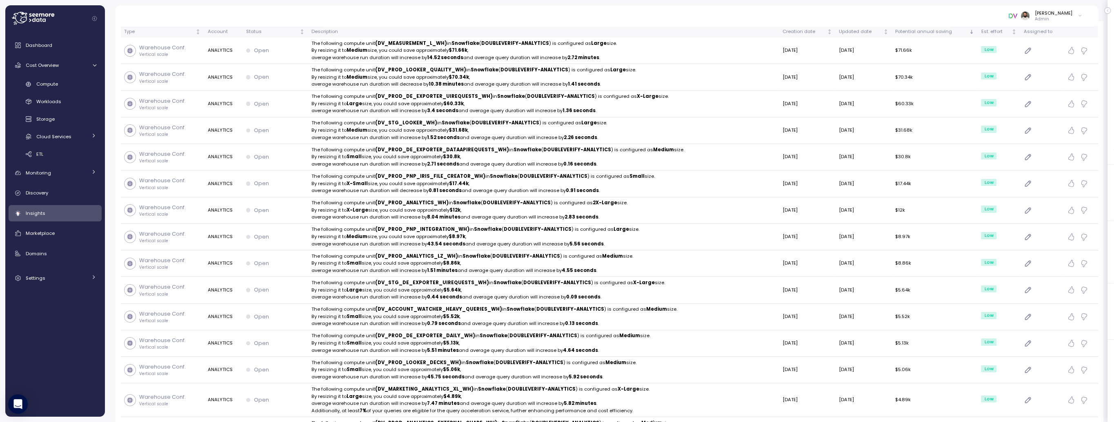
scroll to position [79, 0]
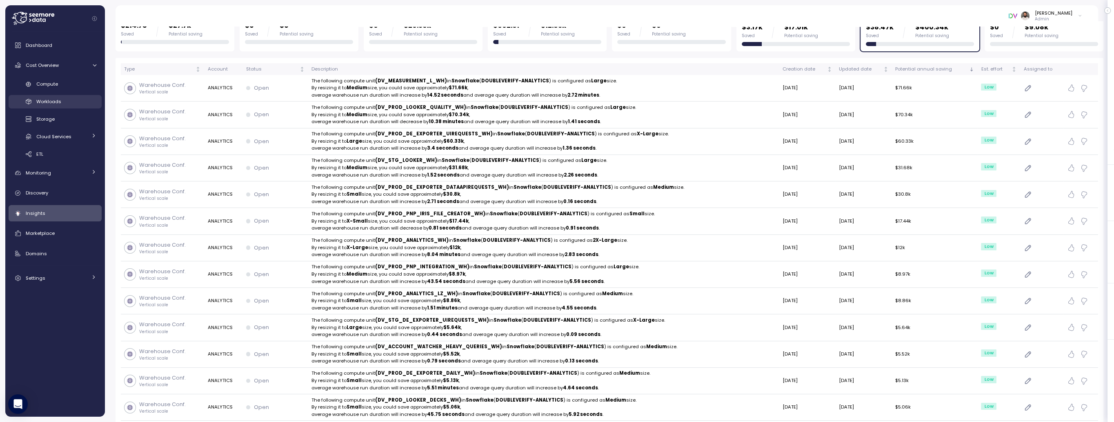
click at [78, 105] on div "Workloads" at bounding box center [66, 102] width 60 height 8
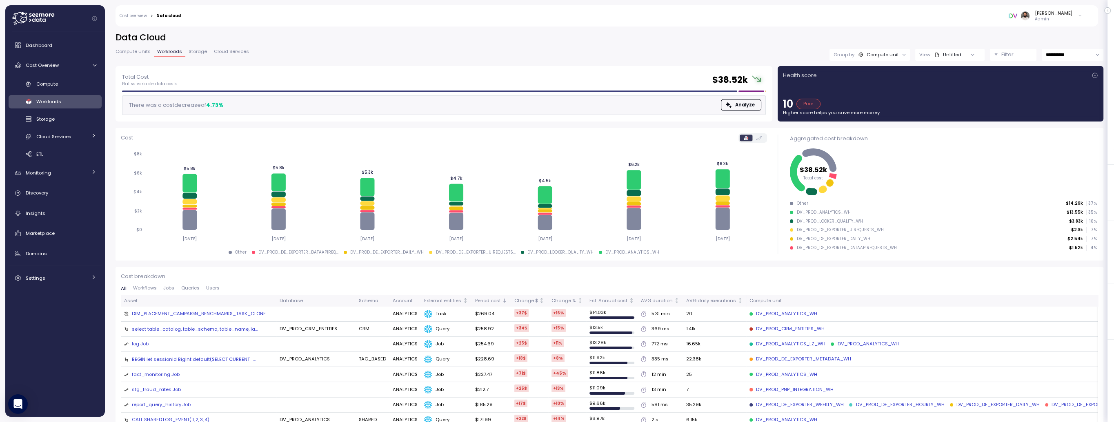
click at [928, 59] on button "Filter" at bounding box center [1013, 55] width 47 height 12
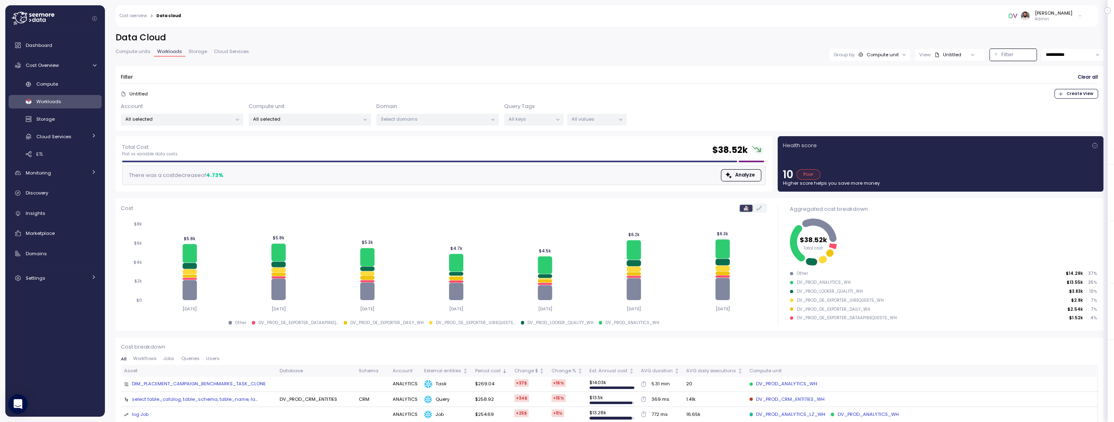
click at [552, 116] on div at bounding box center [557, 119] width 11 height 11
click at [537, 122] on p "All keys" at bounding box center [531, 119] width 44 height 7
click at [582, 123] on div "All values" at bounding box center [597, 120] width 60 height 12
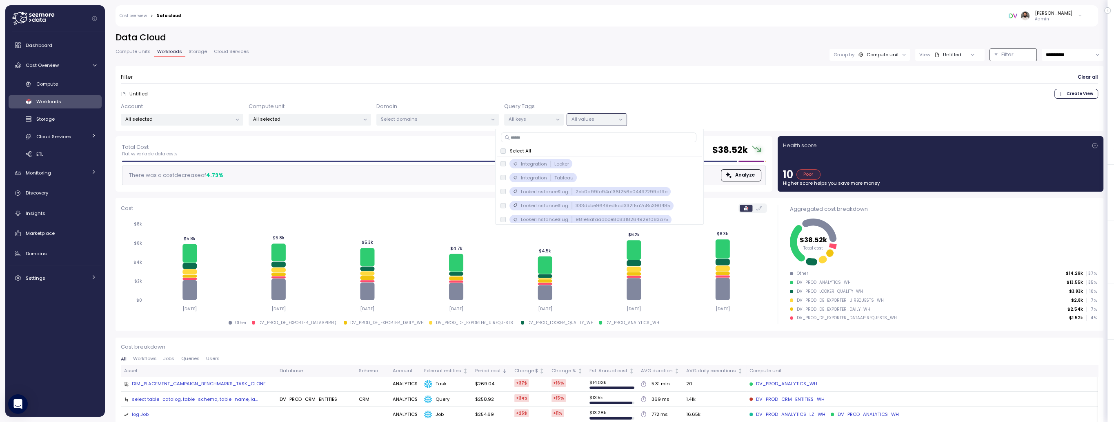
click at [582, 123] on div "All values" at bounding box center [597, 120] width 60 height 12
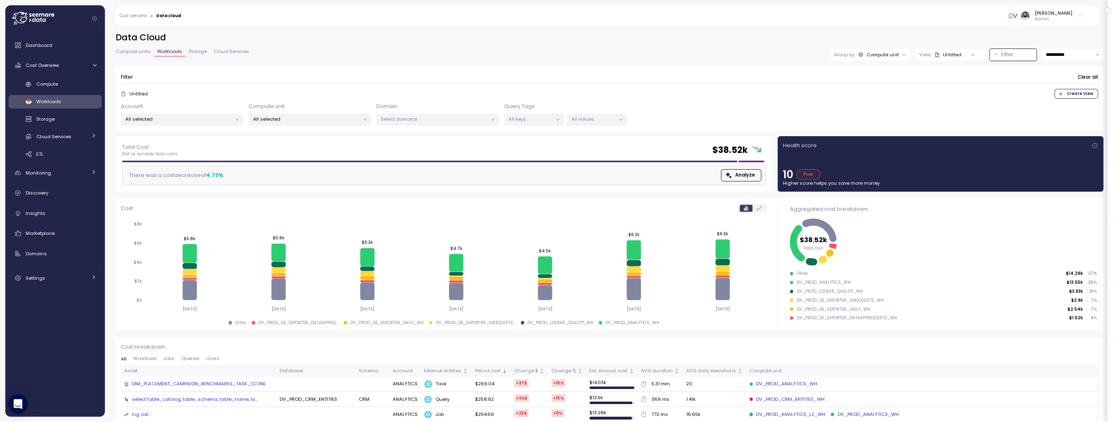
click at [582, 123] on div "All values" at bounding box center [597, 120] width 60 height 12
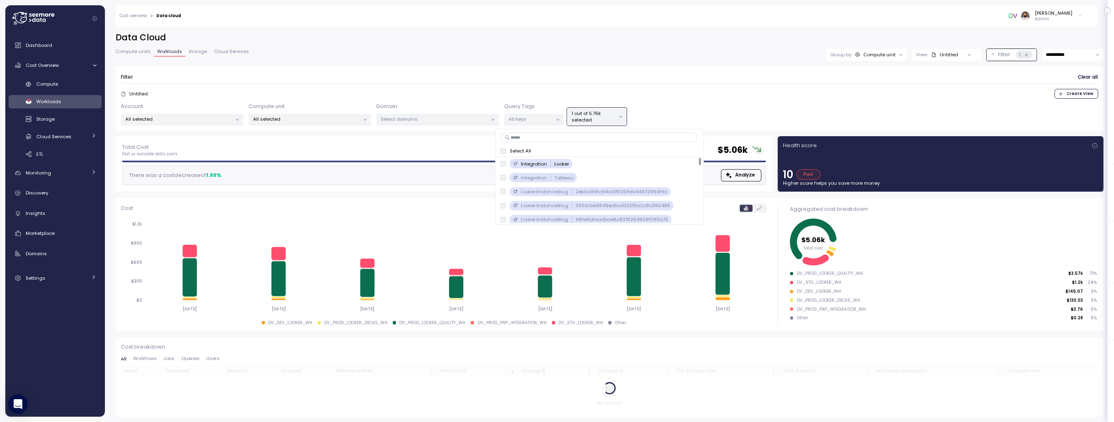
click at [652, 93] on div "Untitled Create View" at bounding box center [609, 94] width 977 height 10
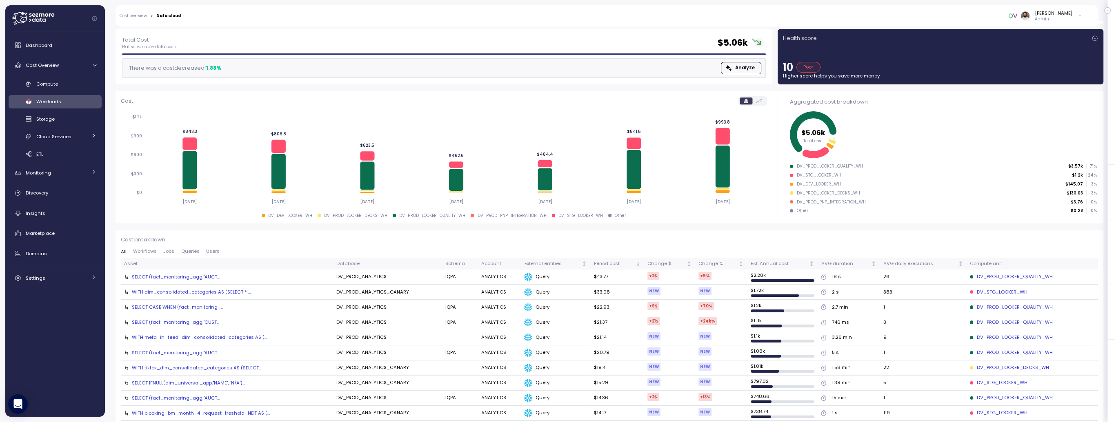
scroll to position [113, 0]
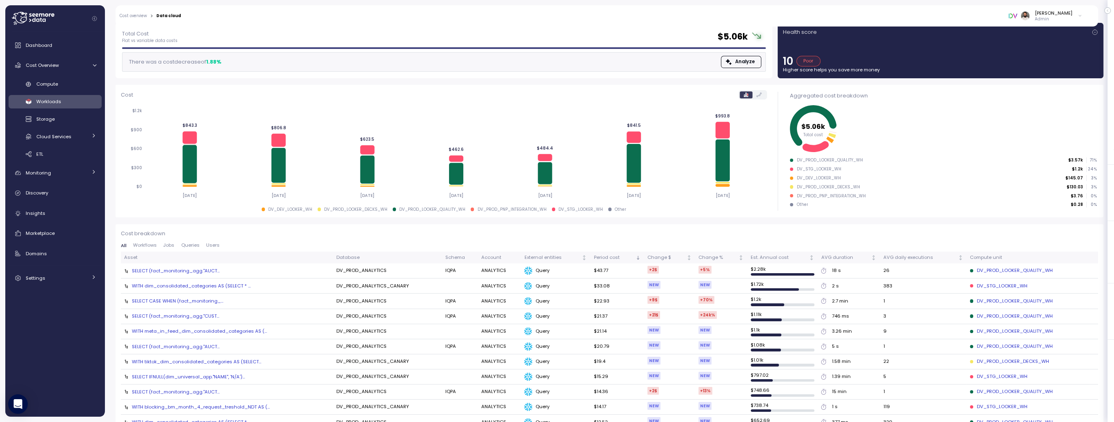
click at [216, 269] on div "SELECT (fact_monitoring_agg."AUCT..." at bounding box center [176, 271] width 88 height 7
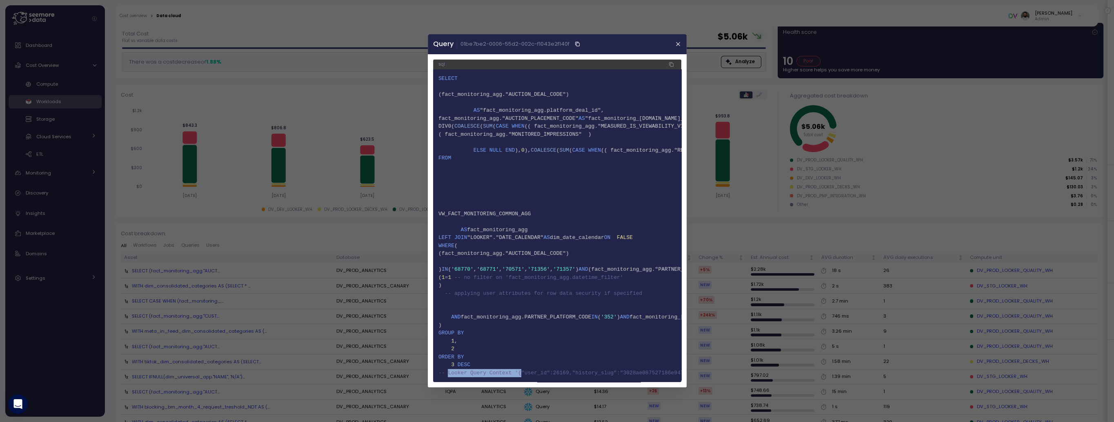
drag, startPoint x: 448, startPoint y: 376, endPoint x: 520, endPoint y: 376, distance: 72.2
click at [520, 352] on span "-- Looker Query Context '{"user_id":26169,"history_slug":"3028ae087527186e947a3…" at bounding box center [667, 373] width 458 height 6
click at [549, 352] on span "-- Looker Query Context '{"user_id":26169,"history_slug":"3028ae087527186e947a3…" at bounding box center [667, 373] width 458 height 6
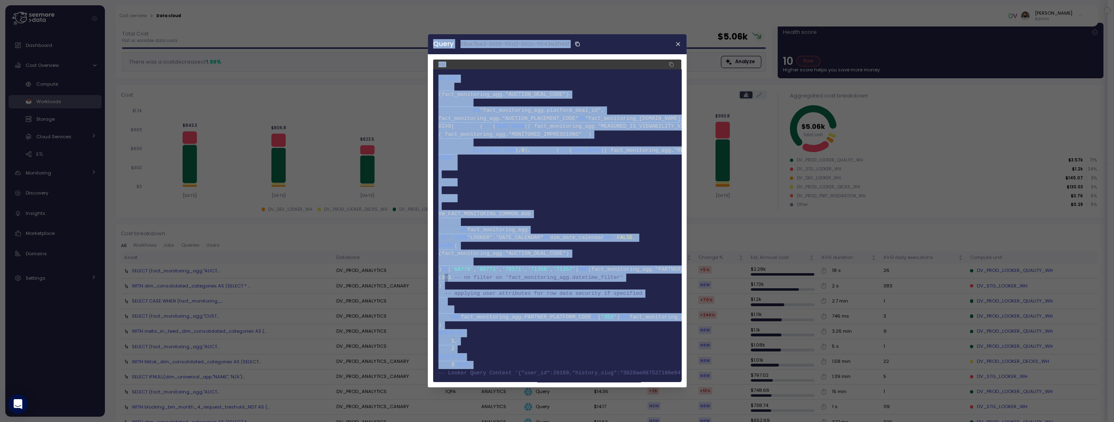
click at [549, 352] on span "-- Looker Query Context '{"user_id":26169,"history_slug":"3028ae087527186e947a3…" at bounding box center [667, 373] width 458 height 6
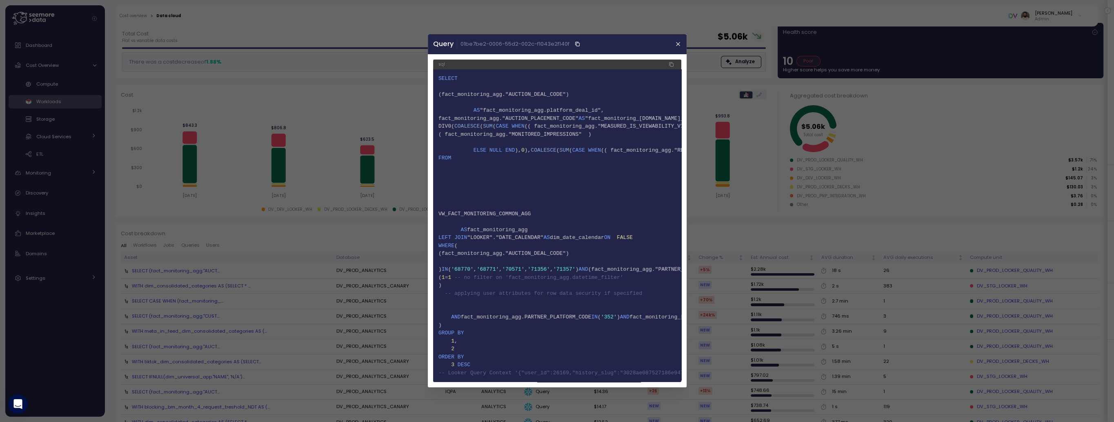
click at [605, 352] on span "-- Looker Query Context '{"user_id":26169,"history_slug":"3028ae087527186e947a3…" at bounding box center [667, 373] width 458 height 6
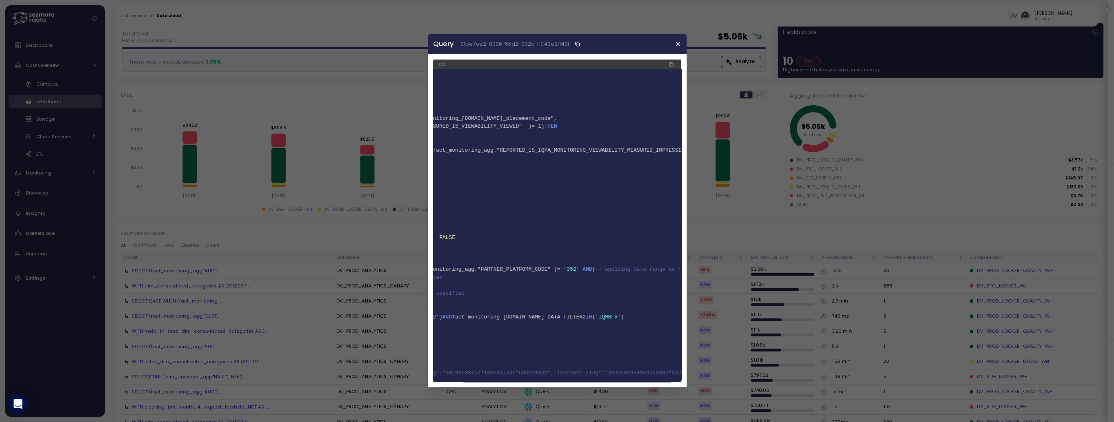
scroll to position [0, 0]
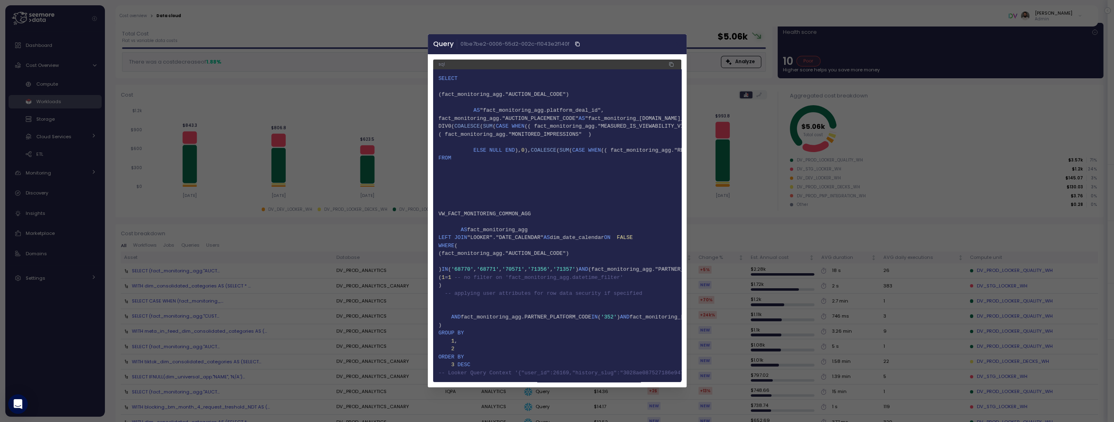
click at [677, 46] on icon "button" at bounding box center [678, 44] width 7 height 7
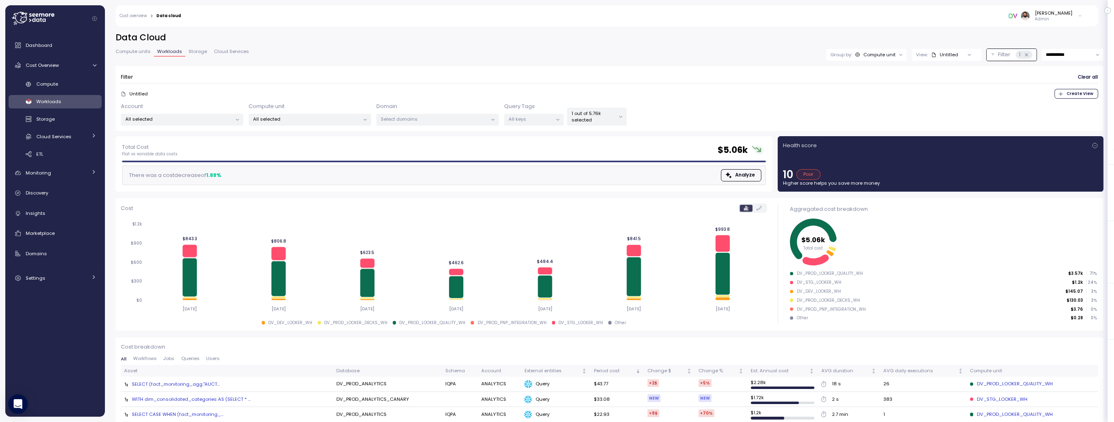
click at [139, 53] on span "Compute units" at bounding box center [133, 51] width 35 height 4
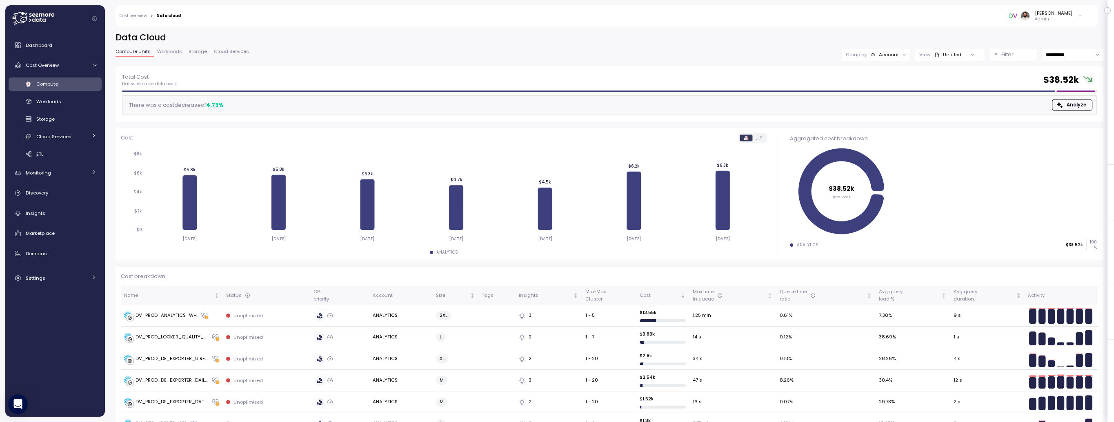
click at [887, 58] on div "Group by: Account" at bounding box center [876, 55] width 68 height 12
click at [884, 98] on p "Compute unit" at bounding box center [883, 100] width 32 height 7
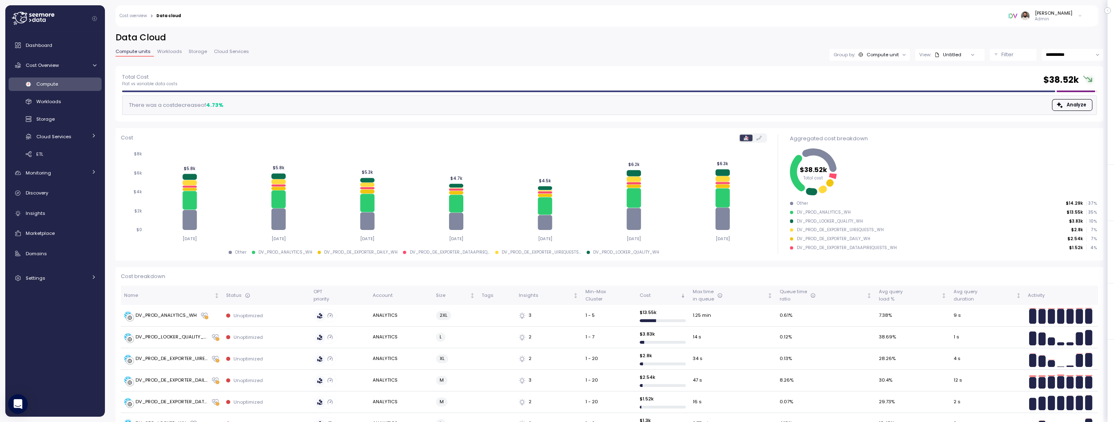
click at [928, 54] on div "Untitled" at bounding box center [947, 54] width 27 height 7
click at [176, 51] on span "Workloads" at bounding box center [169, 51] width 25 height 4
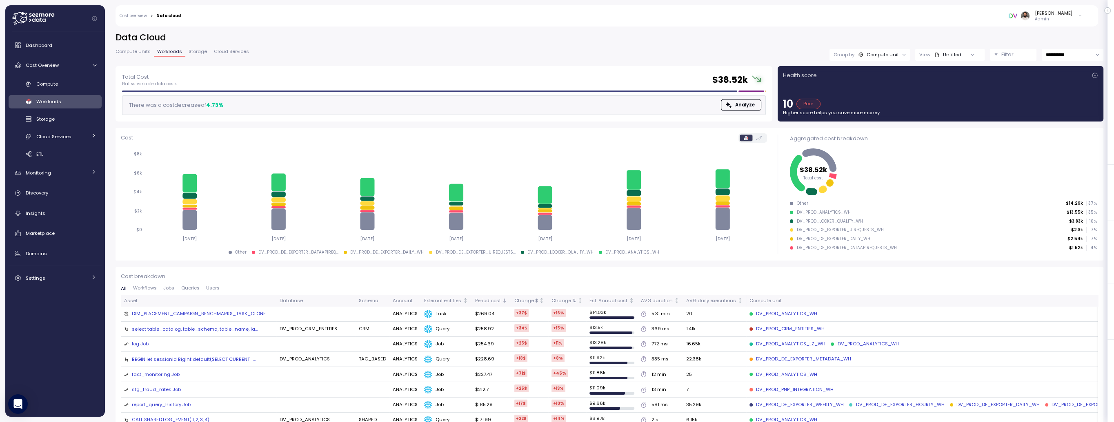
click at [928, 53] on div "Untitled" at bounding box center [947, 54] width 27 height 7
click at [896, 52] on div "Compute unit" at bounding box center [882, 54] width 32 height 7
click at [928, 53] on icon at bounding box center [936, 54] width 5 height 5
click at [928, 54] on p "Filter" at bounding box center [1007, 55] width 12 height 8
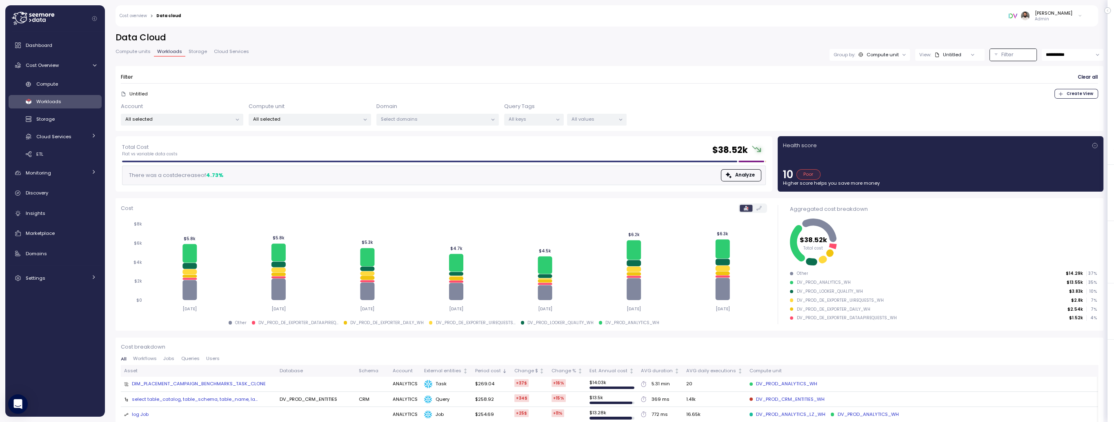
click at [512, 121] on p "All keys" at bounding box center [531, 119] width 44 height 7
click at [586, 121] on p "All values" at bounding box center [593, 119] width 44 height 7
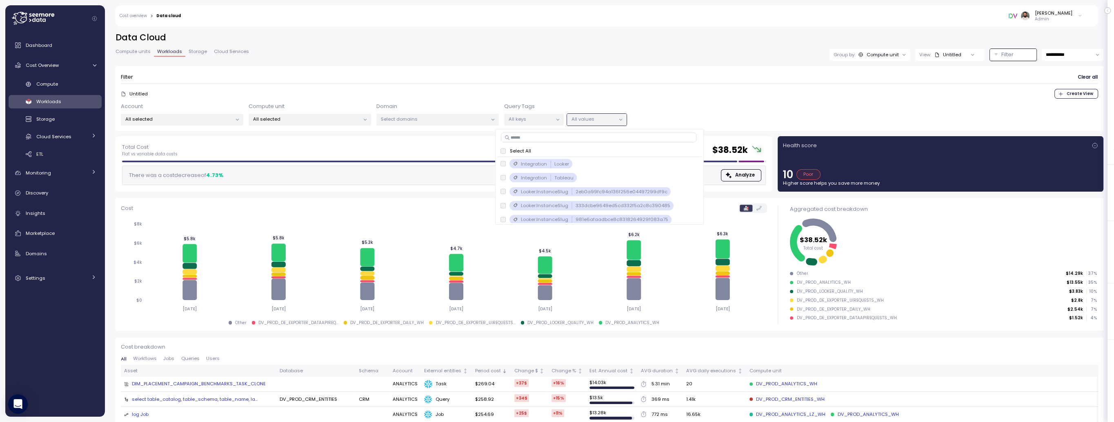
click at [586, 121] on p "All values" at bounding box center [593, 119] width 44 height 7
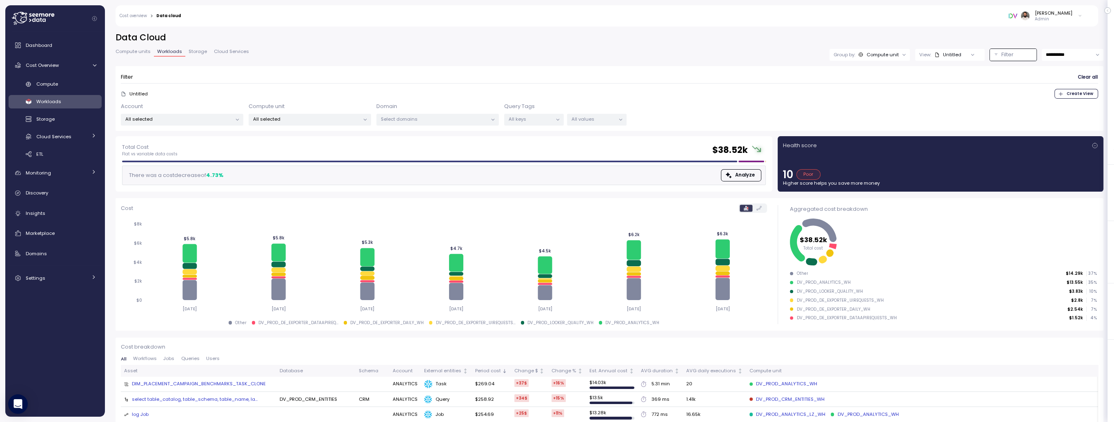
click at [586, 121] on p "All values" at bounding box center [593, 119] width 44 height 7
click at [506, 93] on div "Untitled Create View" at bounding box center [609, 94] width 977 height 10
click at [147, 52] on span "Compute units" at bounding box center [133, 51] width 35 height 4
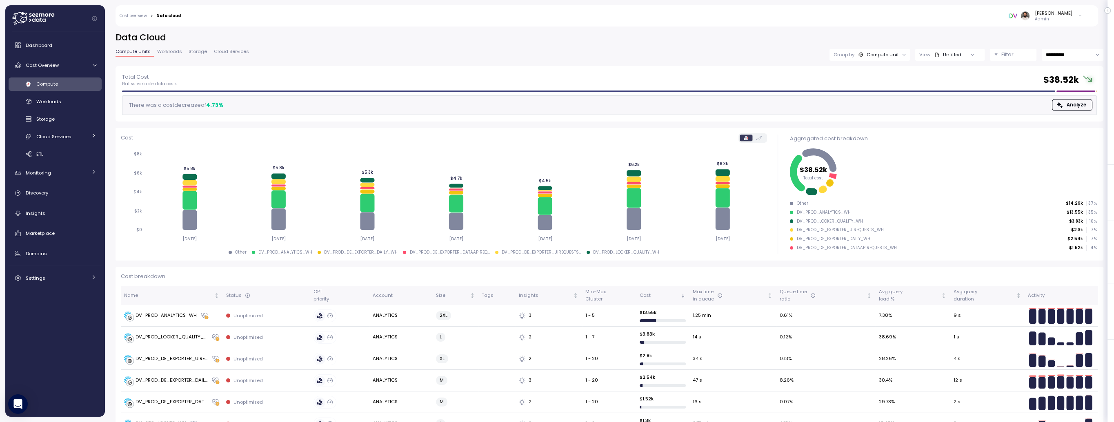
click at [928, 58] on p "Filter" at bounding box center [1007, 55] width 12 height 8
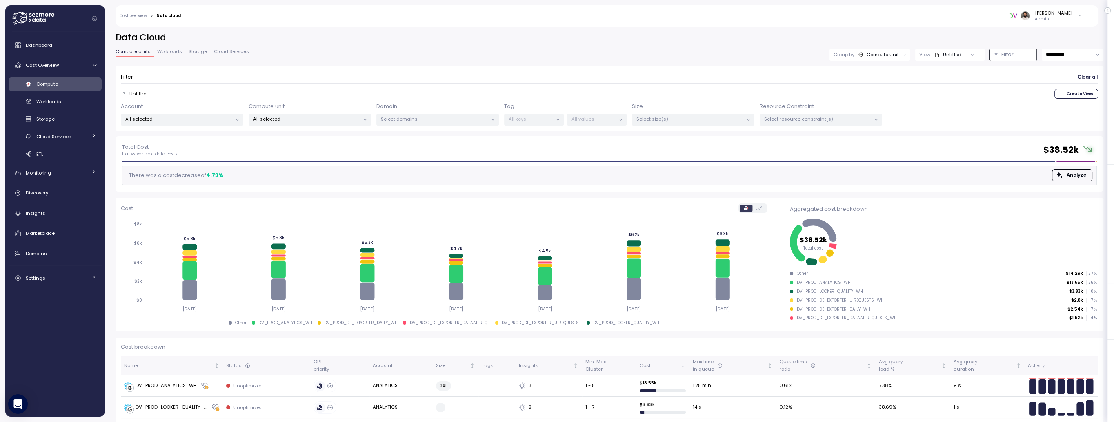
click at [551, 121] on p "All keys" at bounding box center [531, 119] width 44 height 7
click at [579, 120] on p "All values" at bounding box center [593, 119] width 44 height 7
click at [928, 59] on div "View: Untitled" at bounding box center [949, 55] width 69 height 12
click at [681, 89] on div "Untitled Create View" at bounding box center [609, 94] width 977 height 10
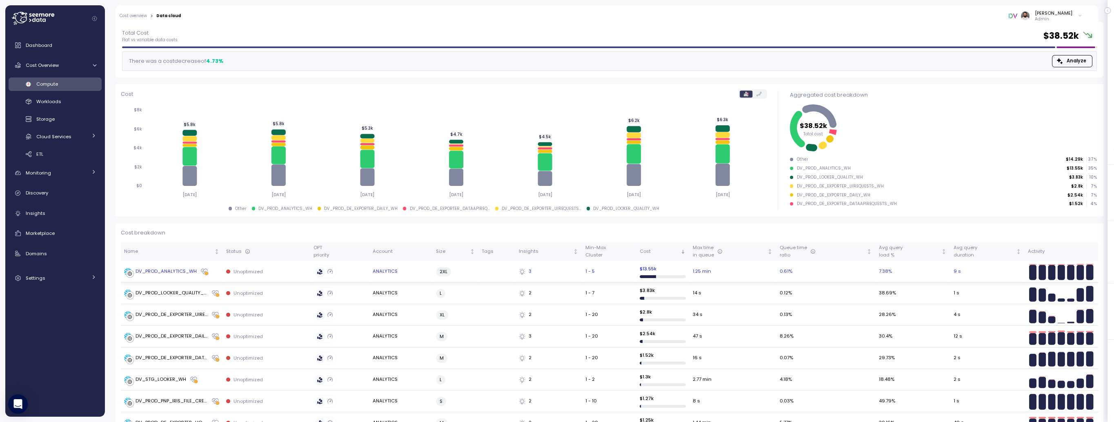
scroll to position [113, 0]
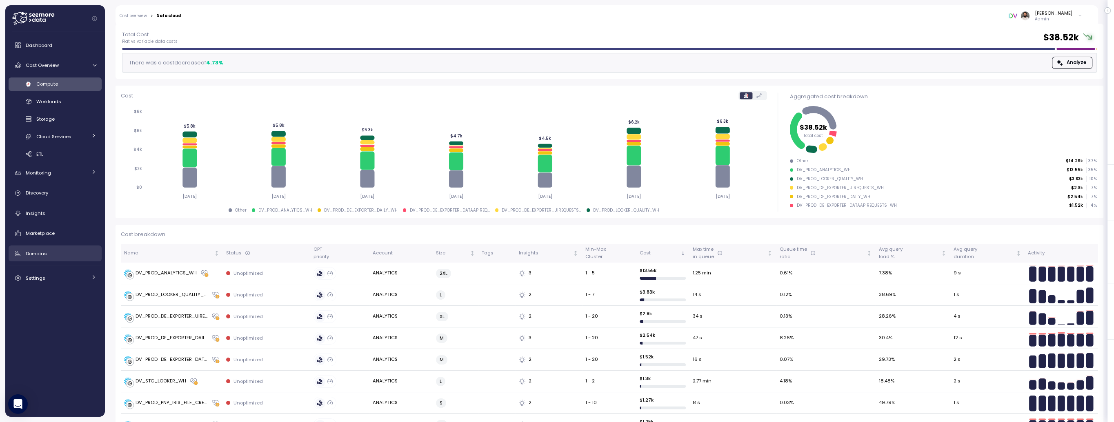
click at [55, 248] on link "Domains" at bounding box center [55, 254] width 93 height 16
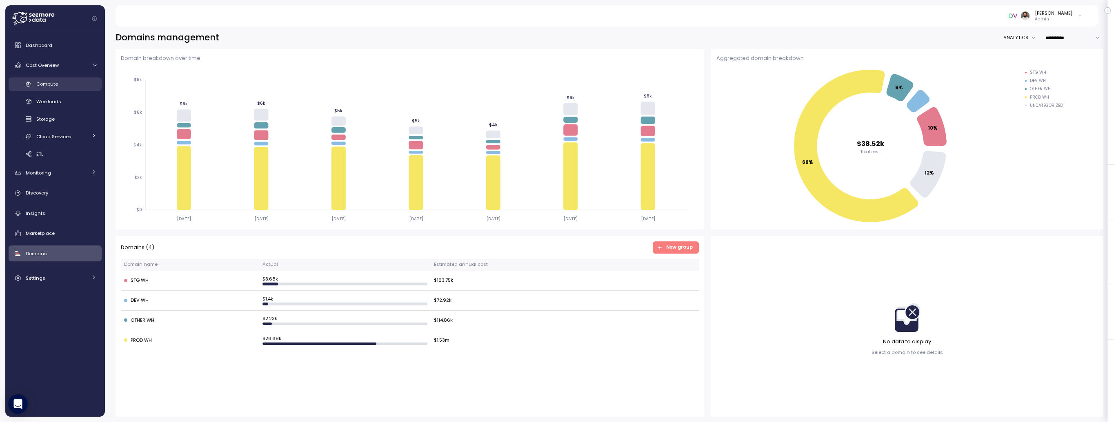
click at [73, 87] on div "Compute" at bounding box center [66, 84] width 60 height 8
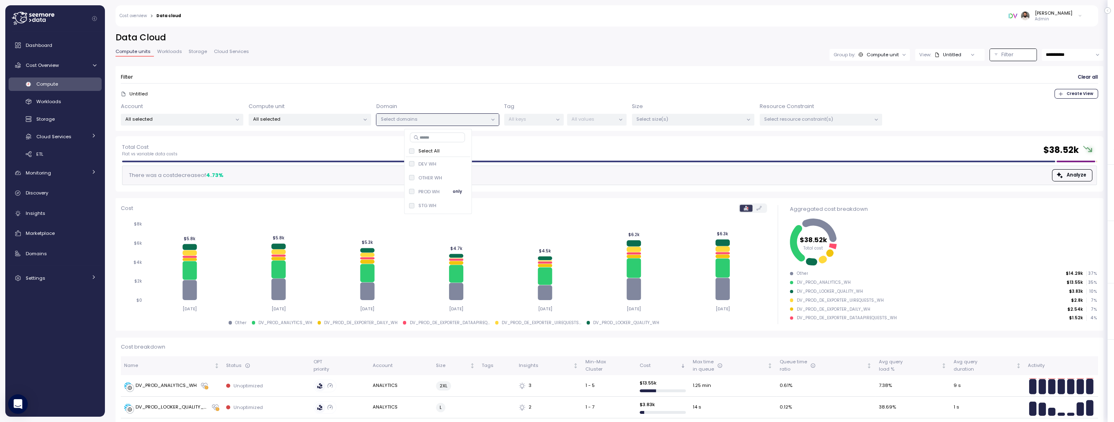
click at [455, 193] on span "only" at bounding box center [457, 191] width 9 height 9
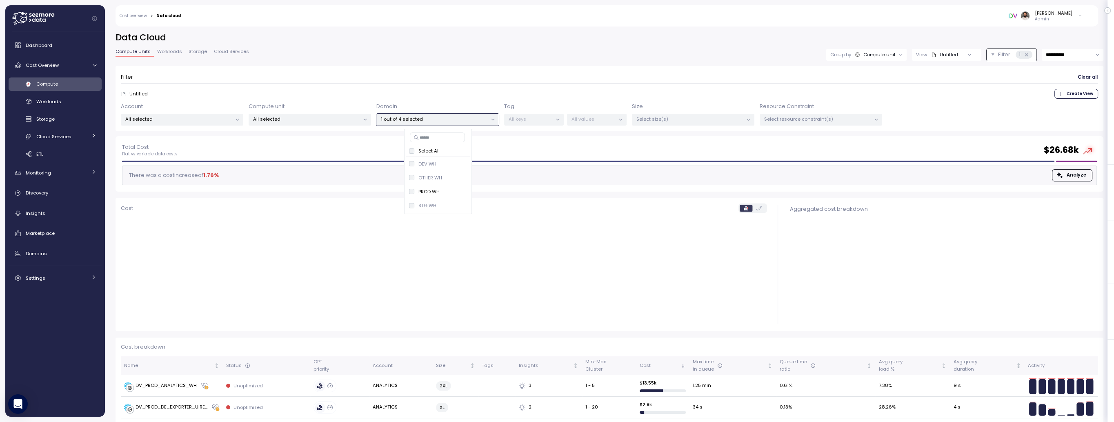
click at [491, 82] on div "Filter Clear all" at bounding box center [609, 77] width 977 height 12
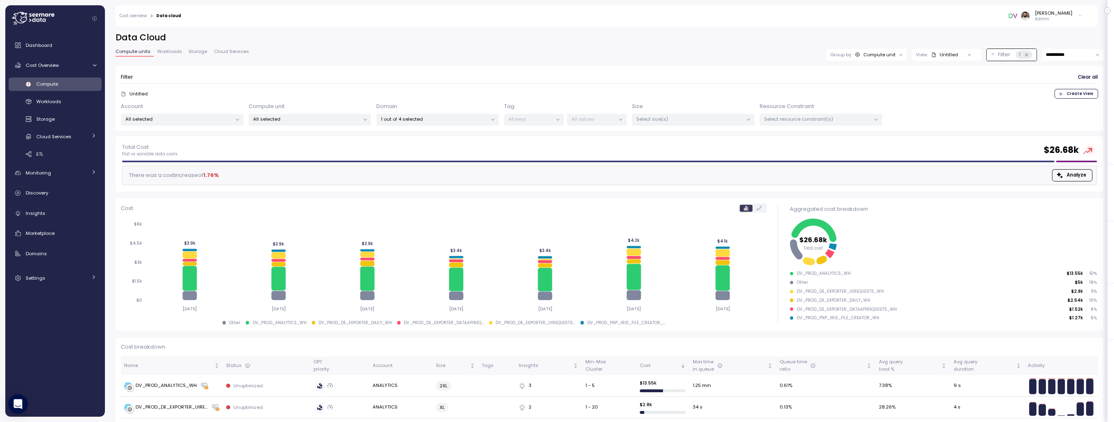
click at [126, 94] on div "Untitled" at bounding box center [134, 94] width 27 height 7
click at [123, 94] on icon at bounding box center [123, 93] width 5 height 5
click at [1069, 95] on span "Create View" at bounding box center [1080, 93] width 27 height 9
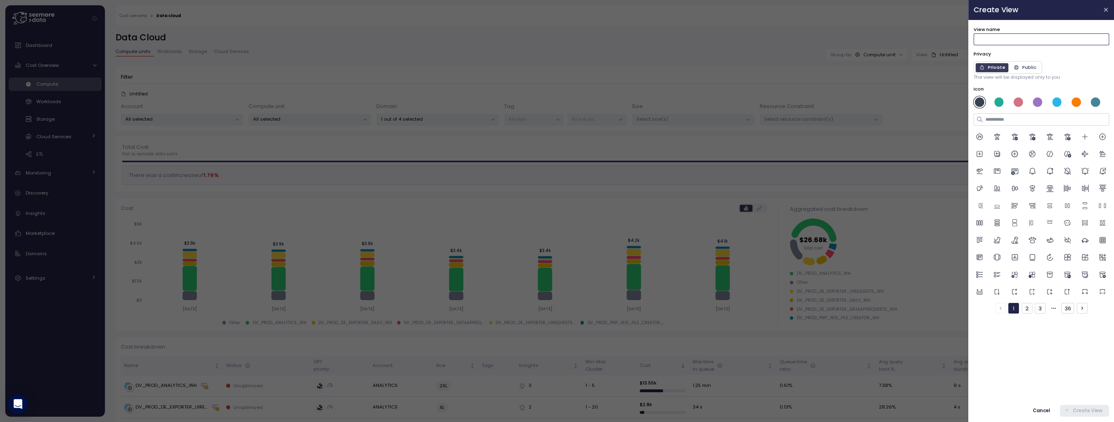
click at [1022, 39] on input "View name" at bounding box center [1042, 39] width 136 height 12
type input "*"
type input "**********"
click at [1026, 67] on div "Public" at bounding box center [1024, 67] width 23 height 7
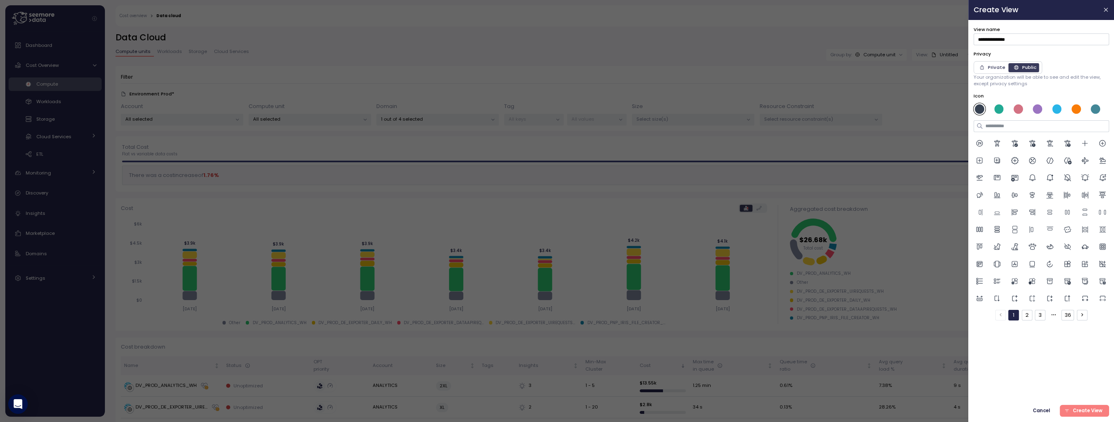
click at [991, 69] on div "Private" at bounding box center [992, 67] width 26 height 7
click at [1030, 73] on div "Private Public" at bounding box center [1008, 67] width 69 height 13
click at [1027, 68] on div "Public" at bounding box center [1024, 67] width 23 height 7
click at [999, 109] on div at bounding box center [998, 108] width 9 height 9
click at [998, 167] on div at bounding box center [1042, 221] width 136 height 167
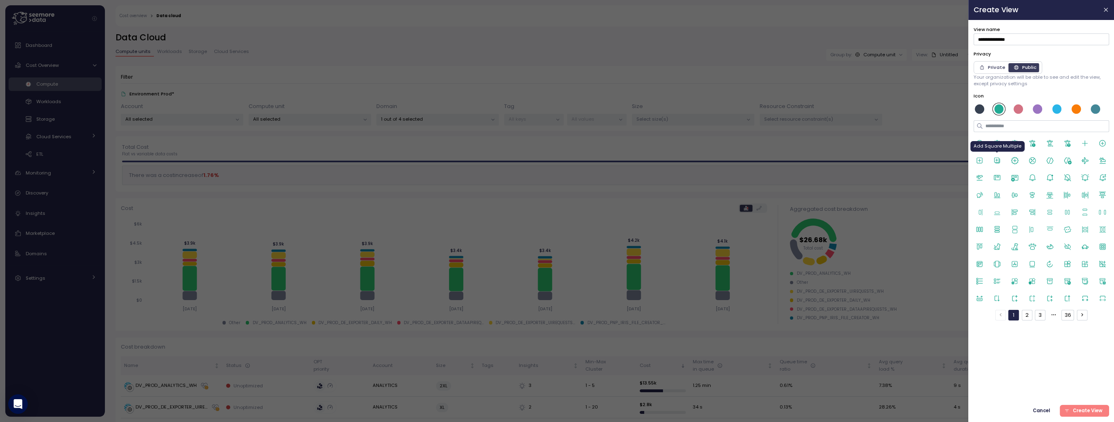
click at [998, 161] on icon at bounding box center [997, 161] width 8 height 8
click at [994, 69] on div "Private" at bounding box center [992, 67] width 26 height 7
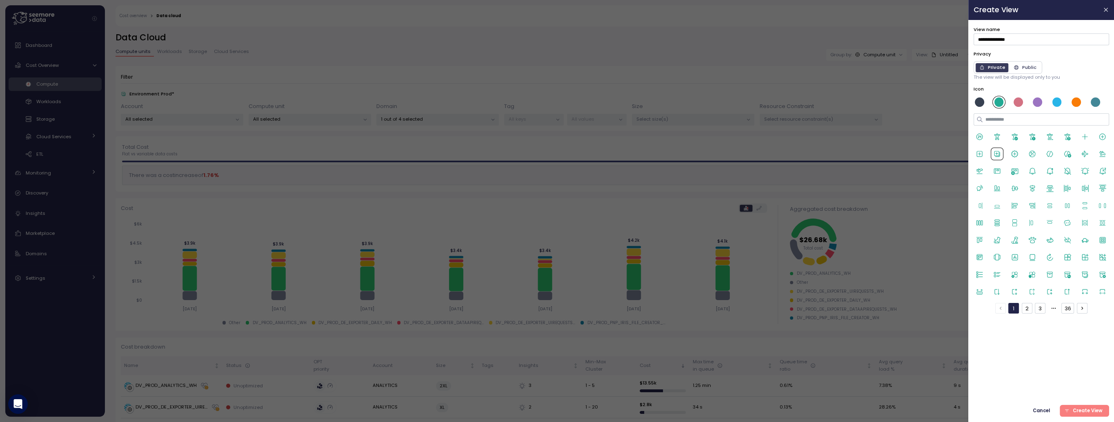
click at [1075, 417] on button "Create View" at bounding box center [1084, 411] width 49 height 12
click at [1078, 411] on span "Create View" at bounding box center [1087, 411] width 30 height 11
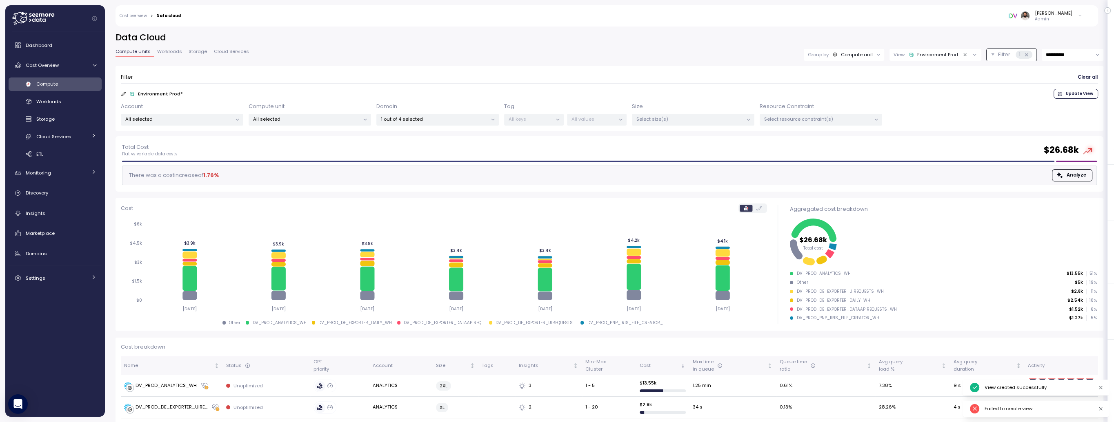
click at [939, 56] on div "Environment Prod" at bounding box center [933, 54] width 49 height 7
click at [965, 134] on icon "button" at bounding box center [963, 136] width 5 height 5
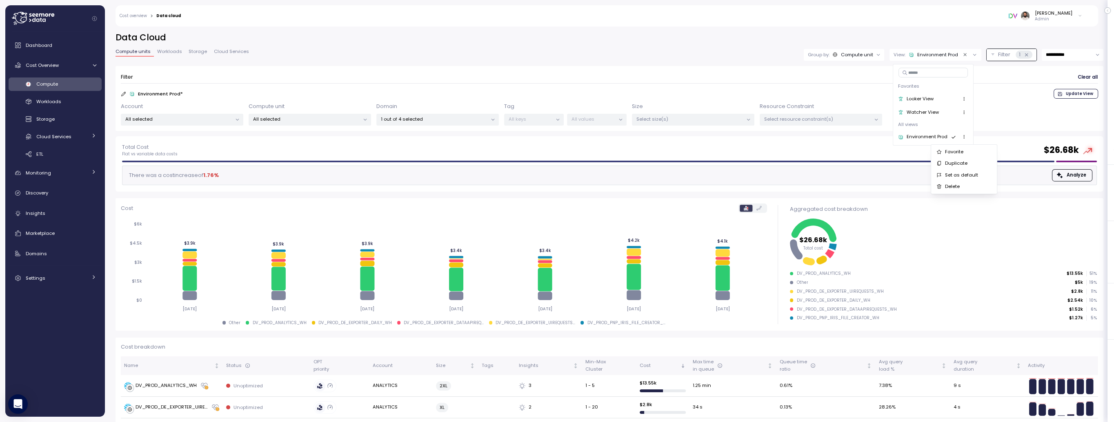
click at [972, 175] on div "Set as default" at bounding box center [968, 174] width 46 height 7
click at [917, 113] on div "Watcher View" at bounding box center [907, 112] width 41 height 7
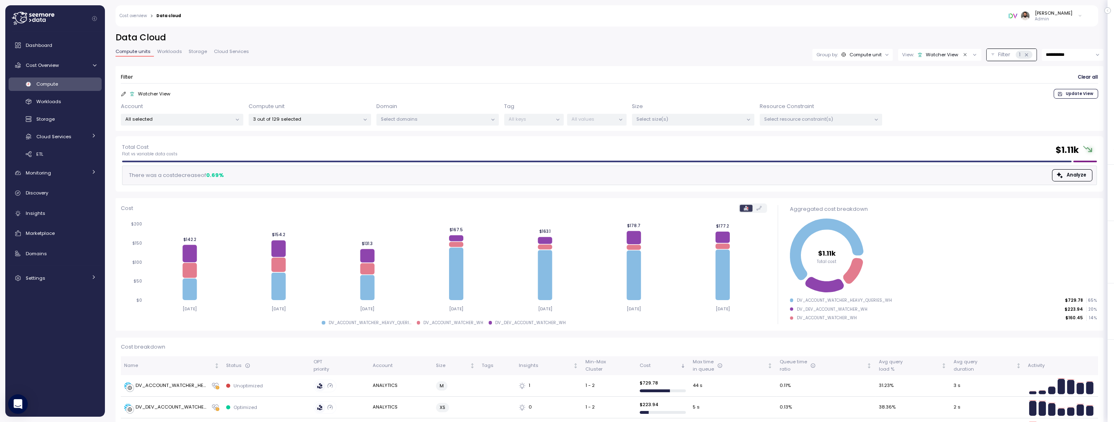
scroll to position [28, 0]
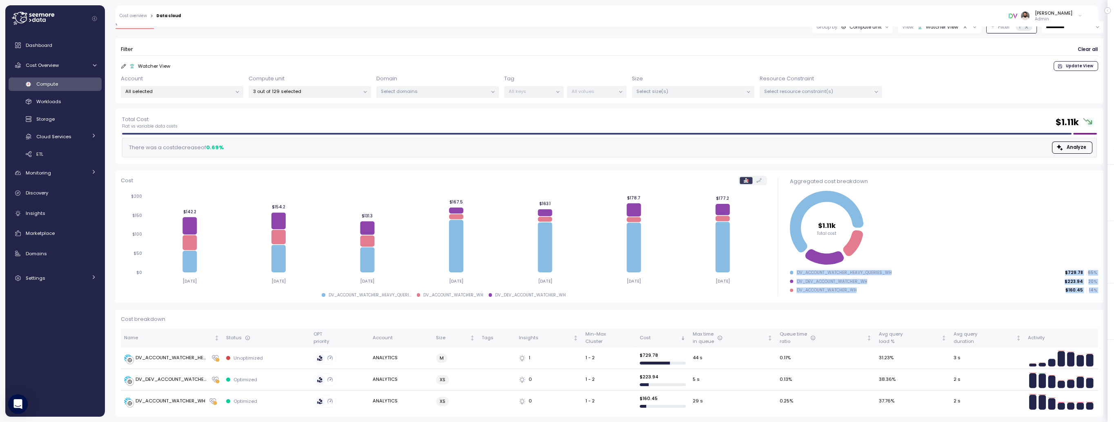
drag, startPoint x: 800, startPoint y: 269, endPoint x: 841, endPoint y: 308, distance: 55.7
click at [841, 308] on div "Total Cost Flat vs variable data costs $ 1.11k There was a cost decrease of 0.6…" at bounding box center [610, 263] width 988 height 309
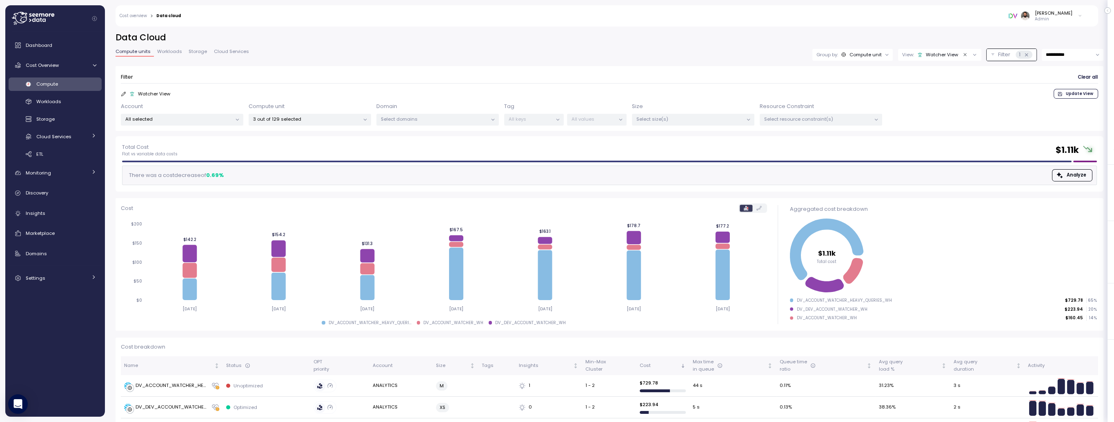
click at [912, 71] on div "Filter Clear all Watcher View Update View Account All selected Compute unit 3 o…" at bounding box center [610, 98] width 988 height 65
click at [944, 59] on div "View: Watcher View" at bounding box center [939, 55] width 83 height 12
click at [978, 137] on icon "button" at bounding box center [980, 136] width 5 height 5
click at [978, 156] on button "Favorite" at bounding box center [978, 151] width 63 height 11
click at [1024, 57] on icon at bounding box center [1026, 54] width 5 height 5
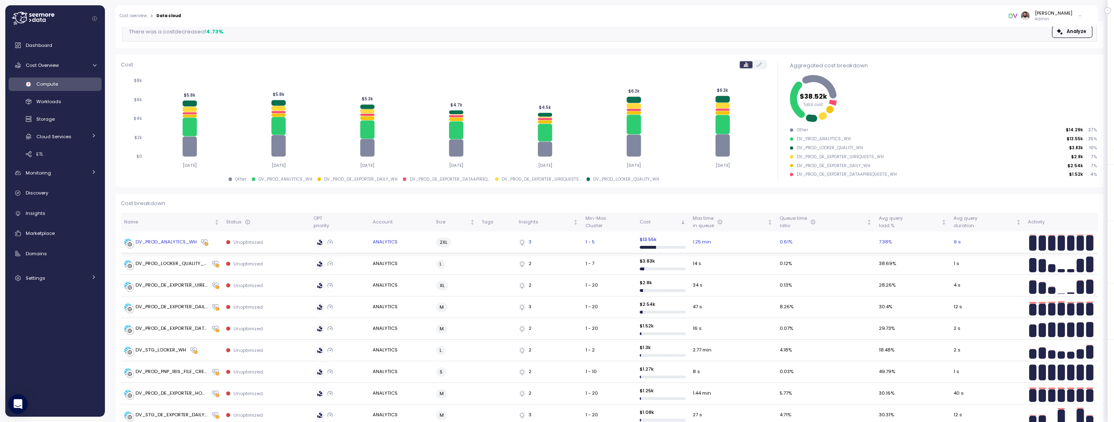
scroll to position [145, 0]
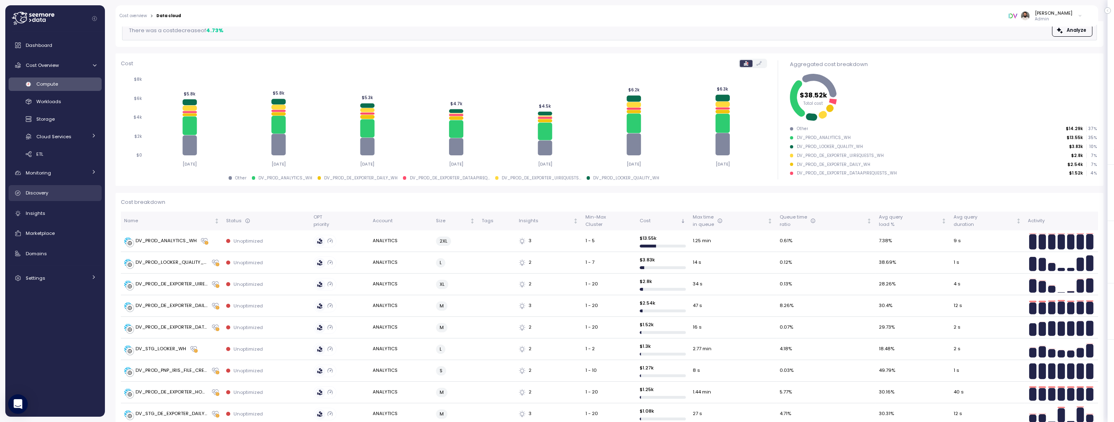
click at [56, 189] on div "Discovery" at bounding box center [61, 193] width 71 height 8
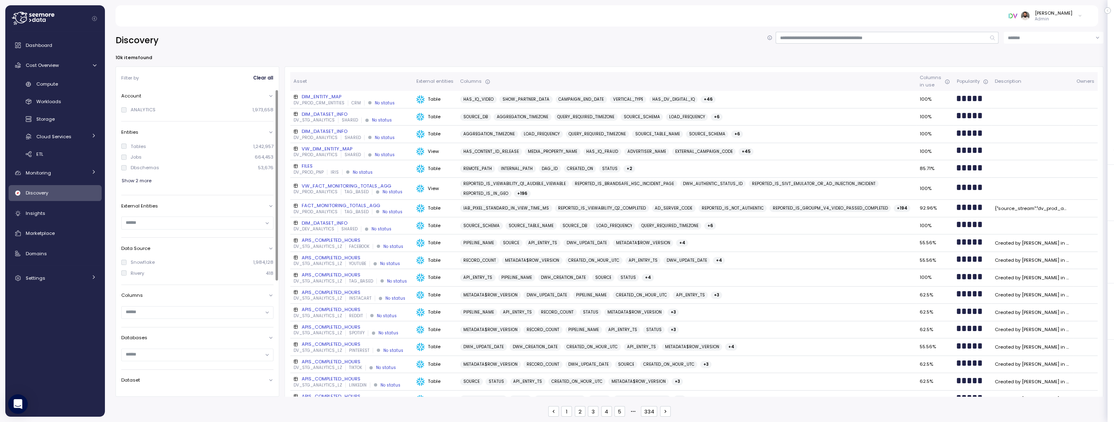
click at [152, 184] on div "Show 2 more" at bounding box center [197, 181] width 152 height 12
click at [146, 181] on span "Show 2 more" at bounding box center [137, 181] width 30 height 11
click at [172, 247] on input "text" at bounding box center [194, 243] width 136 height 7
click at [217, 301] on div "Materialized view 618" at bounding box center [201, 301] width 133 height 6
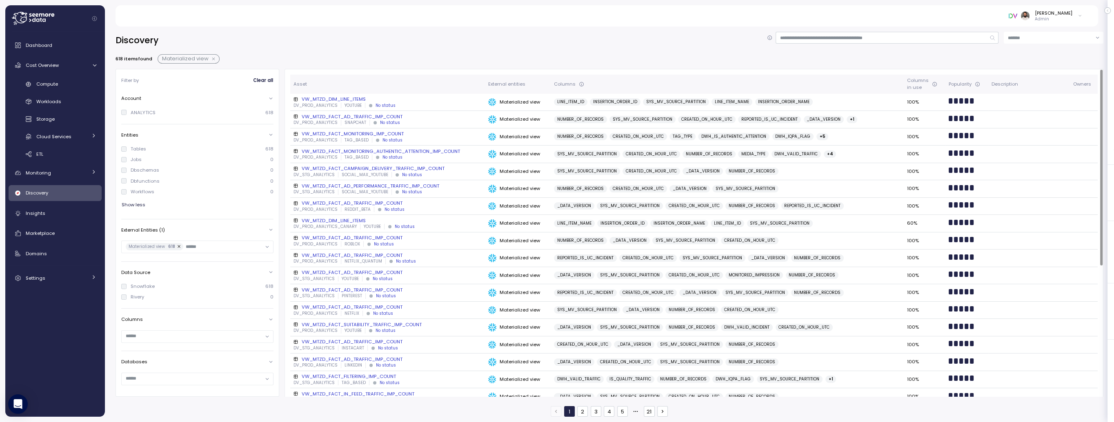
click at [389, 98] on div "VW_MTZD_DIM_LINE_ITEMS" at bounding box center [387, 99] width 188 height 7
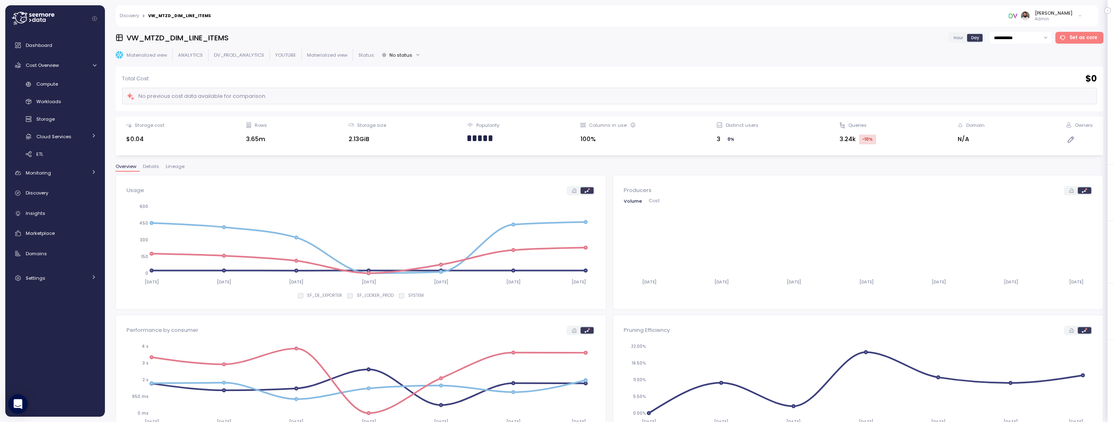
click at [174, 160] on div "**********" at bounding box center [610, 224] width 988 height 385
click at [174, 165] on span "Lineage" at bounding box center [175, 166] width 19 height 4
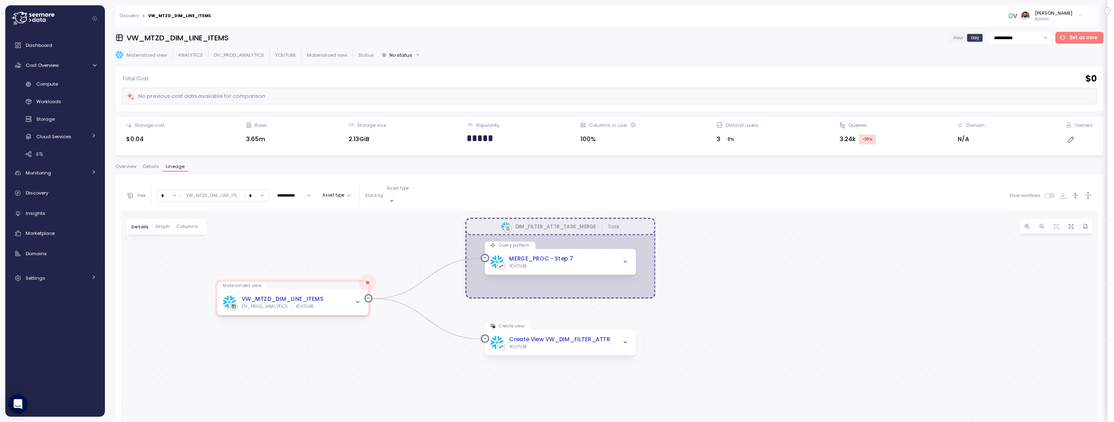
drag, startPoint x: 234, startPoint y: 305, endPoint x: 237, endPoint y: 243, distance: 61.7
click at [237, 243] on div "DIM_FILTER_ATTR_TASK_MERGE Task Materialized view VW_MTZD_DIM_LINE_ITEMS DV_PRO…" at bounding box center [609, 391] width 977 height 360
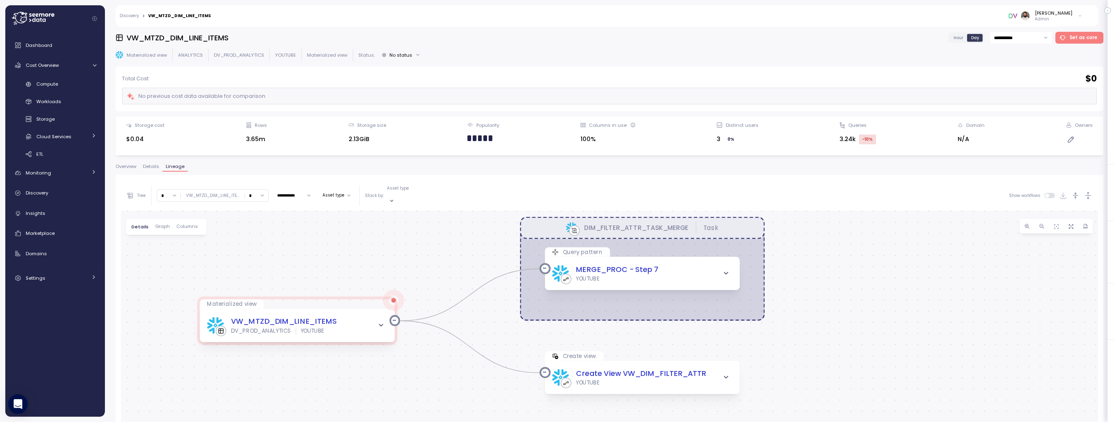
drag, startPoint x: 287, startPoint y: 235, endPoint x: 286, endPoint y: 263, distance: 27.8
click at [286, 263] on div "DIM_FILTER_ATTR_TASK_MERGE Task Materialized view VW_MTZD_DIM_LINE_ITEMS DV_PRO…" at bounding box center [609, 391] width 977 height 360
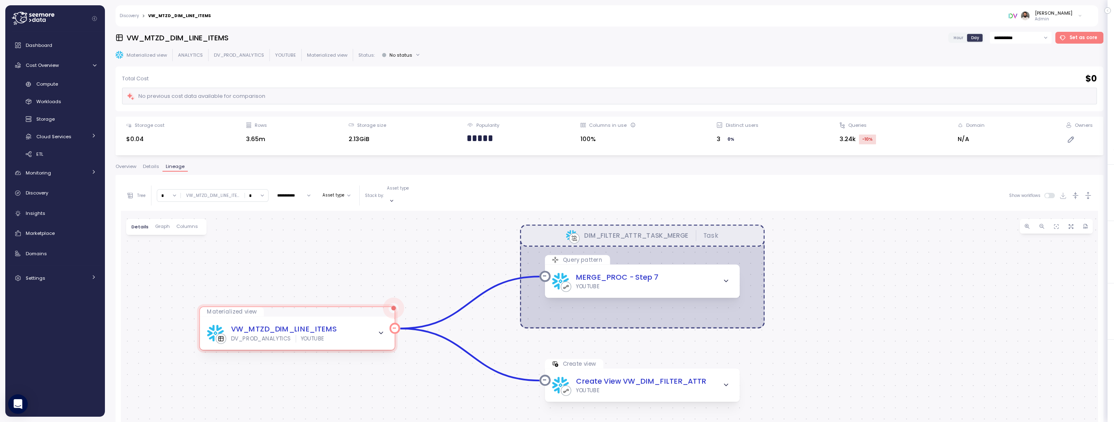
click at [378, 330] on icon "button" at bounding box center [380, 333] width 7 height 7
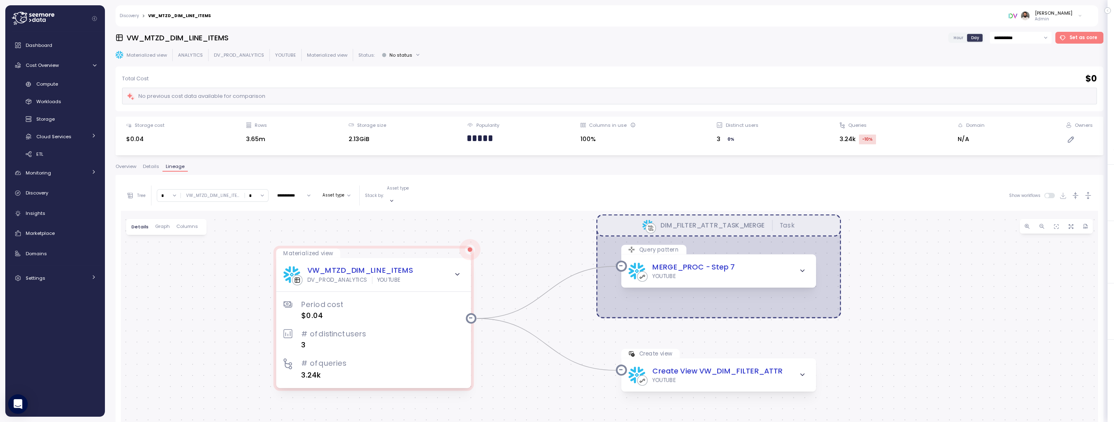
drag, startPoint x: 146, startPoint y: 315, endPoint x: 222, endPoint y: 305, distance: 76.6
click at [222, 305] on div "DIM_FILTER_ATTR_TASK_MERGE Task Materialized view VW_MTZD_DIM_LINE_ITEMS DV_PRO…" at bounding box center [609, 391] width 977 height 360
click at [259, 190] on input "*" at bounding box center [256, 196] width 23 height 12
click at [251, 259] on div "4" at bounding box center [255, 264] width 20 height 11
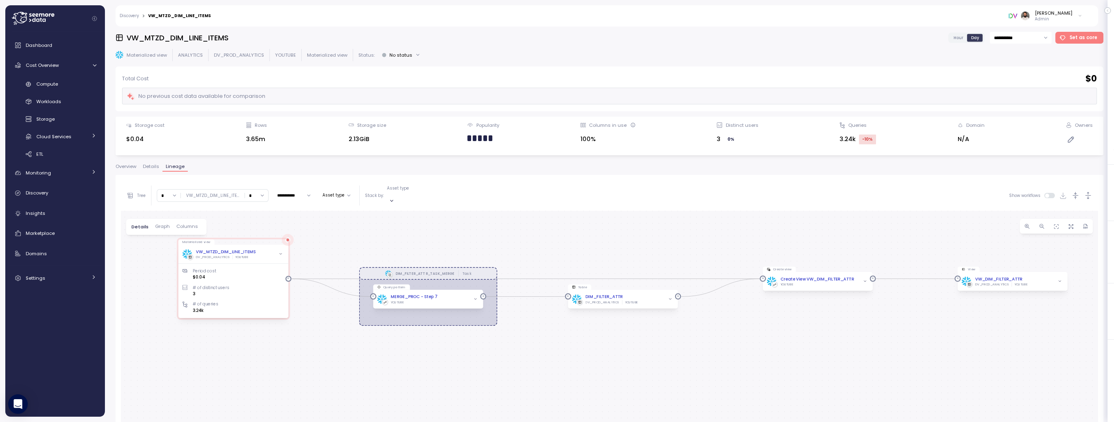
drag, startPoint x: 325, startPoint y: 317, endPoint x: 336, endPoint y: 205, distance: 112.8
click at [338, 211] on div "DIM_FILTER_ATTR_TASK_MERGE Task Materialized view VW_MTZD_DIM_LINE_ITEMS DV_PRO…" at bounding box center [609, 391] width 977 height 360
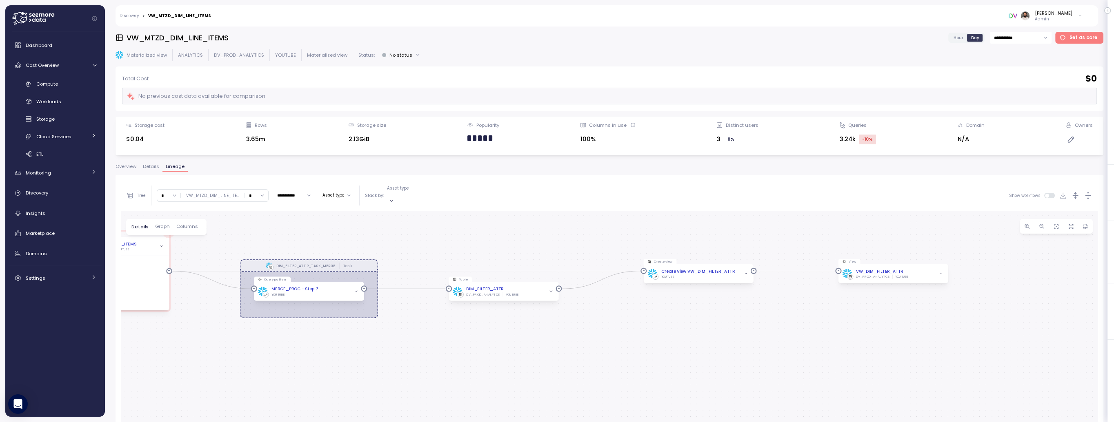
drag, startPoint x: 912, startPoint y: 311, endPoint x: 787, endPoint y: 302, distance: 125.6
click at [790, 302] on div "DIM_FILTER_ATTR_TASK_MERGE Task Materialized view VW_MTZD_DIM_LINE_ITEMS DV_PRO…" at bounding box center [609, 391] width 977 height 360
click at [939, 271] on icon "button" at bounding box center [938, 273] width 4 height 4
click at [256, 195] on input "*" at bounding box center [256, 196] width 23 height 12
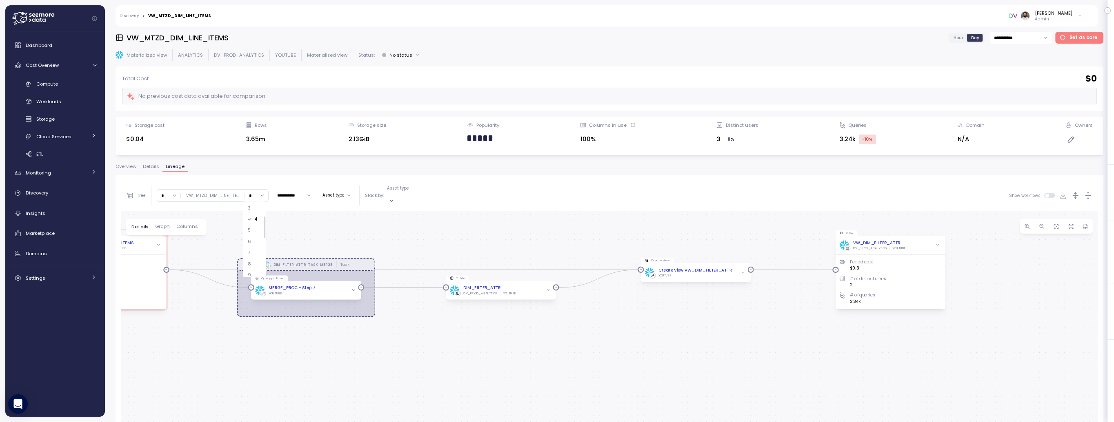
click at [252, 257] on div "7" at bounding box center [255, 252] width 20 height 11
type input "*"
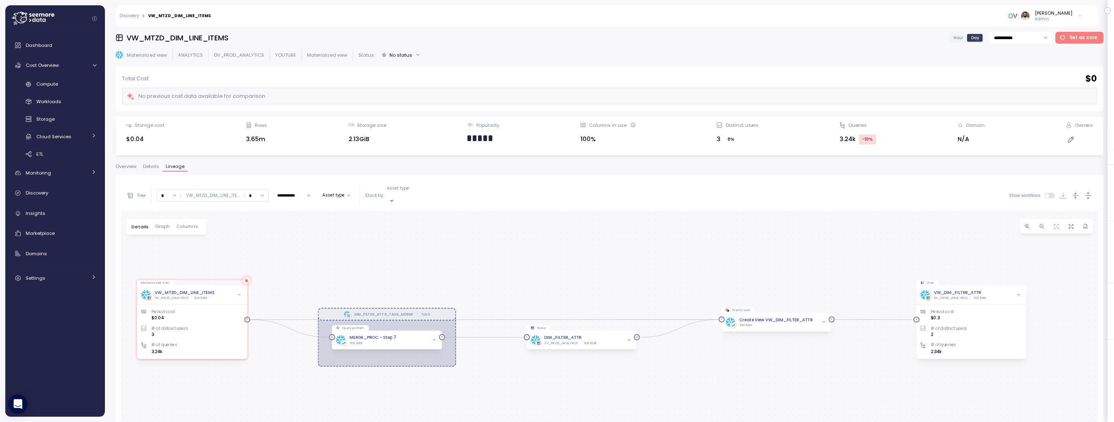
drag, startPoint x: 389, startPoint y: 282, endPoint x: 361, endPoint y: 207, distance: 81.1
click at [361, 211] on div "DIM_FILTER_ATTR_TASK_MERGE Task Materialized view VW_MTZD_DIM_LINE_ITEMS DV_PRO…" at bounding box center [609, 391] width 977 height 360
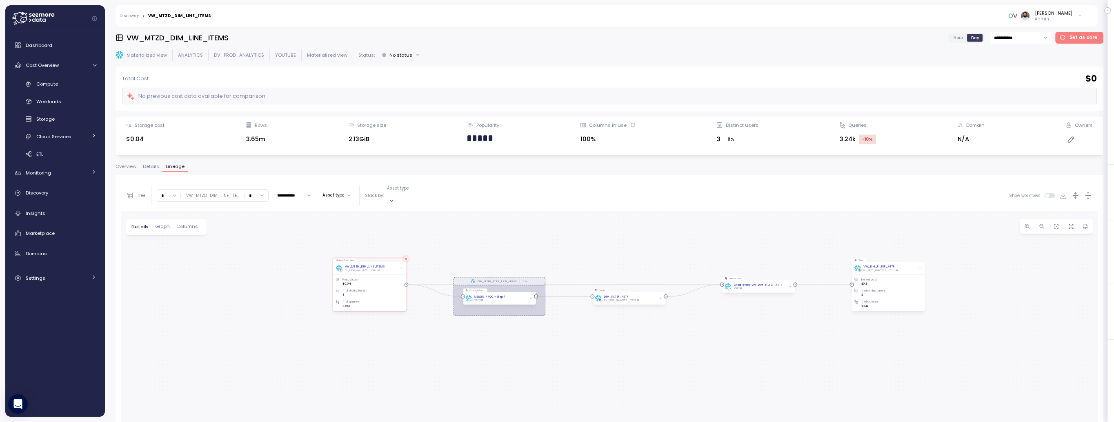
drag, startPoint x: 348, startPoint y: 236, endPoint x: 470, endPoint y: 239, distance: 121.7
click at [470, 239] on div "DIM_FILTER_ATTR_TASK_MERGE Task Materialized view VW_MTZD_DIM_LINE_ITEMS DV_PRO…" at bounding box center [609, 391] width 977 height 360
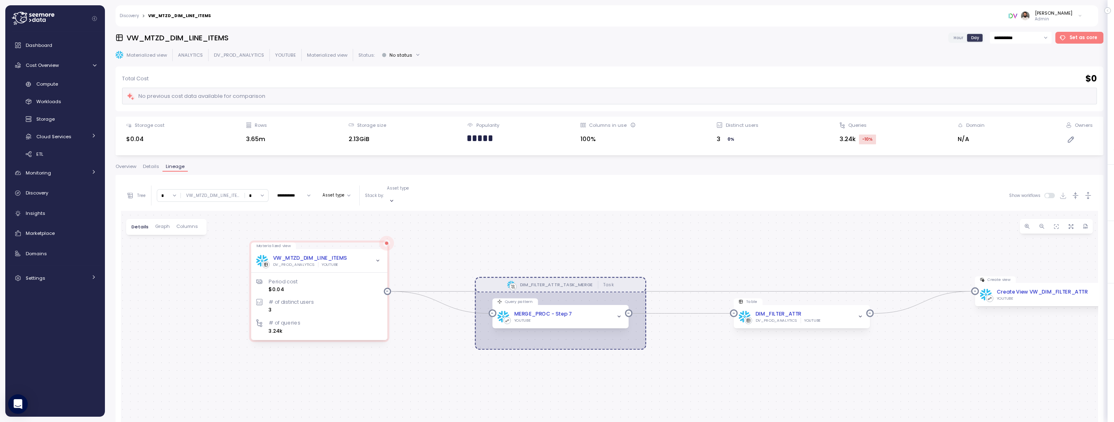
click at [295, 224] on div "DIM_FILTER_ATTR_TASK_MERGE Task Materialized view VW_MTZD_DIM_LINE_ITEMS DV_PRO…" at bounding box center [609, 391] width 977 height 360
click at [222, 284] on div "DIM_FILTER_ATTR_TASK_MERGE Task Materialized view VW_MTZD_DIM_LINE_ITEMS DV_PRO…" at bounding box center [609, 391] width 977 height 360
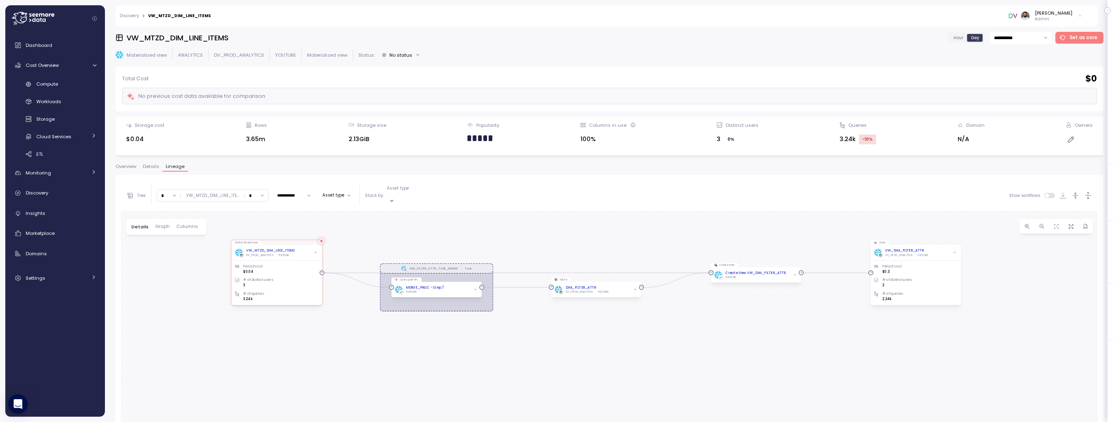
drag, startPoint x: 224, startPoint y: 285, endPoint x: 214, endPoint y: 268, distance: 19.5
click at [214, 267] on div "DIM_FILTER_ATTR_TASK_MERGE Task Materialized view VW_MTZD_DIM_LINE_ITEMS DV_PRO…" at bounding box center [609, 391] width 977 height 360
click at [1089, 193] on icon "button" at bounding box center [1088, 195] width 9 height 9
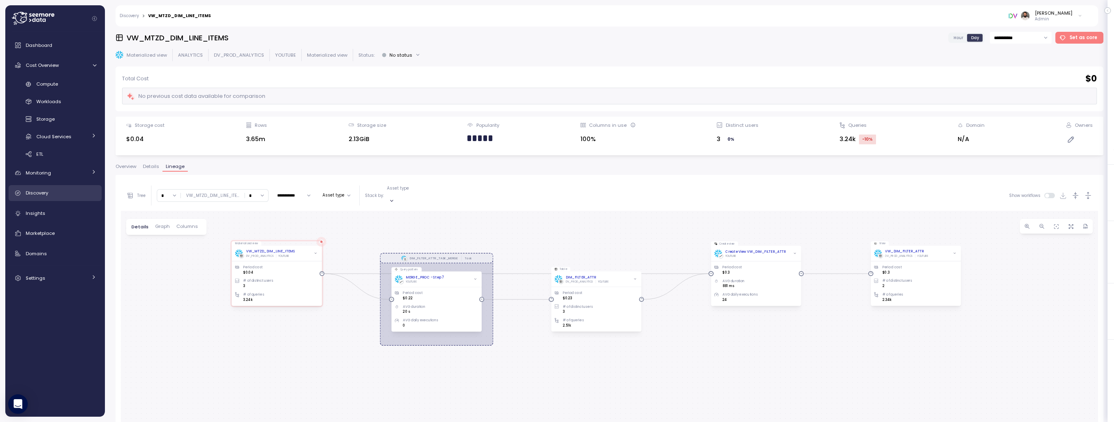
click at [74, 191] on div "Discovery" at bounding box center [61, 193] width 71 height 8
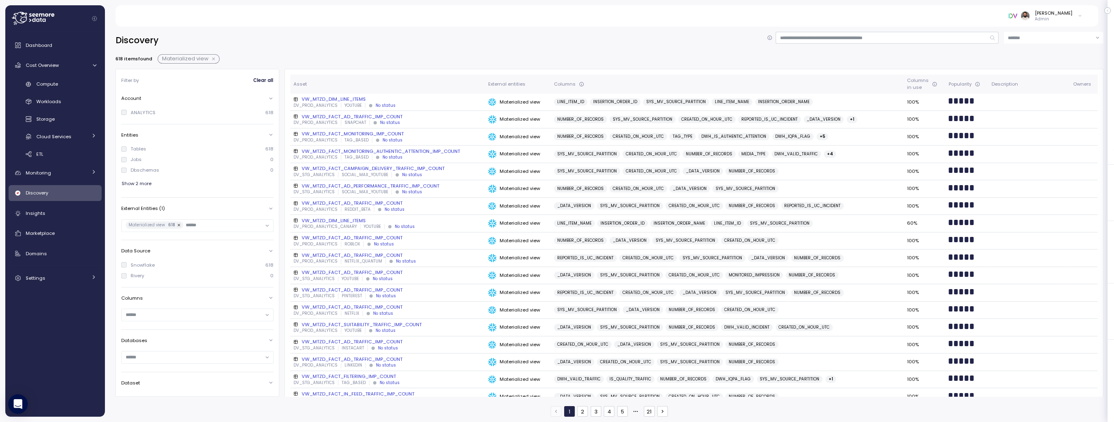
click at [213, 58] on button "button" at bounding box center [214, 59] width 11 height 7
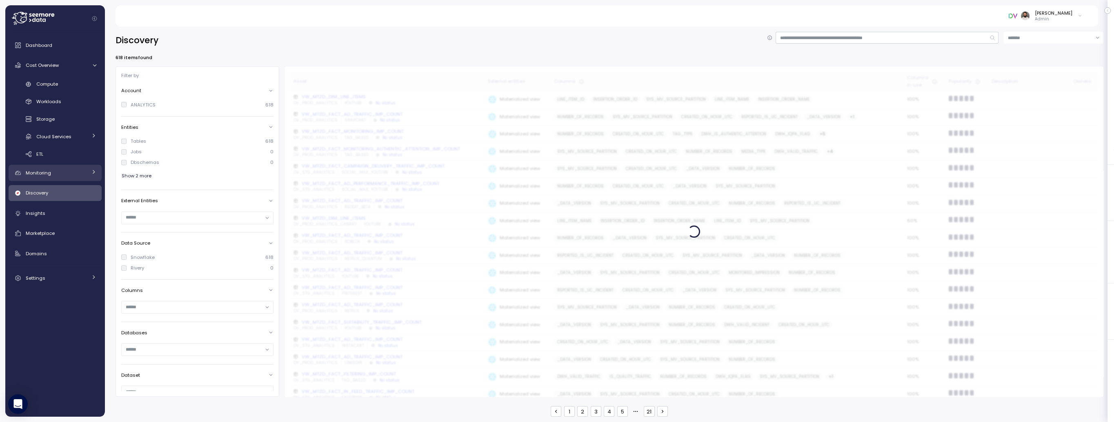
click at [71, 178] on link "Monitoring" at bounding box center [55, 173] width 93 height 16
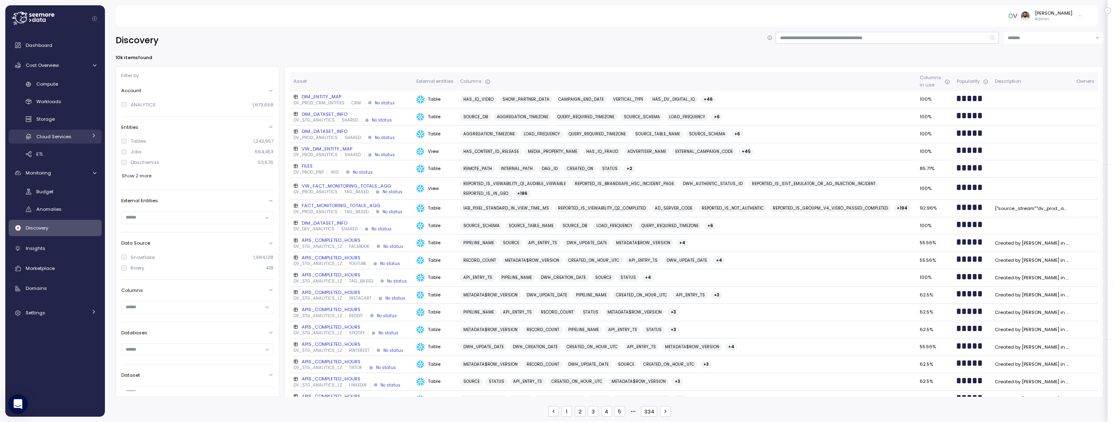
click at [77, 143] on link "Cloud Services" at bounding box center [55, 136] width 93 height 13
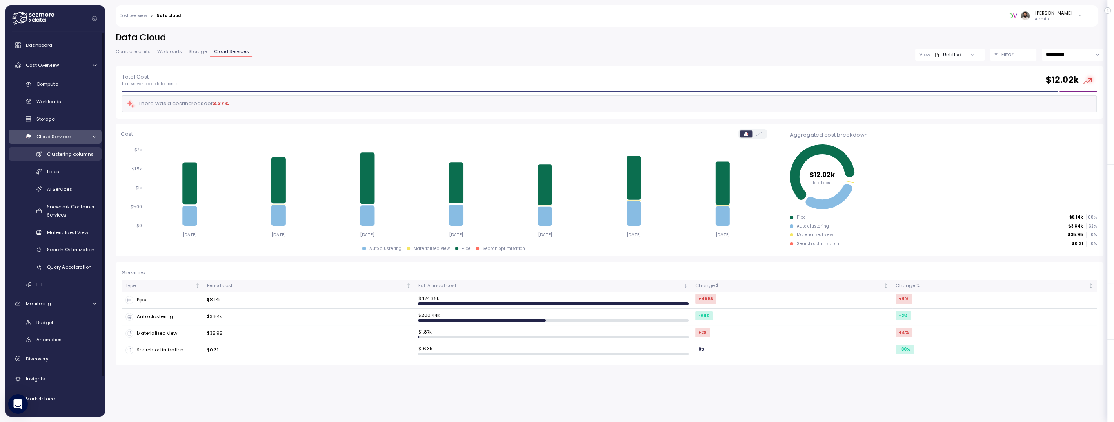
click at [77, 157] on span "Clustering columns" at bounding box center [70, 154] width 47 height 7
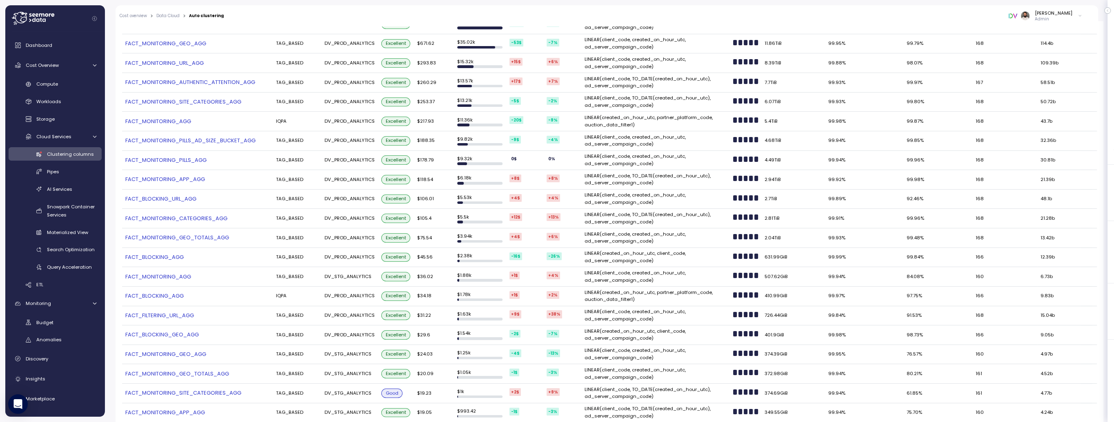
scroll to position [316, 0]
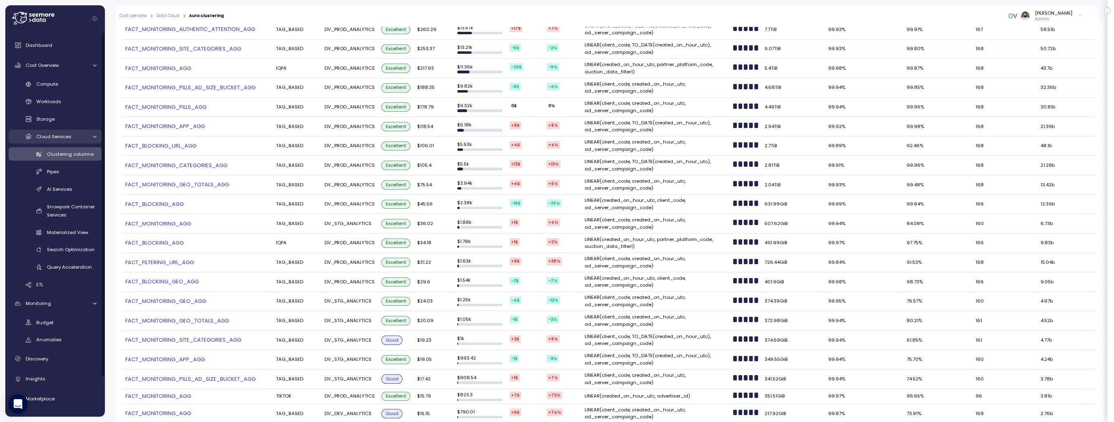
click at [62, 138] on span "Cloud Services" at bounding box center [53, 136] width 35 height 7
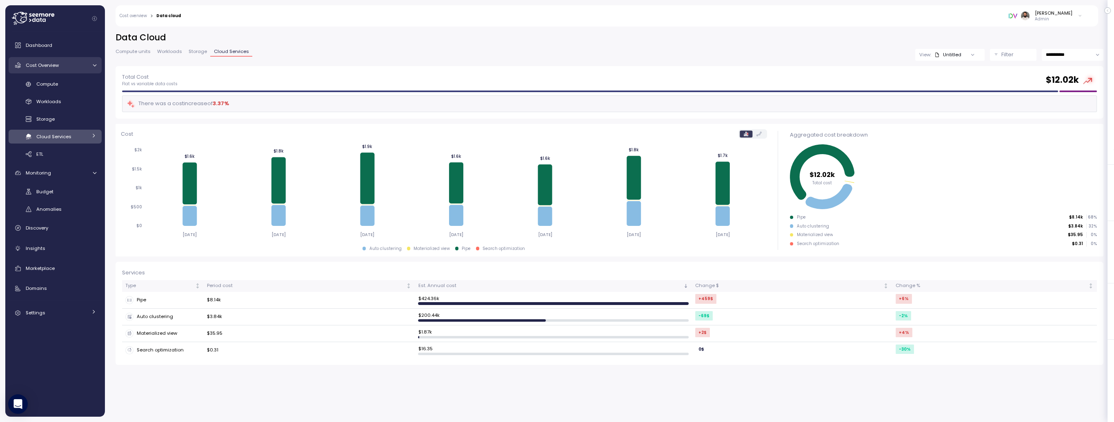
click at [57, 70] on link "Cost Overview" at bounding box center [55, 65] width 93 height 16
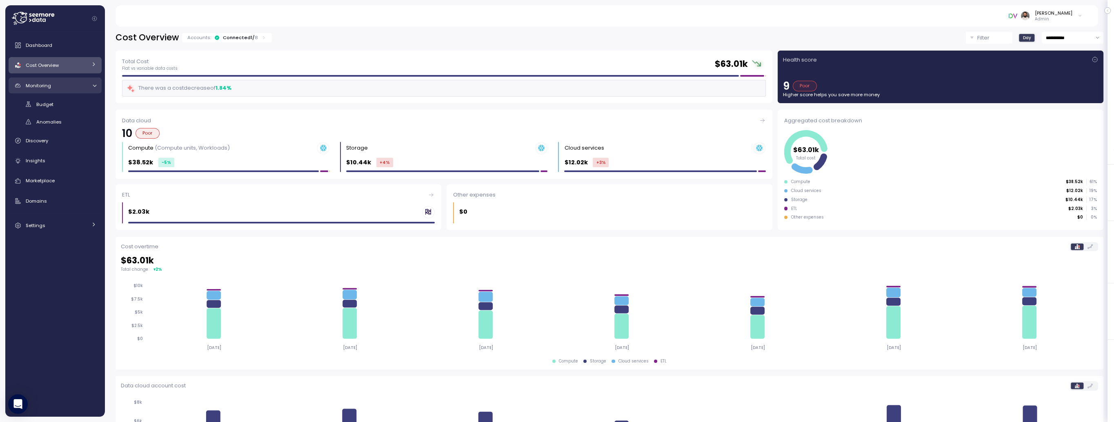
click at [53, 85] on div "Monitoring" at bounding box center [56, 86] width 61 height 8
click at [272, 49] on div "Total Cost Flat vs variable data costs $ 63.01k There was a cost decrease of 1.…" at bounding box center [444, 77] width 662 height 58
click at [263, 41] on div "Accounts: Connected 1 / 8" at bounding box center [227, 37] width 90 height 9
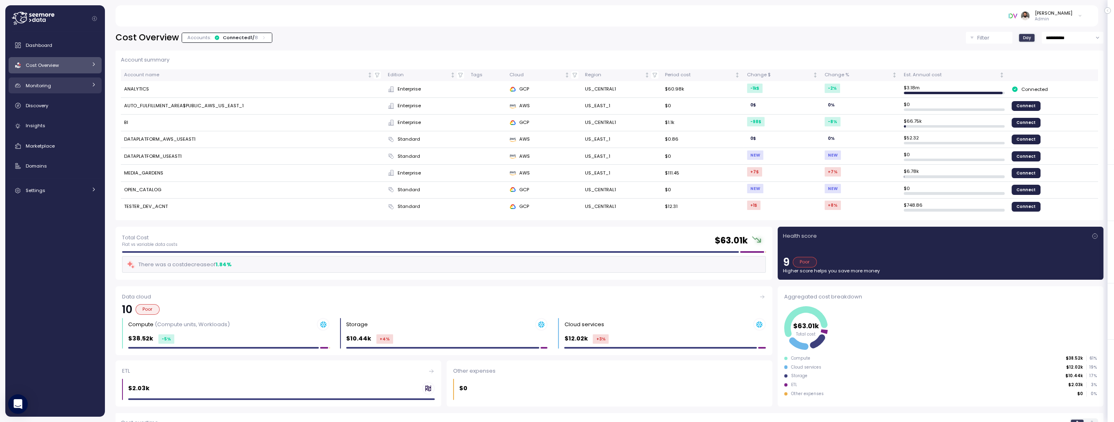
click at [69, 80] on link "Monitoring" at bounding box center [55, 86] width 93 height 16
click at [44, 102] on span "Budget" at bounding box center [44, 104] width 17 height 7
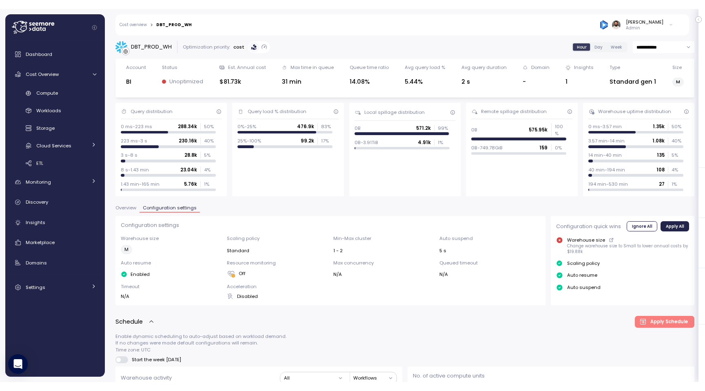
scroll to position [14, 0]
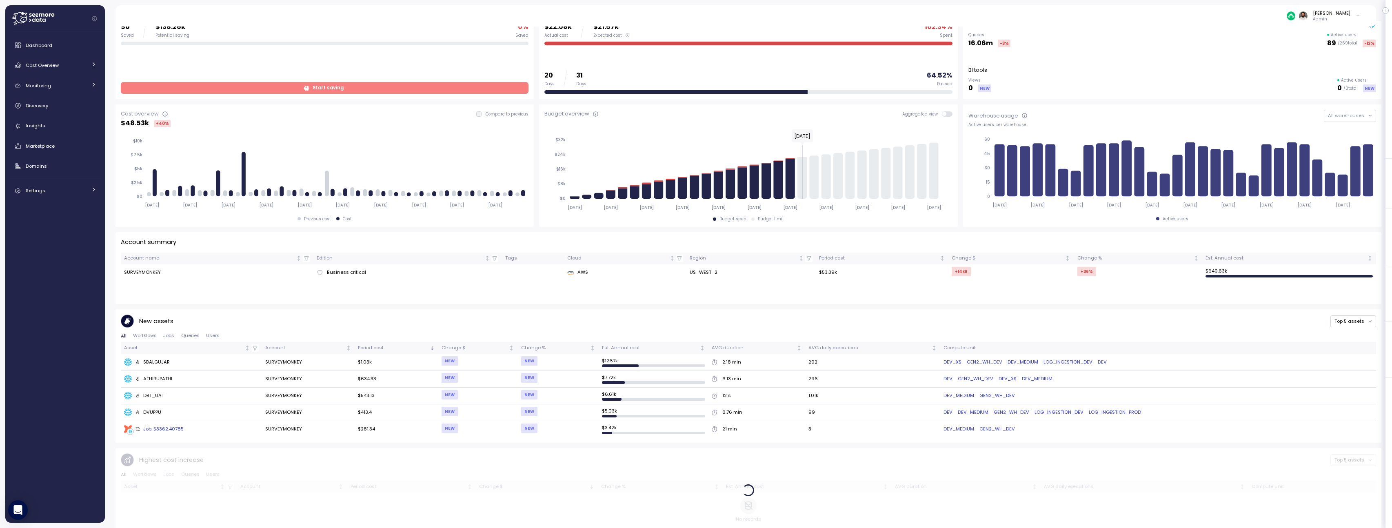
scroll to position [53, 0]
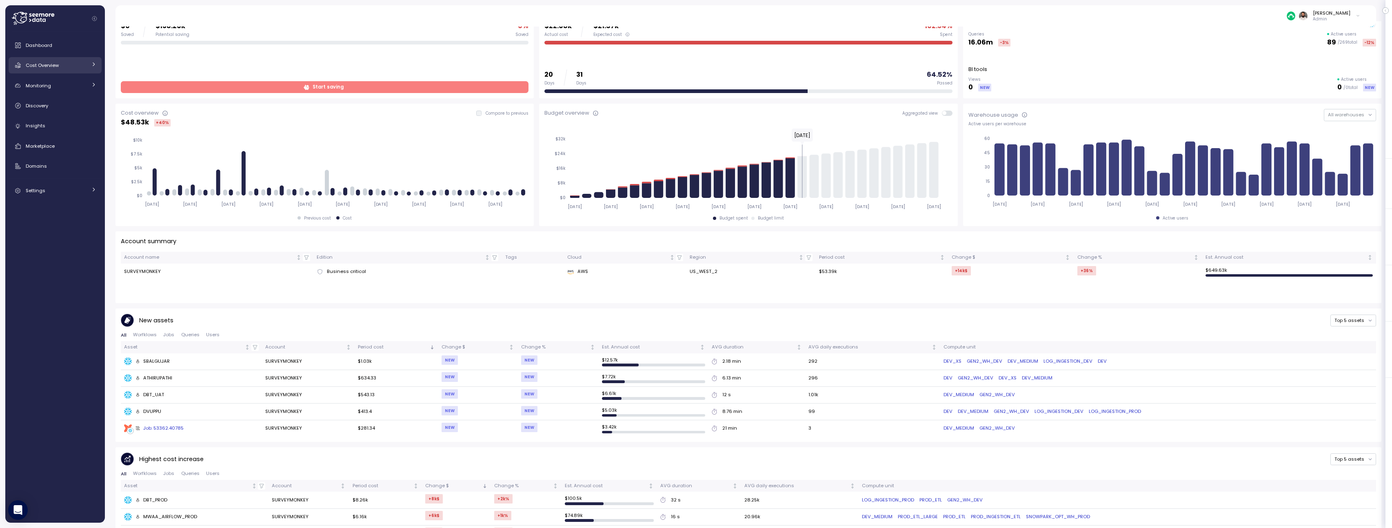
click at [53, 60] on link "Cost Overview" at bounding box center [55, 65] width 93 height 16
click at [60, 89] on link "Compute" at bounding box center [55, 84] width 93 height 13
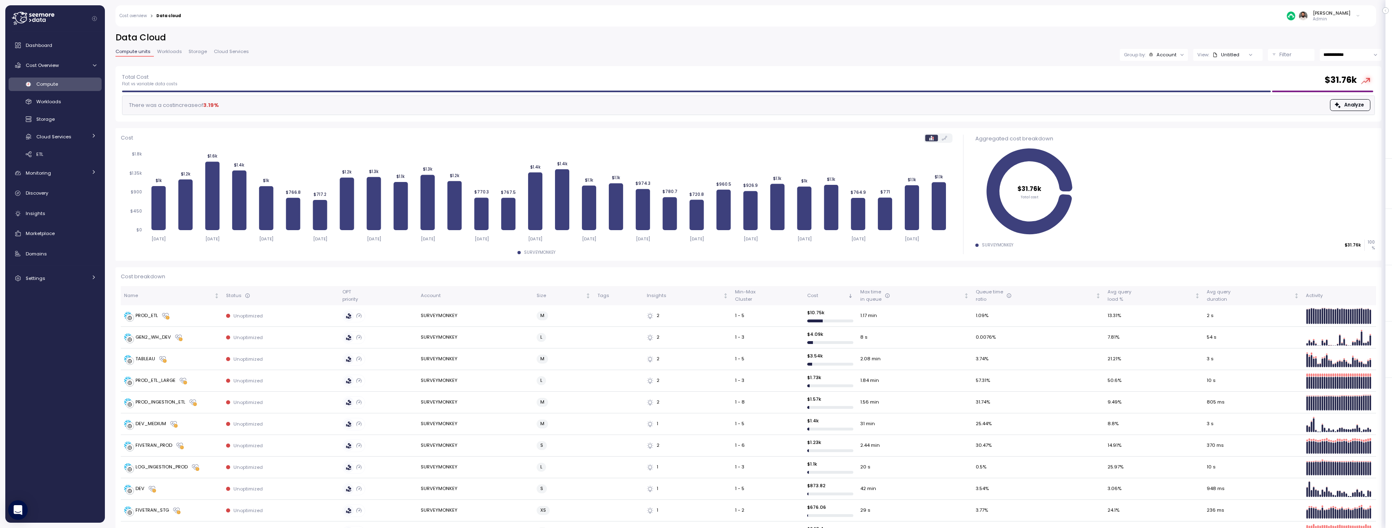
click at [1358, 66] on div "Total Cost Flat vs variable data costs $ 31.76k There was a cost increase of 3.…" at bounding box center [749, 94] width 1266 height 56
click at [1353, 56] on input "**********" at bounding box center [1351, 55] width 62 height 12
click at [1343, 91] on span "Last 7 days" at bounding box center [1337, 93] width 27 height 7
type input "**********"
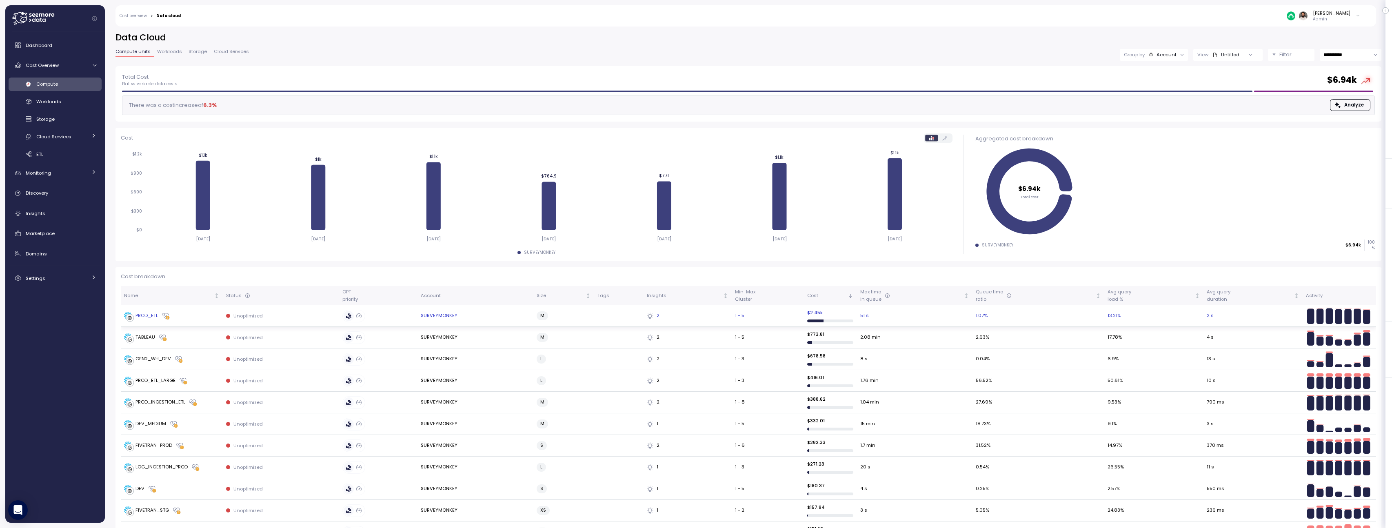
click at [170, 317] on div "PROD_ETL" at bounding box center [172, 316] width 96 height 8
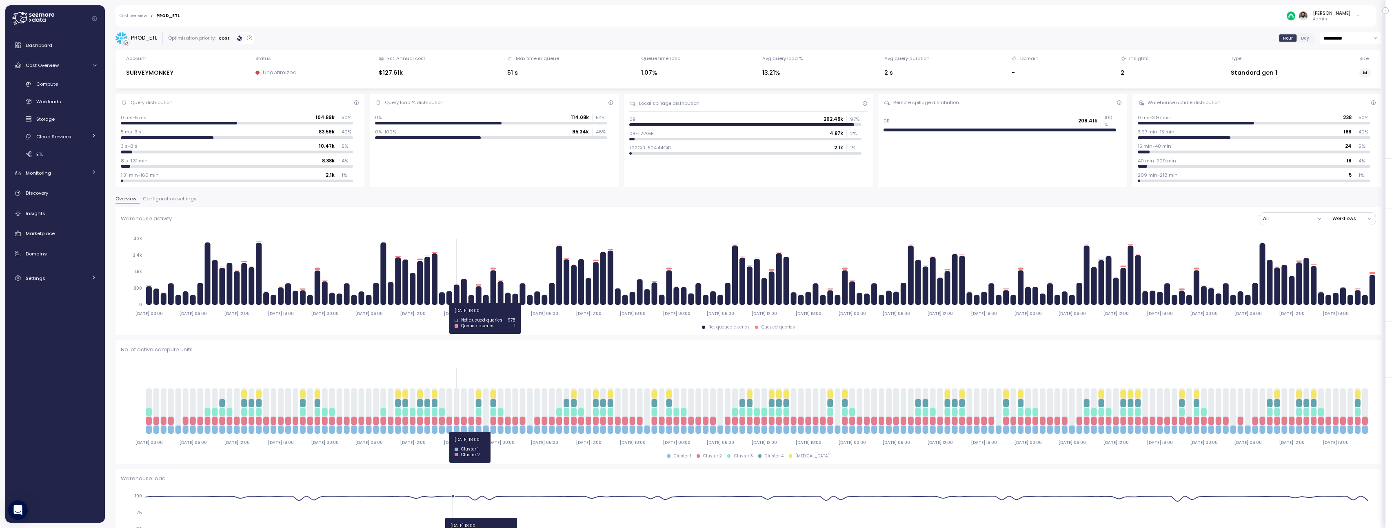
drag, startPoint x: 447, startPoint y: 303, endPoint x: 476, endPoint y: 311, distance: 30.5
click at [482, 303] on icon "2025-08-13 00:00 2025-08-13 06:00 2025-08-13 12:00 2025-08-13 18:00 2025-08-14 …" at bounding box center [749, 276] width 1256 height 91
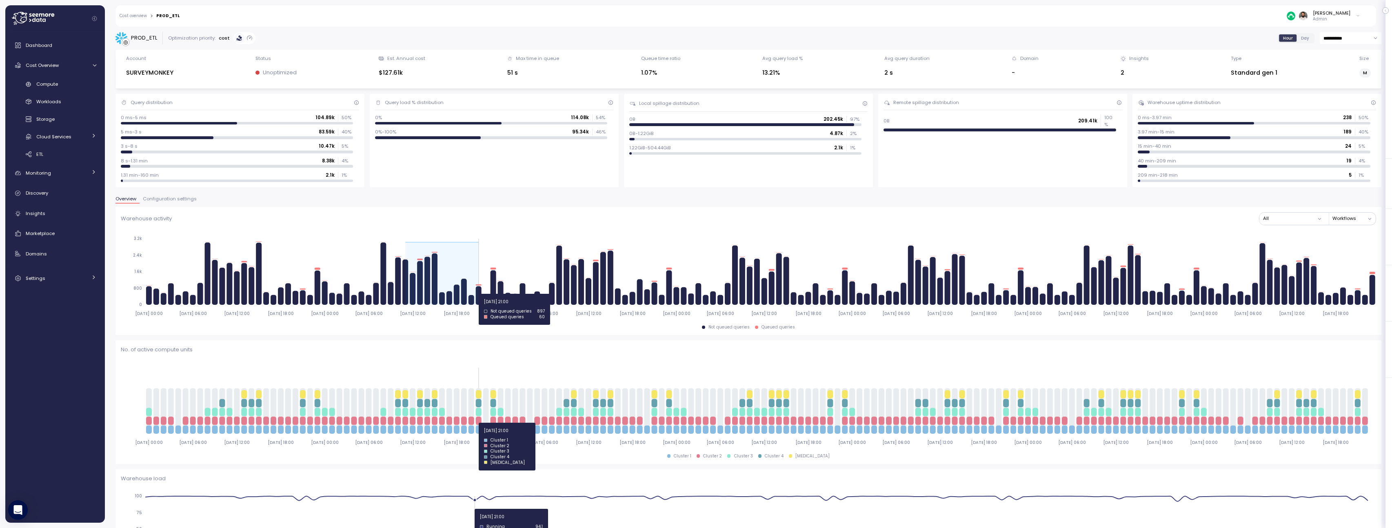
drag, startPoint x: 409, startPoint y: 303, endPoint x: 480, endPoint y: 294, distance: 71.6
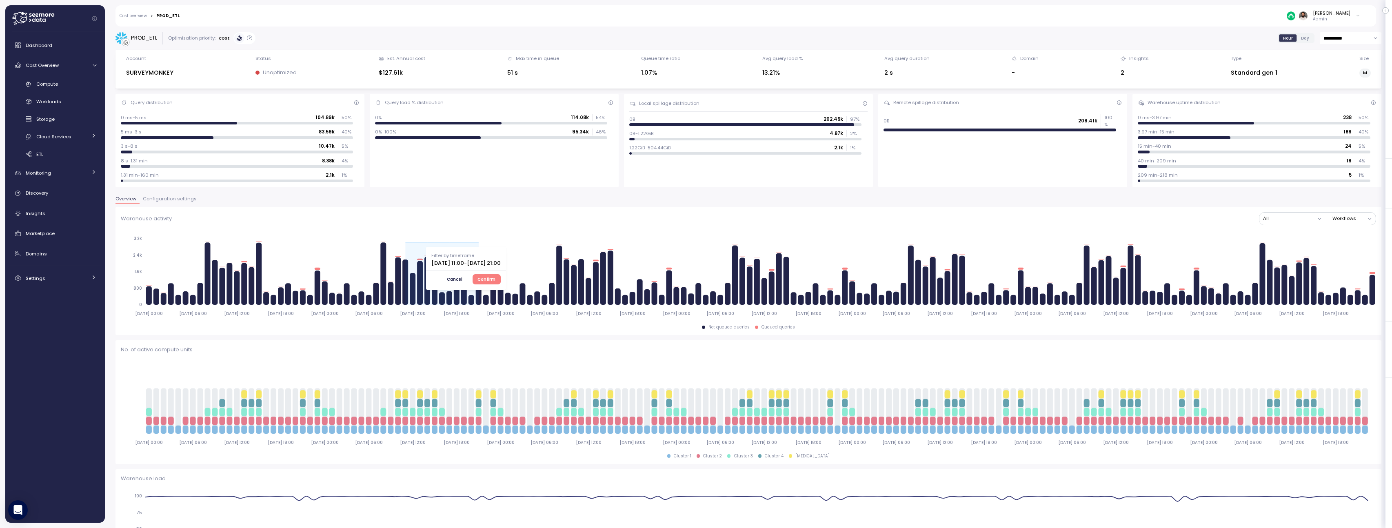
click at [462, 280] on span "Cancel" at bounding box center [455, 279] width 16 height 9
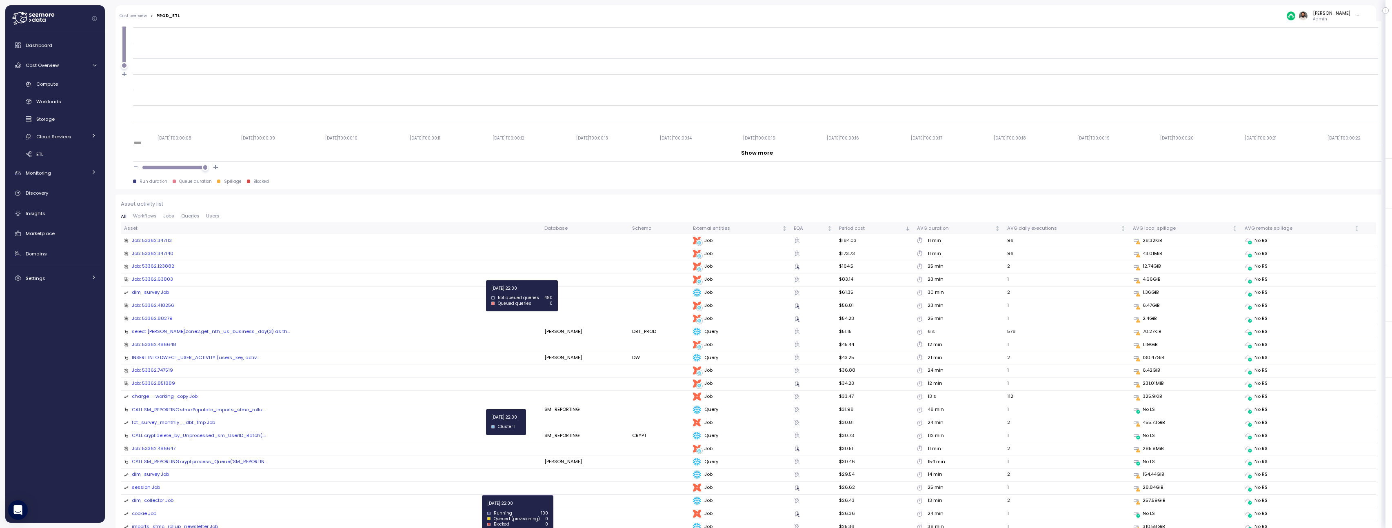
scroll to position [736, 0]
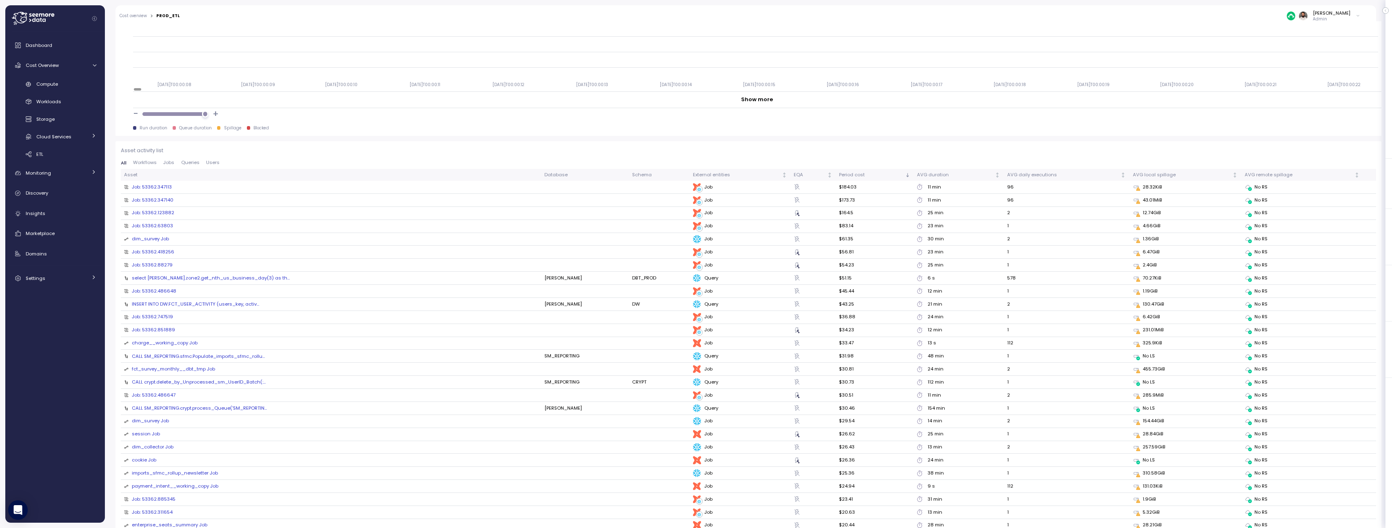
click at [171, 163] on span "Jobs" at bounding box center [168, 162] width 11 height 4
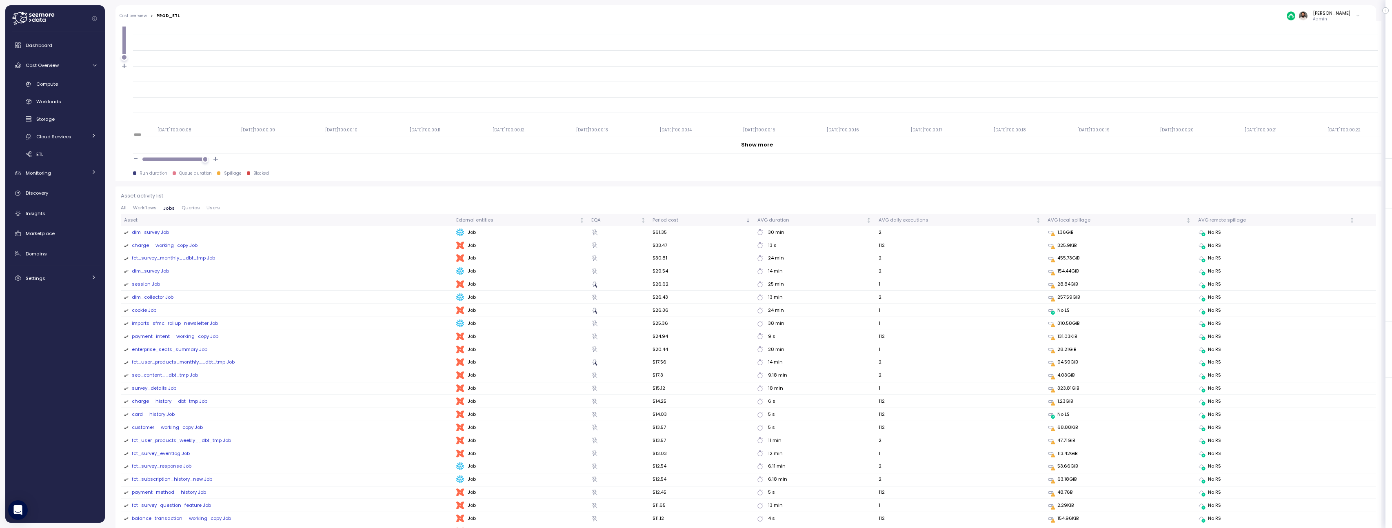
scroll to position [732, 0]
click at [166, 242] on div "dim_survey Job" at bounding box center [150, 243] width 37 height 7
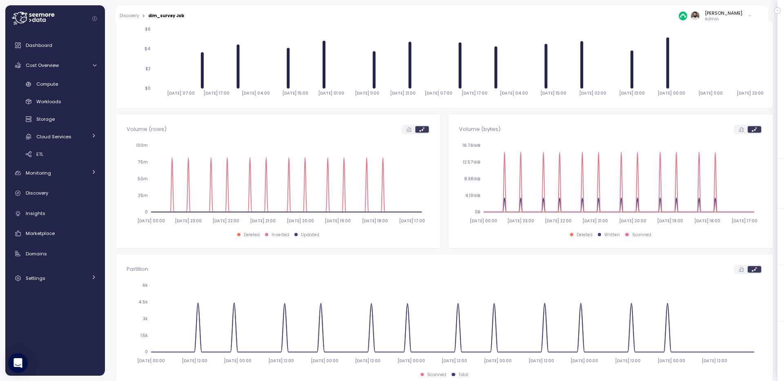
scroll to position [142, 0]
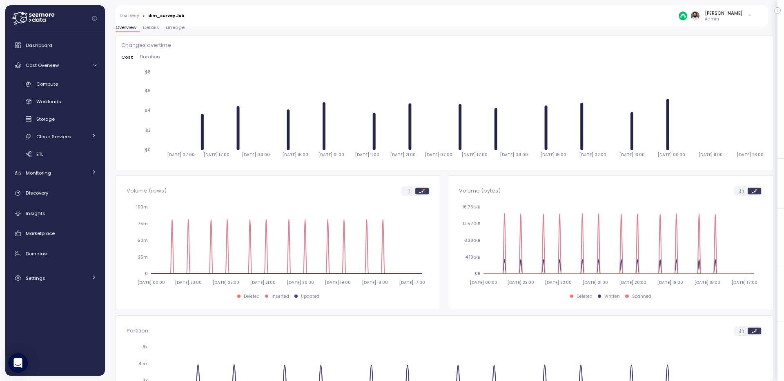
click at [51, 74] on div "Dashboard Cost Overview Compute Workloads Storage Cloud Services Clustering col…" at bounding box center [55, 161] width 93 height 249
click at [54, 89] on link "Compute" at bounding box center [55, 84] width 93 height 13
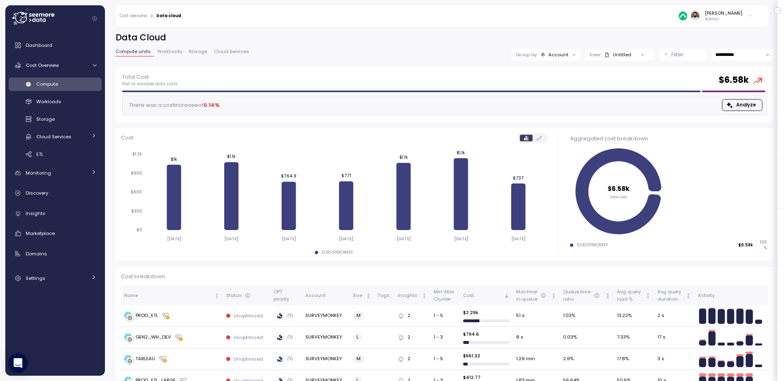
click at [555, 55] on div "Account" at bounding box center [558, 54] width 20 height 7
click at [556, 99] on p "Compute unit" at bounding box center [554, 100] width 32 height 7
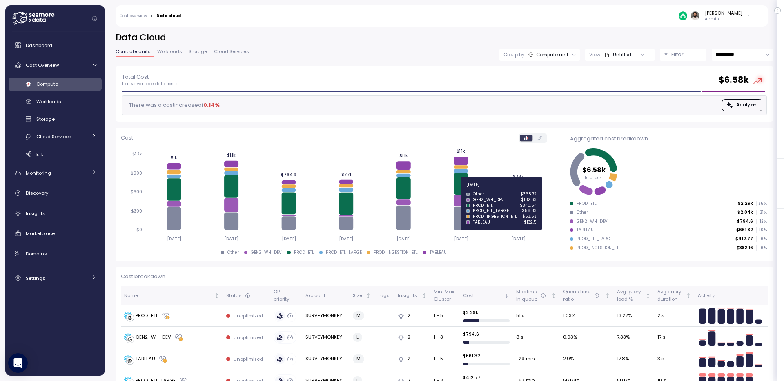
click at [457, 189] on icon at bounding box center [460, 184] width 14 height 22
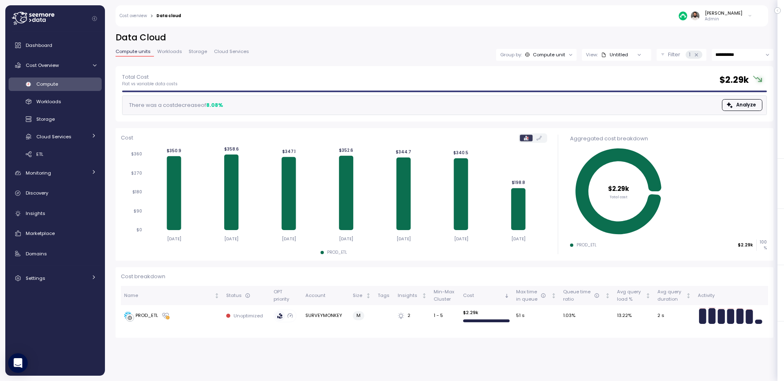
click at [719, 52] on input "**********" at bounding box center [742, 55] width 62 height 12
click at [725, 104] on span "Last 14 days" at bounding box center [730, 104] width 29 height 7
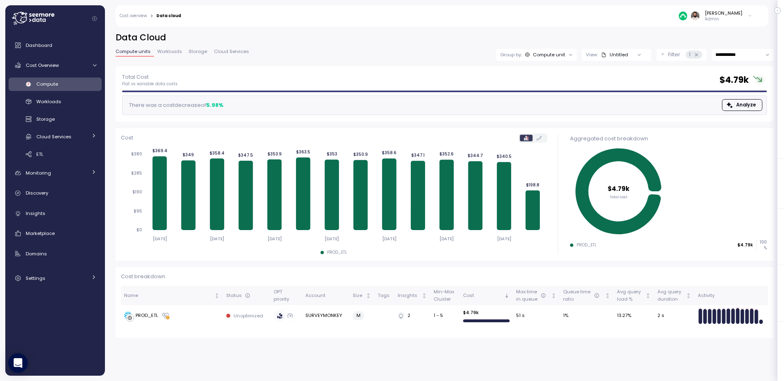
click at [731, 52] on input "**********" at bounding box center [742, 55] width 62 height 12
click at [738, 119] on span "Last 30 days" at bounding box center [731, 115] width 30 height 7
type input "**********"
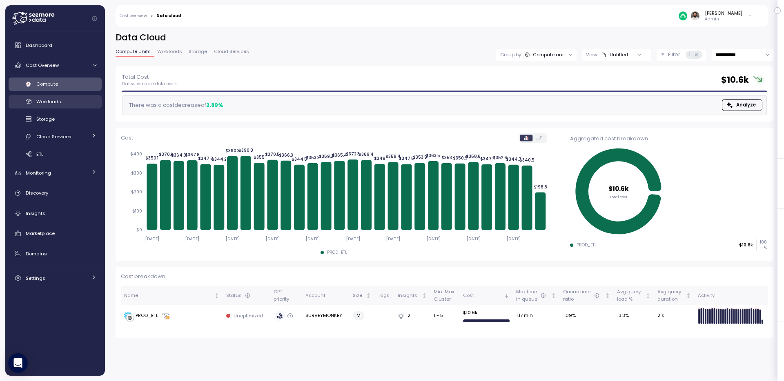
click at [49, 100] on span "Workloads" at bounding box center [48, 101] width 25 height 7
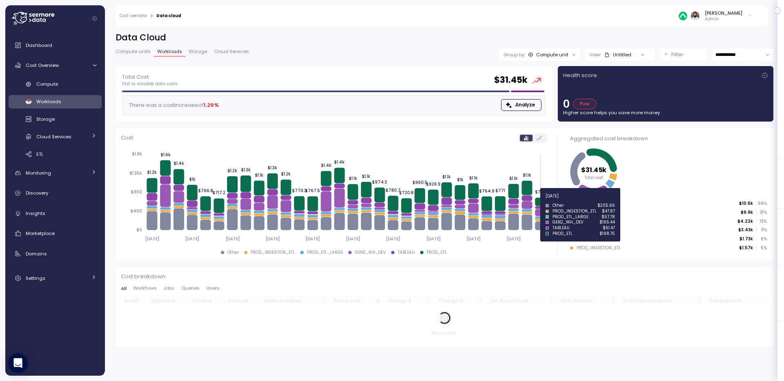
click at [538, 201] on icon at bounding box center [540, 202] width 11 height 9
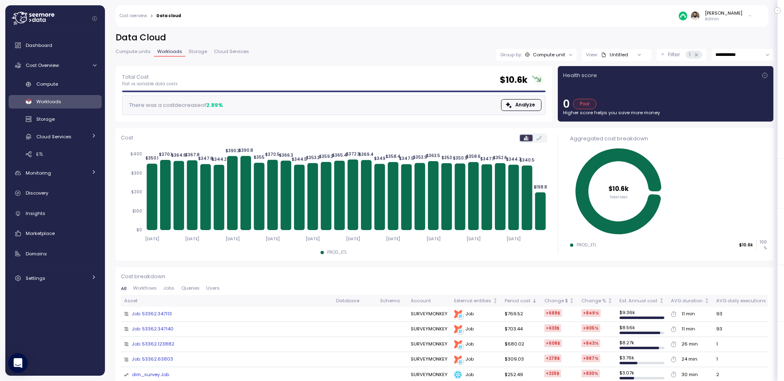
click at [582, 248] on div "PROD_ETL" at bounding box center [586, 245] width 20 height 6
copy div "PROD_ETL"
click at [51, 215] on div "Insights" at bounding box center [61, 213] width 71 height 8
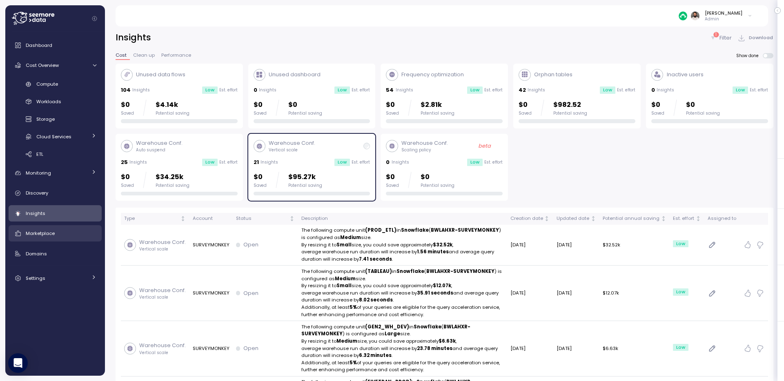
click at [44, 234] on span "Marketplace" at bounding box center [40, 233] width 29 height 7
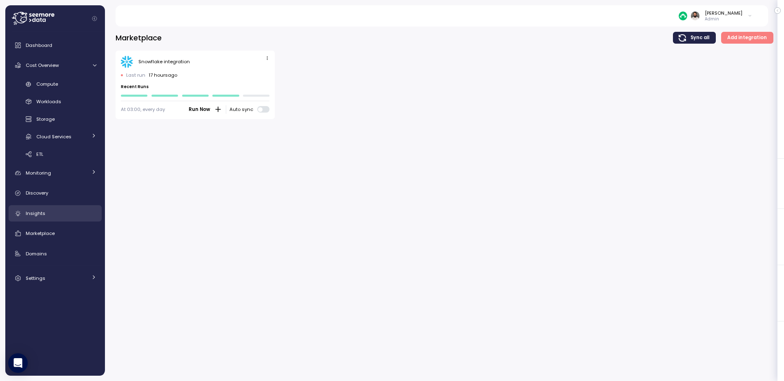
click at [54, 216] on div "Insights" at bounding box center [61, 213] width 71 height 8
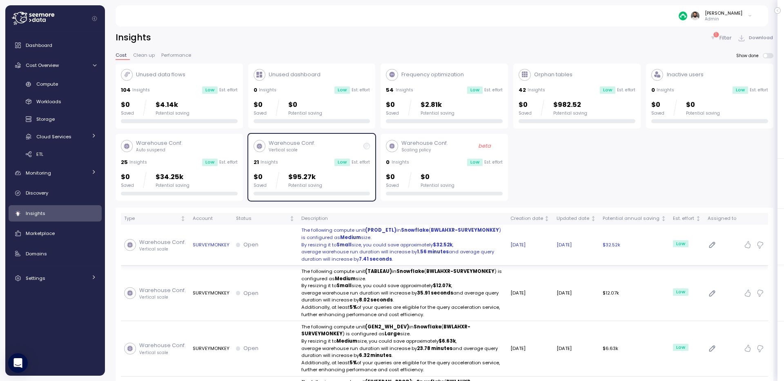
click at [288, 251] on td "Open" at bounding box center [265, 245] width 65 height 41
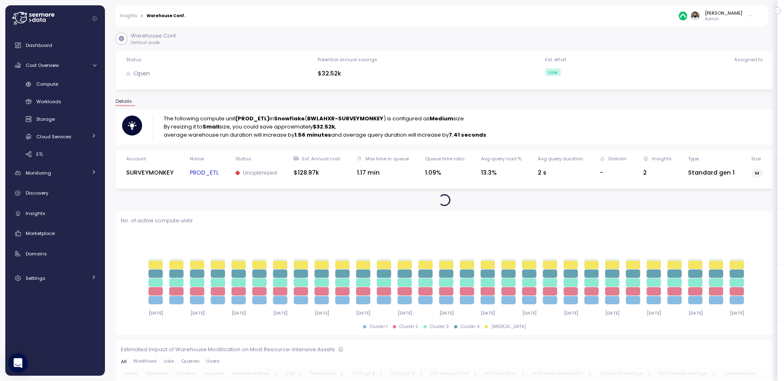
click at [244, 116] on strong "(PROD_ETL)" at bounding box center [252, 119] width 34 height 8
copy strong "PROD_ETL"
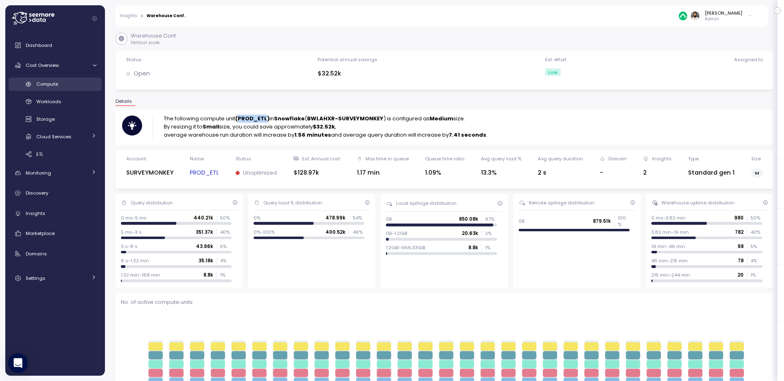
click at [55, 82] on span "Compute" at bounding box center [47, 84] width 22 height 7
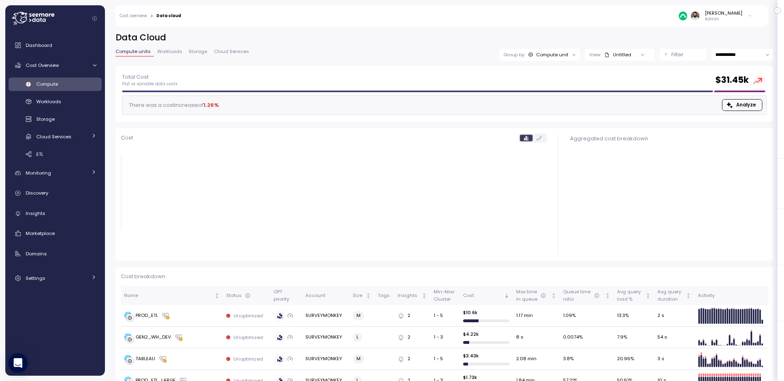
scroll to position [44, 0]
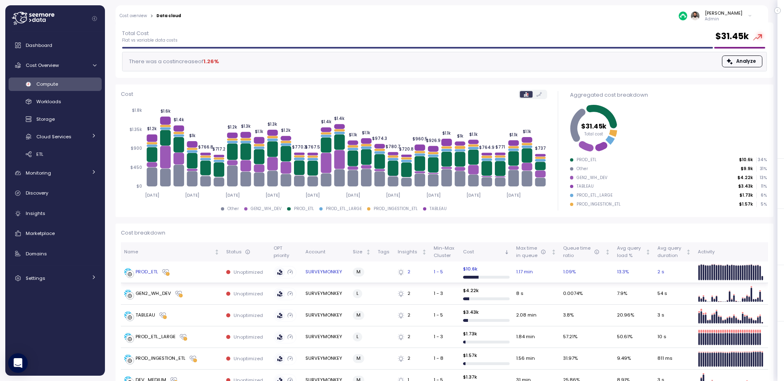
click at [216, 273] on div "PROD_ETL" at bounding box center [172, 272] width 96 height 8
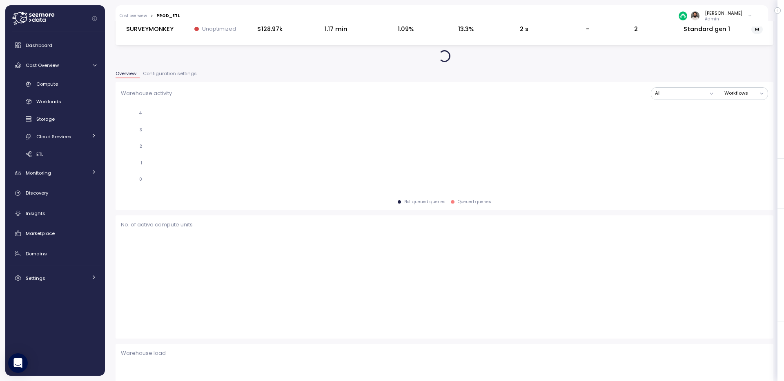
scroll to position [44, 0]
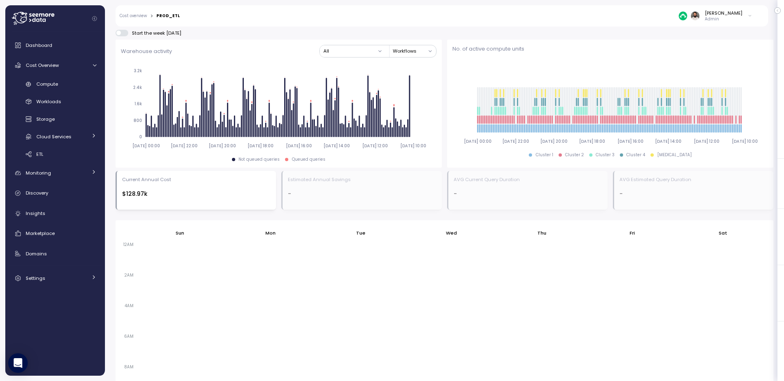
scroll to position [309, 0]
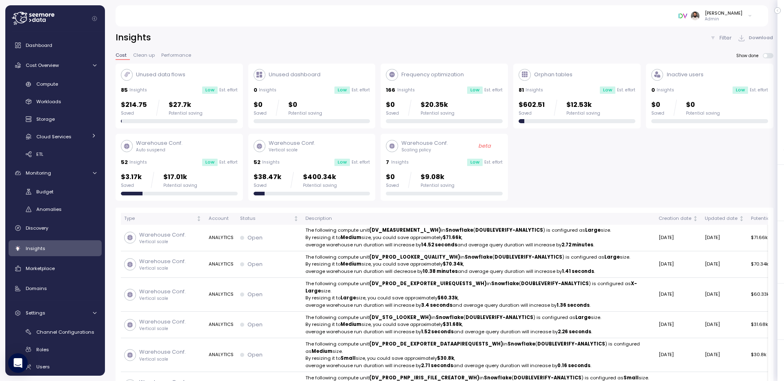
click at [300, 164] on div "52 Insights Low Est. effort" at bounding box center [311, 162] width 117 height 8
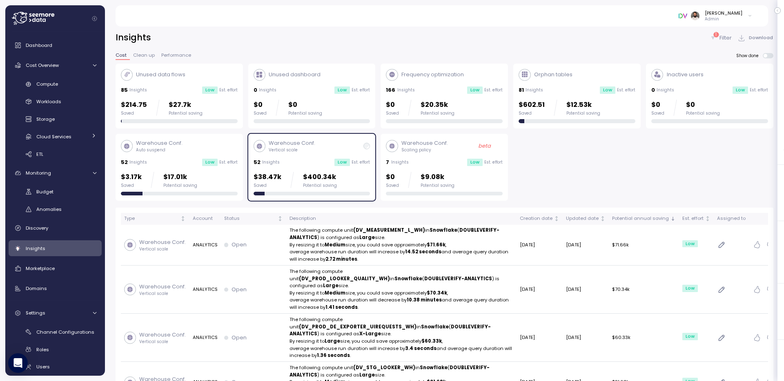
click at [229, 163] on p "Est. effort" at bounding box center [228, 163] width 18 height 6
click at [301, 168] on div "Warehouse Conf. Vertical scale 52 Insights Low Est. effort $38.47k Saved $400.3…" at bounding box center [311, 167] width 117 height 56
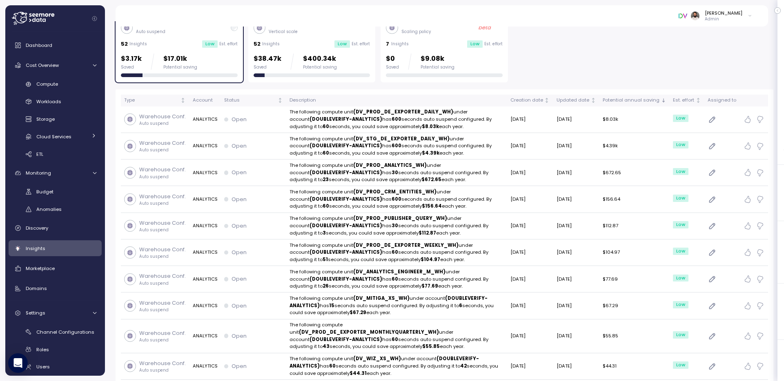
scroll to position [121, 0]
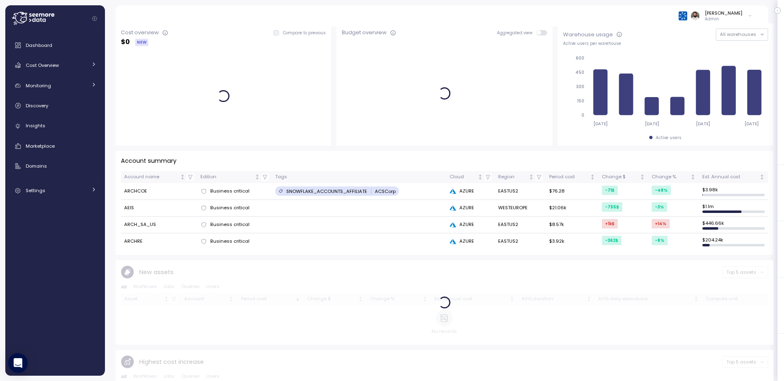
scroll to position [37, 0]
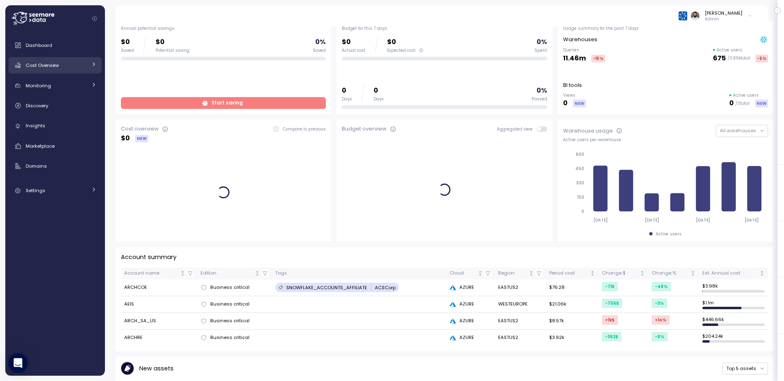
click at [89, 64] on link "Cost Overview" at bounding box center [55, 65] width 93 height 16
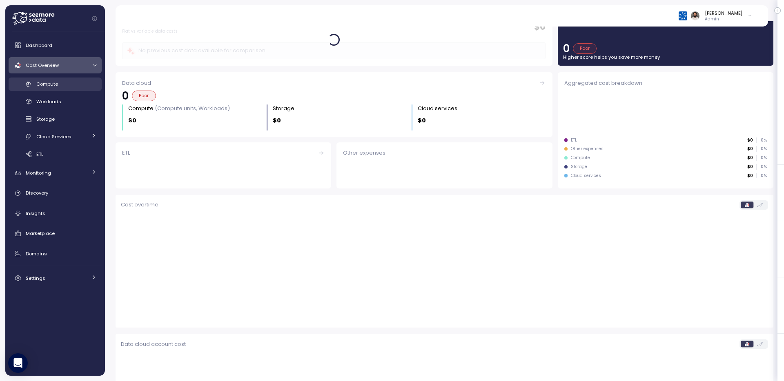
click at [82, 84] on div "Compute" at bounding box center [66, 84] width 60 height 8
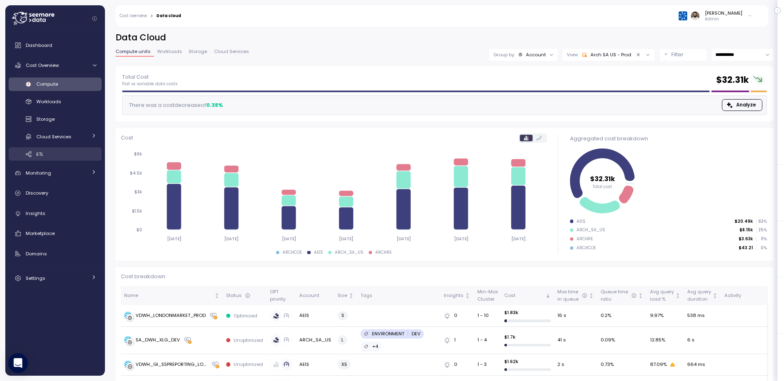
scroll to position [6, 0]
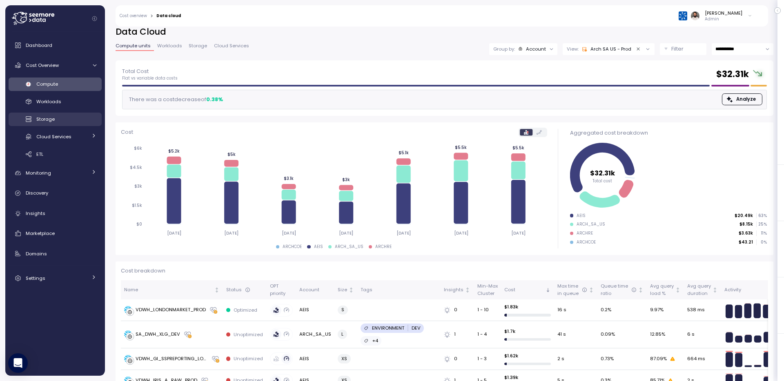
click at [74, 115] on div "Storage" at bounding box center [66, 119] width 60 height 8
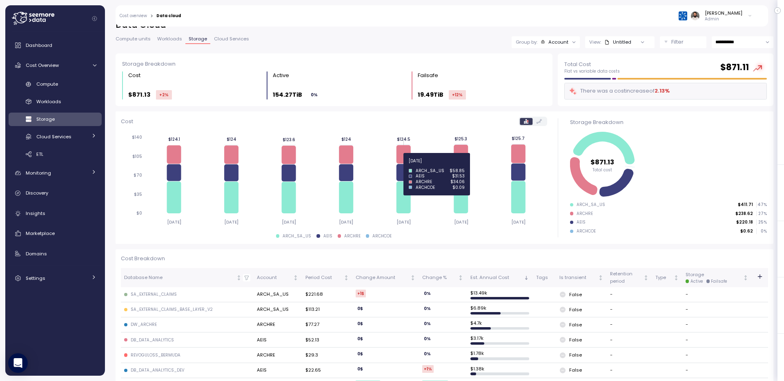
scroll to position [12, 0]
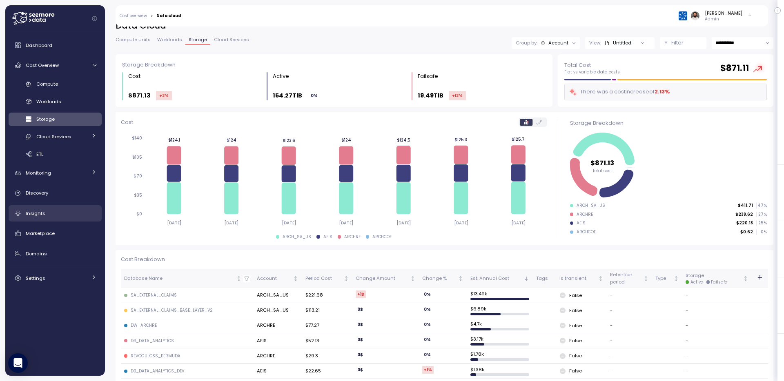
click at [71, 213] on div "Insights" at bounding box center [61, 213] width 71 height 8
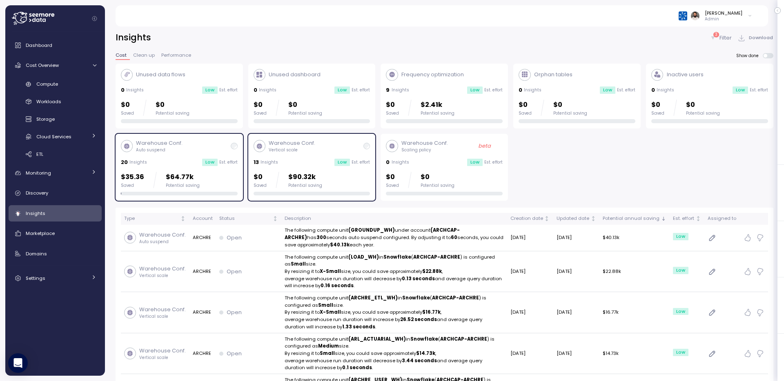
click at [336, 153] on div "Warehouse Conf. Vertical scale" at bounding box center [311, 146] width 117 height 14
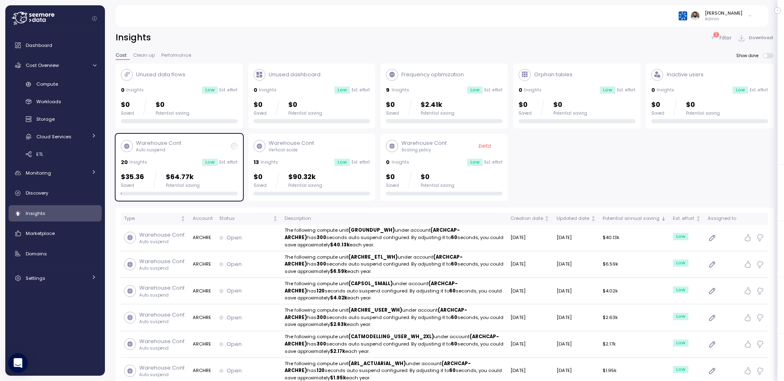
click at [227, 164] on p "Est. effort" at bounding box center [228, 163] width 18 height 6
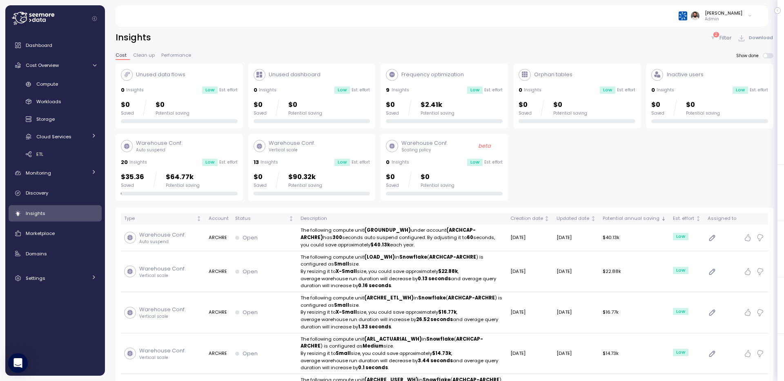
click at [716, 39] on div "2 Filter" at bounding box center [720, 38] width 22 height 8
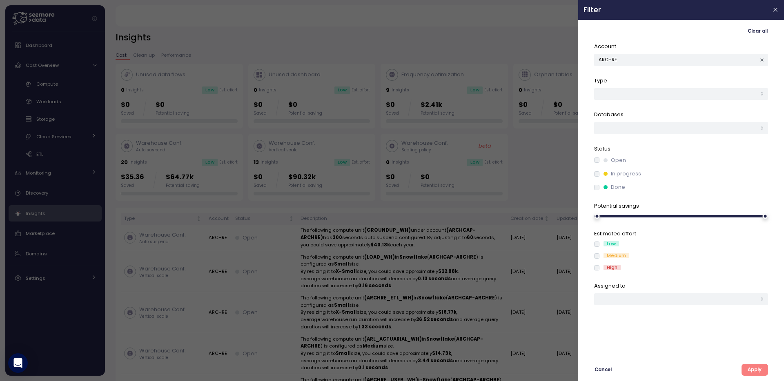
click at [762, 60] on icon "button" at bounding box center [761, 59] width 3 height 3
click at [758, 377] on div "Clear all Account Type Databases Status Open In progress Done Potential savings…" at bounding box center [681, 200] width 206 height 361
click at [757, 373] on span "Apply" at bounding box center [754, 370] width 14 height 11
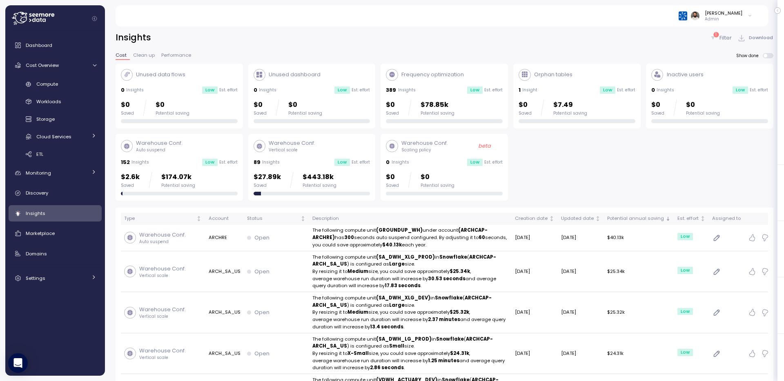
click at [198, 187] on div "$2.6k Saved $174.07k Potential saving" at bounding box center [179, 180] width 117 height 16
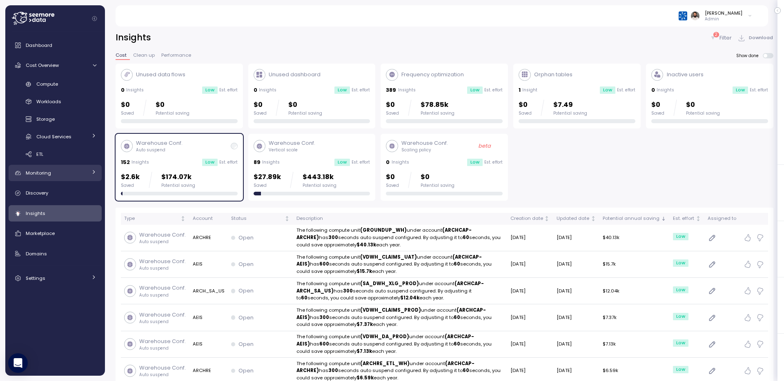
click at [79, 172] on div "Monitoring" at bounding box center [56, 173] width 61 height 8
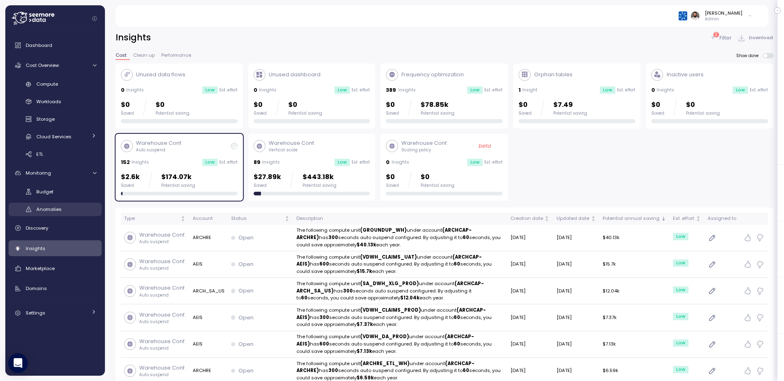
click at [66, 207] on div "Anomalies" at bounding box center [66, 209] width 60 height 8
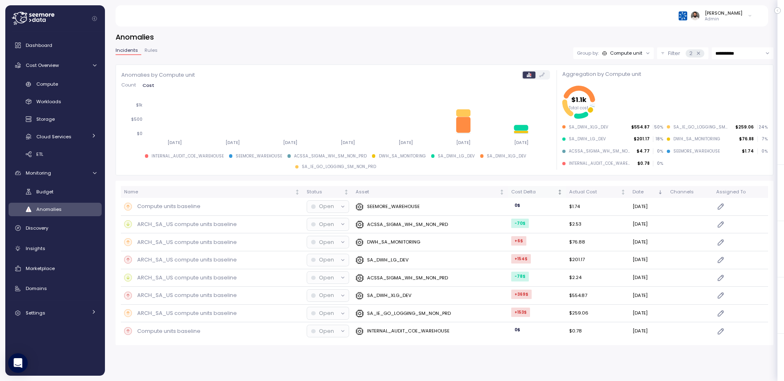
click at [527, 193] on div "Cost Delta" at bounding box center [533, 192] width 44 height 7
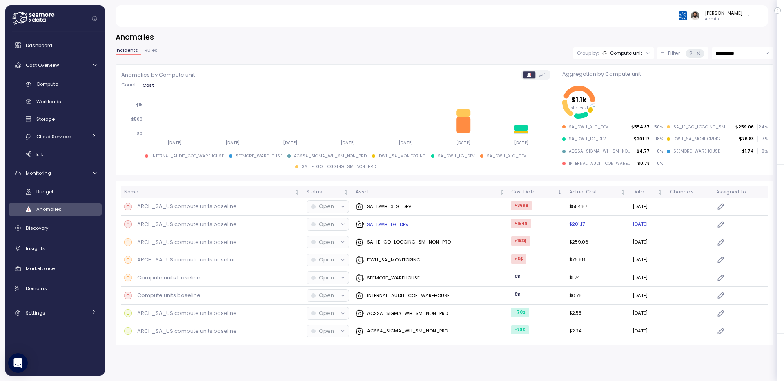
click at [429, 226] on div "SA_DWH_LG_DEV" at bounding box center [430, 224] width 149 height 8
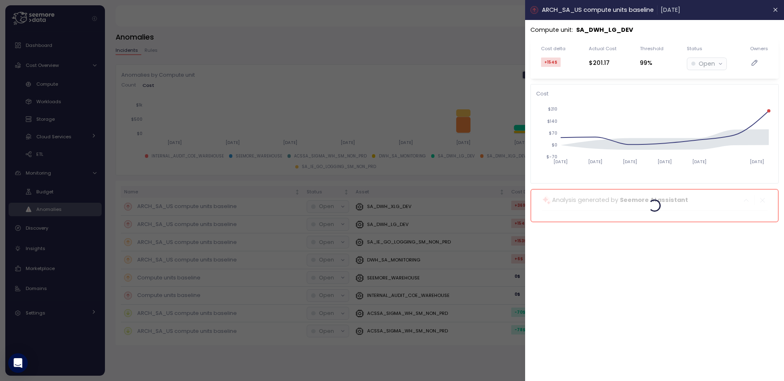
click at [300, 24] on div at bounding box center [392, 190] width 784 height 381
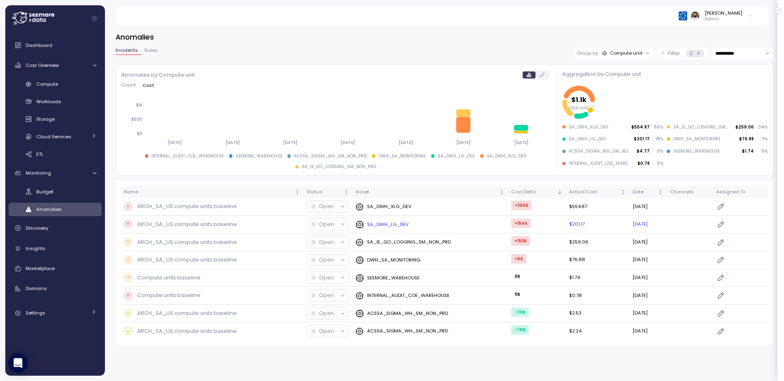
click at [246, 227] on div "ARCH_SA_US compute units baseline" at bounding box center [212, 224] width 176 height 8
click at [469, 209] on div "SA_DWH_XLG_DEV" at bounding box center [430, 207] width 149 height 8
click at [471, 247] on td "SA_IE_GO_LOGGING_SM_NON_PRD" at bounding box center [429, 242] width 155 height 18
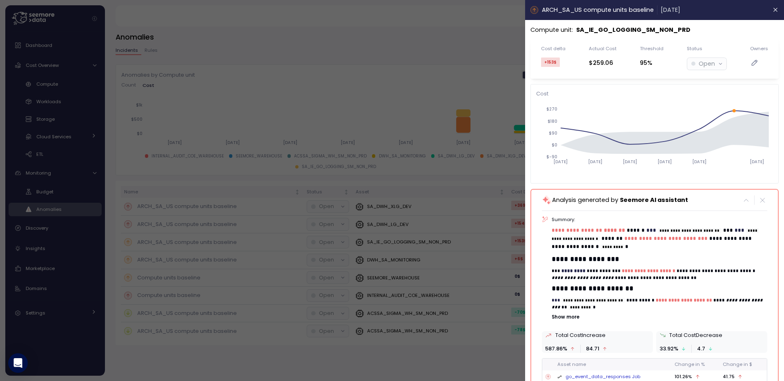
click at [469, 83] on div at bounding box center [392, 190] width 784 height 381
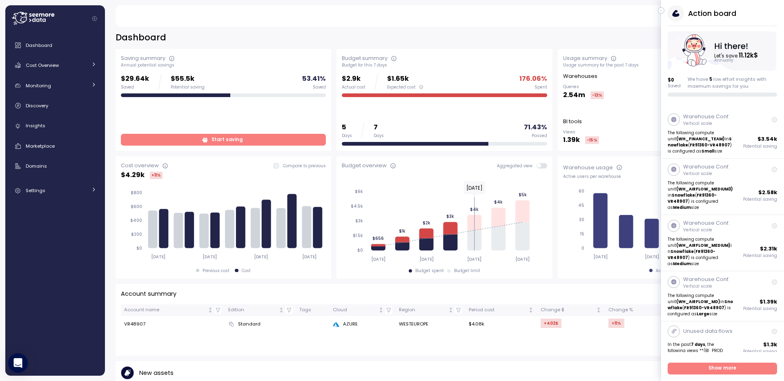
click at [658, 12] on button "button" at bounding box center [661, 10] width 7 height 7
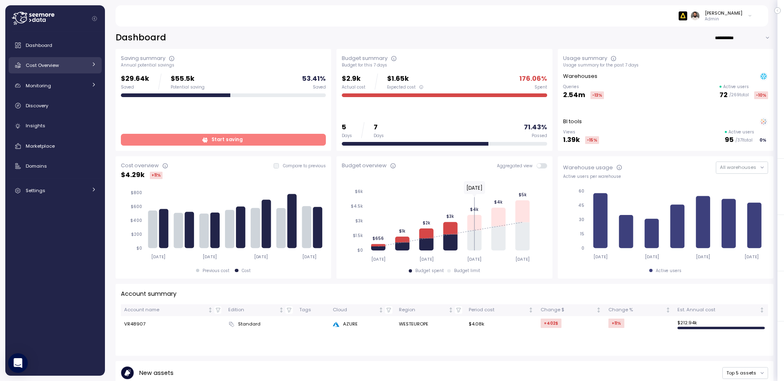
click at [42, 68] on span "Cost Overview" at bounding box center [42, 65] width 33 height 7
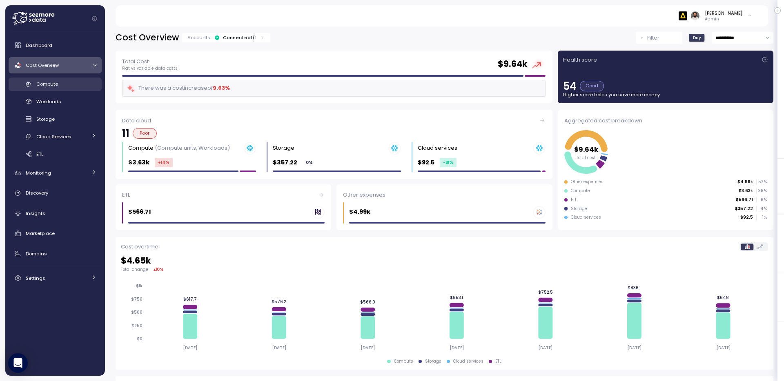
click at [59, 87] on div "Compute" at bounding box center [66, 84] width 60 height 8
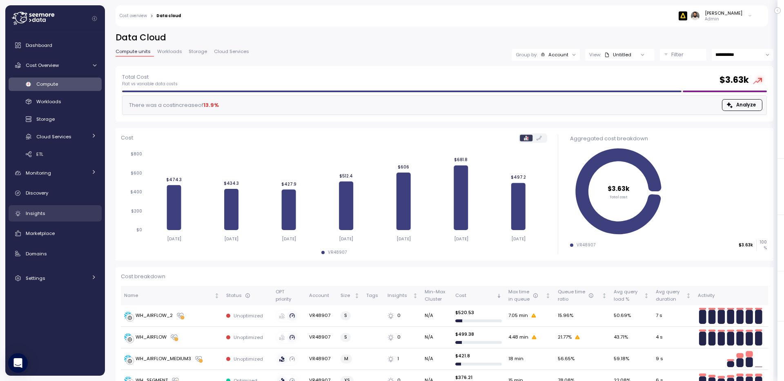
click at [75, 211] on div "Insights" at bounding box center [61, 213] width 71 height 8
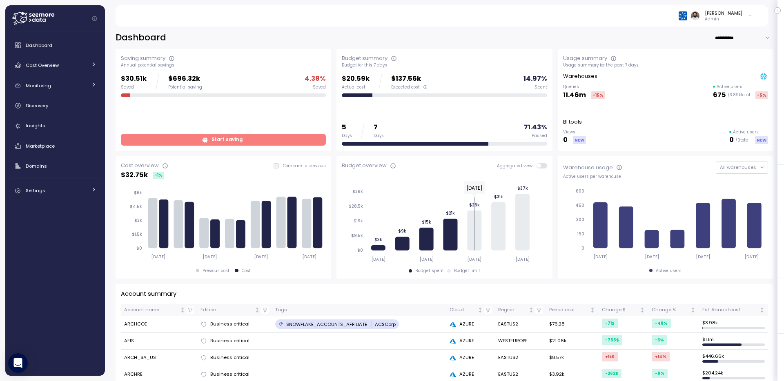
click at [209, 145] on span "Start saving" at bounding box center [222, 139] width 194 height 11
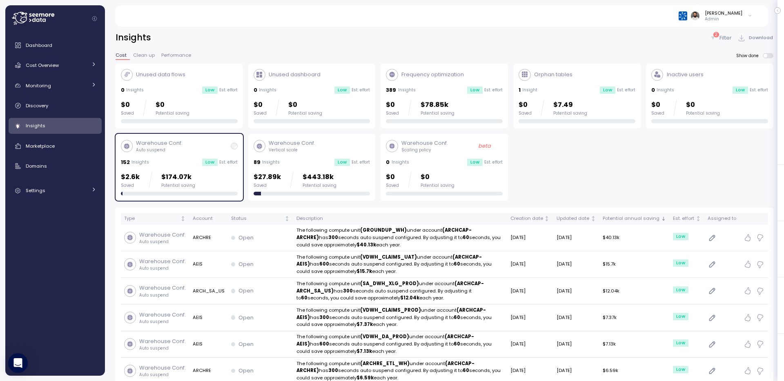
click at [720, 34] on p "Filter" at bounding box center [725, 38] width 12 height 8
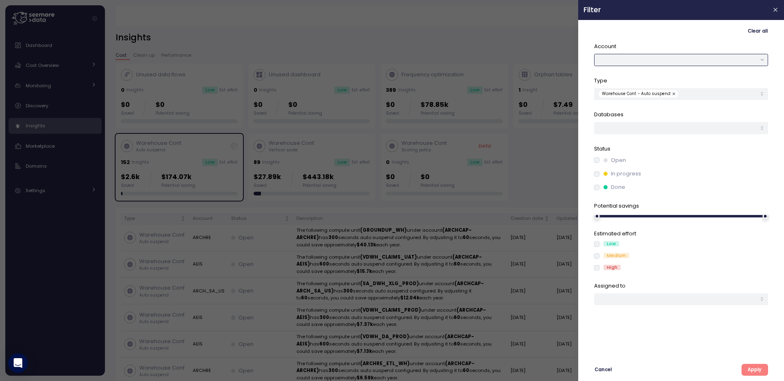
click at [699, 60] on button "button" at bounding box center [681, 60] width 174 height 12
click at [686, 96] on div "ARCH_SA_US" at bounding box center [681, 98] width 170 height 11
click at [751, 365] on span "Apply" at bounding box center [754, 370] width 14 height 11
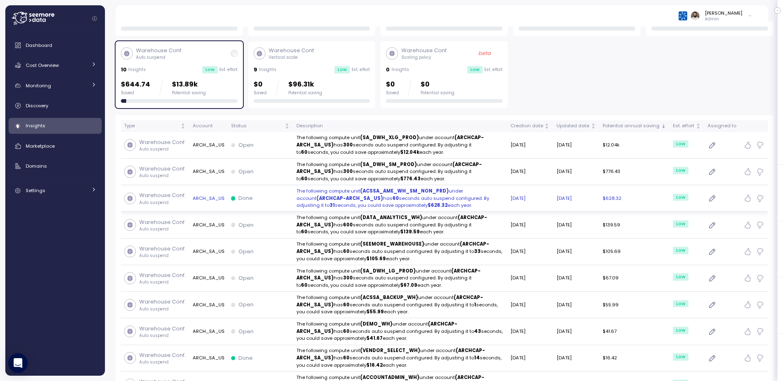
scroll to position [113, 0]
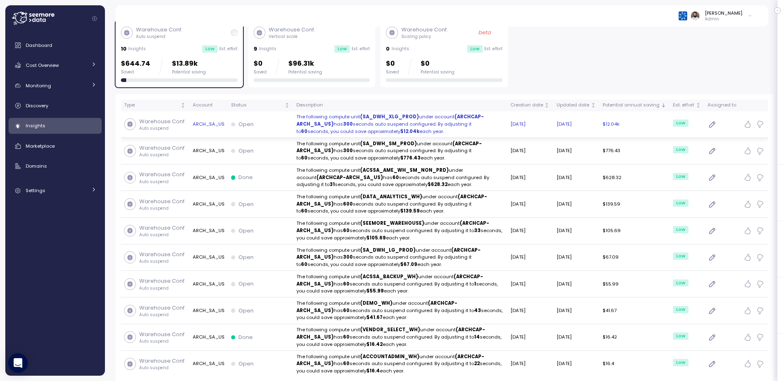
click at [360, 121] on p "The following compute unit (SA_DWH_XLG_PROD) under account (ARCHCAP-ARCH_SA_US)…" at bounding box center [399, 124] width 207 height 22
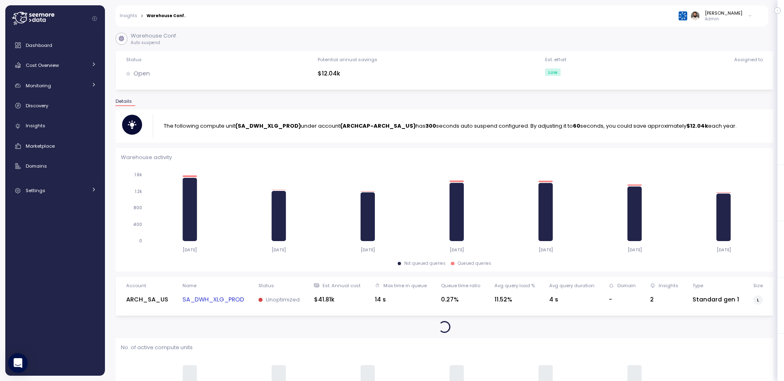
click at [362, 130] on p "The following compute unit (SA_DWH_XLG_PROD) under account (ARCHCAP-ARCH_SA_US)…" at bounding box center [450, 126] width 573 height 8
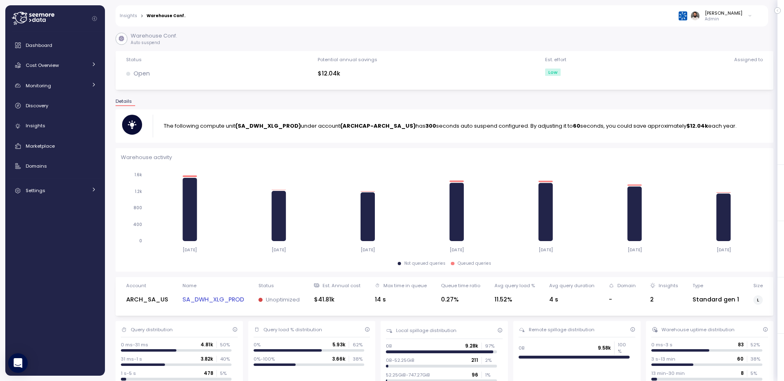
click at [292, 122] on strong "(SA_DWH_XLG_PROD)" at bounding box center [268, 126] width 66 height 8
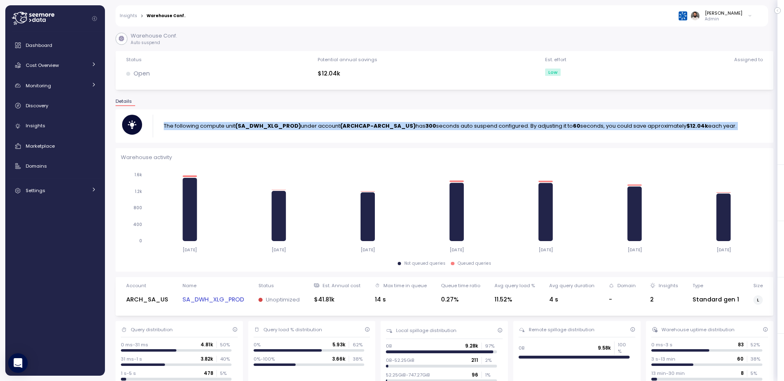
click at [292, 122] on strong "(SA_DWH_XLG_PROD)" at bounding box center [268, 126] width 66 height 8
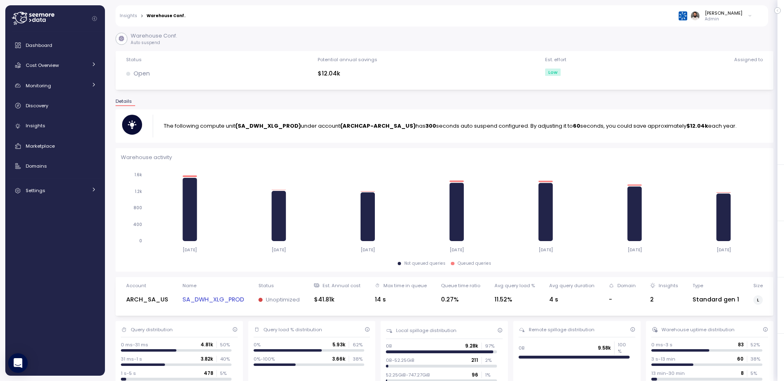
click at [285, 125] on strong "(SA_DWH_XLG_PROD)" at bounding box center [268, 126] width 66 height 8
click at [225, 301] on link "SA_DWH_XLG_PROD" at bounding box center [213, 299] width 62 height 9
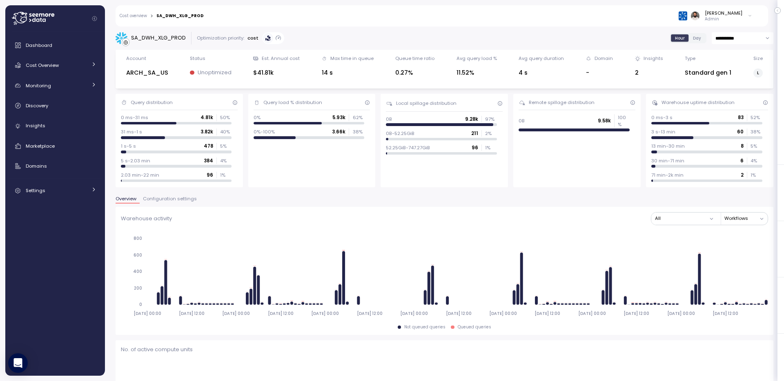
click at [181, 200] on span "Configuration settings" at bounding box center [170, 199] width 54 height 4
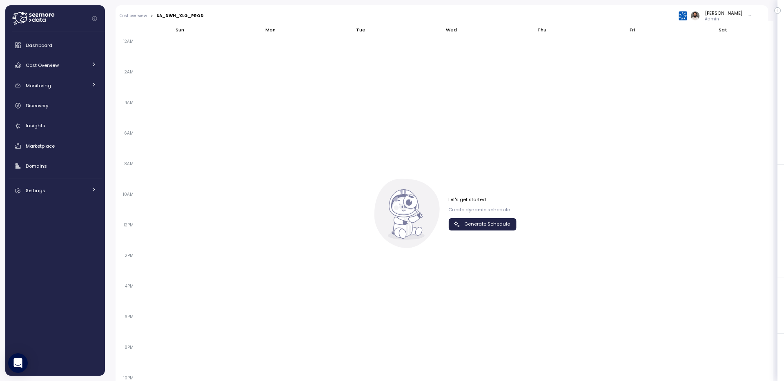
scroll to position [513, 0]
click at [513, 224] on button "Generate Schedule" at bounding box center [482, 229] width 68 height 12
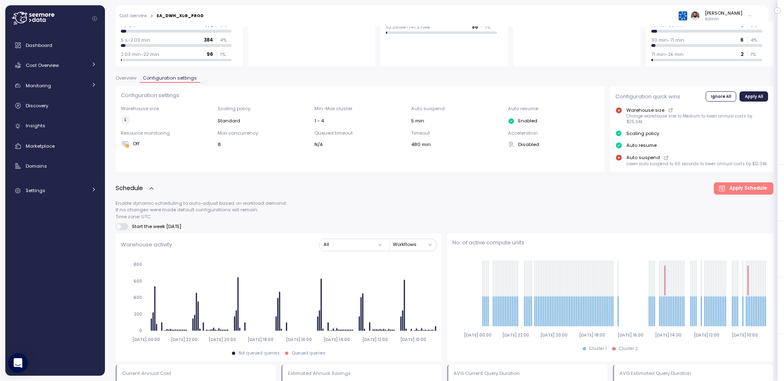
scroll to position [47, 0]
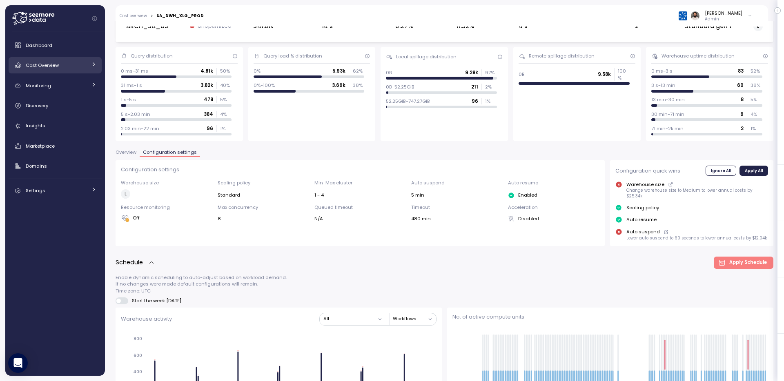
click at [38, 63] on span "Cost Overview" at bounding box center [42, 65] width 33 height 7
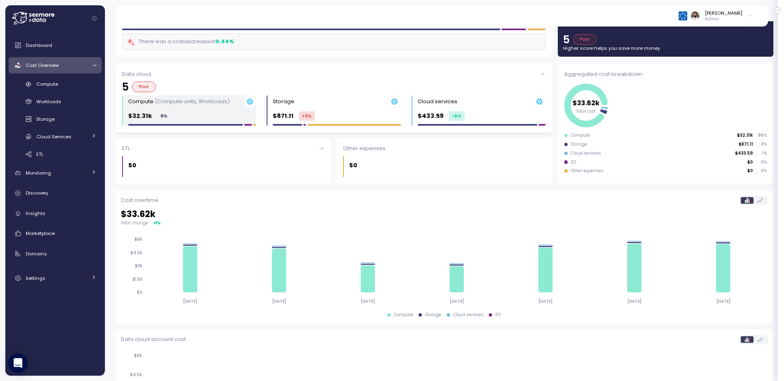
scroll to position [47, 0]
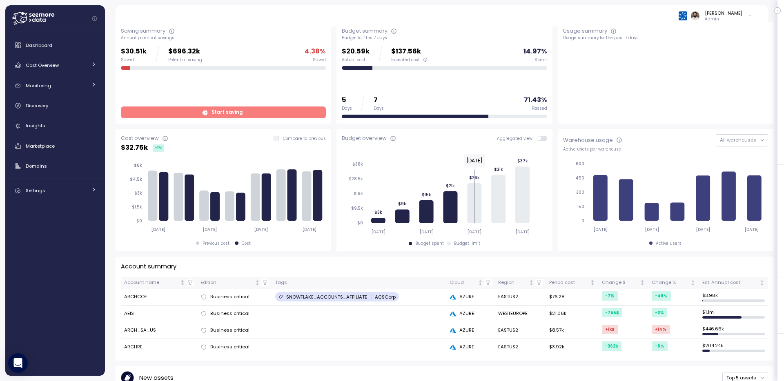
scroll to position [33, 0]
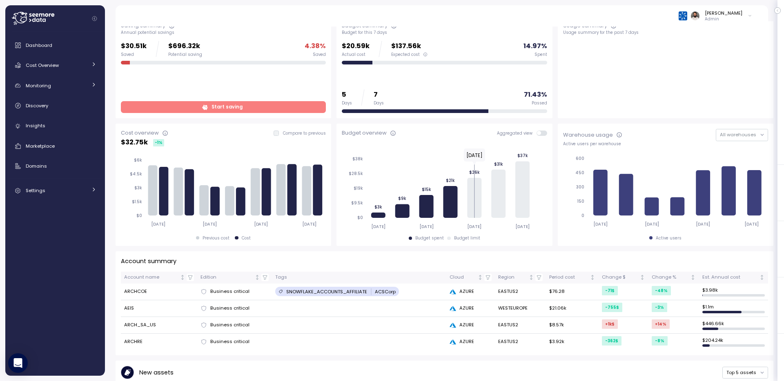
click at [171, 109] on span "Start saving" at bounding box center [222, 107] width 194 height 11
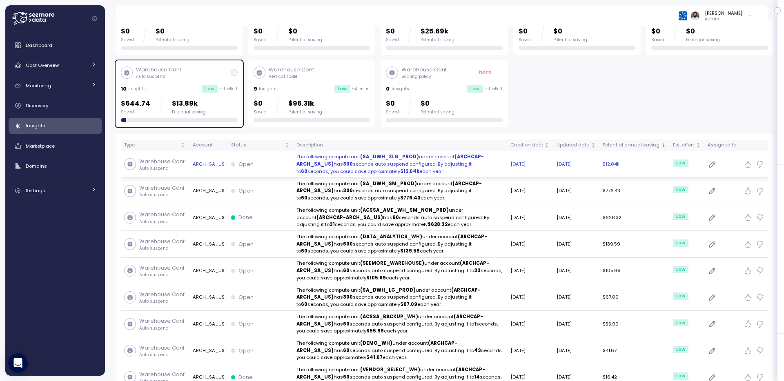
scroll to position [66, 0]
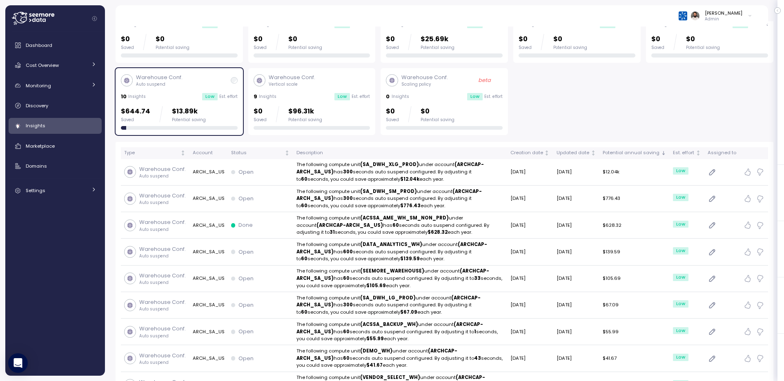
click at [309, 106] on p "$96.31k" at bounding box center [305, 111] width 34 height 11
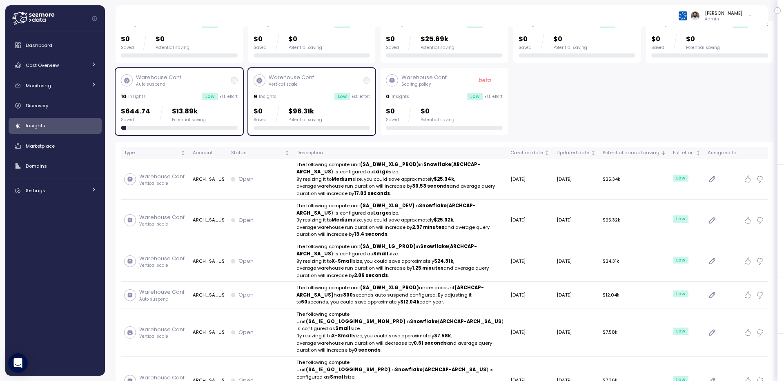
click at [215, 96] on div "Low" at bounding box center [210, 96] width 16 height 7
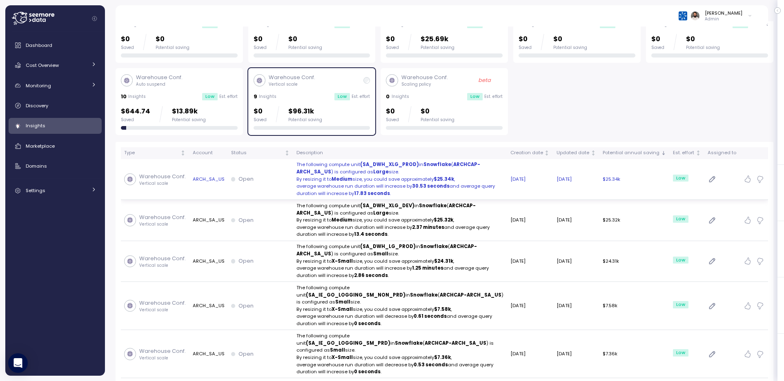
click at [321, 173] on strong "ARCHCAP-ARCH_SA_US" at bounding box center [388, 168] width 184 height 14
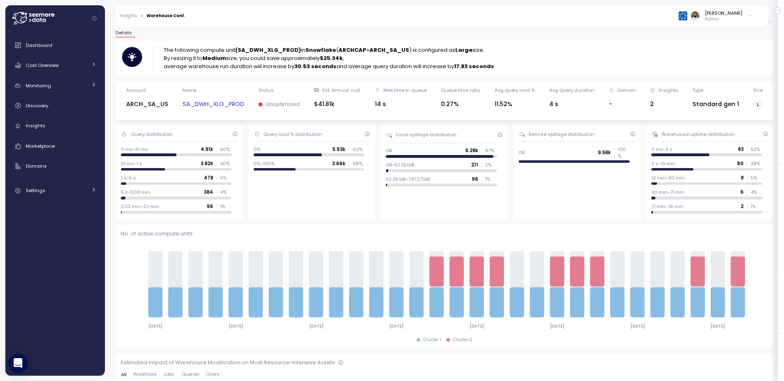
scroll to position [63, 0]
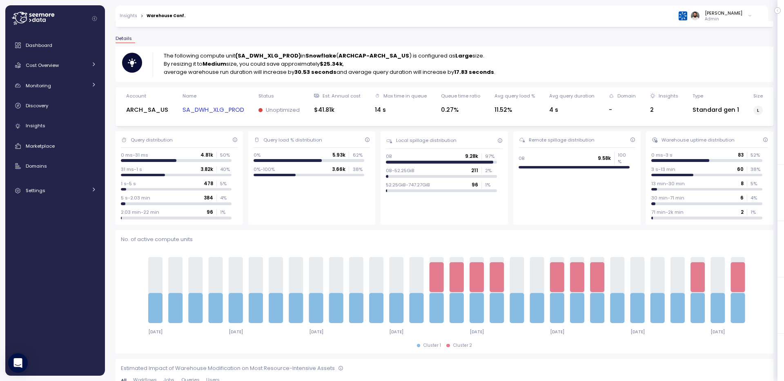
click at [243, 109] on link "SA_DWH_XLG_PROD" at bounding box center [213, 109] width 62 height 9
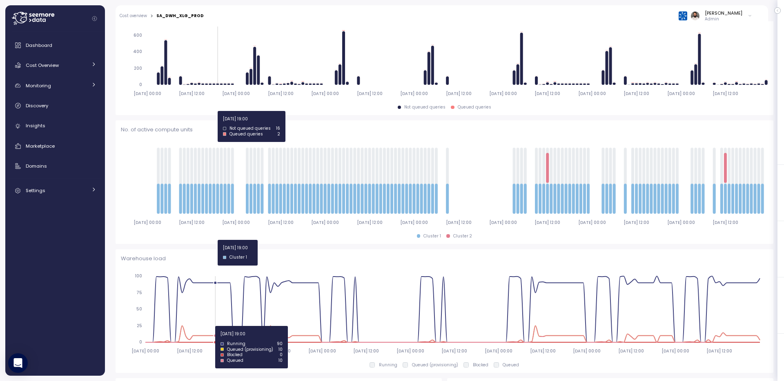
scroll to position [131, 0]
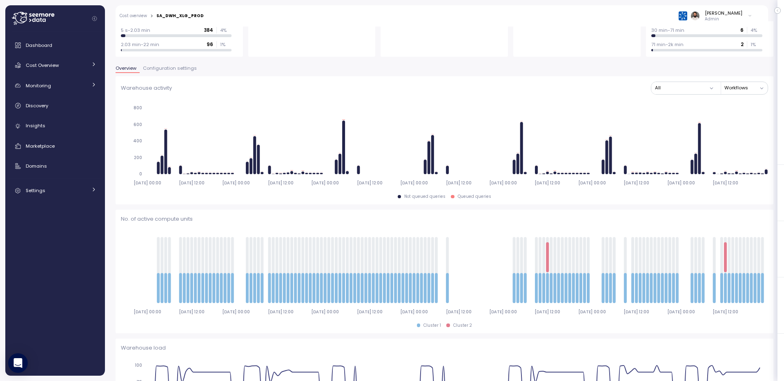
click at [193, 69] on span "Configuration settings" at bounding box center [170, 68] width 54 height 4
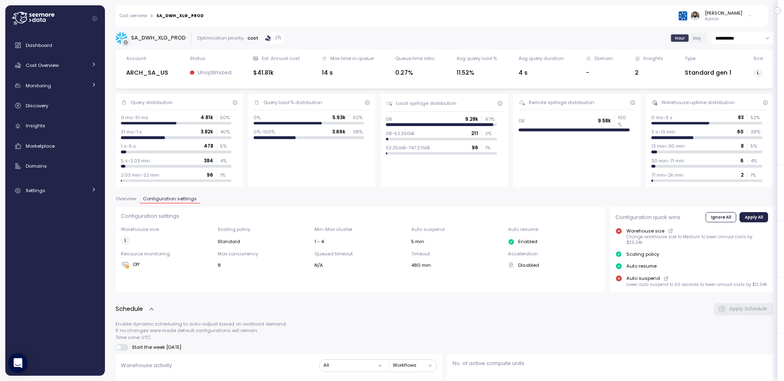
click at [744, 30] on div "**********" at bounding box center [444, 201] width 679 height 360
click at [744, 42] on input "**********" at bounding box center [742, 38] width 62 height 12
click at [732, 98] on span "Last 30 days" at bounding box center [731, 99] width 30 height 7
type input "**********"
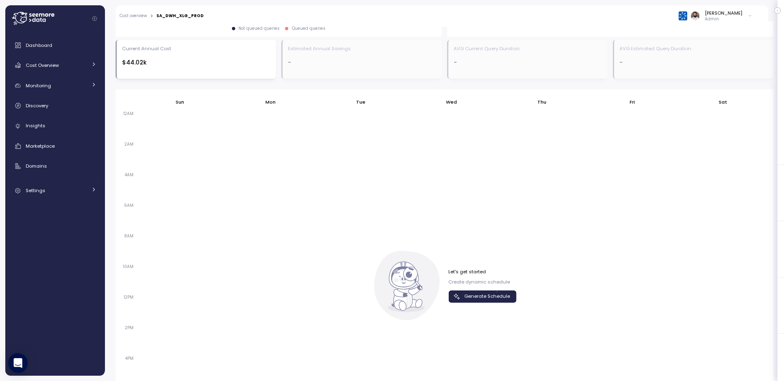
scroll to position [445, 0]
click at [511, 283] on div "Let's get started Create dynamic schedule Generate Schedule" at bounding box center [482, 286] width 68 height 34
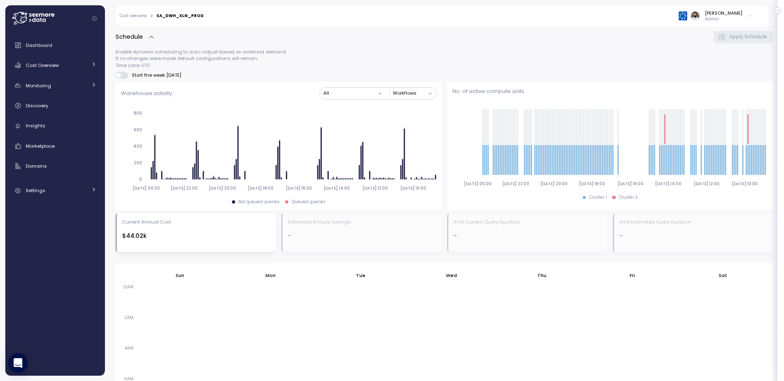
scroll to position [430, 0]
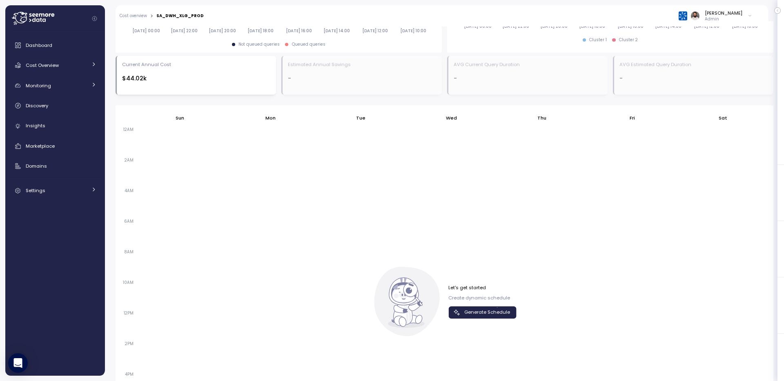
click at [481, 307] on span "Generate Schedule" at bounding box center [487, 312] width 46 height 11
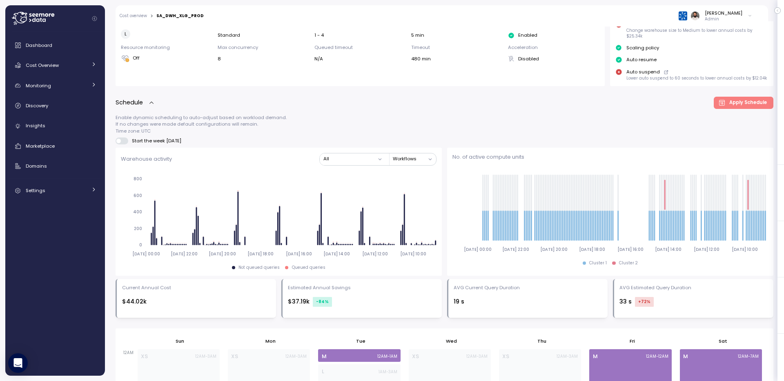
scroll to position [297, 0]
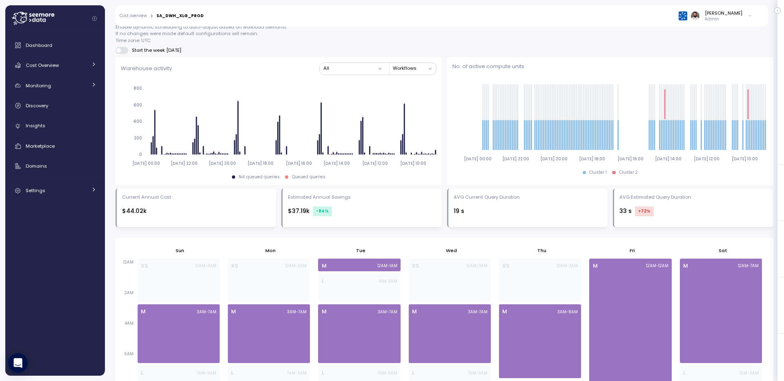
click at [305, 207] on div "$37.19k -84 %" at bounding box center [362, 212] width 149 height 10
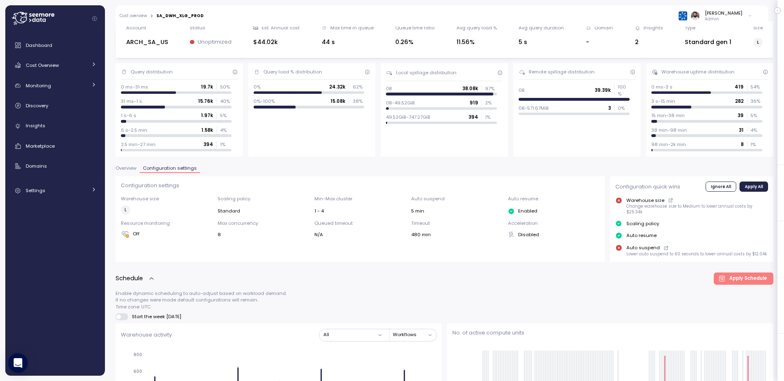
scroll to position [34, 0]
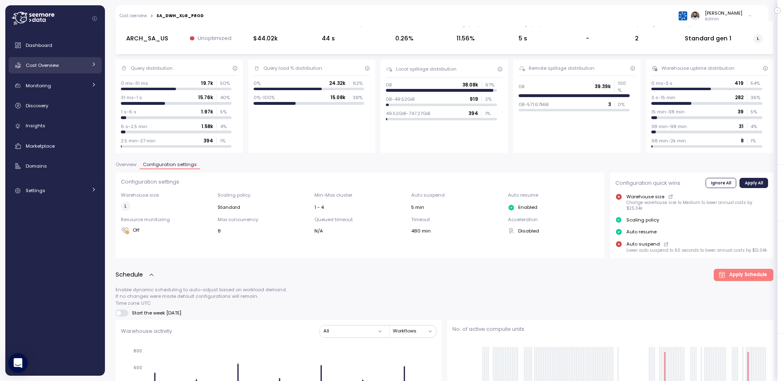
click at [51, 64] on span "Cost Overview" at bounding box center [42, 65] width 33 height 7
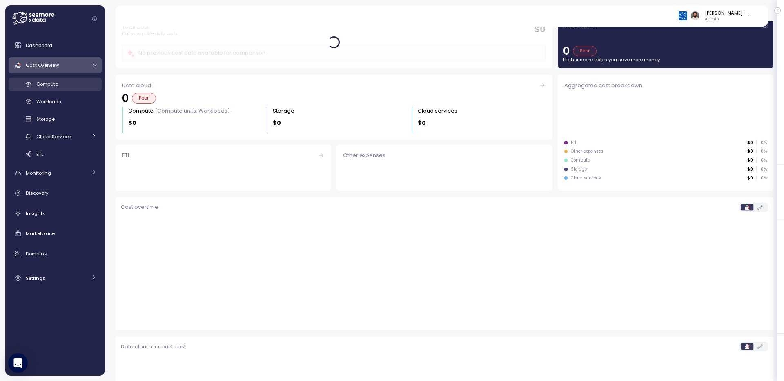
click at [54, 85] on span "Compute" at bounding box center [47, 84] width 22 height 7
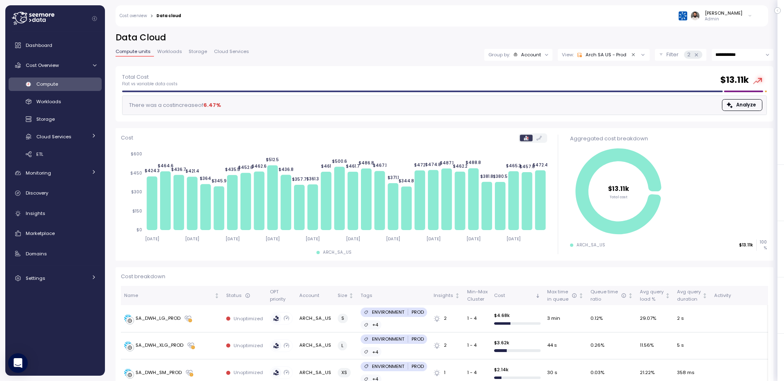
click at [544, 51] on div at bounding box center [546, 54] width 11 height 11
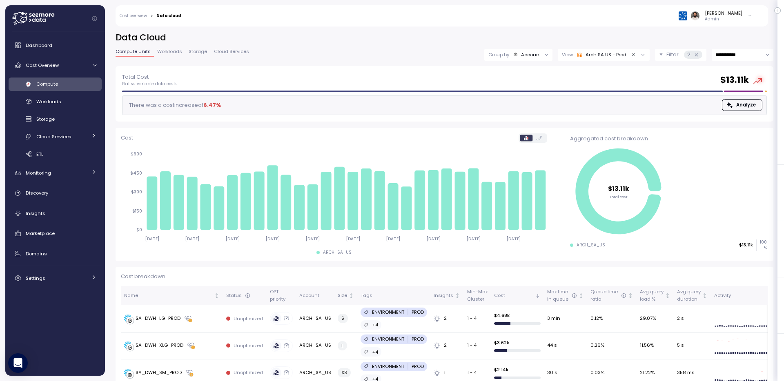
click at [536, 55] on div "Account" at bounding box center [531, 54] width 20 height 7
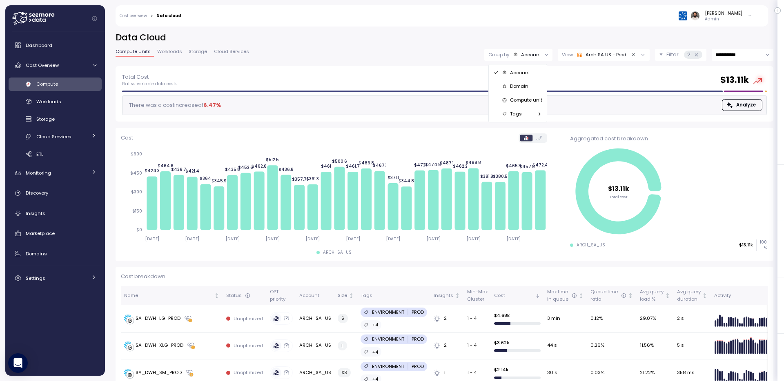
click at [527, 96] on div "Compute unit" at bounding box center [517, 100] width 49 height 10
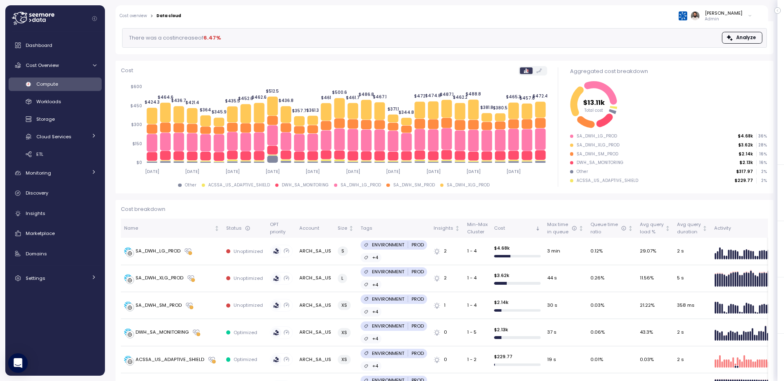
scroll to position [68, 0]
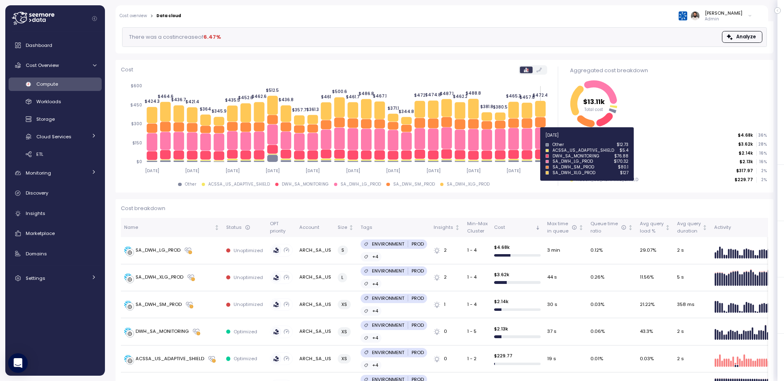
click at [542, 139] on icon at bounding box center [540, 139] width 11 height 22
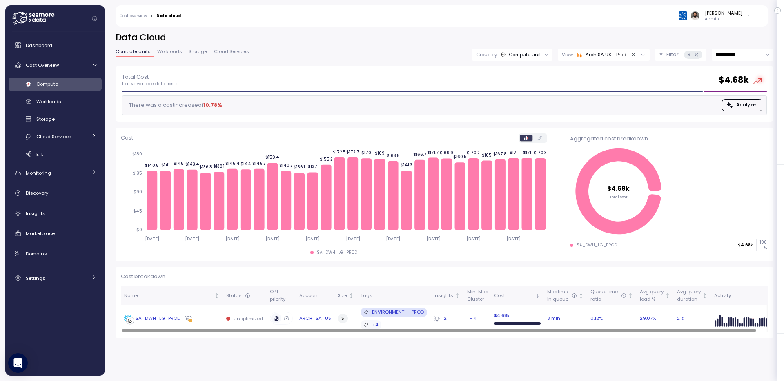
click at [200, 319] on div "SA_DWH_LG_PROD" at bounding box center [172, 319] width 96 height 8
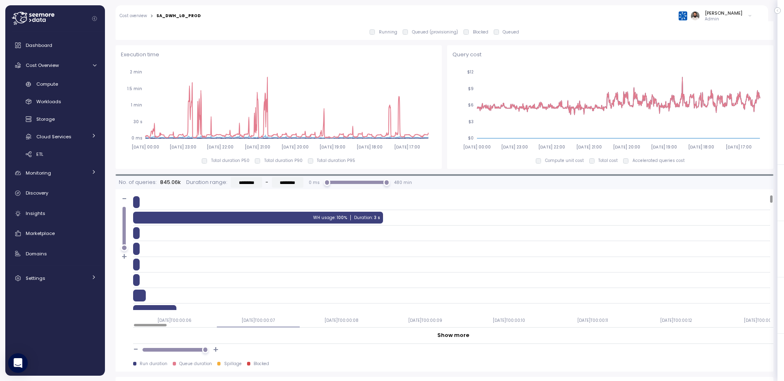
scroll to position [823, 0]
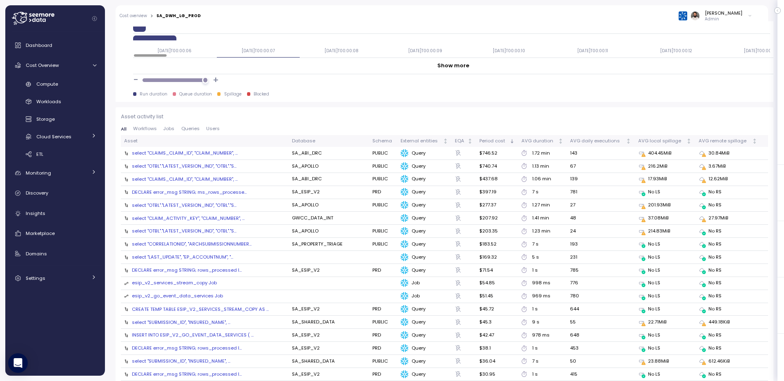
click at [213, 152] on div "select "CLAIMS_CLAIM_ID", "CLAIM_NUMBER", ..." at bounding box center [185, 153] width 106 height 7
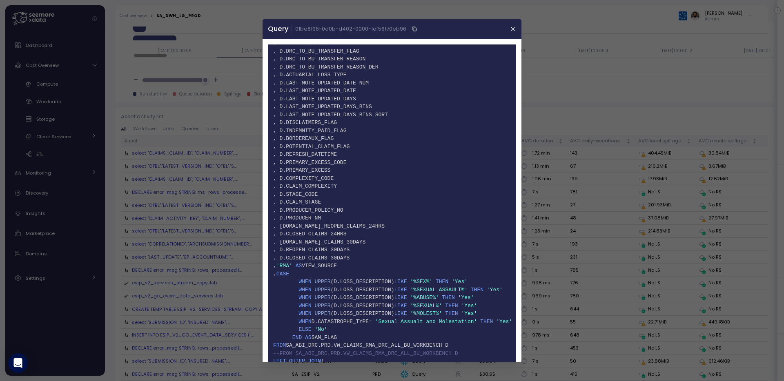
scroll to position [2247, 0]
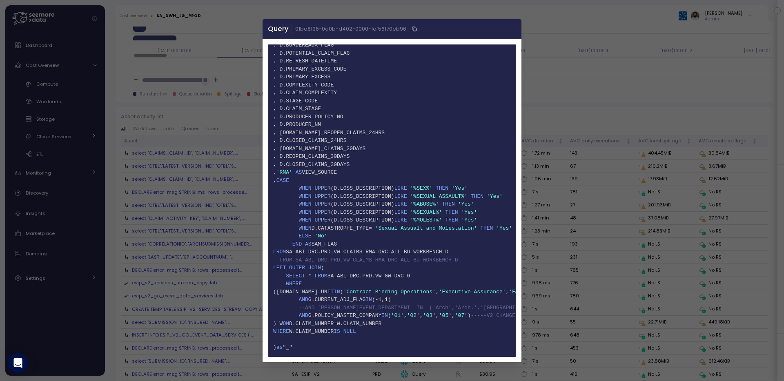
click at [512, 32] on button "button" at bounding box center [512, 28] width 9 height 9
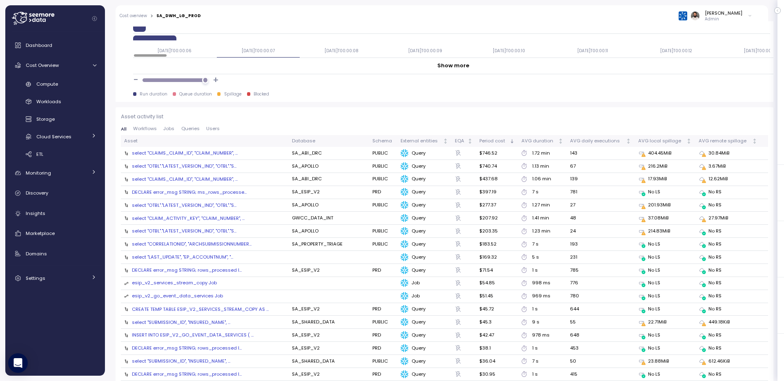
click at [225, 158] on td "select "CLAIMS_CLAIM_ID", "CLAIM_NUMBER", ..." at bounding box center [205, 153] width 168 height 13
click at [225, 154] on div "select "CLAIMS_CLAIM_ID", "CLAIM_NUMBER", ..." at bounding box center [185, 153] width 106 height 7
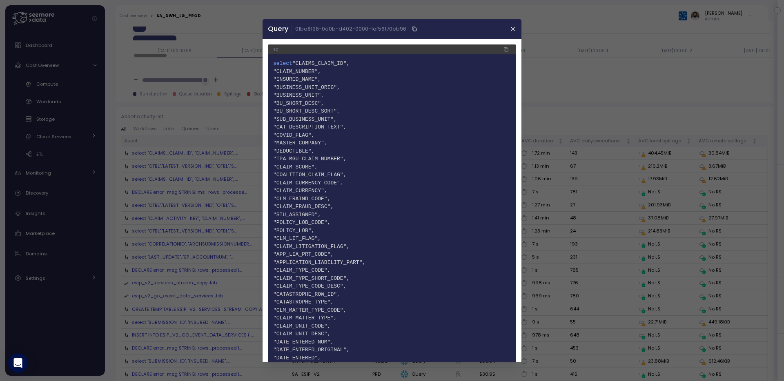
scroll to position [823, 0]
click at [506, 28] on header "Query 01be8196-0d0b-d402-0000-1ef56170eb96" at bounding box center [391, 29] width 259 height 20
click at [522, 28] on div at bounding box center [392, 190] width 784 height 381
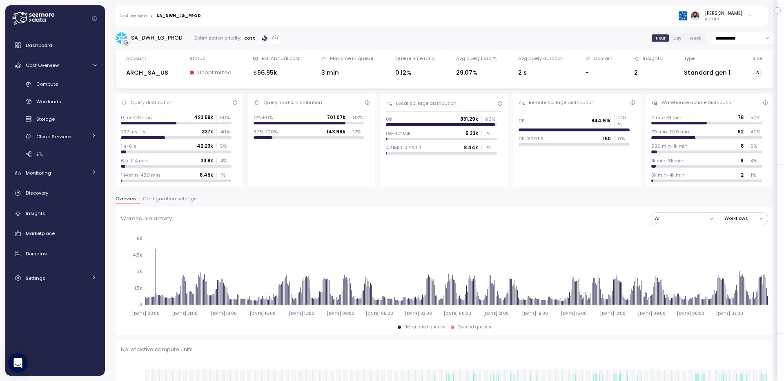
click at [167, 201] on span "Configuration settings" at bounding box center [170, 199] width 54 height 4
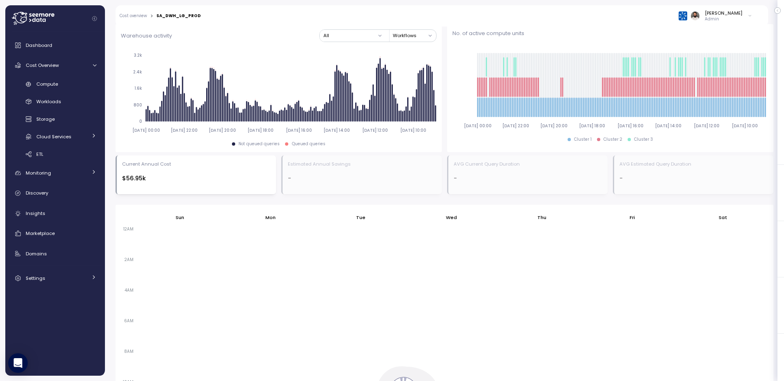
scroll to position [396, 0]
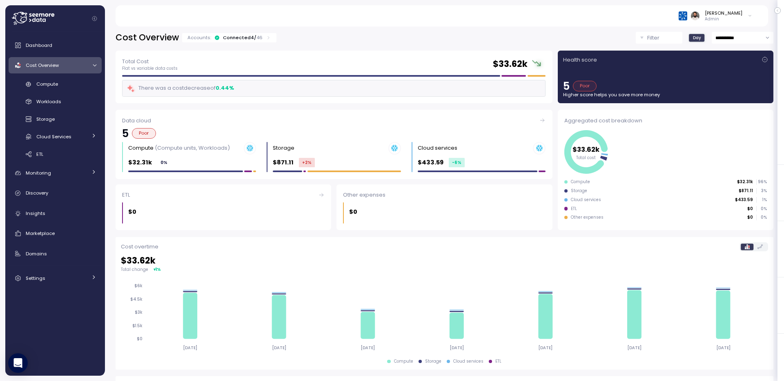
scroll to position [47, 0]
